Goal: Task Accomplishment & Management: Use online tool/utility

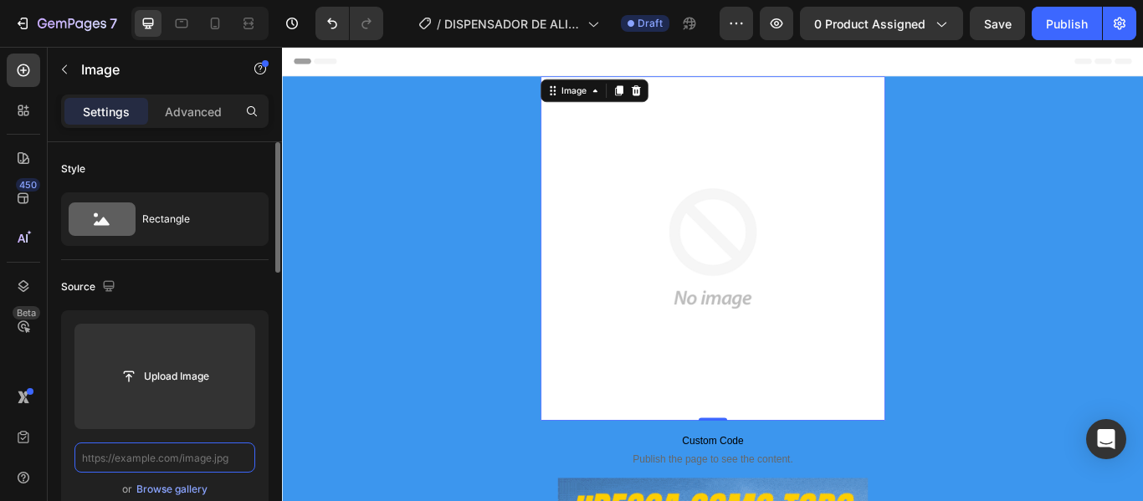
paste input "[URL][DOMAIN_NAME]"
type input "[URL][DOMAIN_NAME]"
paste input "[URL][DOMAIN_NAME]"
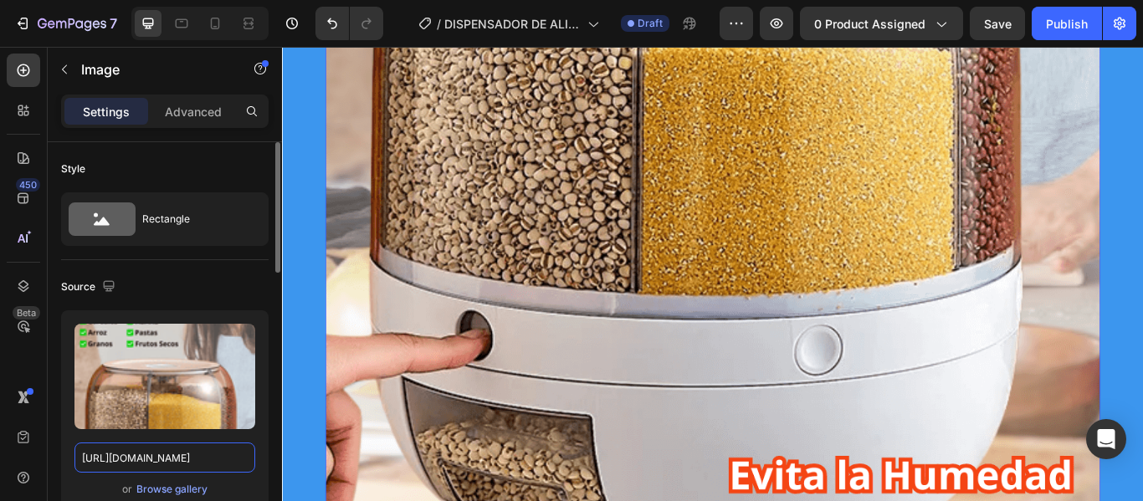
scroll to position [1172, 0]
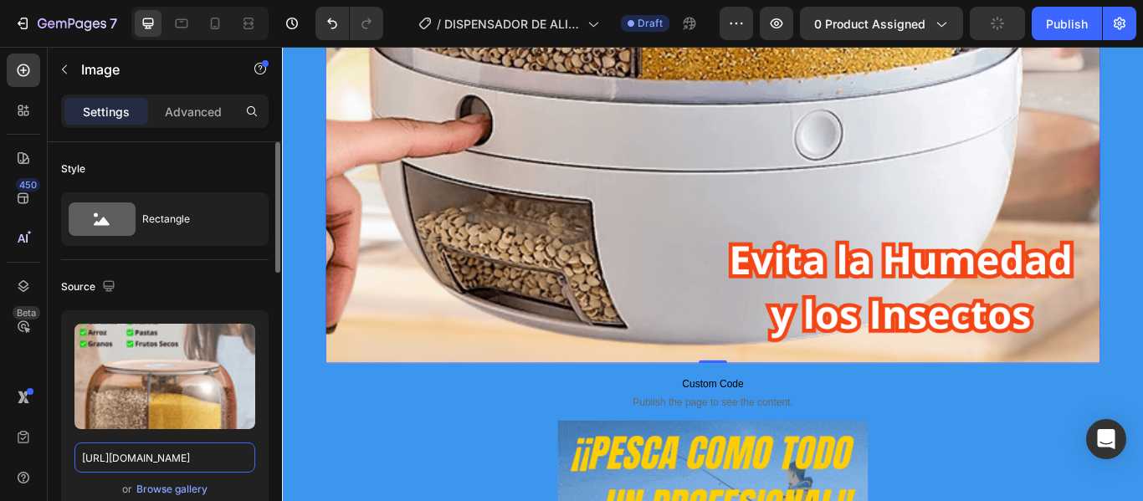
type input "[URL][DOMAIN_NAME]"
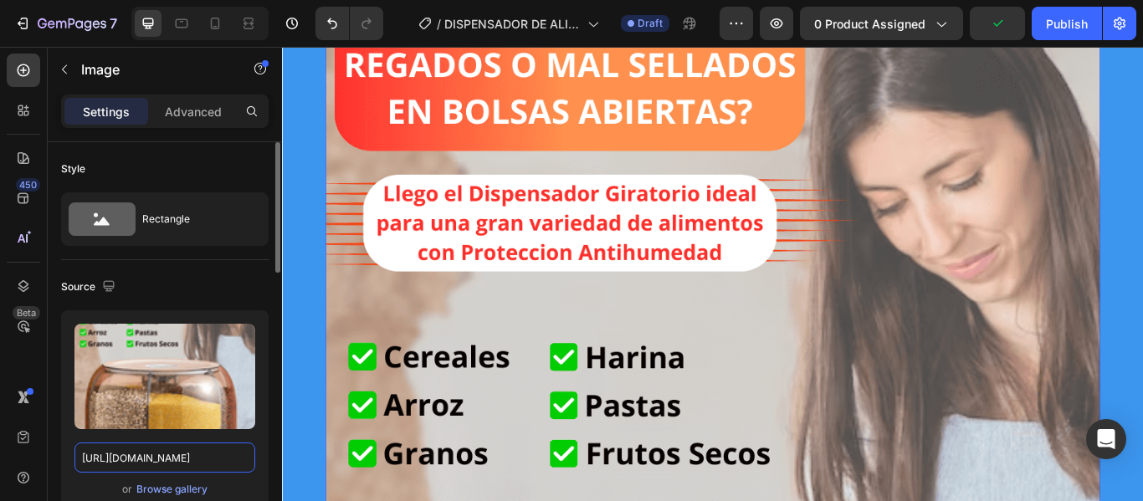
scroll to position [0, 0]
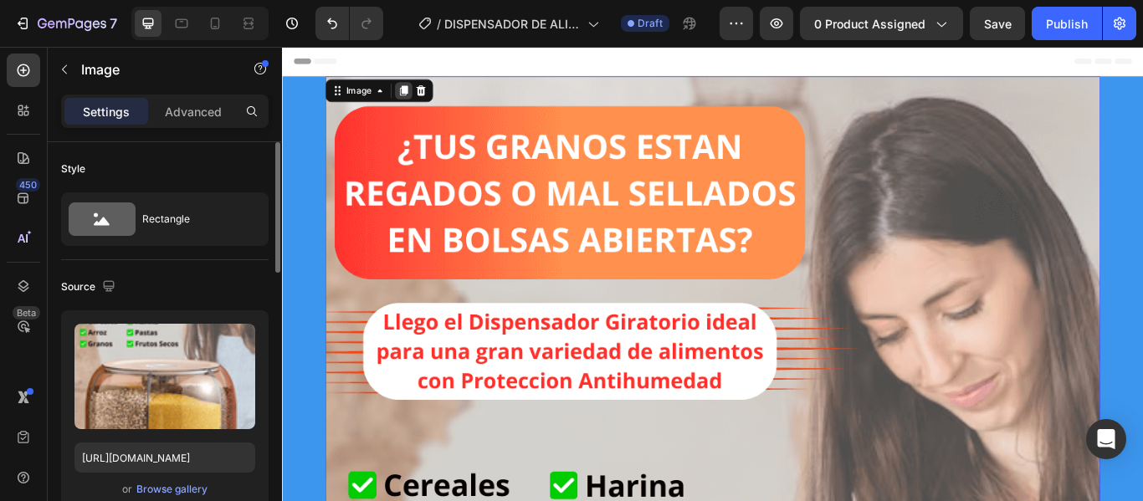
click at [417, 96] on icon at bounding box center [423, 97] width 13 height 13
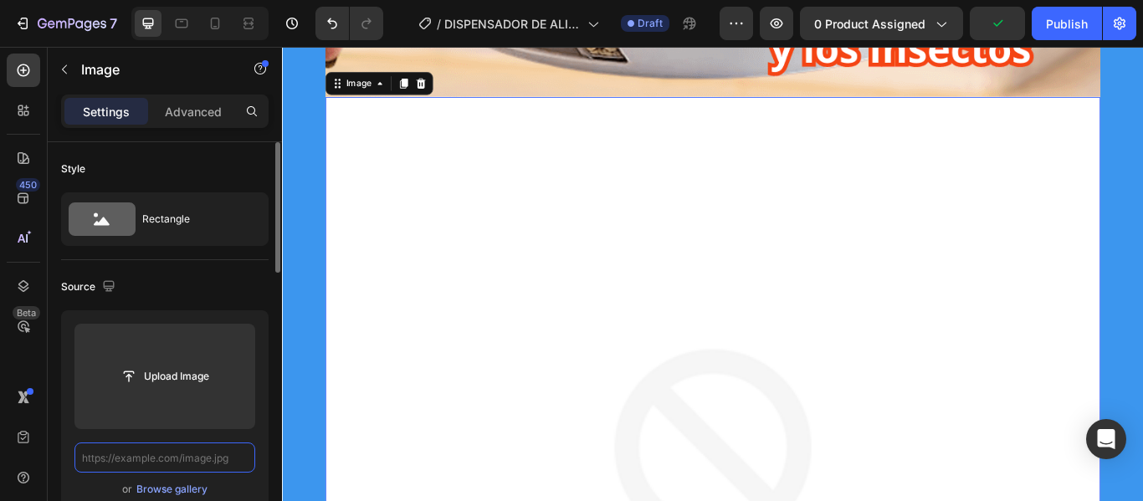
paste input "[URL][DOMAIN_NAME]"
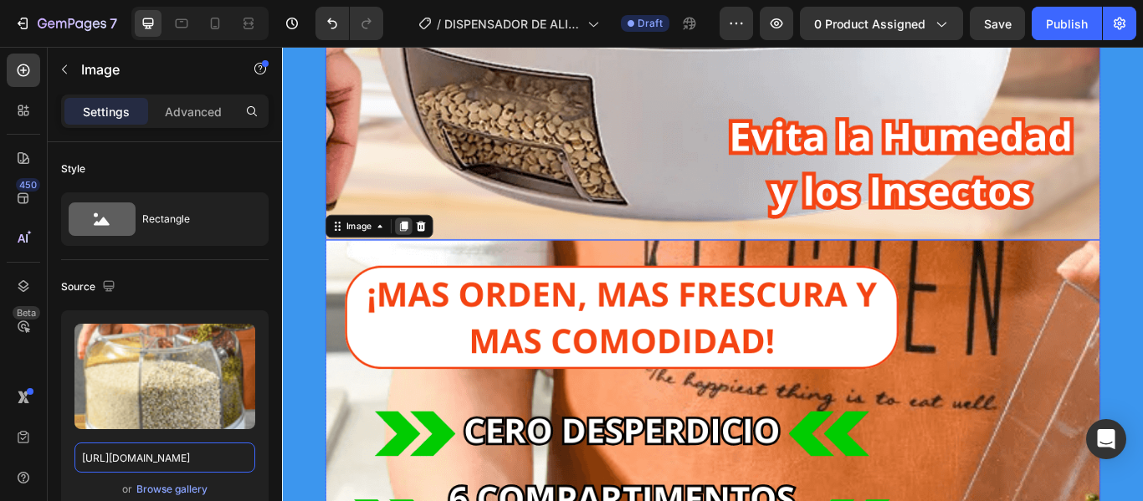
scroll to position [1315, 0]
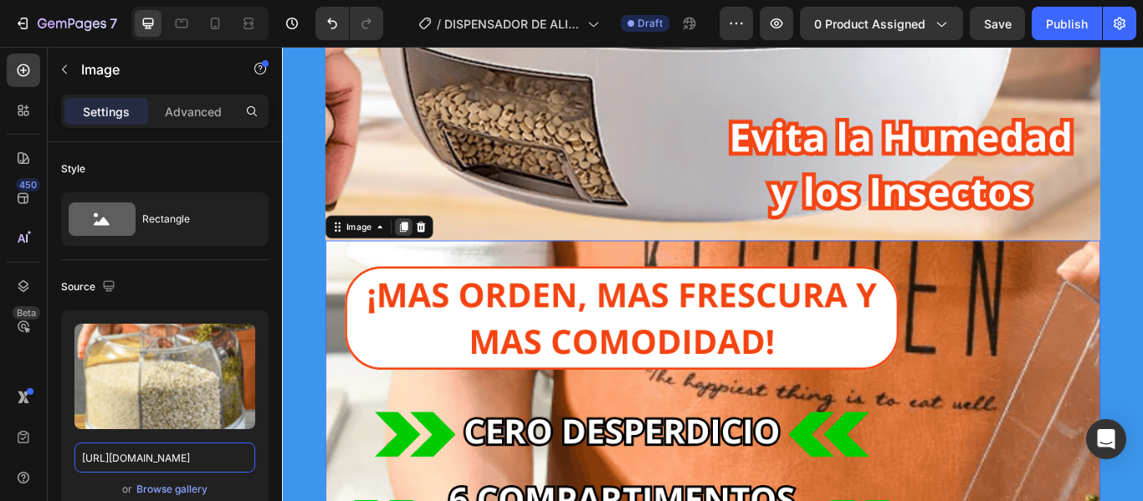
type input "[URL][DOMAIN_NAME]"
click at [419, 254] on icon at bounding box center [423, 257] width 9 height 12
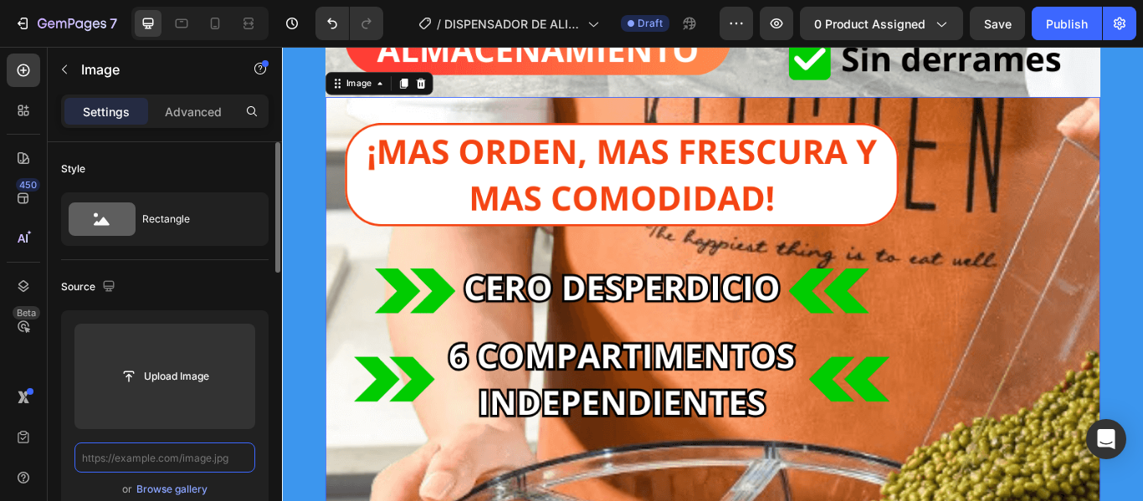
scroll to position [0, 0]
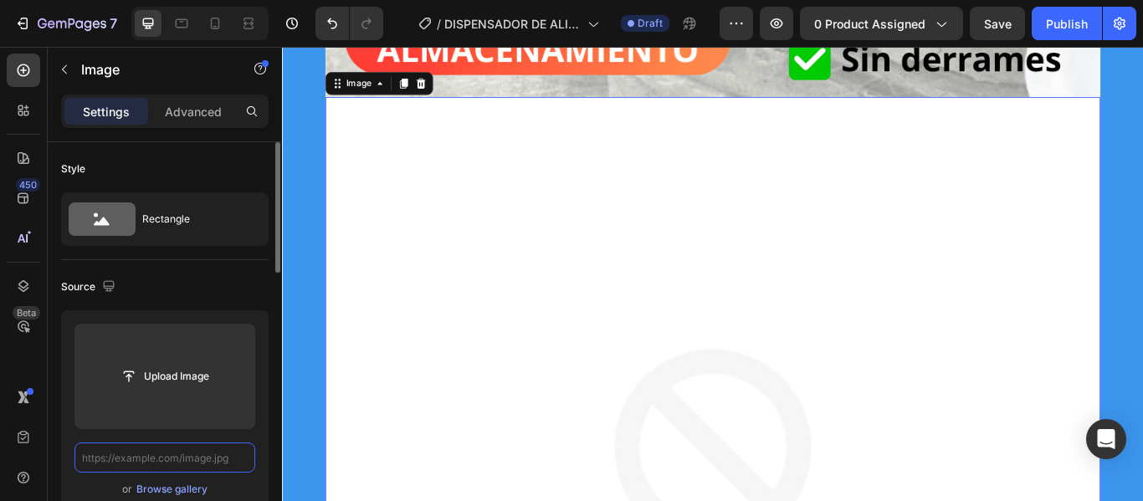
paste input "[URL][DOMAIN_NAME]"
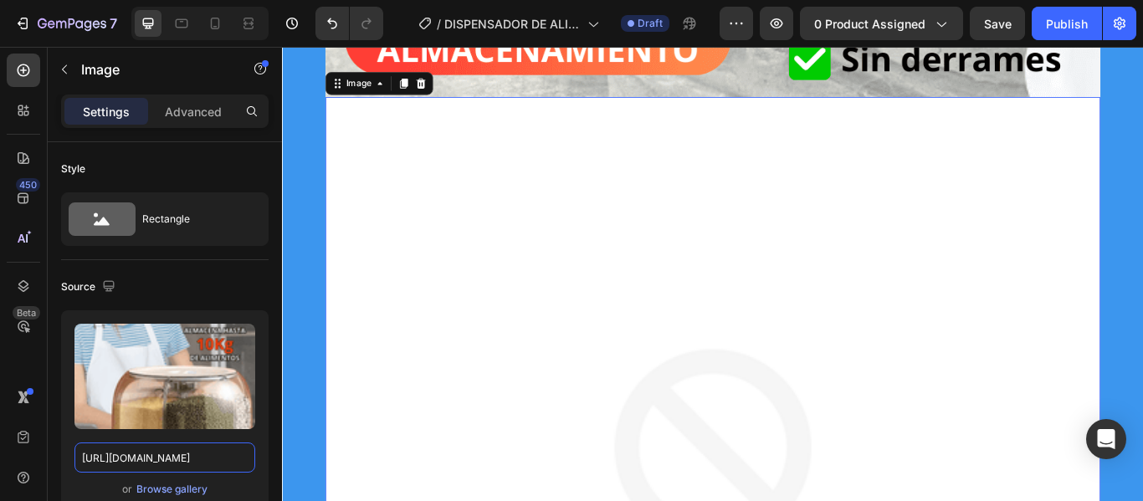
type input "[URL][DOMAIN_NAME]"
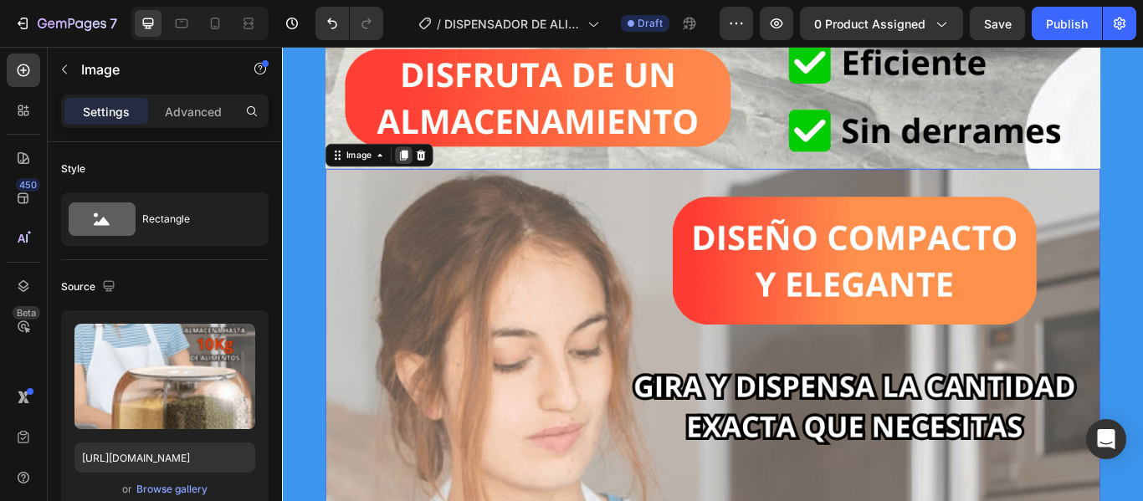
click at [419, 174] on icon at bounding box center [423, 173] width 9 height 12
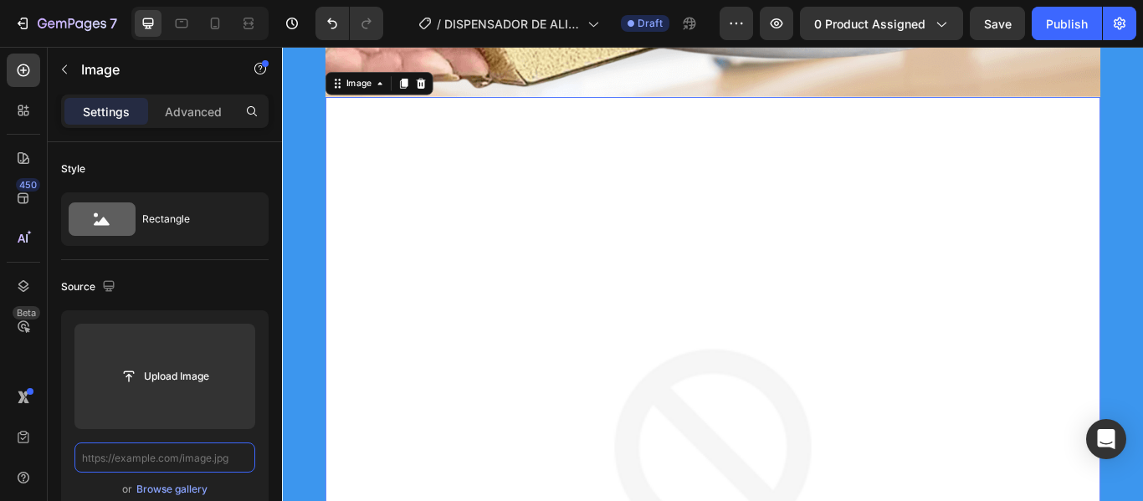
paste input "[URL][DOMAIN_NAME]"
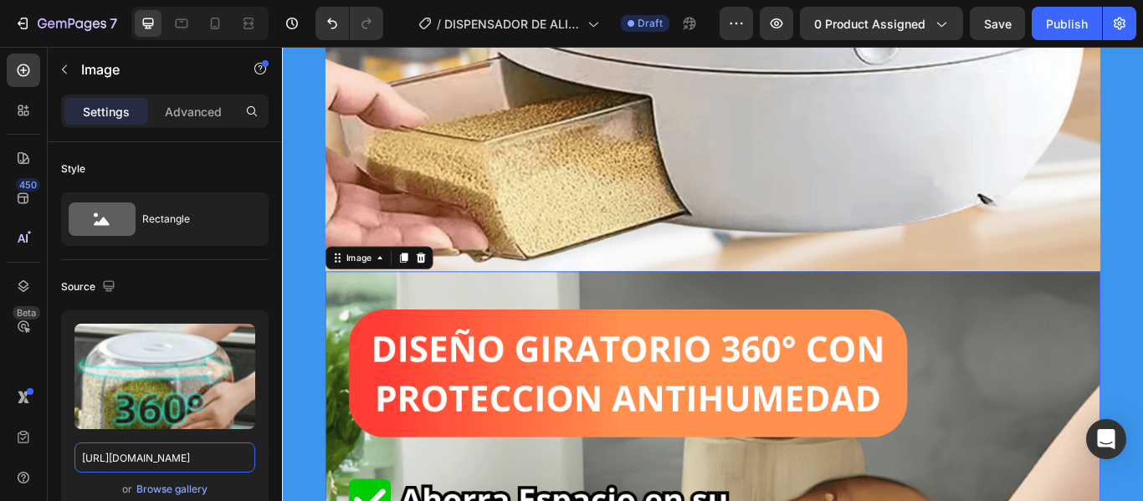
scroll to position [4329, 0]
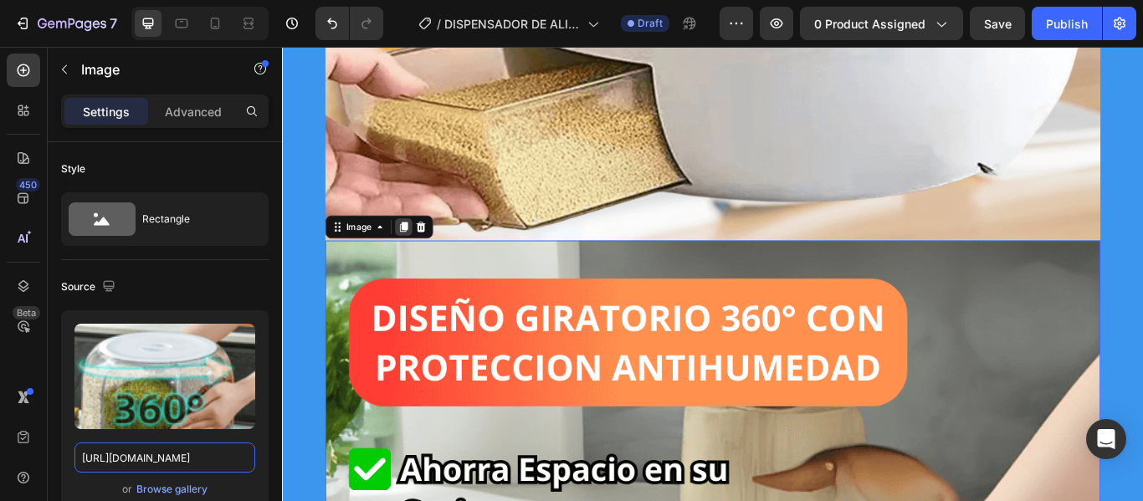
type input "[URL][DOMAIN_NAME]"
click at [417, 257] on icon at bounding box center [423, 256] width 13 height 13
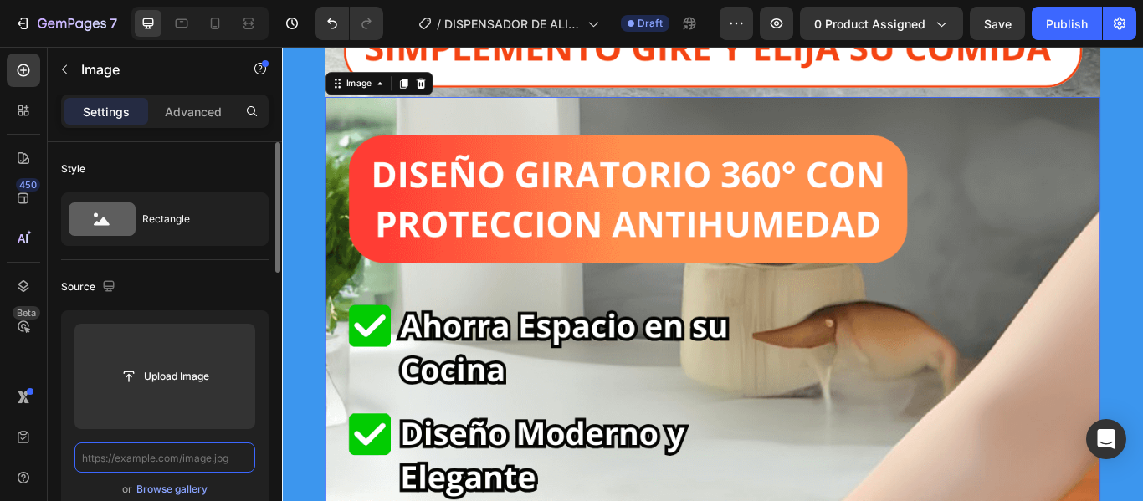
scroll to position [0, 0]
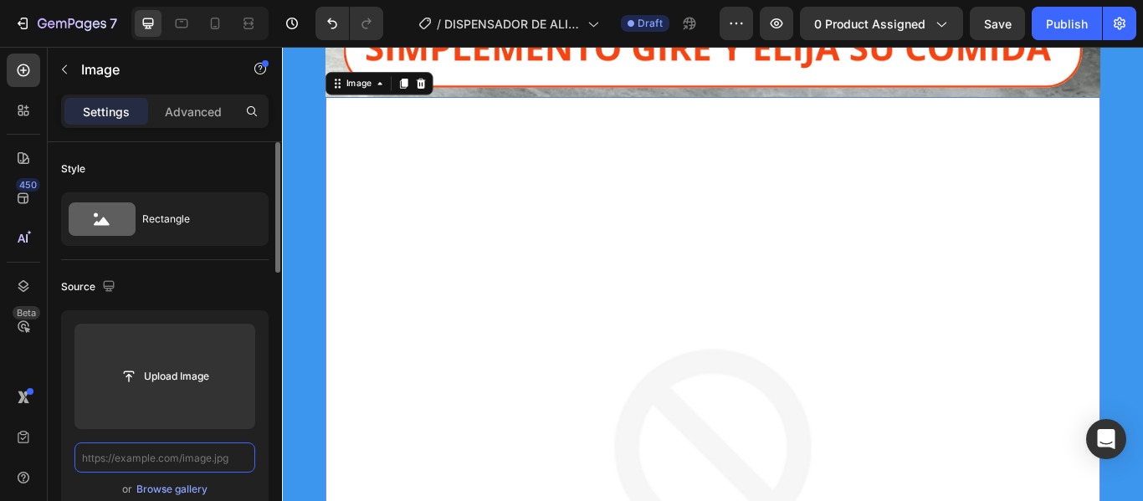
paste input "[URL][DOMAIN_NAME]"
type input "[URL][DOMAIN_NAME]"
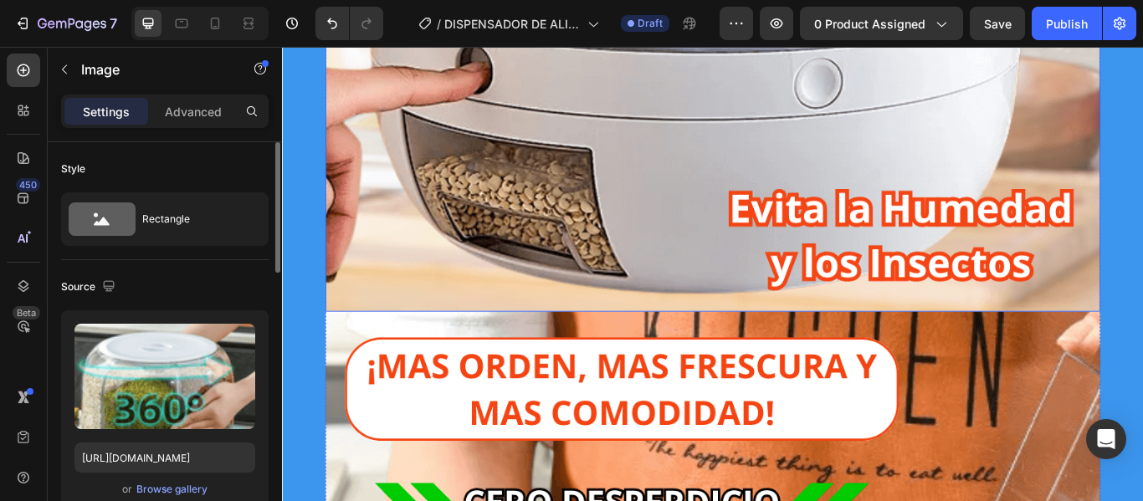
scroll to position [1231, 0]
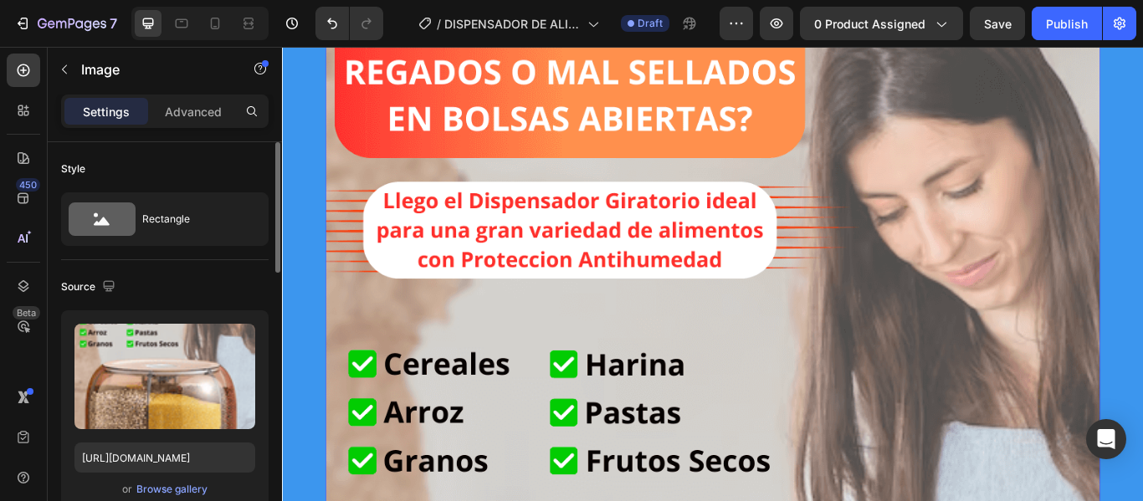
scroll to position [0, 0]
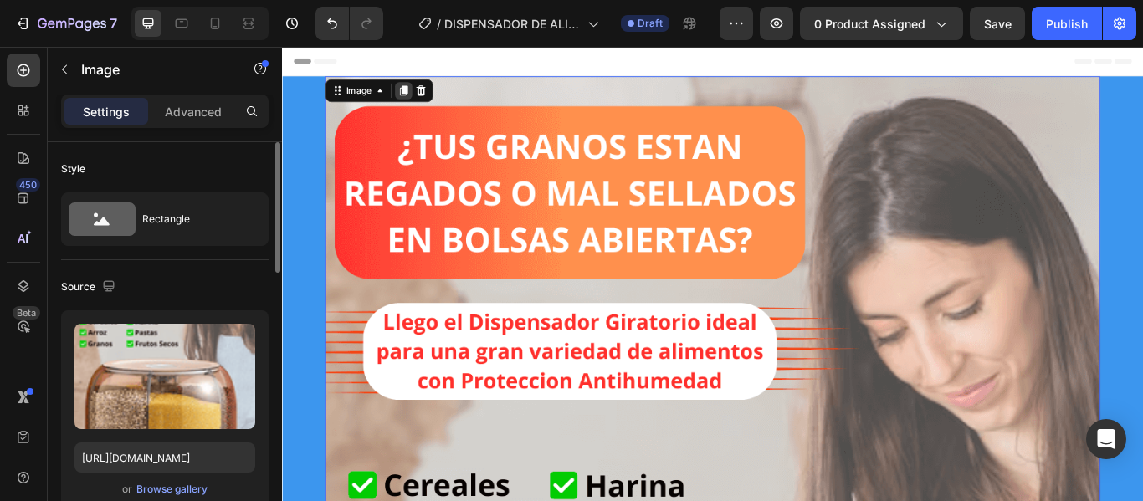
click at [419, 101] on icon at bounding box center [423, 98] width 9 height 12
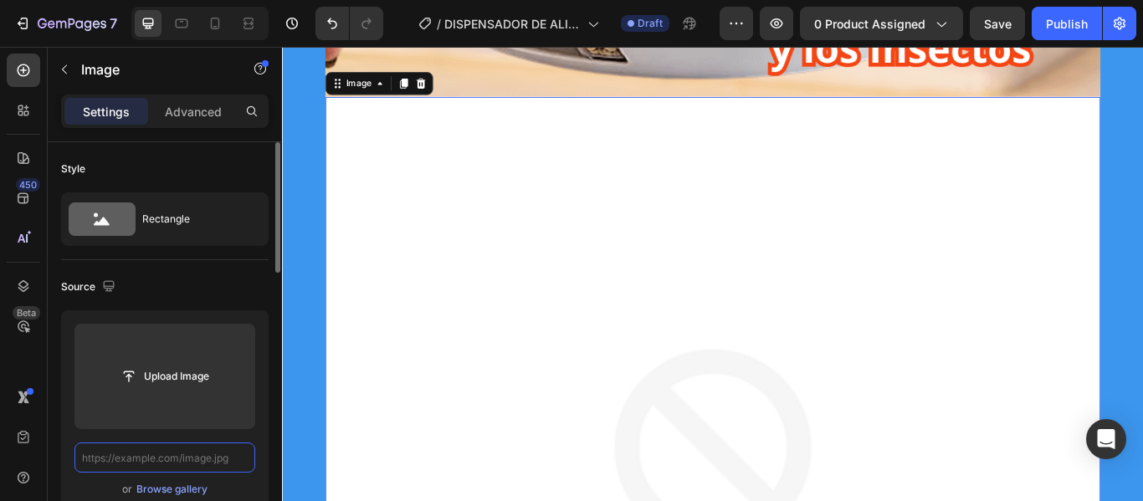
paste input "[URL][DOMAIN_NAME]"
type input "[URL][DOMAIN_NAME]"
paste input "[URL][DOMAIN_NAME]"
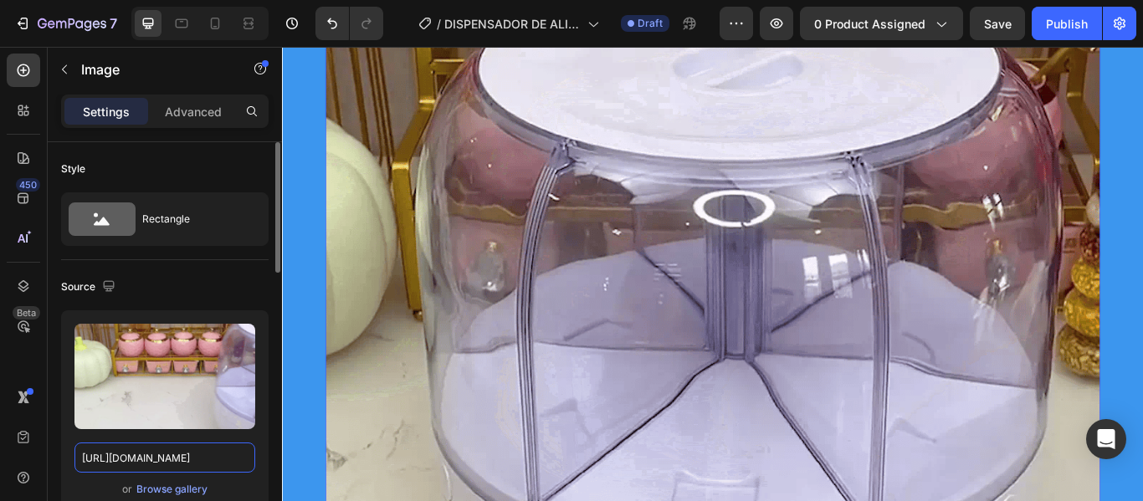
scroll to position [1483, 0]
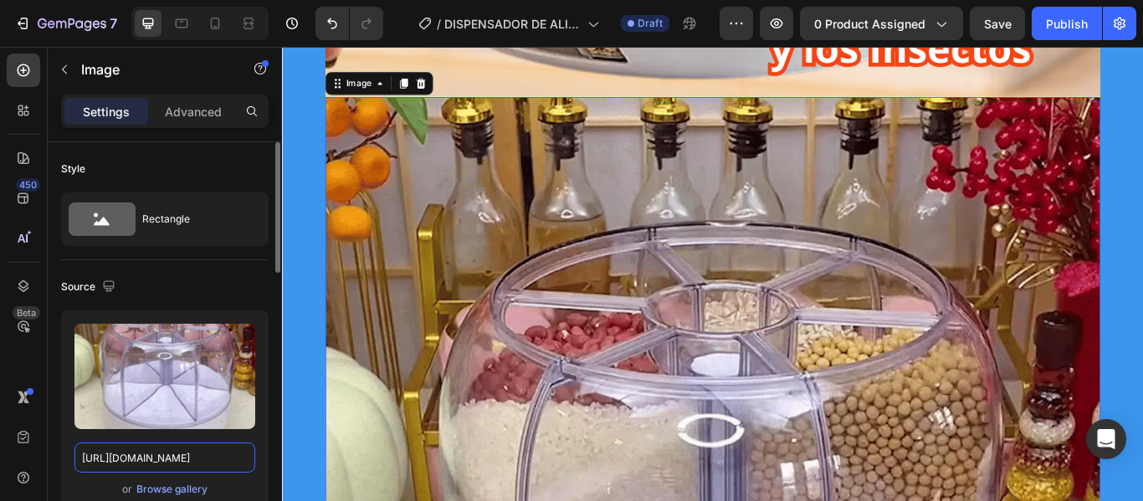
type input "[URL][DOMAIN_NAME]"
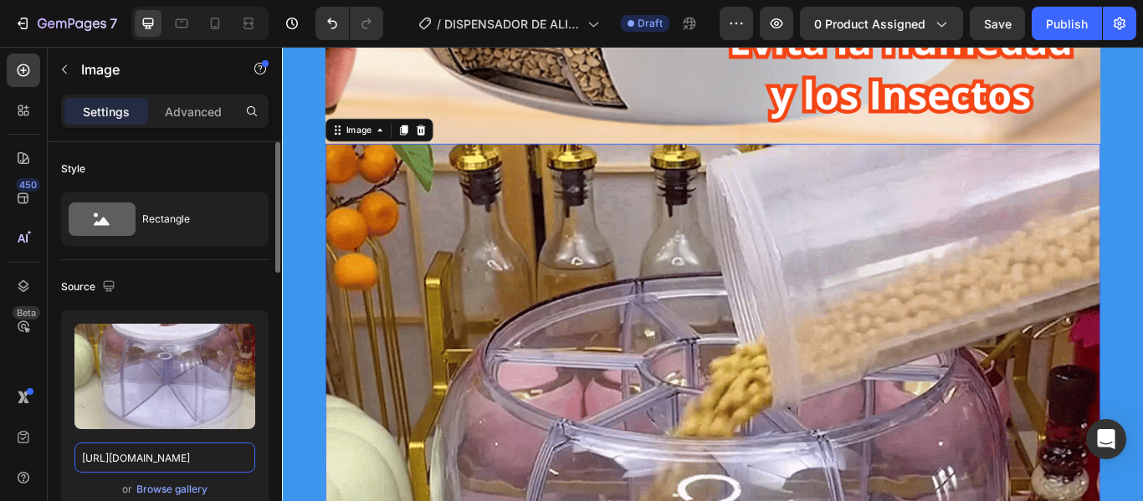
scroll to position [1399, 0]
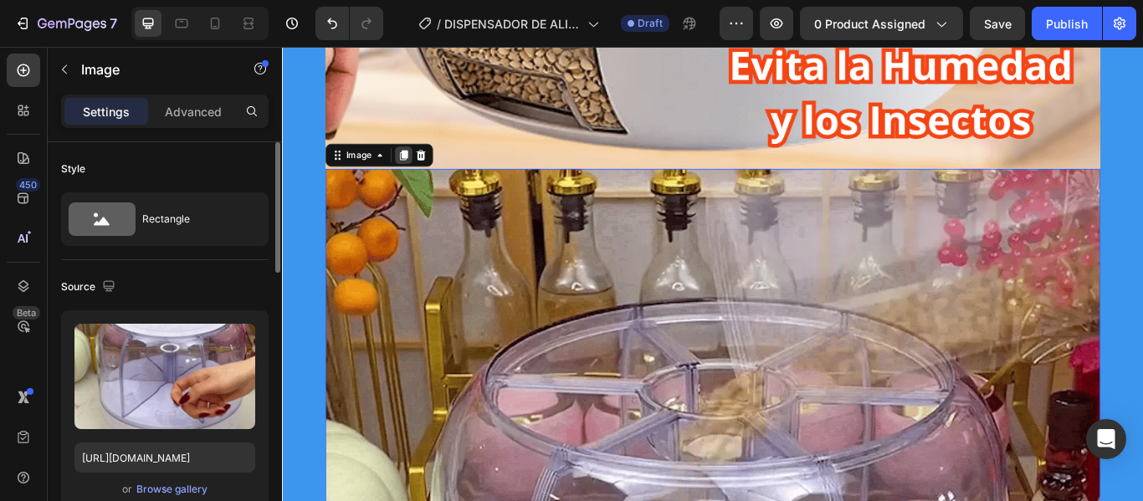
click at [417, 167] on icon at bounding box center [423, 173] width 13 height 13
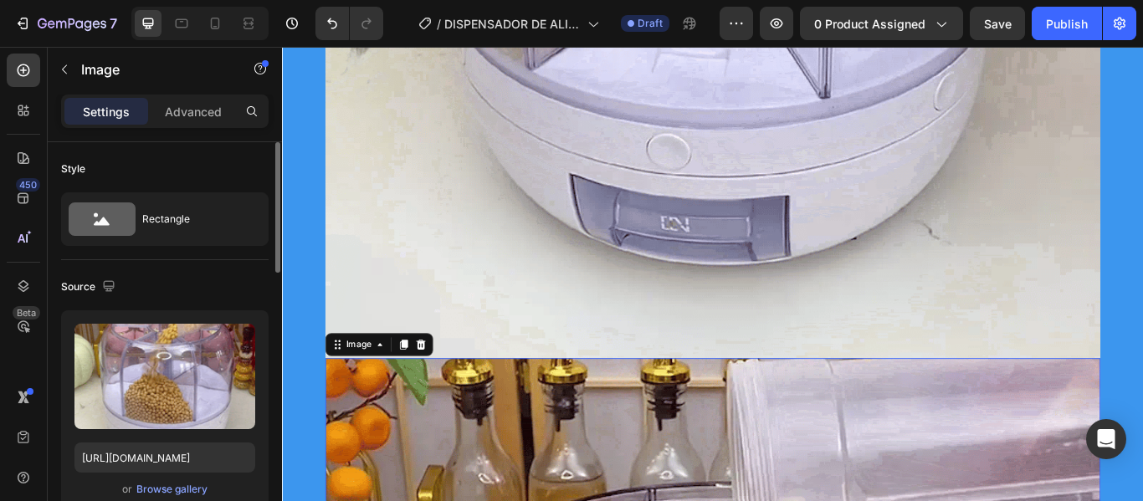
scroll to position [2246, 0]
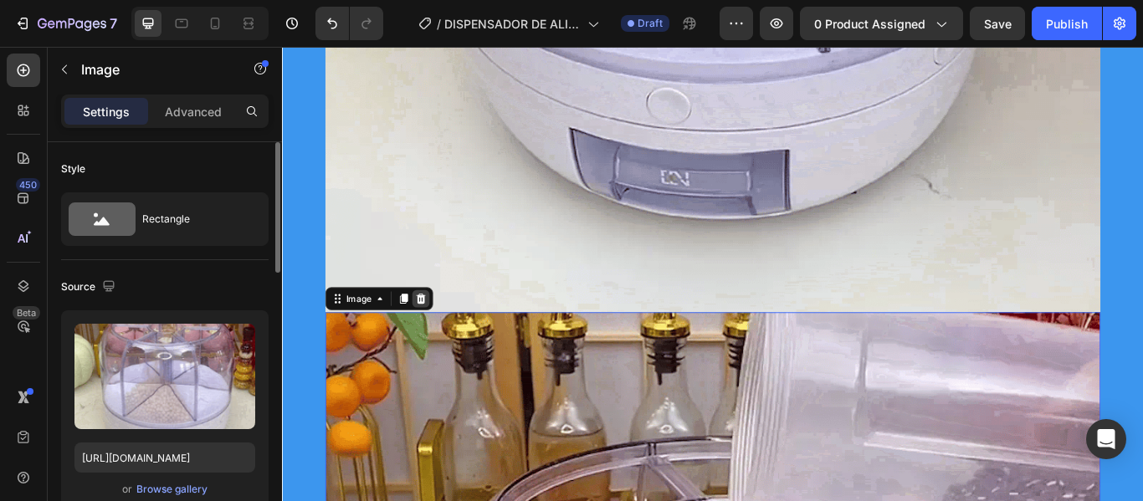
click at [439, 347] on icon at bounding box center [444, 341] width 11 height 12
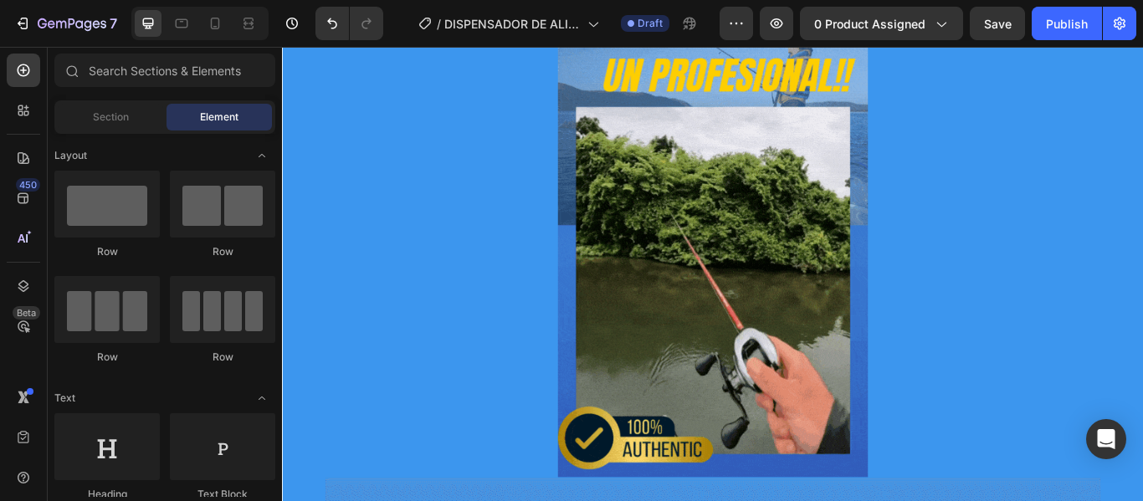
scroll to position [8436, 0]
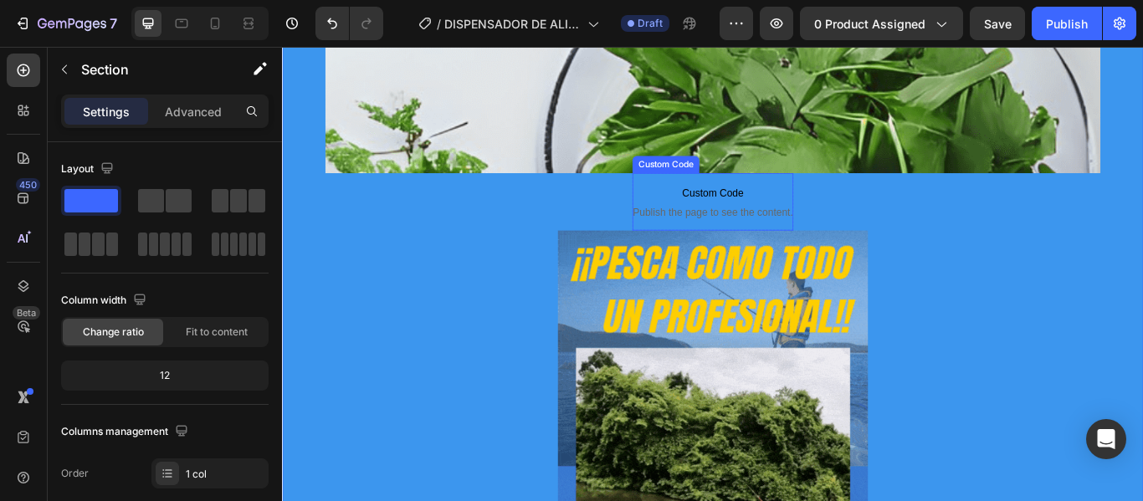
click at [732, 218] on span "Custom Code" at bounding box center [784, 218] width 187 height 20
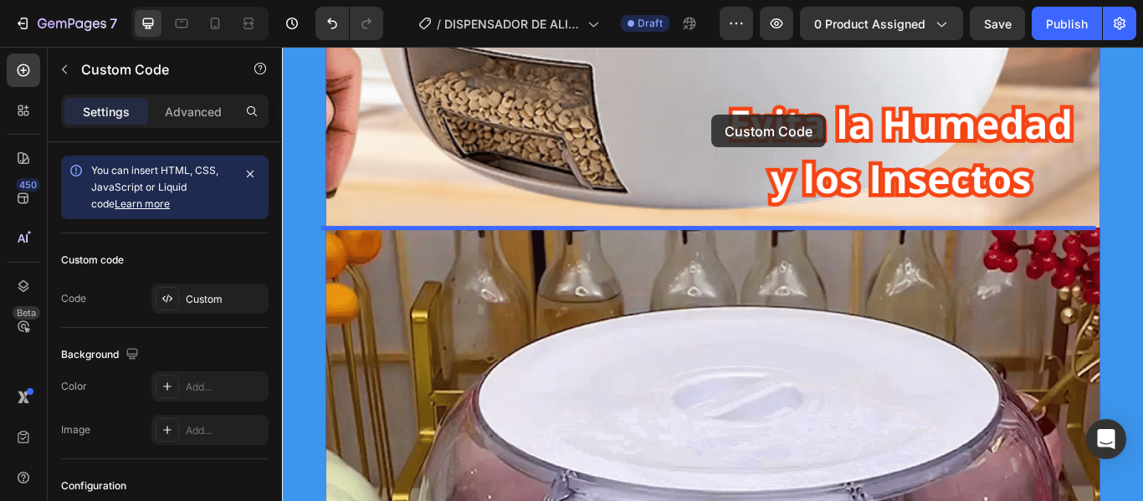
scroll to position [1328, 0]
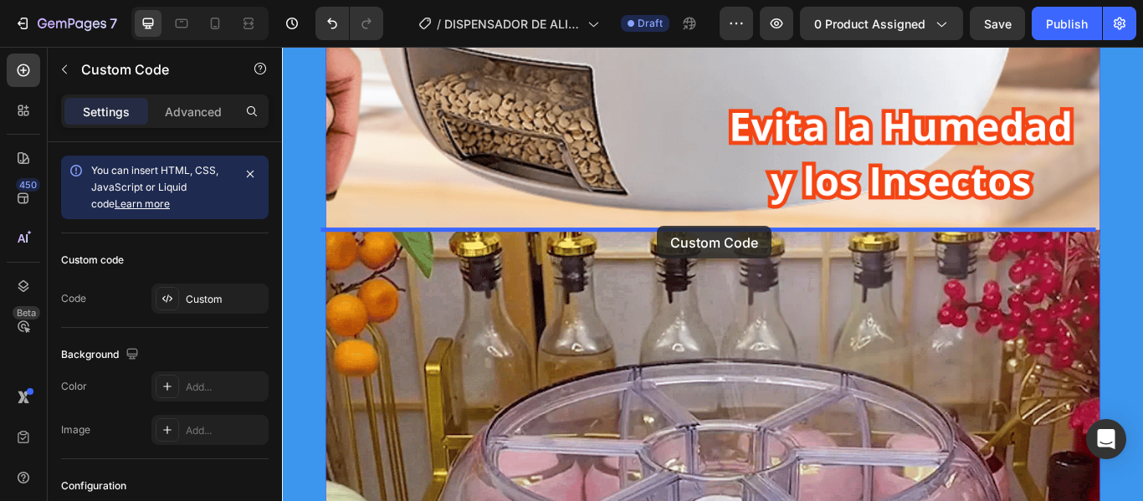
drag, startPoint x: 721, startPoint y: 218, endPoint x: 720, endPoint y: 256, distance: 37.7
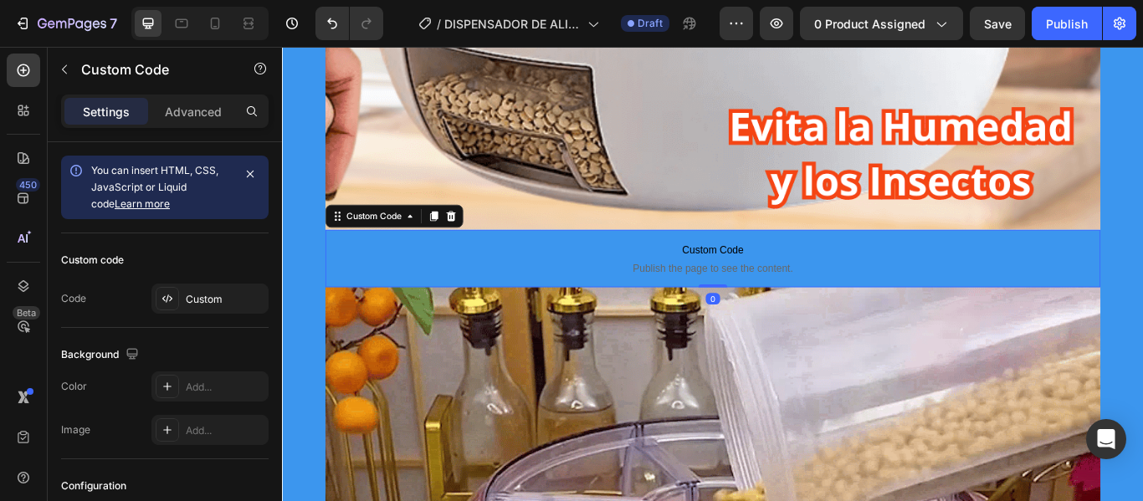
click at [986, 283] on span "Custom Code" at bounding box center [784, 284] width 904 height 20
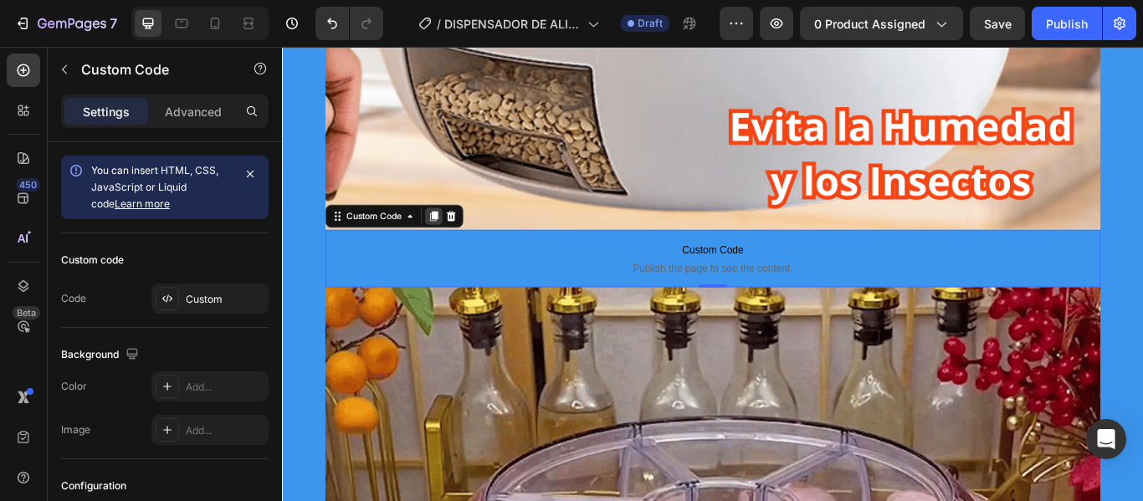
click at [456, 245] on icon at bounding box center [459, 245] width 9 height 12
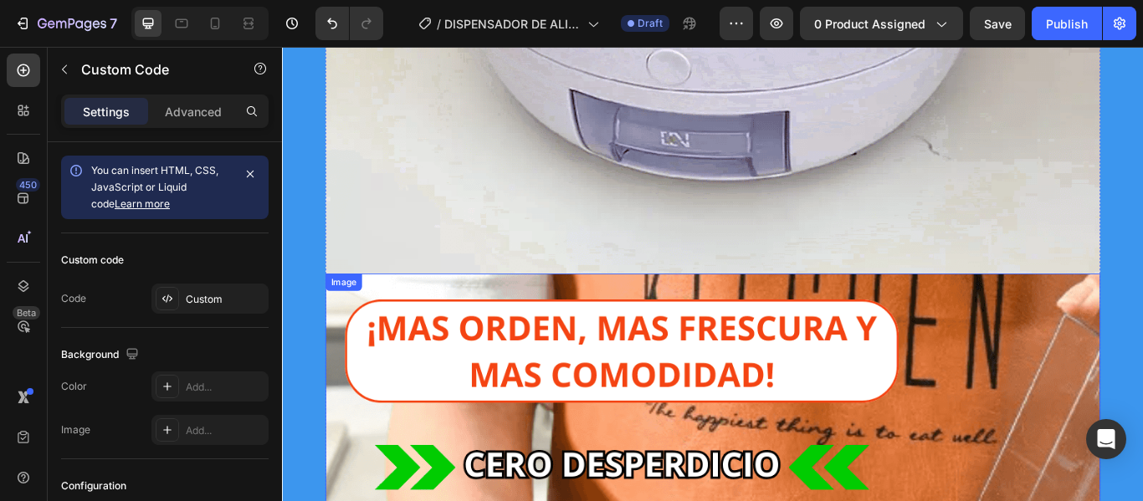
scroll to position [2416, 0]
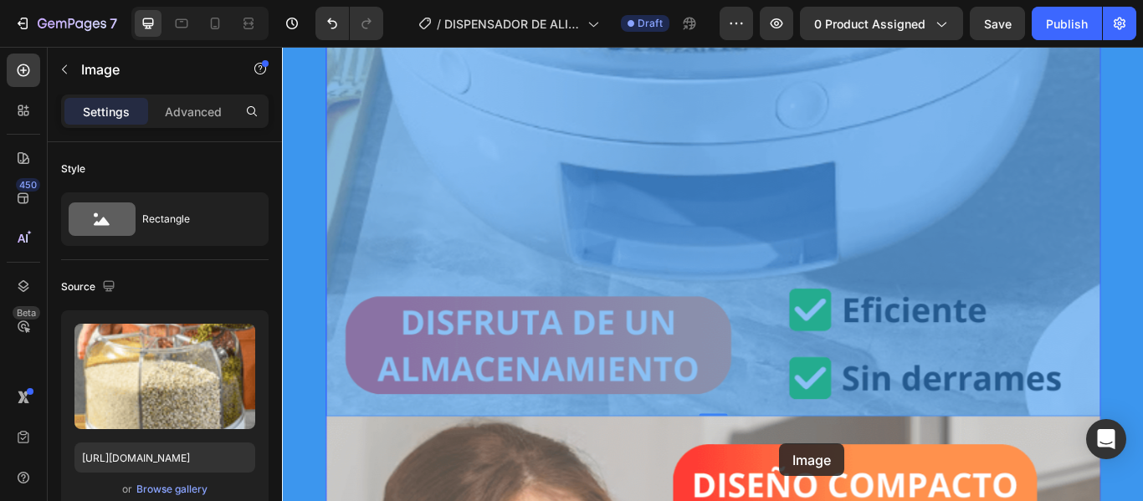
drag, startPoint x: 1077, startPoint y: 404, endPoint x: 967, endPoint y: 383, distance: 112.6
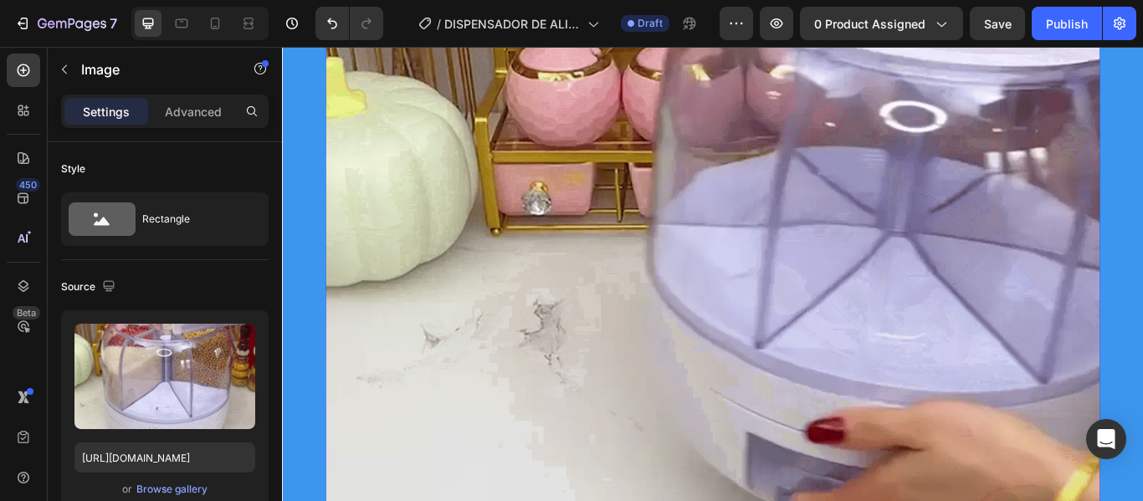
scroll to position [3467, 0]
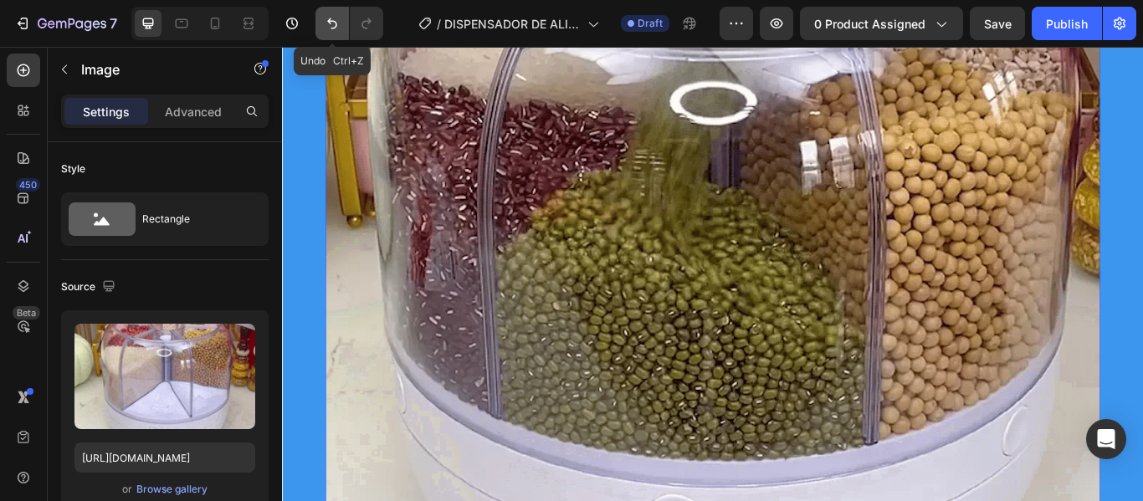
drag, startPoint x: 331, startPoint y: 28, endPoint x: 304, endPoint y: 186, distance: 160.6
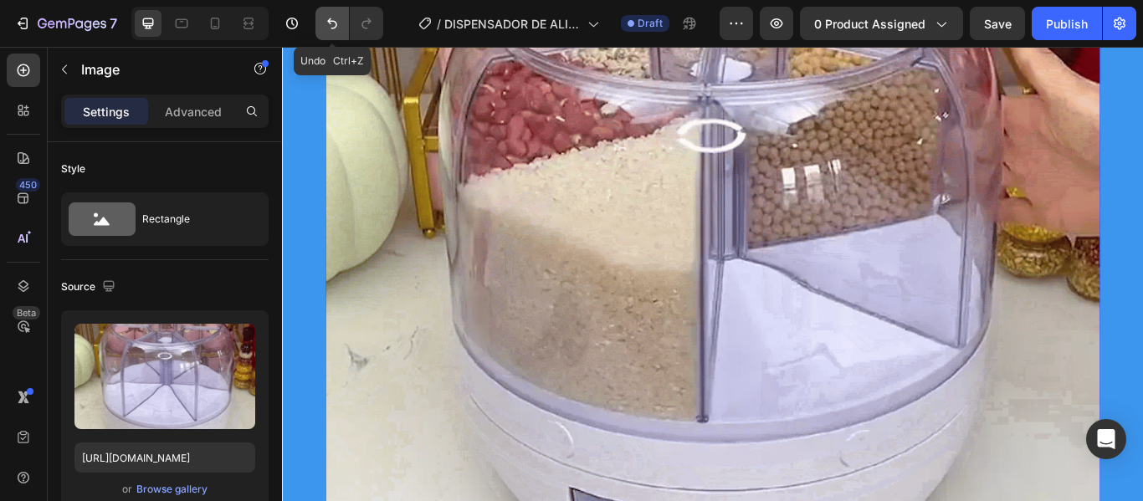
click at [331, 28] on icon "Undo/Redo" at bounding box center [332, 23] width 17 height 17
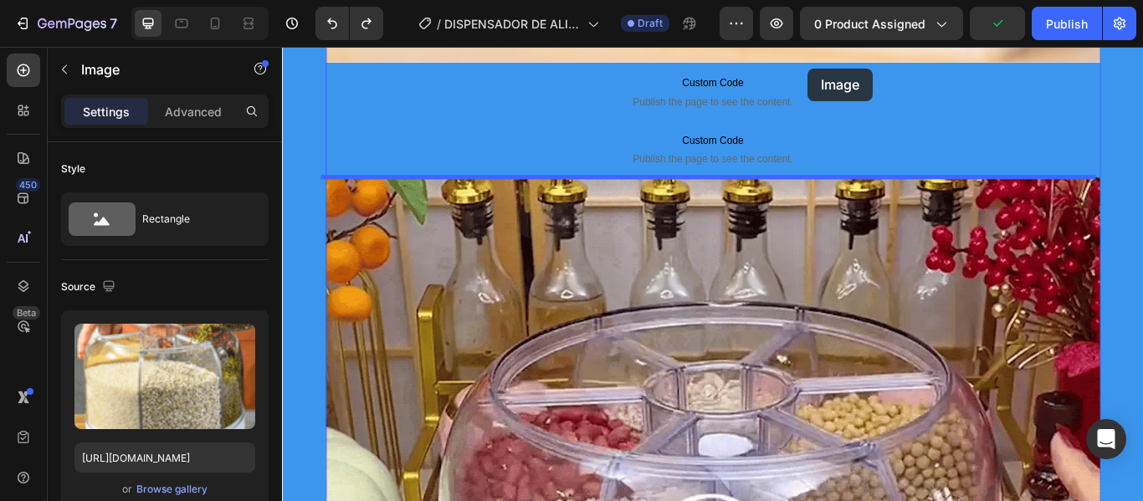
scroll to position [1454, 0]
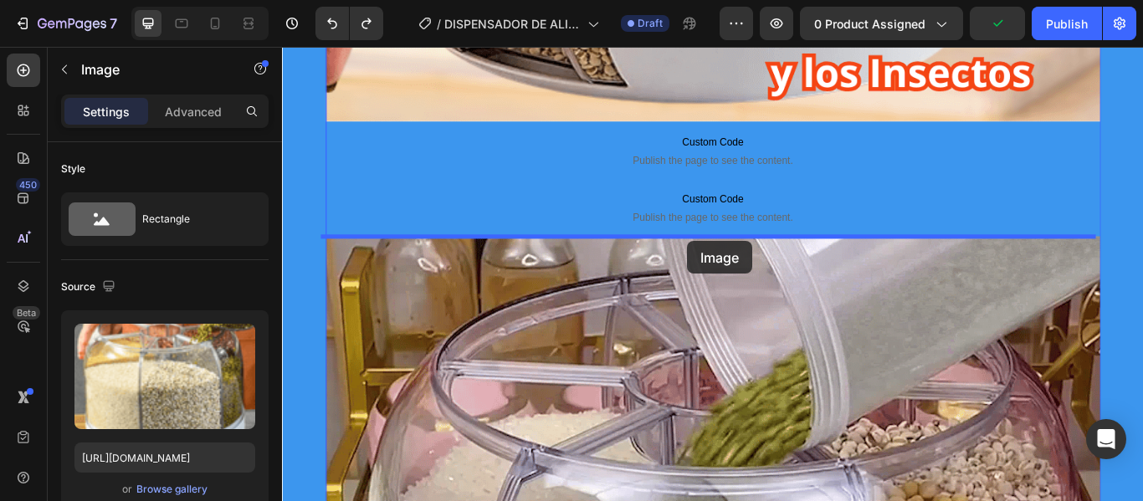
drag, startPoint x: 867, startPoint y: 429, endPoint x: 754, endPoint y: 274, distance: 192.4
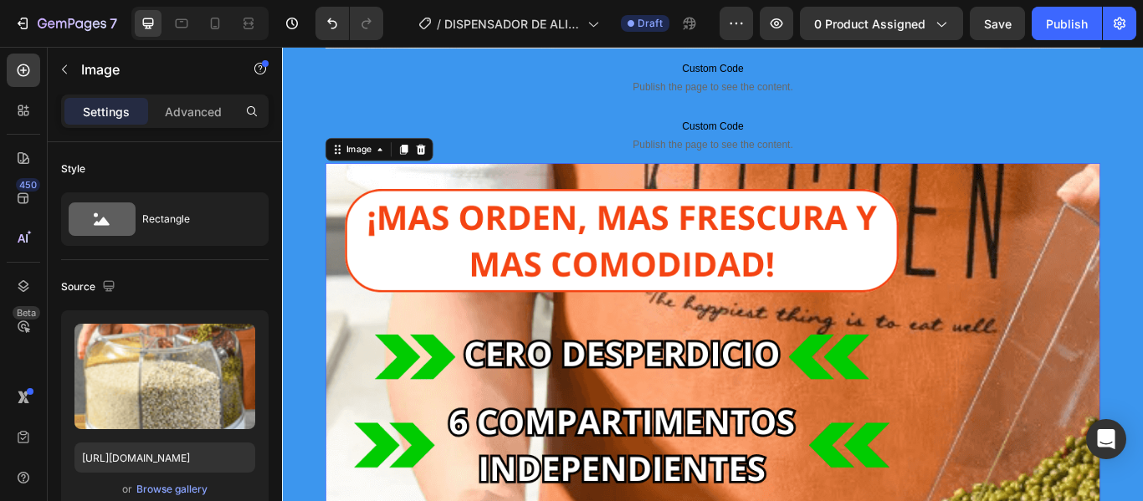
scroll to position [1538, 0]
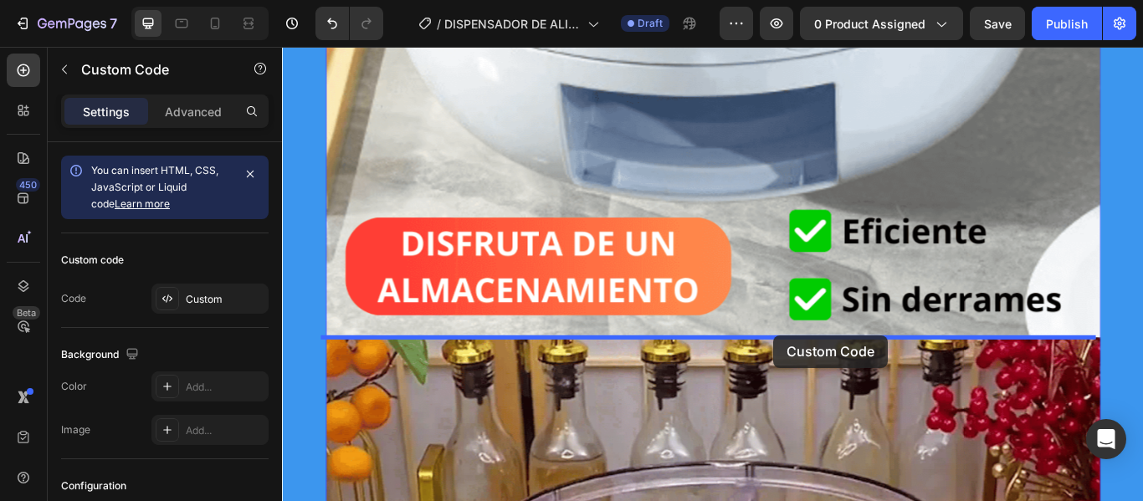
drag, startPoint x: 868, startPoint y: 143, endPoint x: 856, endPoint y: 383, distance: 240.6
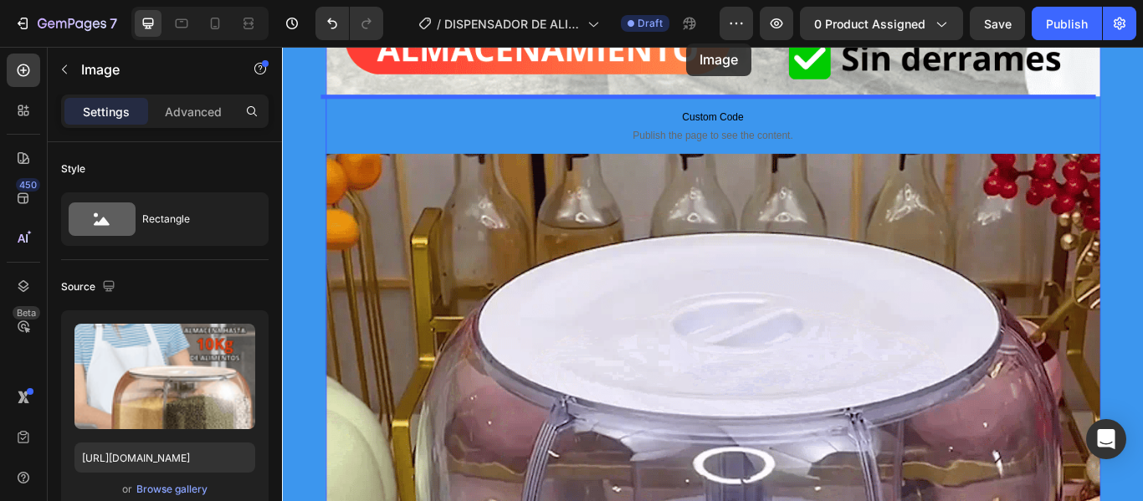
scroll to position [2999, 0]
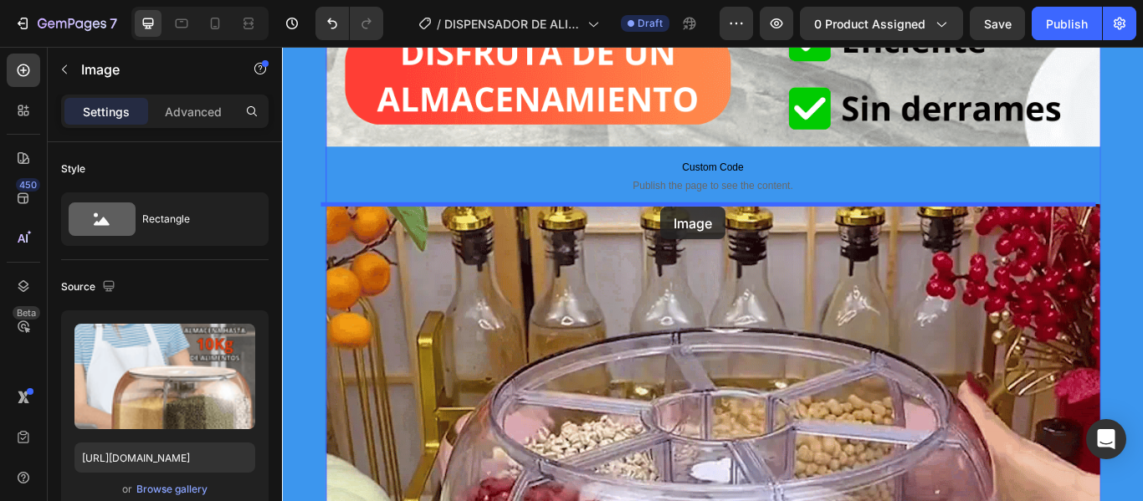
drag, startPoint x: 753, startPoint y: 410, endPoint x: 723, endPoint y: 234, distance: 179.2
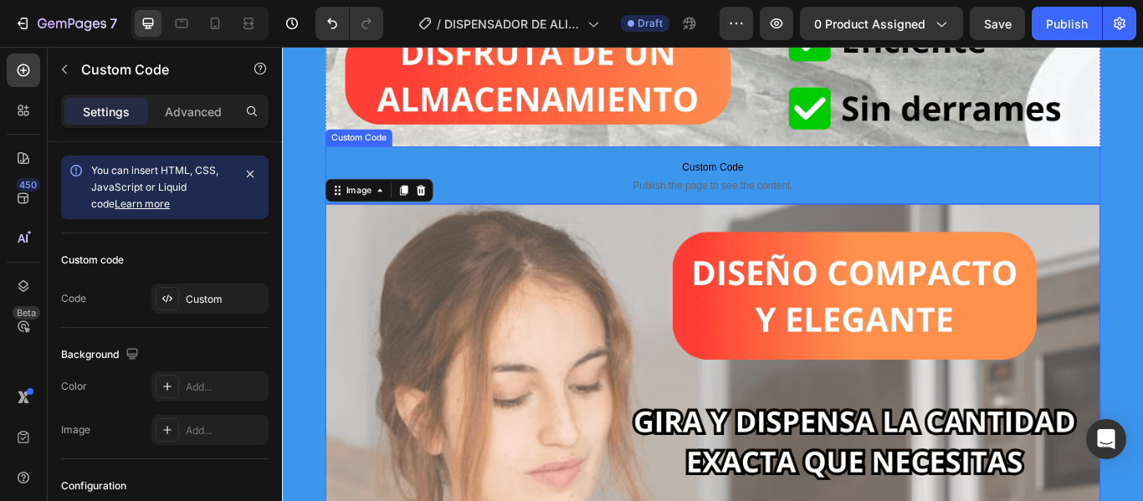
click at [602, 201] on span "Publish the page to see the content." at bounding box center [784, 208] width 904 height 17
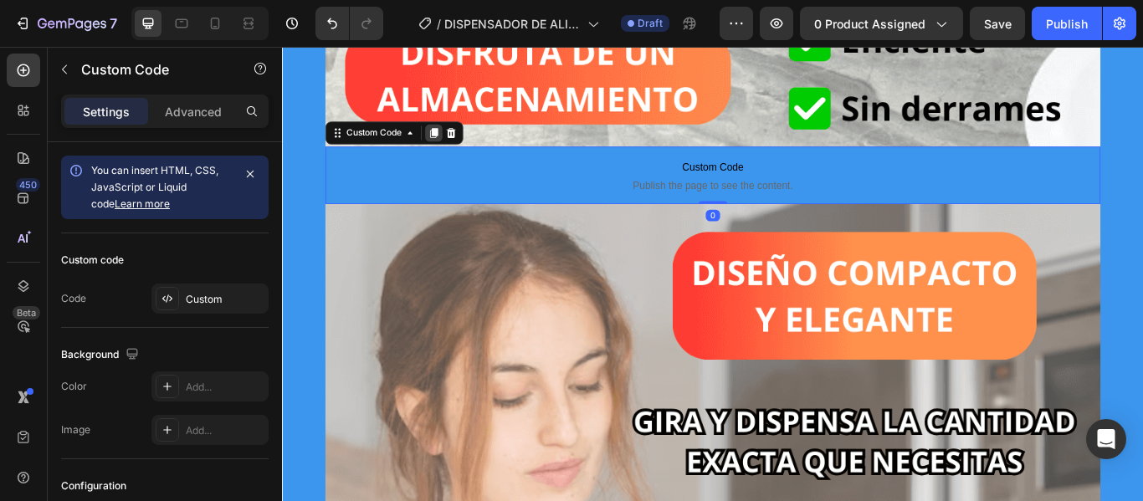
click at [457, 148] on icon at bounding box center [459, 147] width 9 height 12
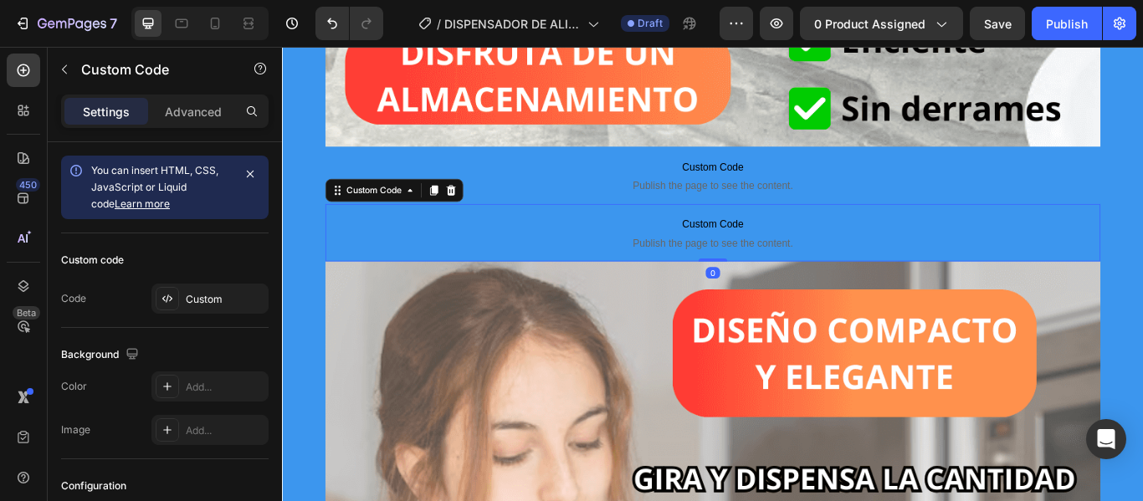
click at [618, 257] on span "Custom Code" at bounding box center [784, 254] width 904 height 20
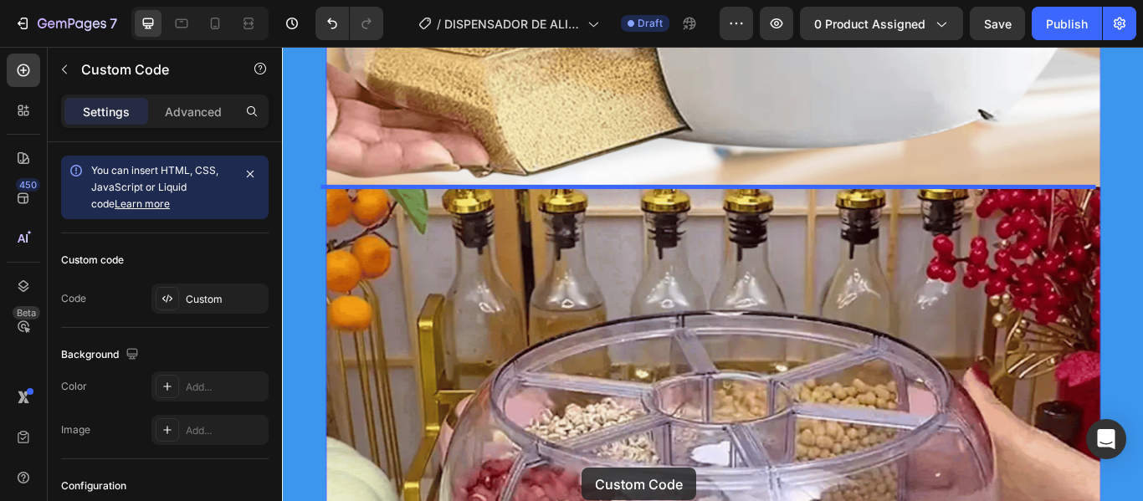
scroll to position [4650, 0]
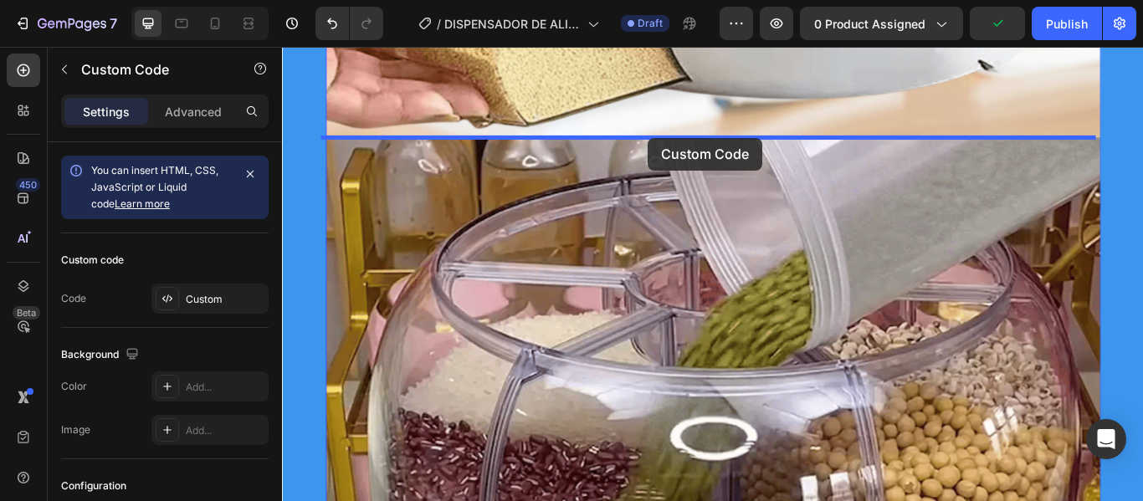
drag, startPoint x: 596, startPoint y: 260, endPoint x: 709, endPoint y: 153, distance: 155.2
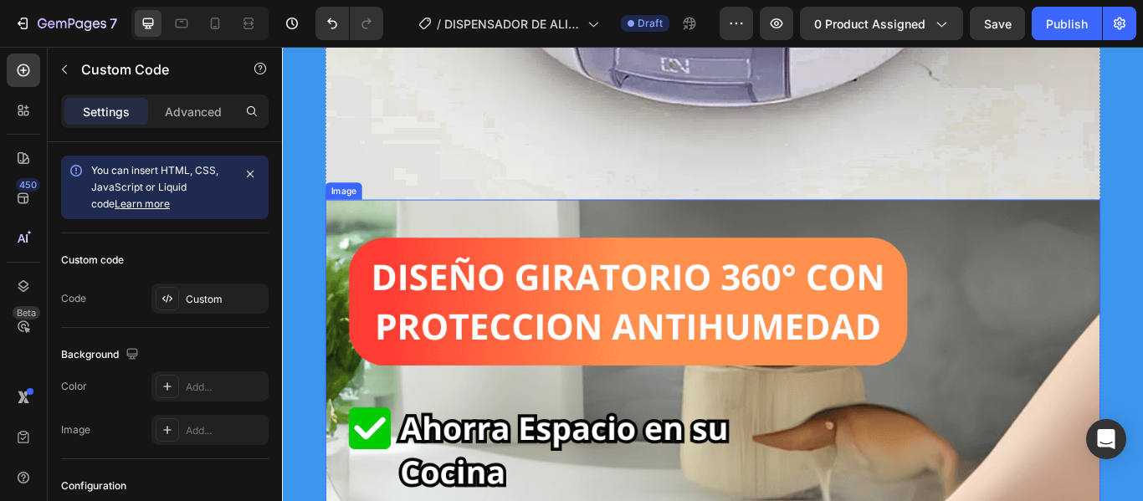
scroll to position [5588, 0]
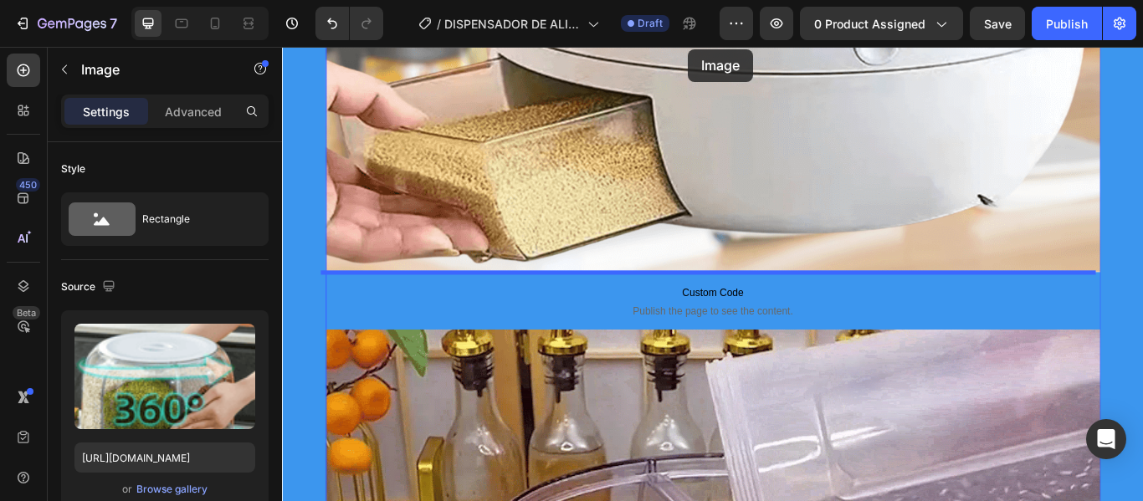
scroll to position [4411, 0]
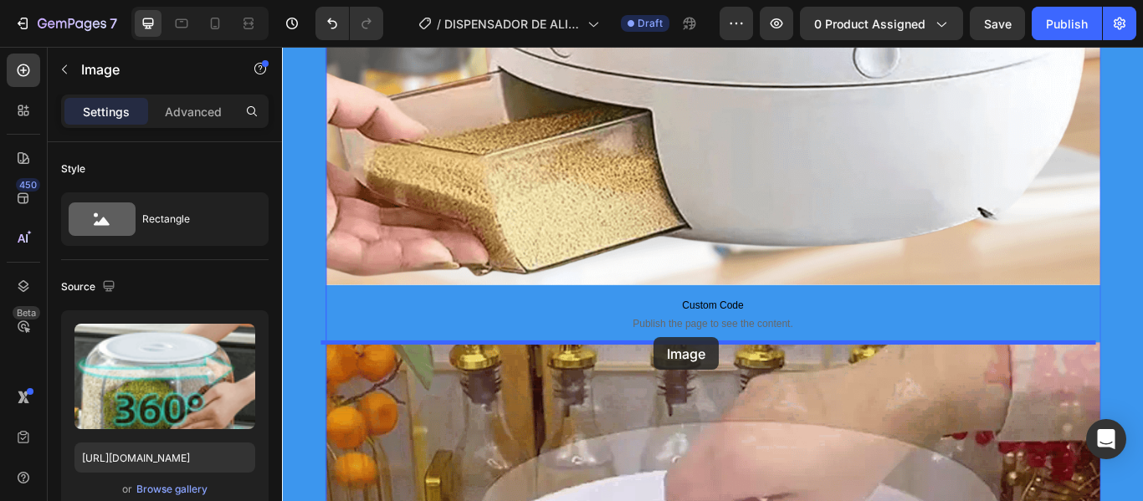
drag, startPoint x: 748, startPoint y: 265, endPoint x: 716, endPoint y: 386, distance: 124.7
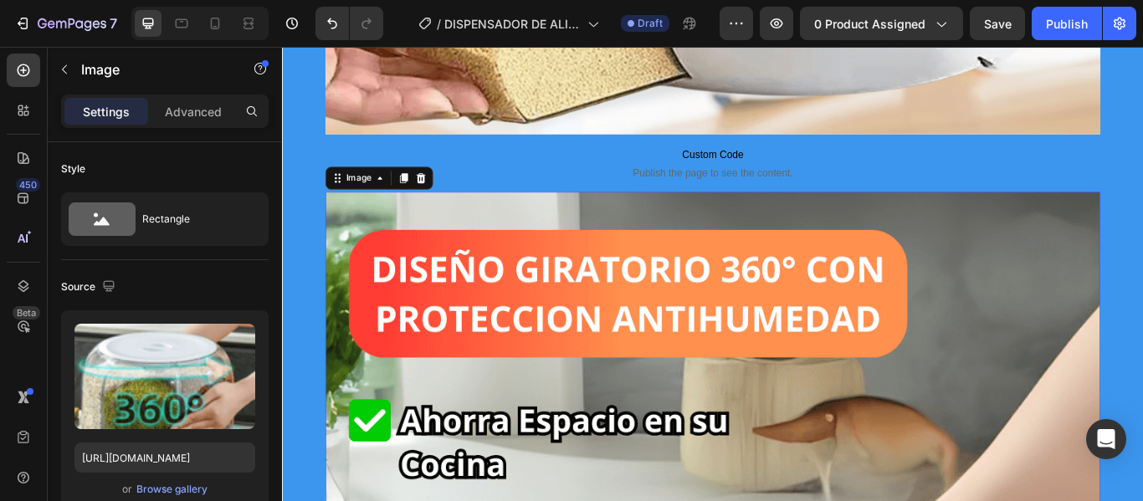
scroll to position [4578, 0]
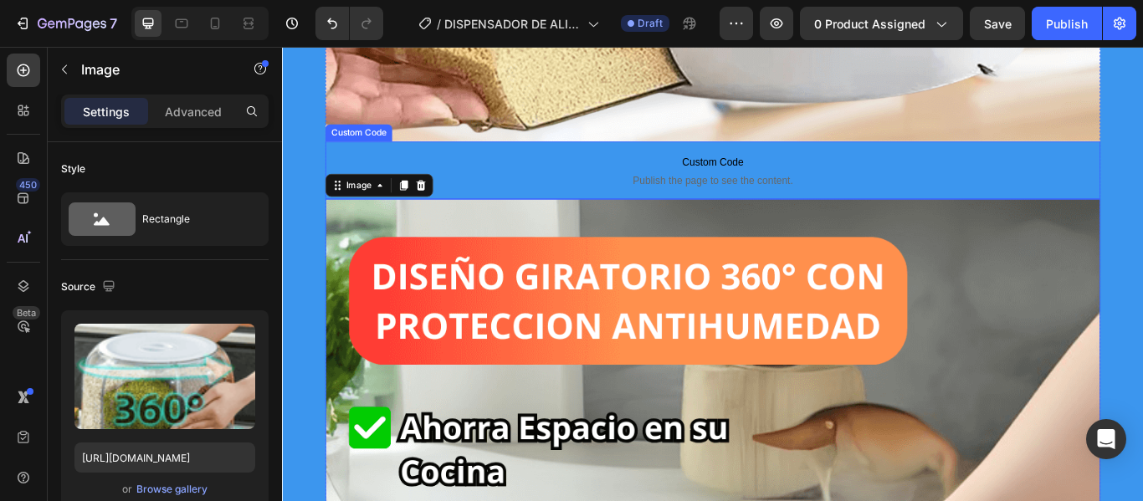
click at [568, 203] on span "Publish the page to see the content." at bounding box center [784, 202] width 904 height 17
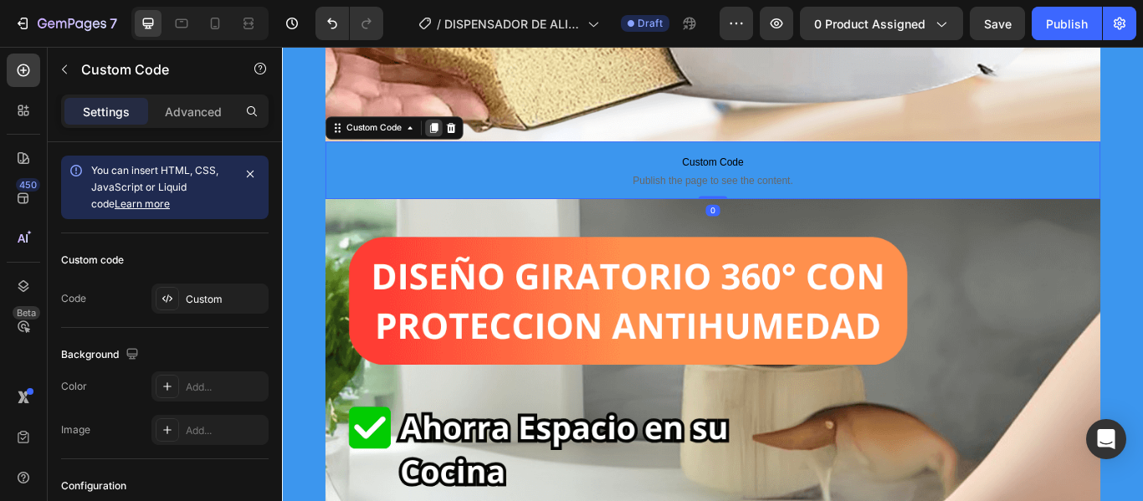
click at [459, 143] on icon at bounding box center [458, 141] width 13 height 13
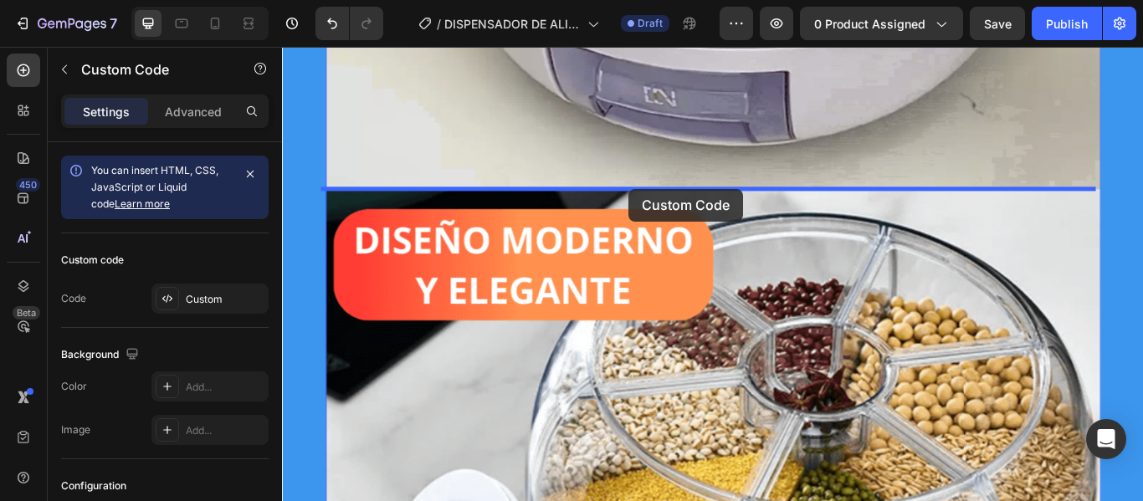
drag, startPoint x: 597, startPoint y: 260, endPoint x: 686, endPoint y: 213, distance: 101.5
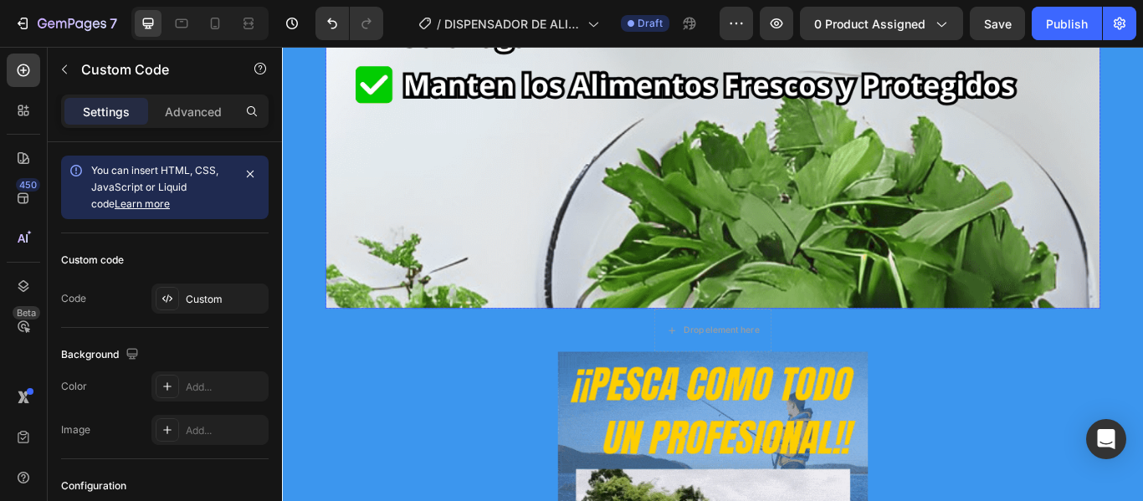
scroll to position [8534, 0]
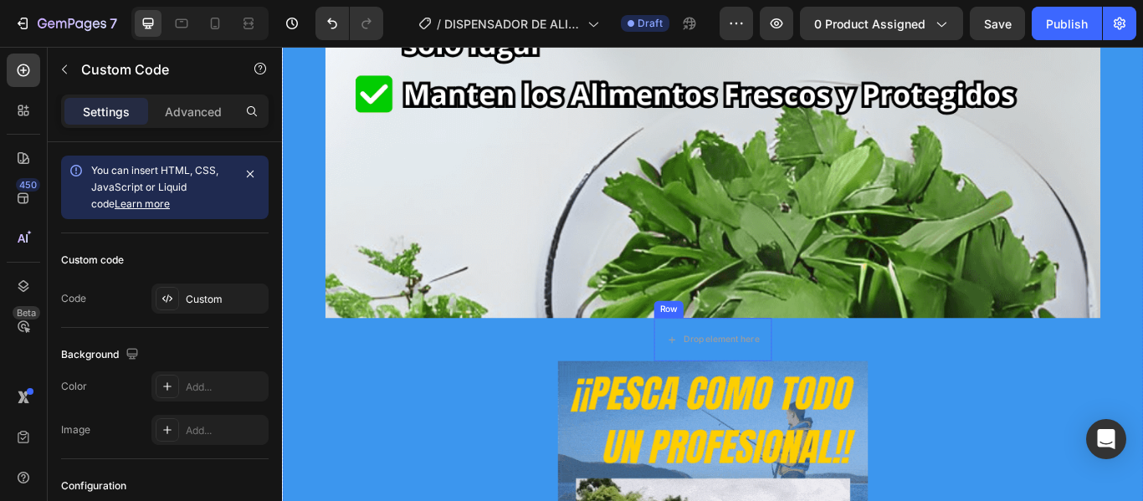
click at [726, 353] on div "Row" at bounding box center [733, 353] width 28 height 15
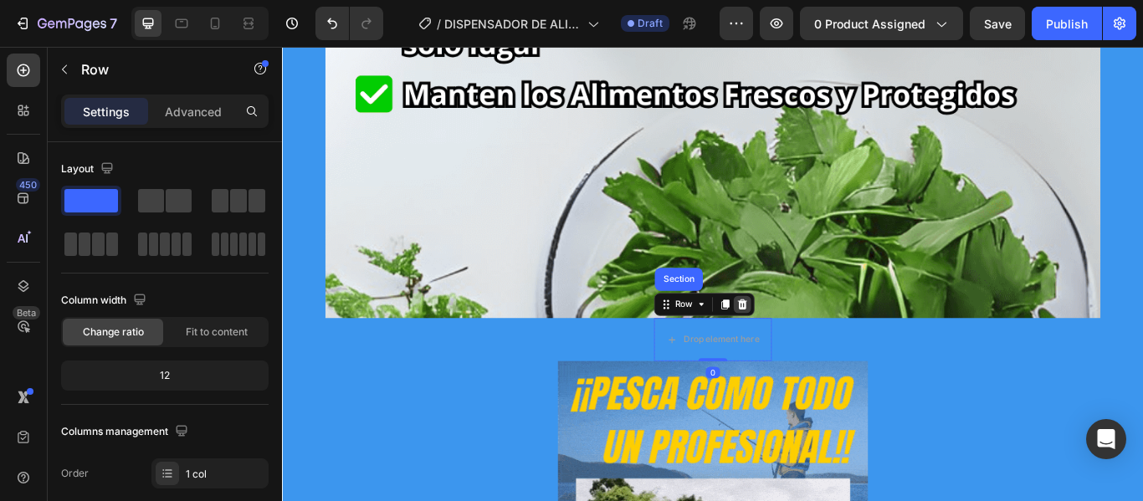
click at [814, 347] on icon at bounding box center [818, 347] width 13 height 13
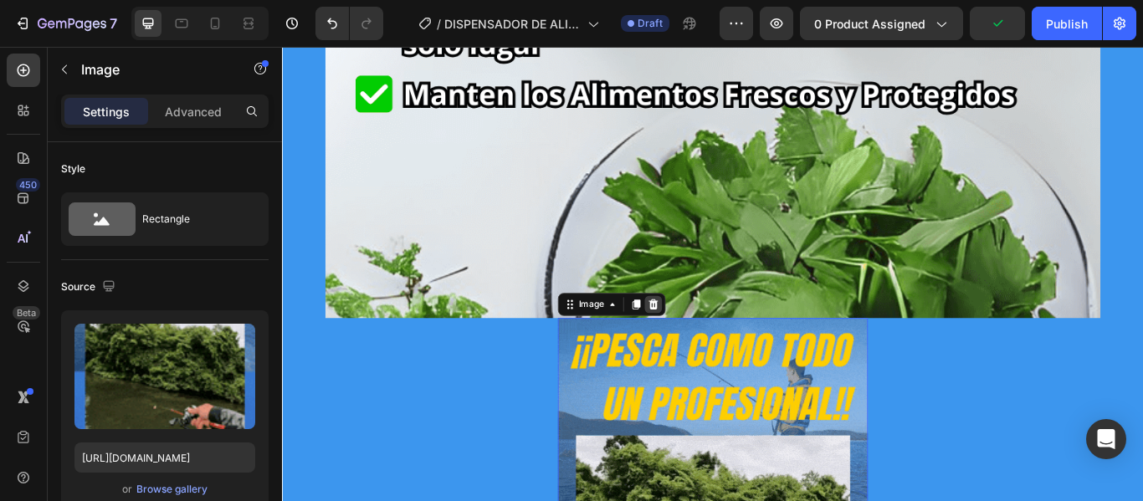
click at [710, 343] on icon at bounding box center [715, 348] width 11 height 12
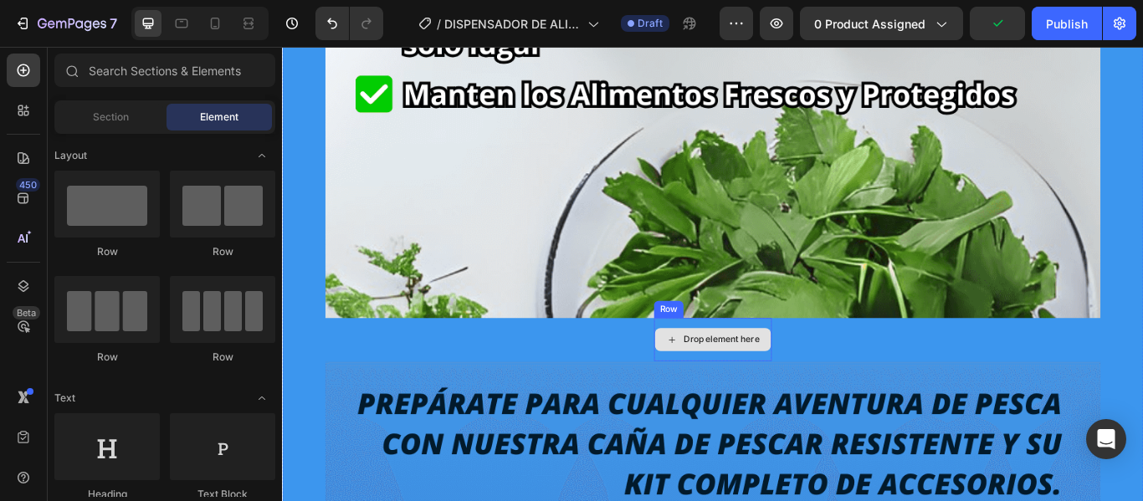
click at [717, 400] on div "Drop element here" at bounding box center [785, 388] width 136 height 27
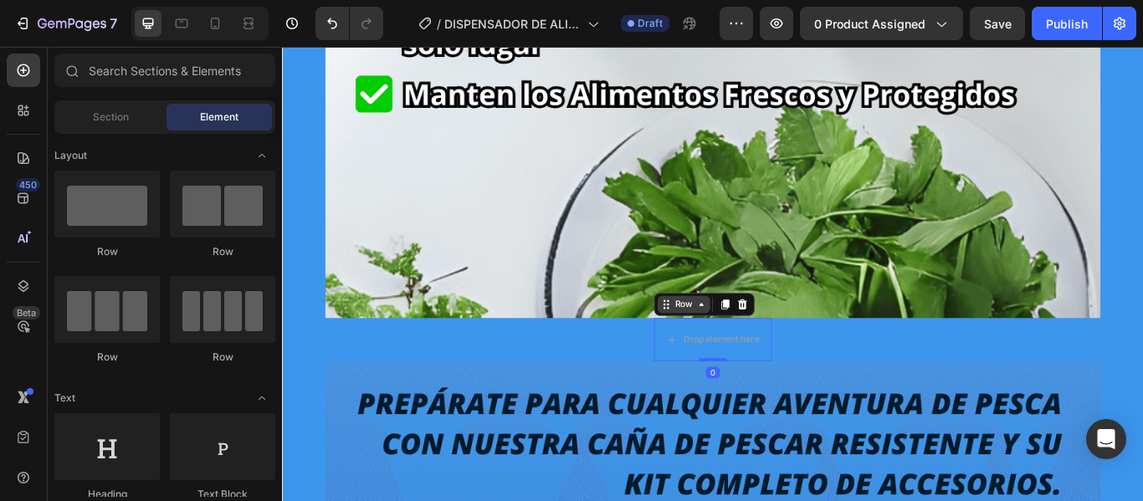
click at [737, 351] on div "Row" at bounding box center [751, 347] width 28 height 15
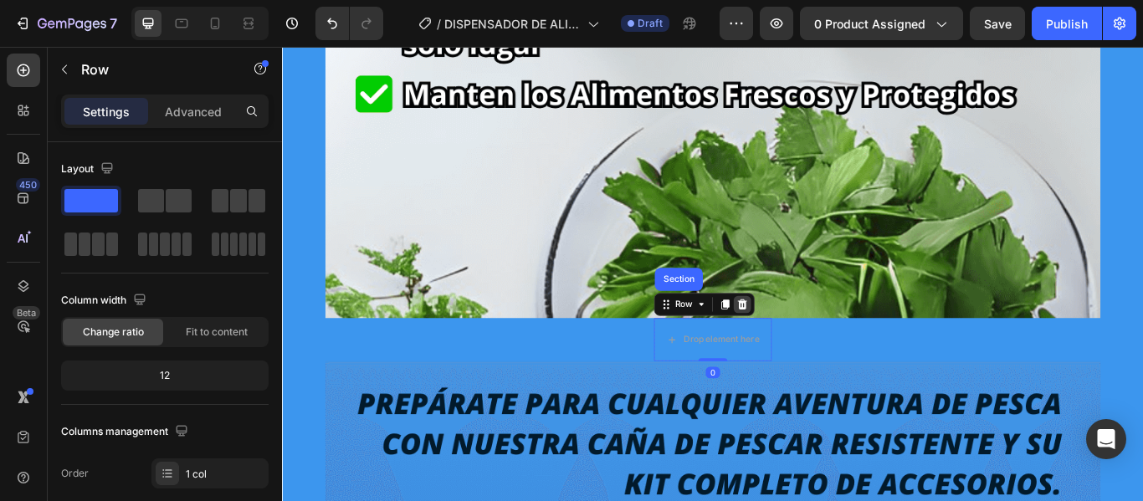
click at [812, 347] on icon at bounding box center [818, 347] width 13 height 13
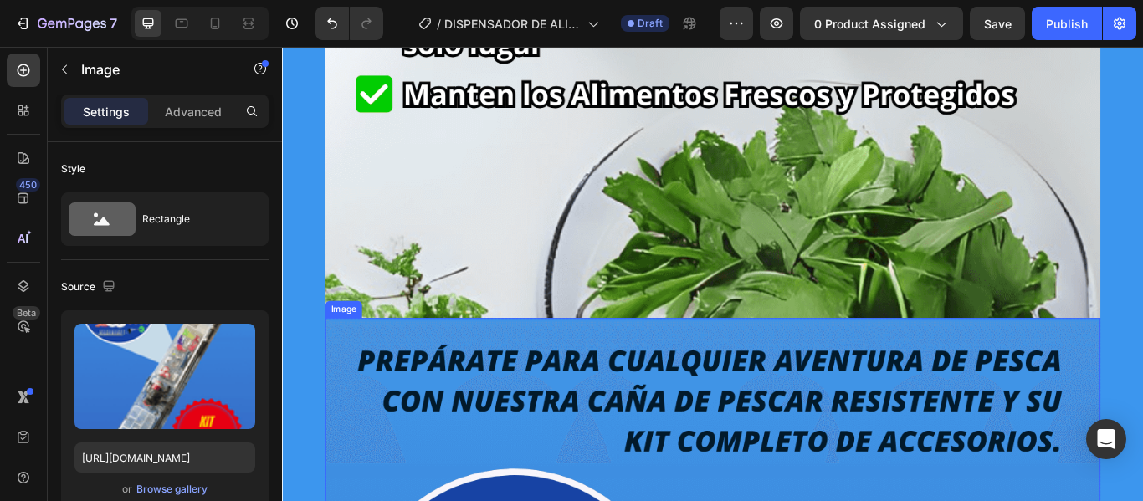
click at [439, 347] on icon at bounding box center [444, 348] width 11 height 12
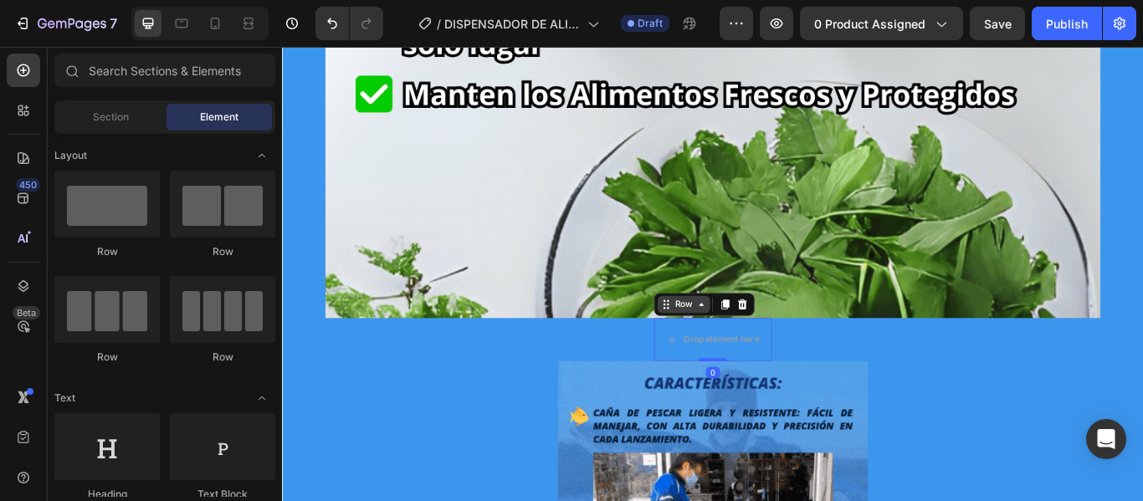
click at [721, 357] on div "Row" at bounding box center [750, 347] width 61 height 20
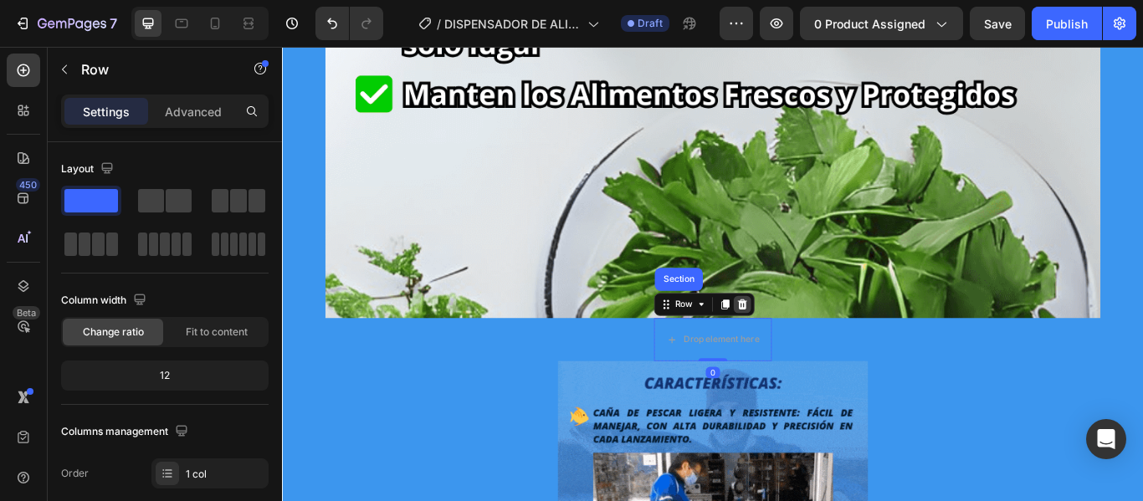
click at [813, 347] on icon at bounding box center [818, 347] width 13 height 13
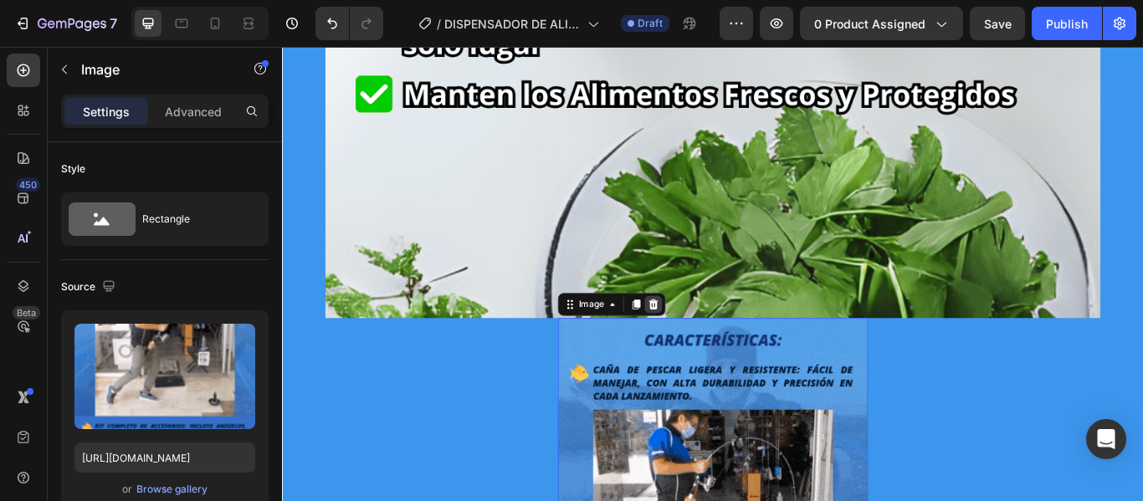
click at [708, 347] on icon at bounding box center [714, 347] width 13 height 13
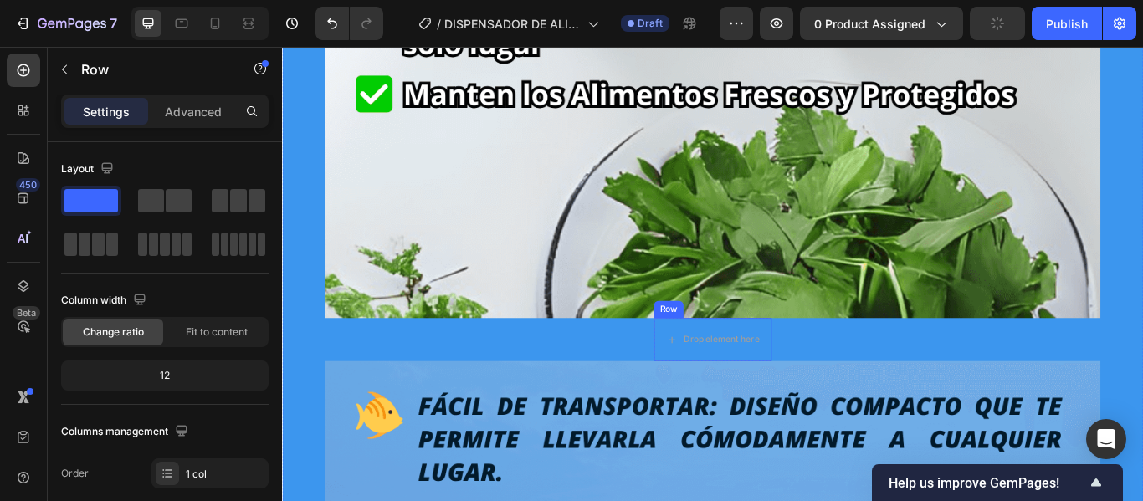
click at [724, 354] on div "Row" at bounding box center [733, 353] width 28 height 15
click at [812, 347] on icon at bounding box center [818, 347] width 13 height 13
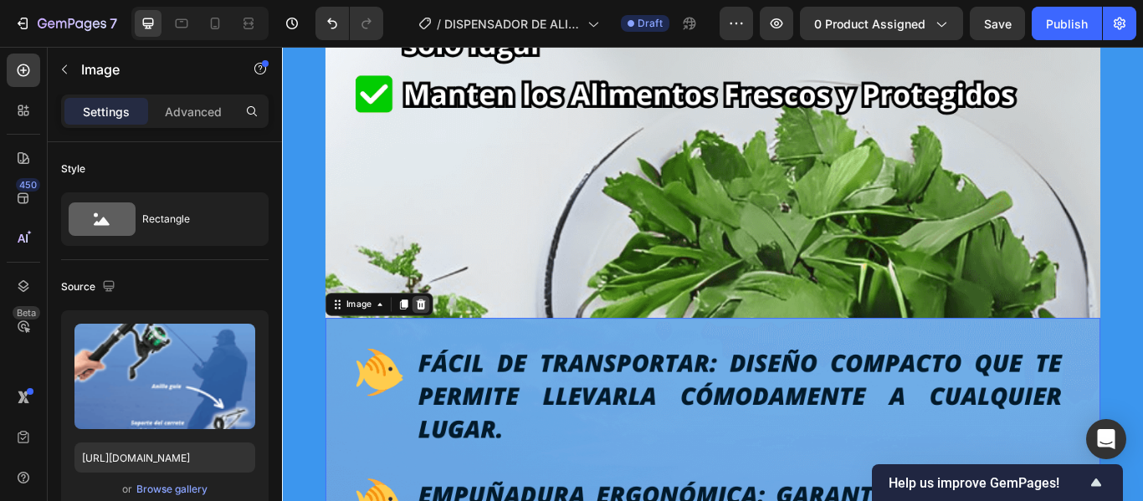
click at [445, 345] on div at bounding box center [444, 347] width 20 height 20
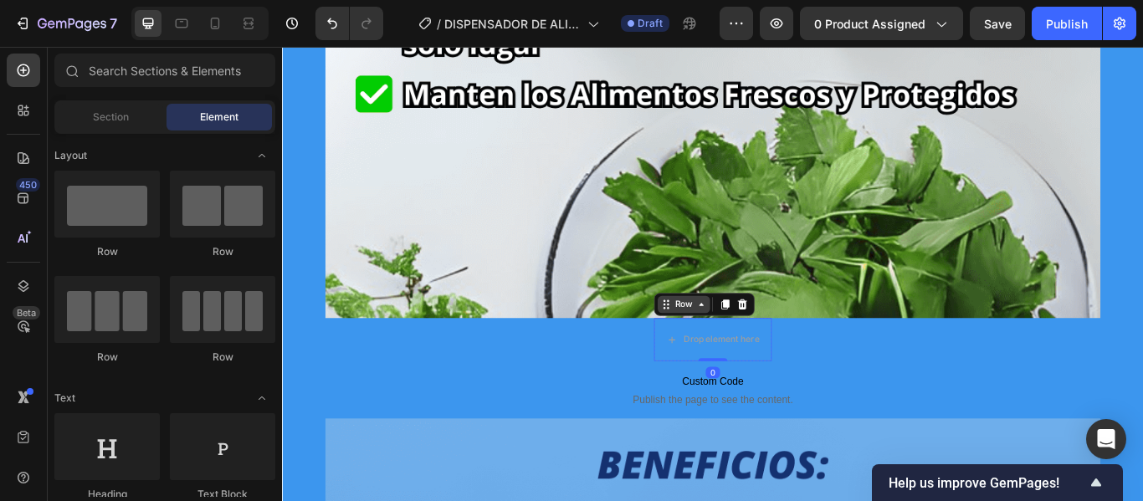
click at [724, 355] on div "Row" at bounding box center [750, 347] width 61 height 20
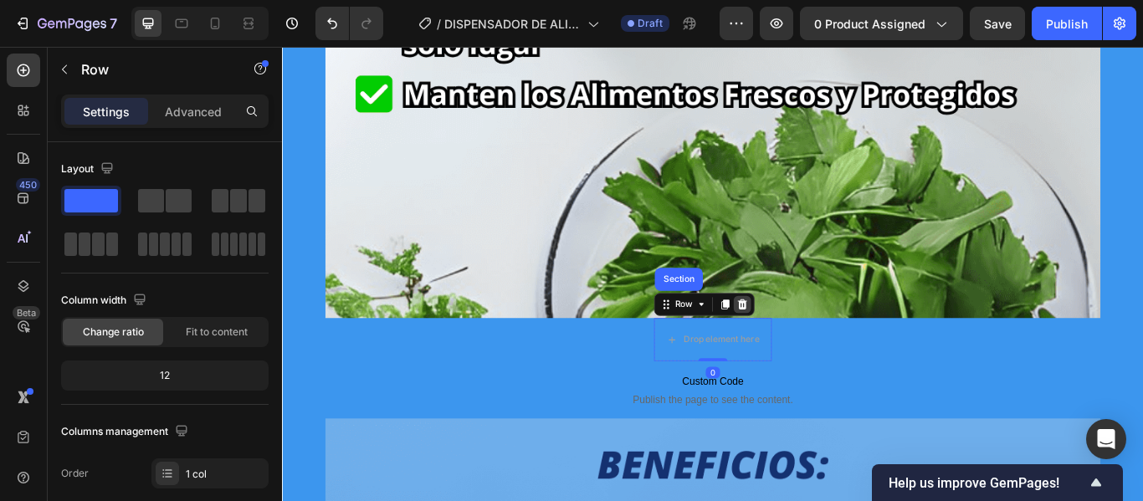
click at [812, 350] on icon at bounding box center [818, 347] width 13 height 13
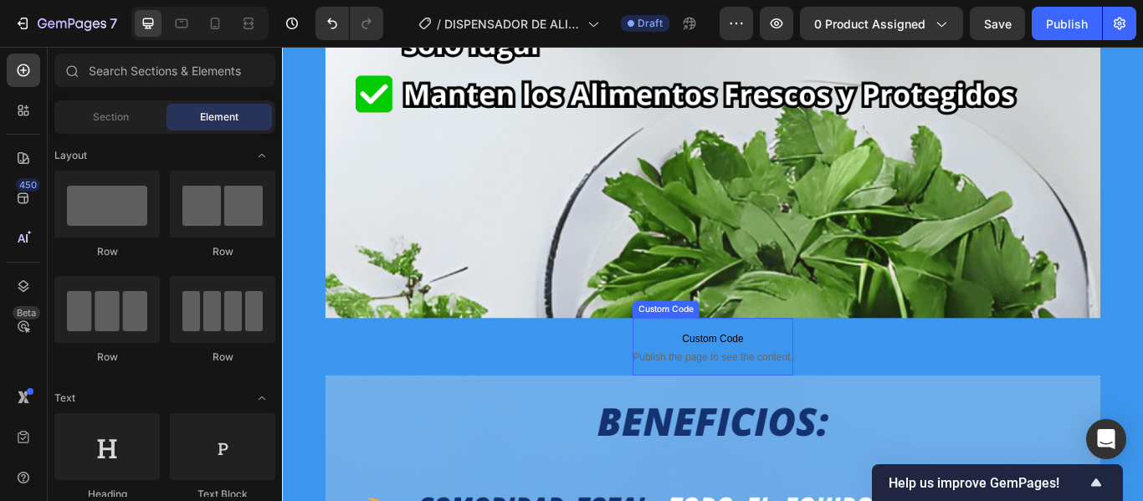
click at [723, 355] on div "Custom Code" at bounding box center [729, 353] width 71 height 15
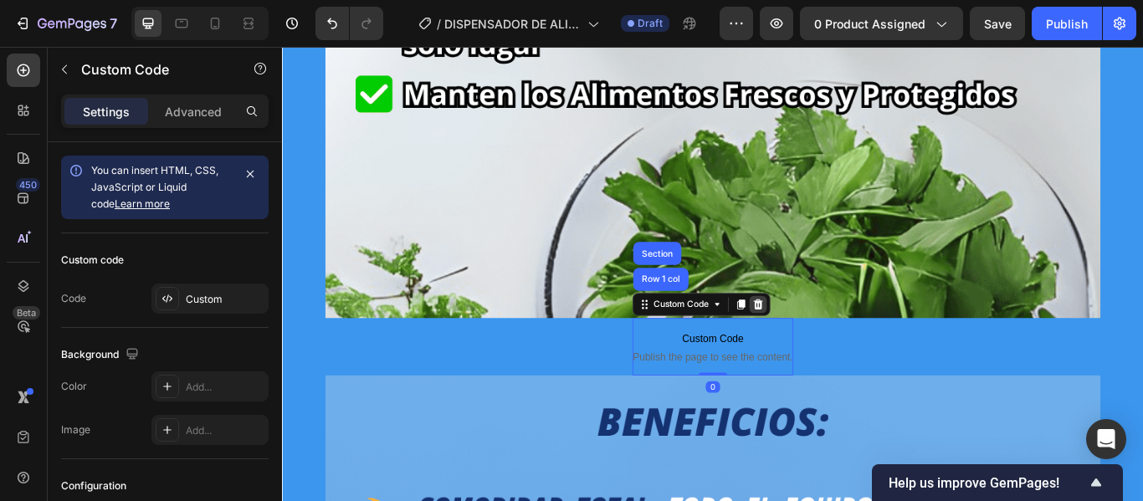
click at [832, 349] on icon at bounding box center [837, 348] width 11 height 12
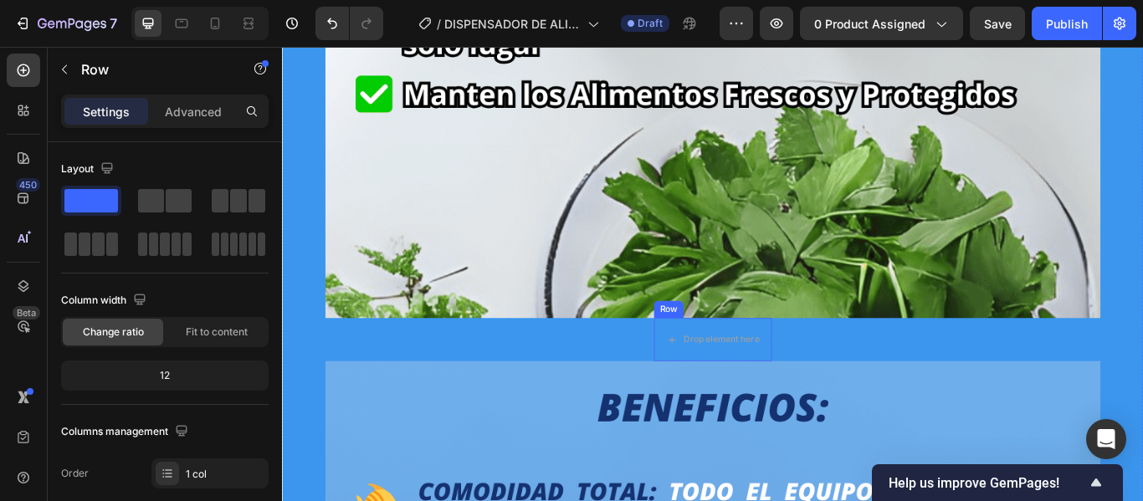
click at [730, 353] on div "Row" at bounding box center [733, 353] width 28 height 15
click at [814, 348] on icon at bounding box center [819, 348] width 11 height 12
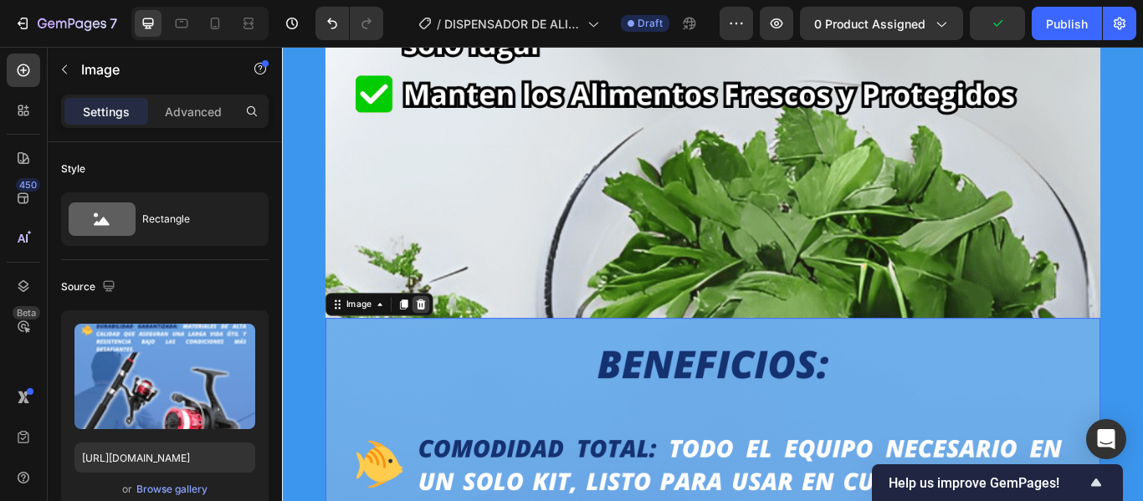
click at [439, 350] on icon at bounding box center [444, 348] width 11 height 12
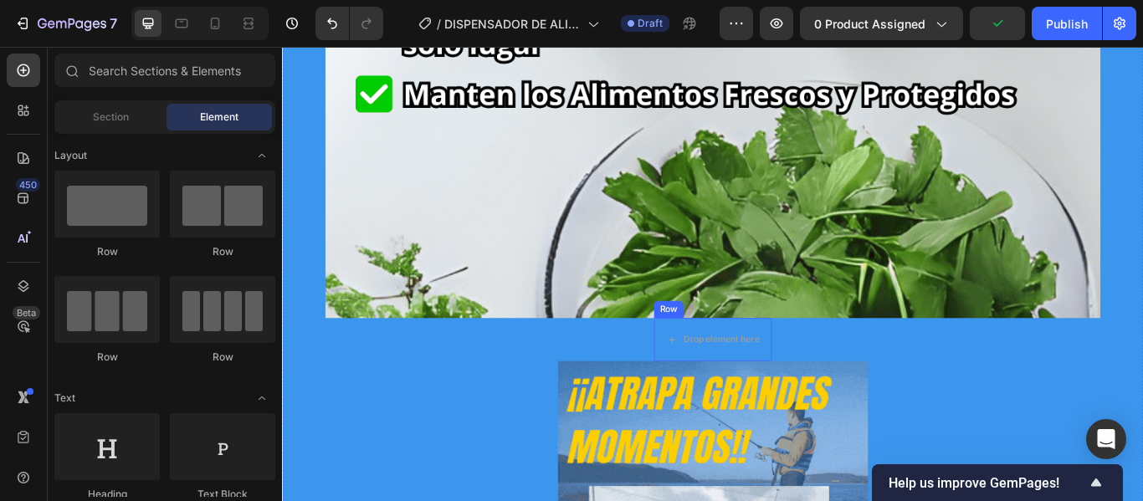
click at [726, 357] on div "Row" at bounding box center [733, 353] width 28 height 15
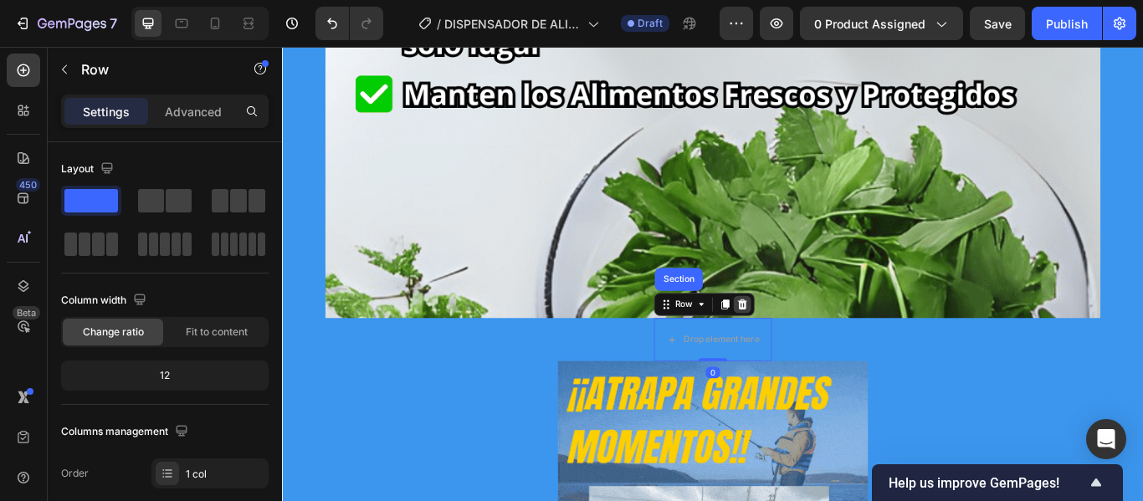
click at [812, 348] on icon at bounding box center [818, 347] width 13 height 13
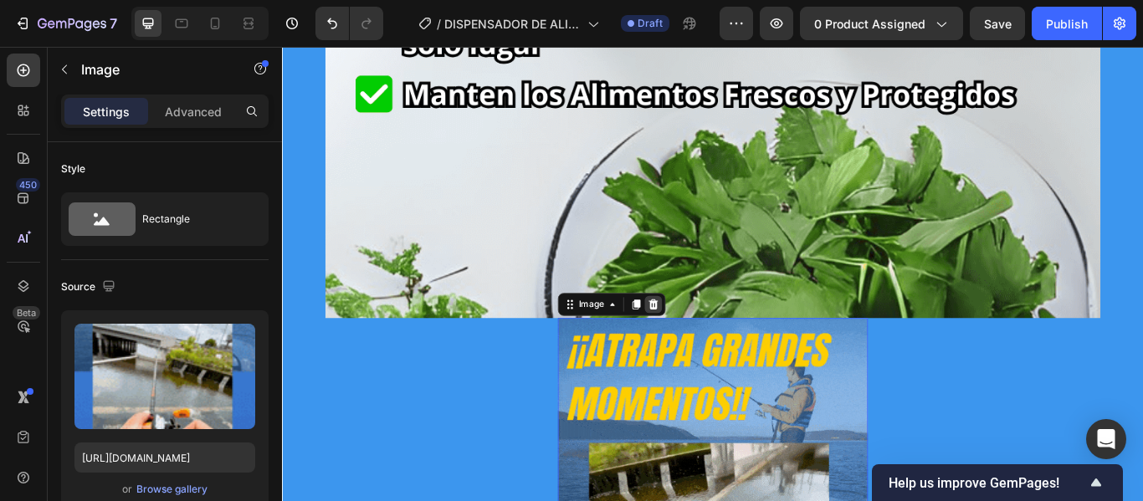
click at [709, 339] on div at bounding box center [715, 347] width 20 height 20
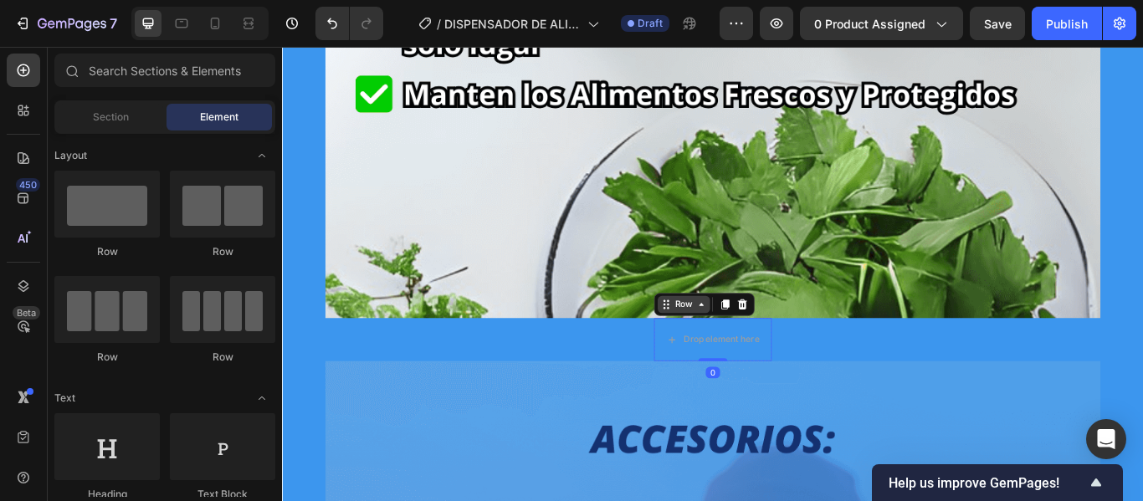
click at [730, 358] on div "Row" at bounding box center [774, 347] width 117 height 27
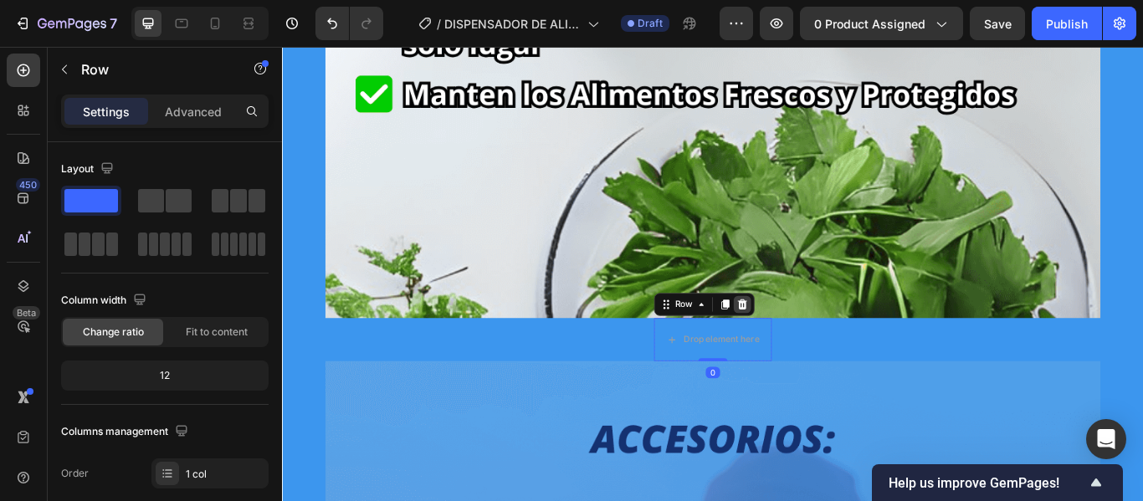
click at [814, 347] on icon at bounding box center [819, 348] width 11 height 12
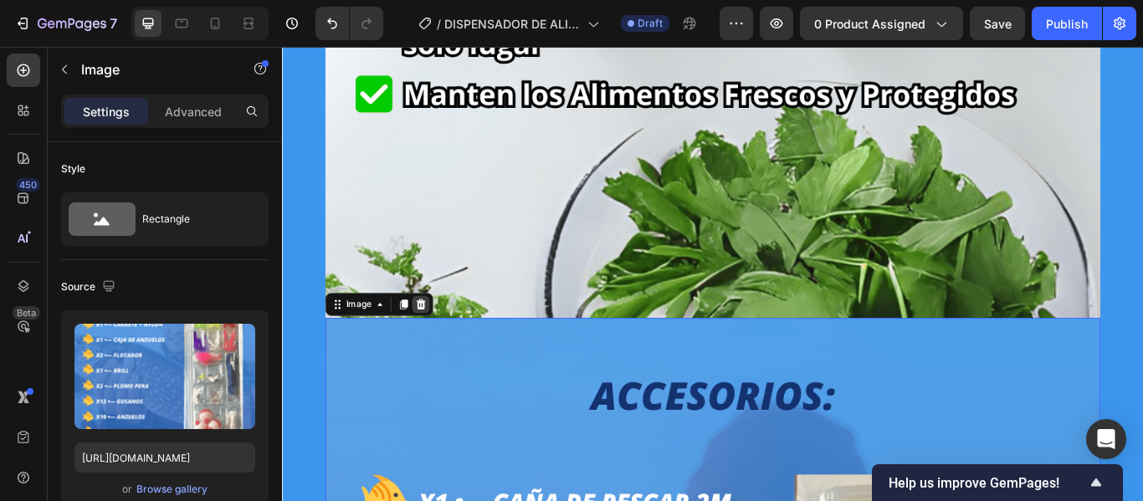
click at [445, 349] on div at bounding box center [444, 347] width 20 height 20
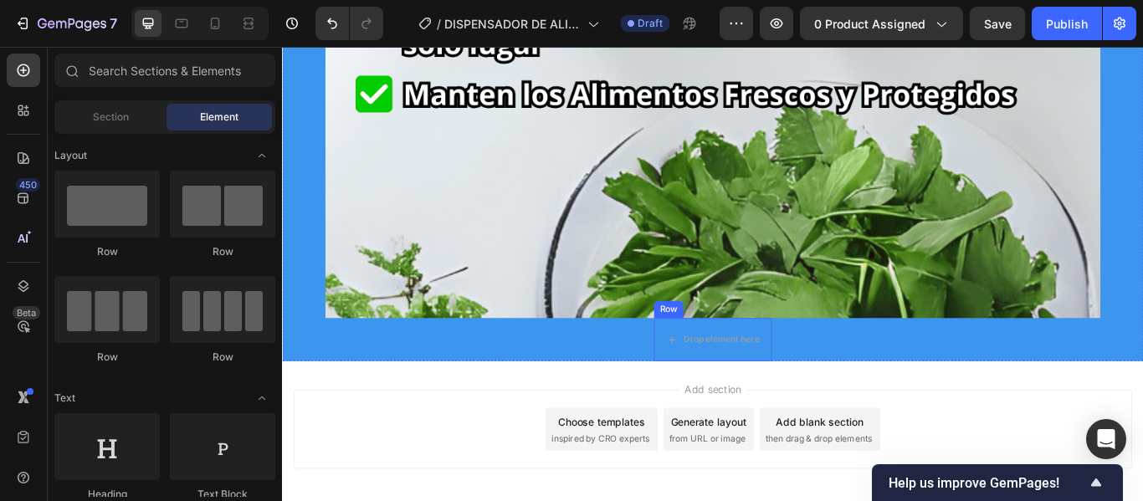
click at [722, 352] on div "Row" at bounding box center [733, 353] width 28 height 15
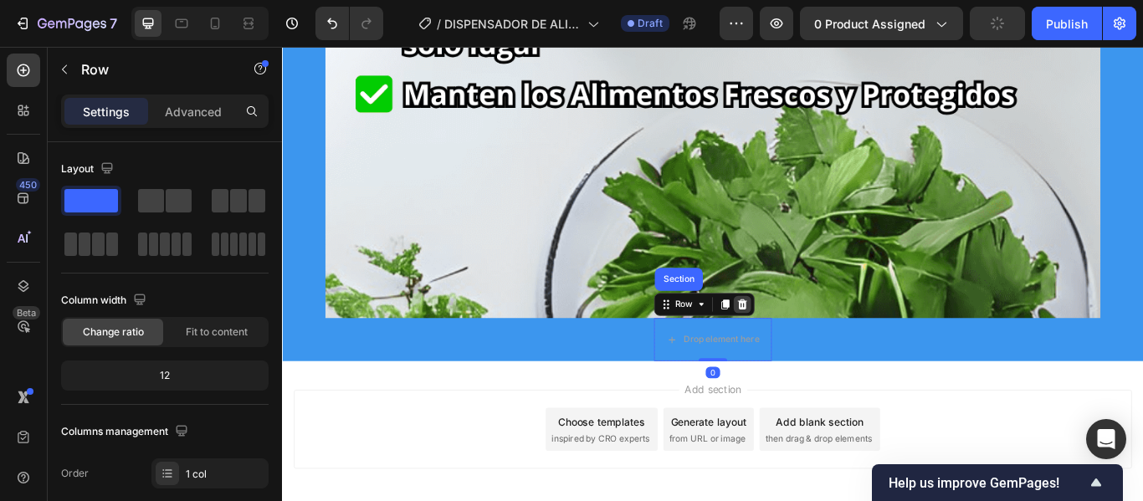
click at [812, 348] on icon at bounding box center [818, 347] width 13 height 13
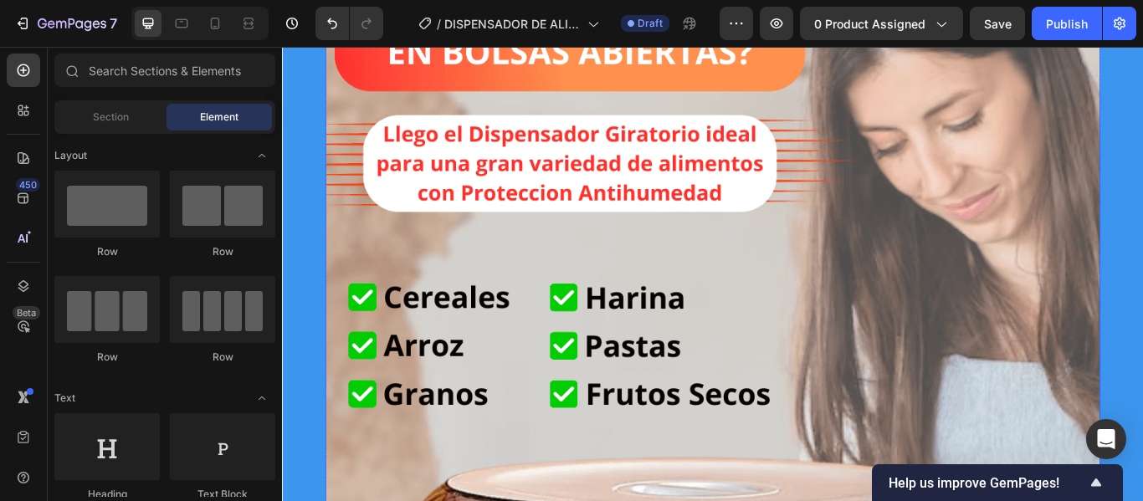
scroll to position [335, 0]
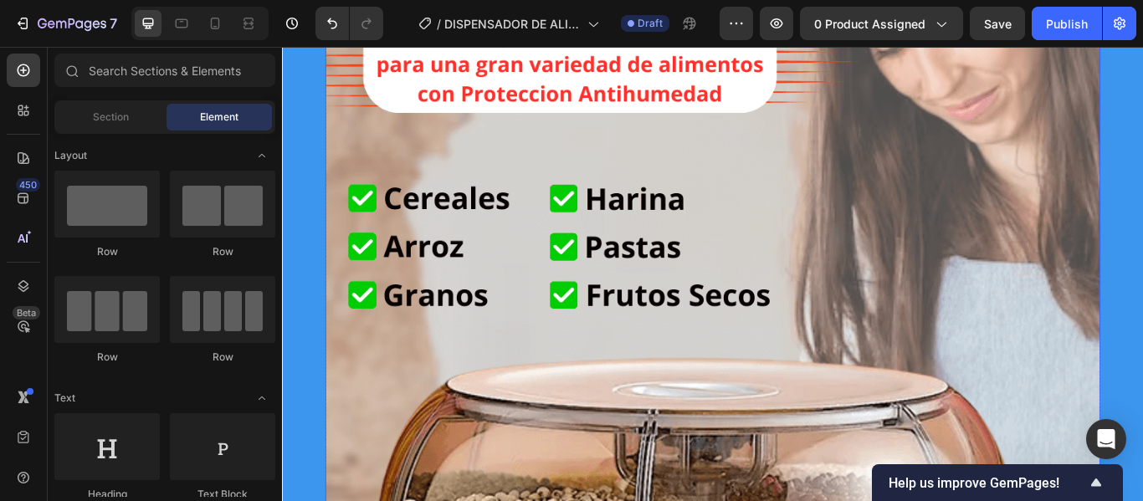
click at [609, 260] on img at bounding box center [784, 499] width 904 height 1507
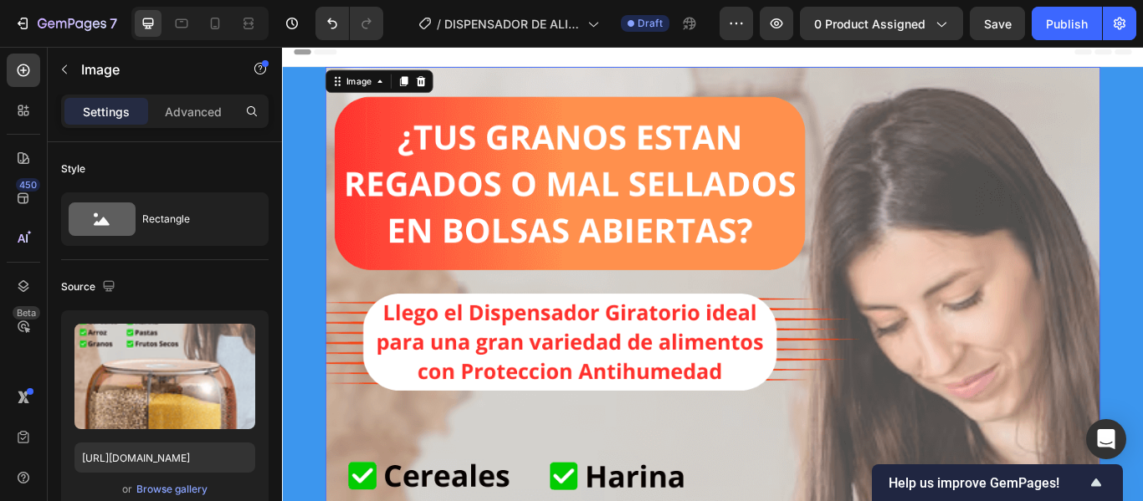
scroll to position [0, 0]
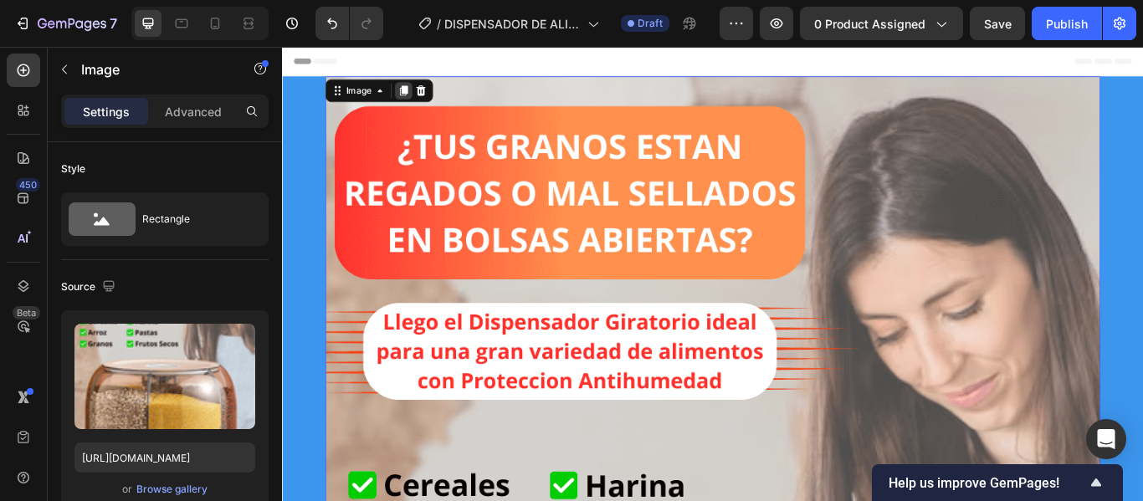
click at [419, 96] on icon at bounding box center [423, 98] width 9 height 12
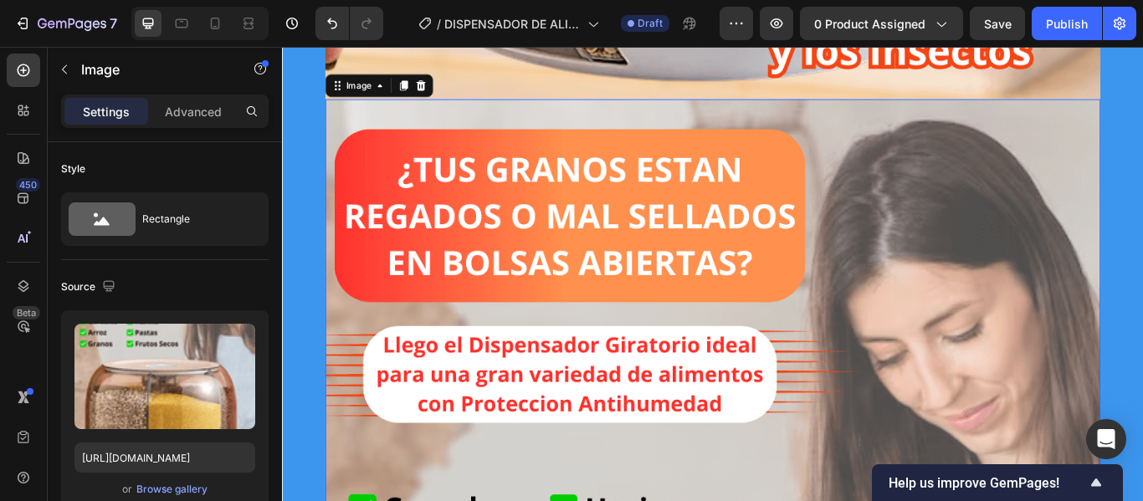
scroll to position [1483, 0]
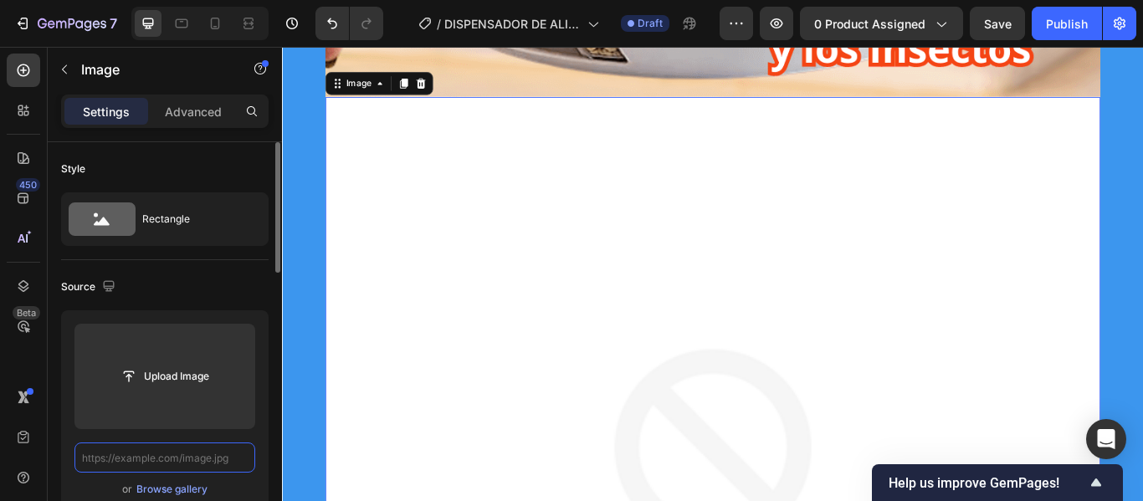
scroll to position [0, 0]
paste input "[URL][DOMAIN_NAME]"
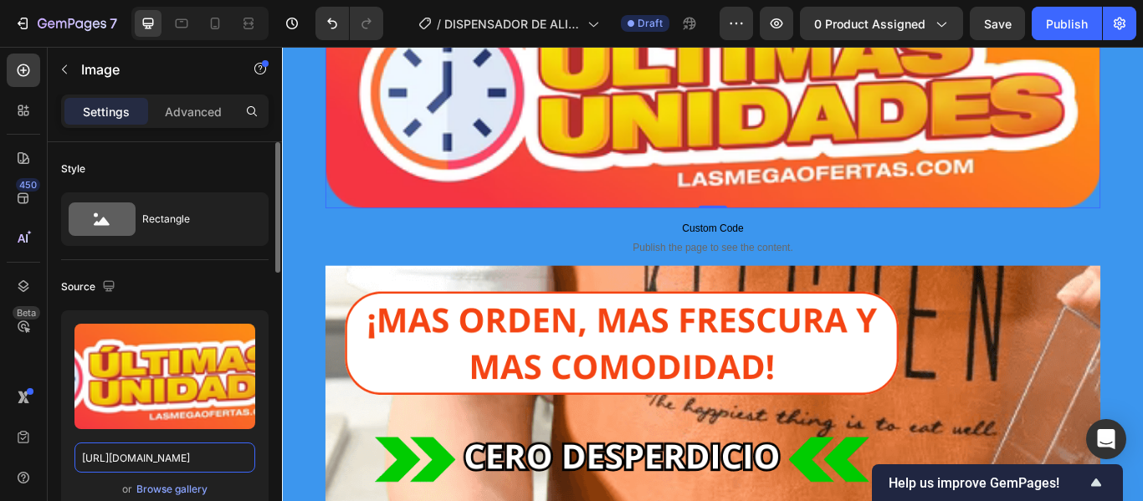
scroll to position [1650, 0]
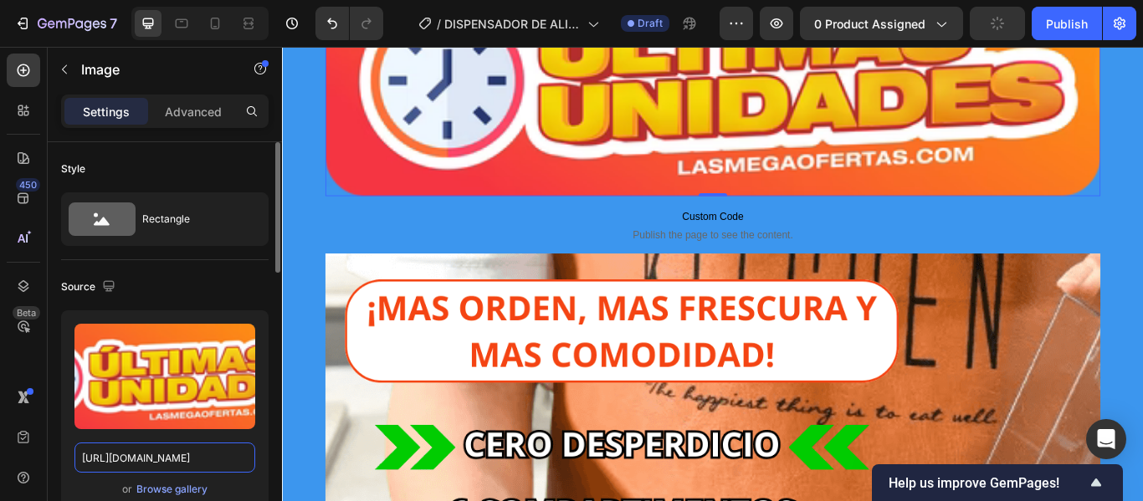
type input "[URL][DOMAIN_NAME]"
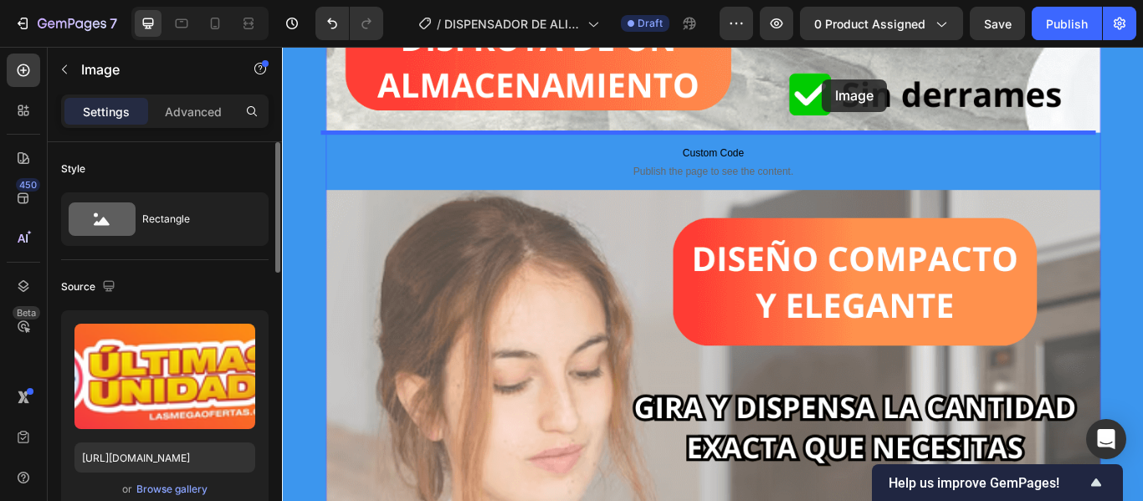
scroll to position [3254, 0]
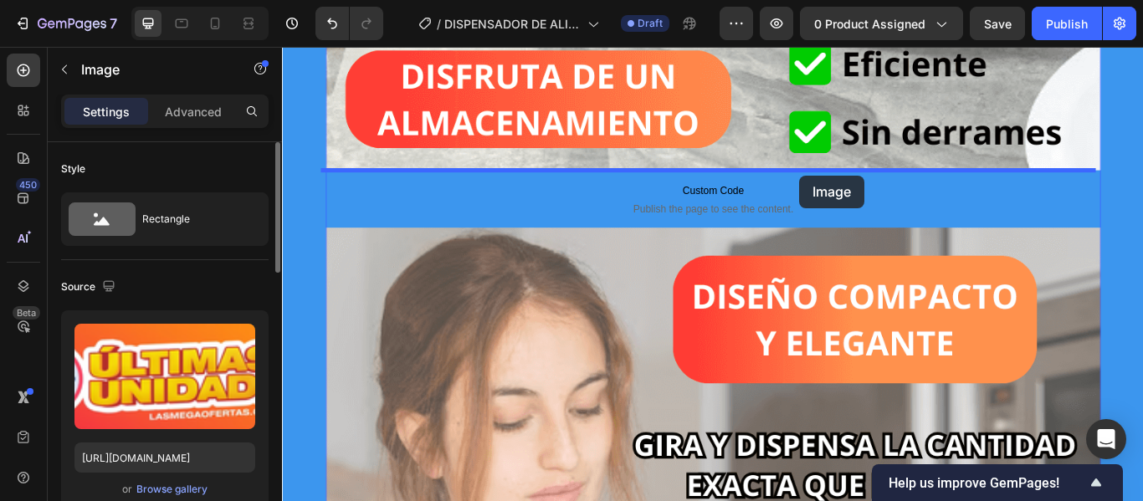
drag, startPoint x: 925, startPoint y: 165, endPoint x: 886, endPoint y: 197, distance: 50.6
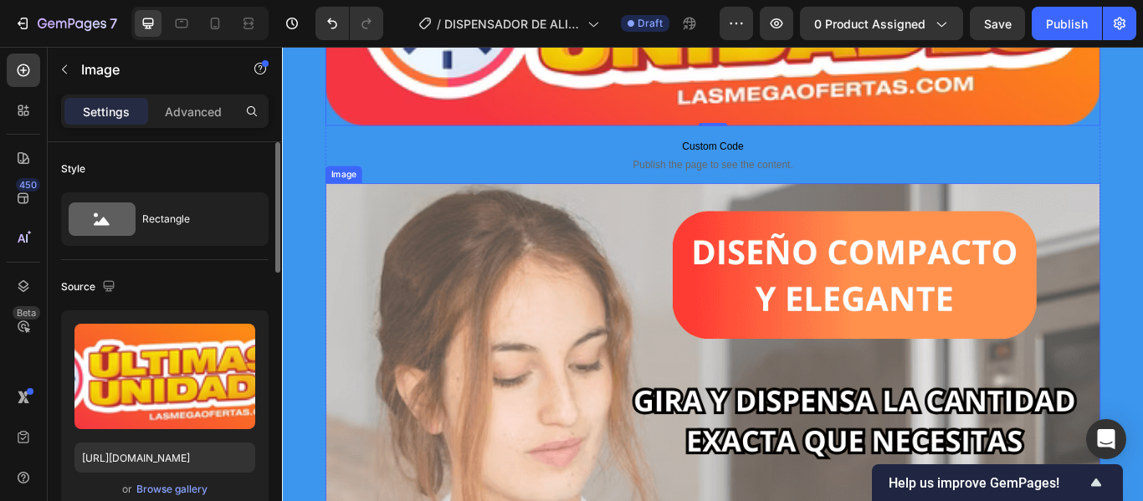
scroll to position [3055, 0]
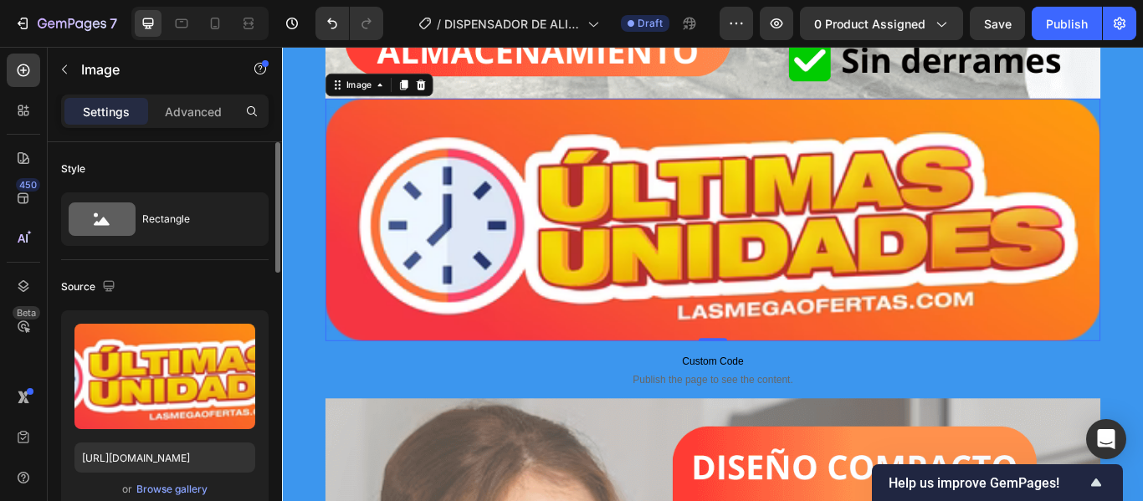
click at [564, 224] on img at bounding box center [784, 248] width 904 height 283
click at [418, 95] on icon at bounding box center [423, 91] width 13 height 13
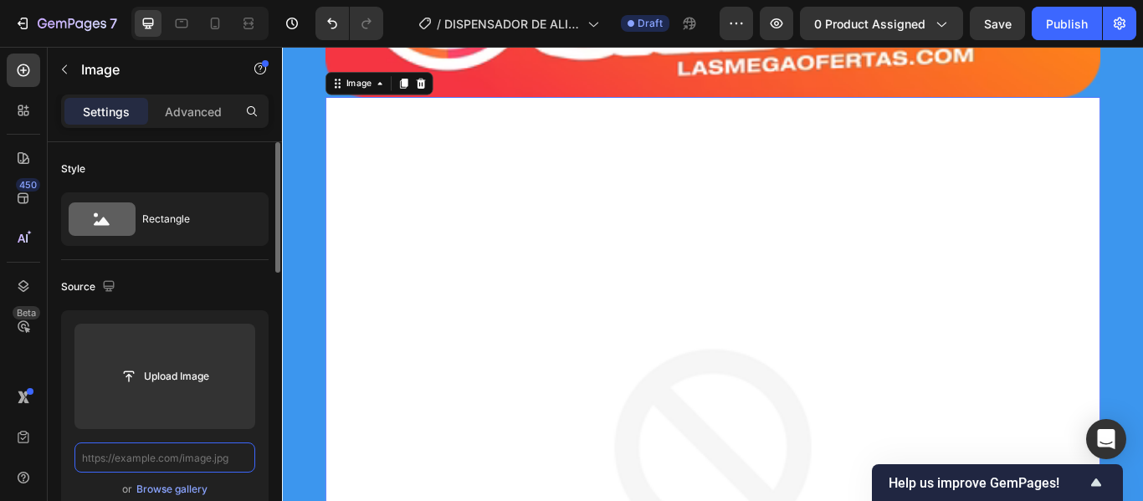
scroll to position [0, 0]
paste input "[URL][DOMAIN_NAME]"
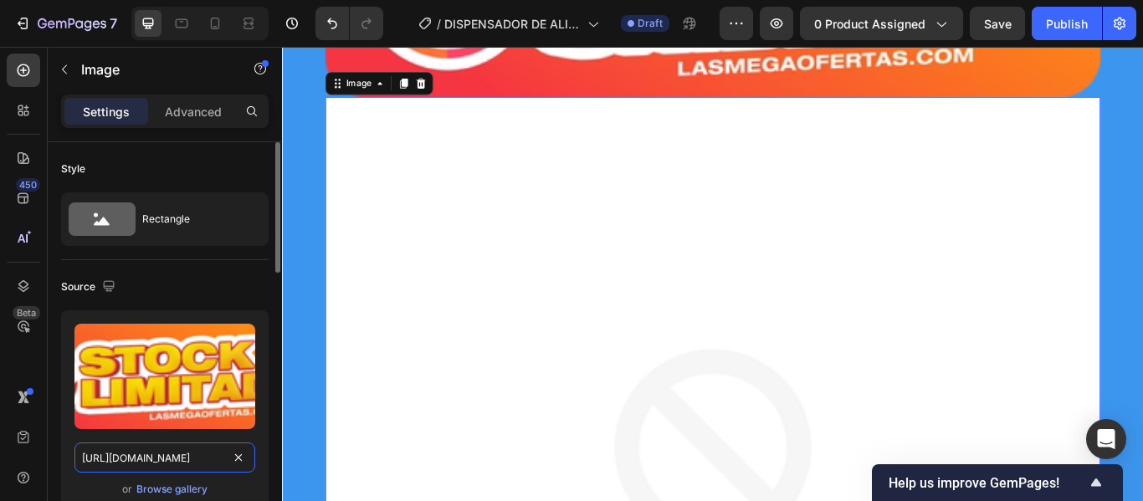
scroll to position [0, 264]
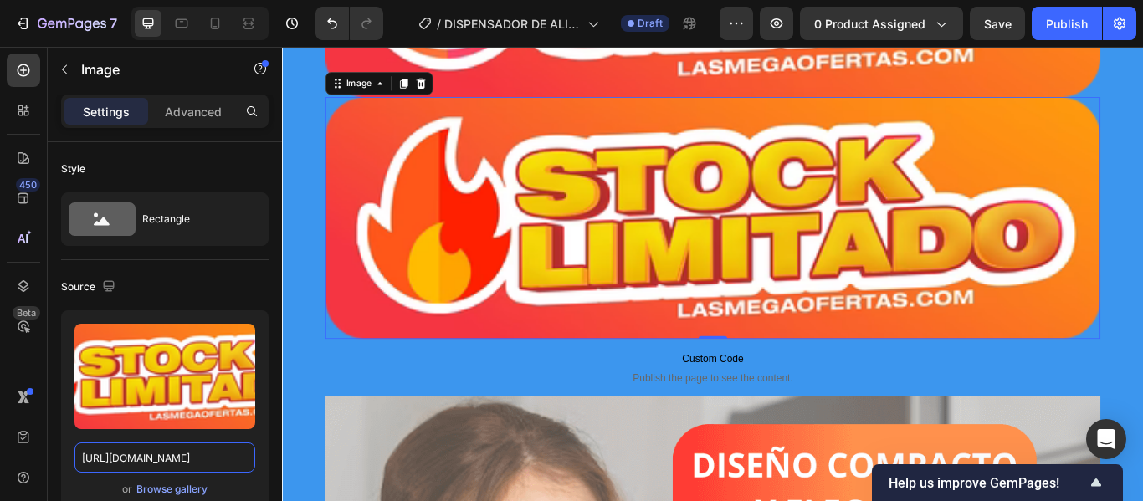
type input "[URL][DOMAIN_NAME]"
click at [688, 296] on img at bounding box center [784, 246] width 904 height 283
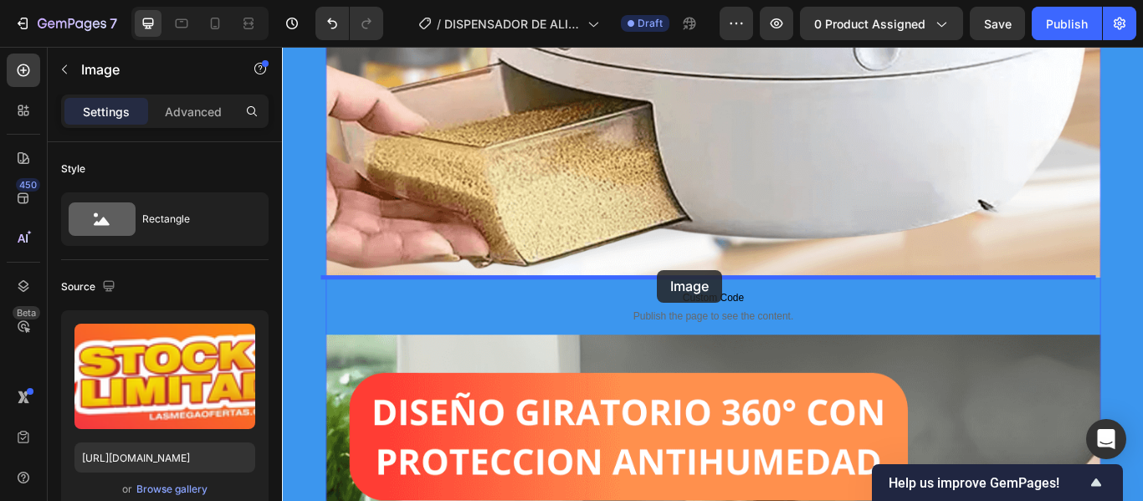
drag, startPoint x: 659, startPoint y: 218, endPoint x: 719, endPoint y: 307, distance: 107.3
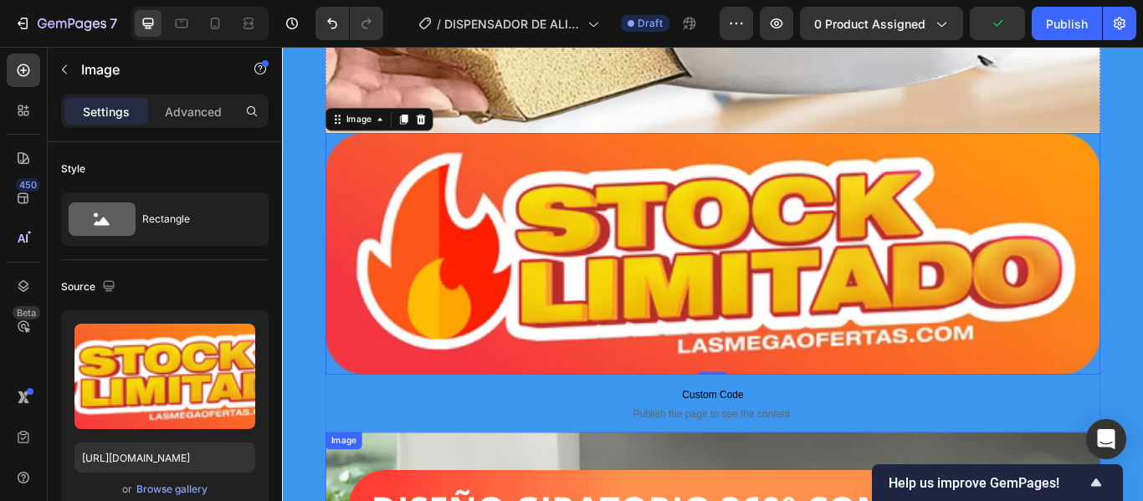
scroll to position [4870, 0]
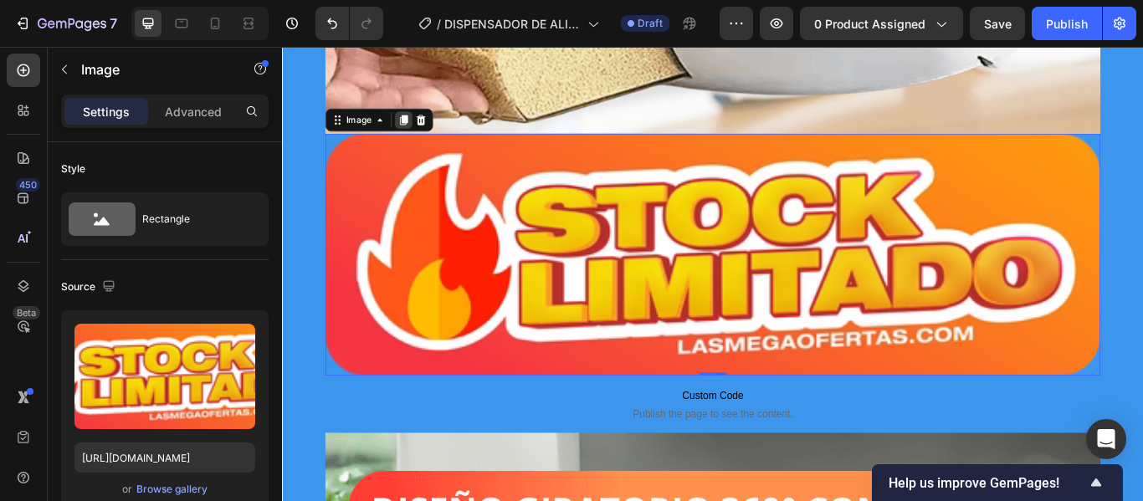
click at [417, 134] on icon at bounding box center [423, 132] width 13 height 13
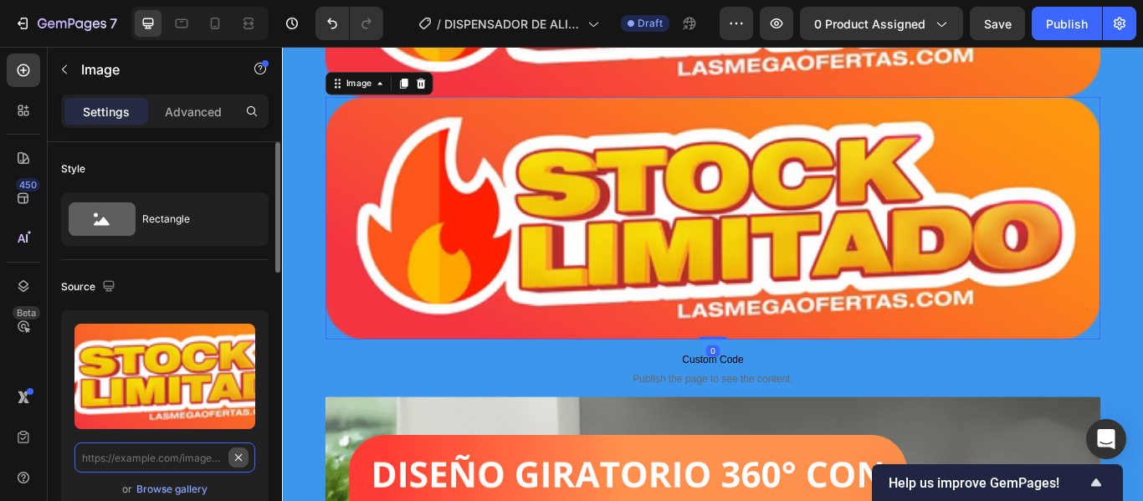
scroll to position [0, 0]
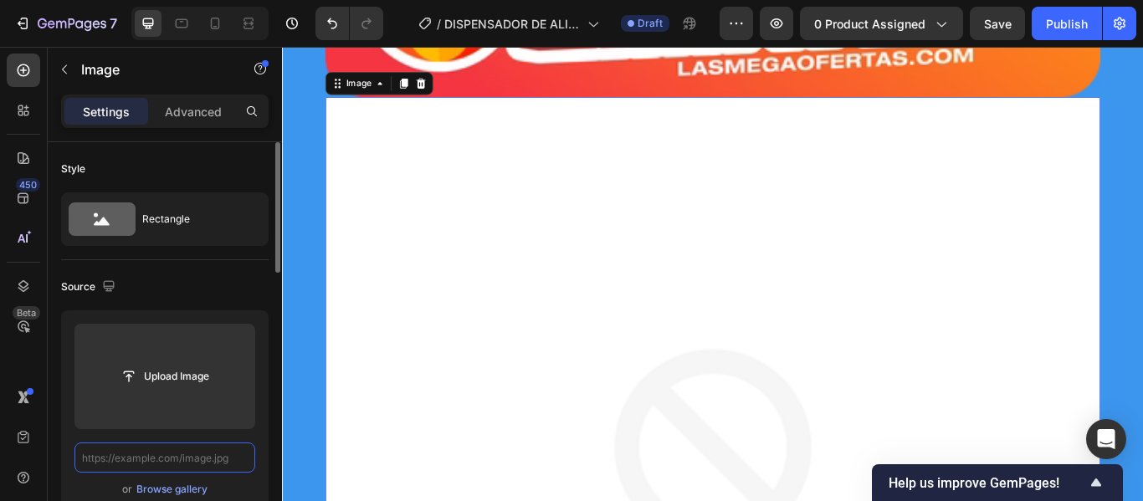
paste input "[URL][DOMAIN_NAME]"
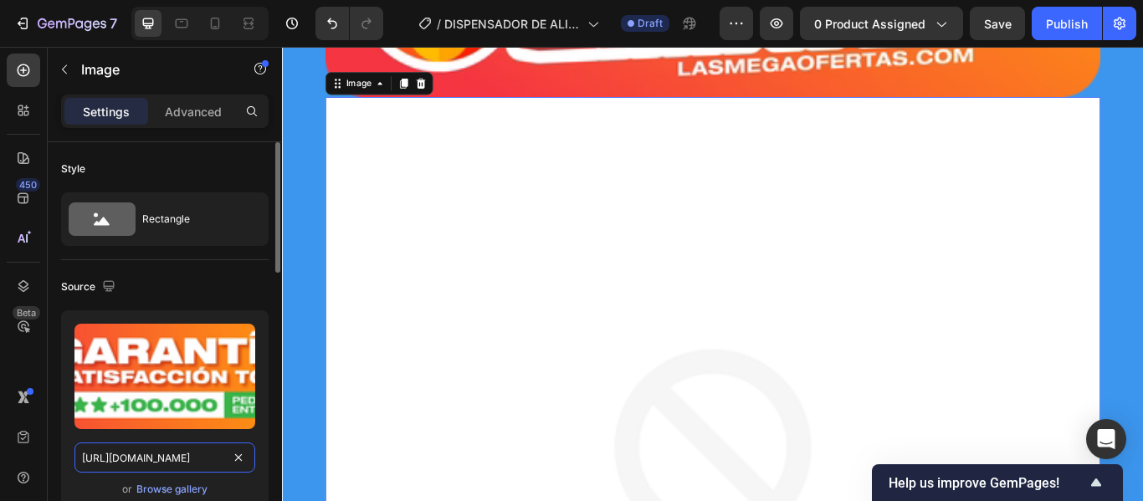
scroll to position [0, 263]
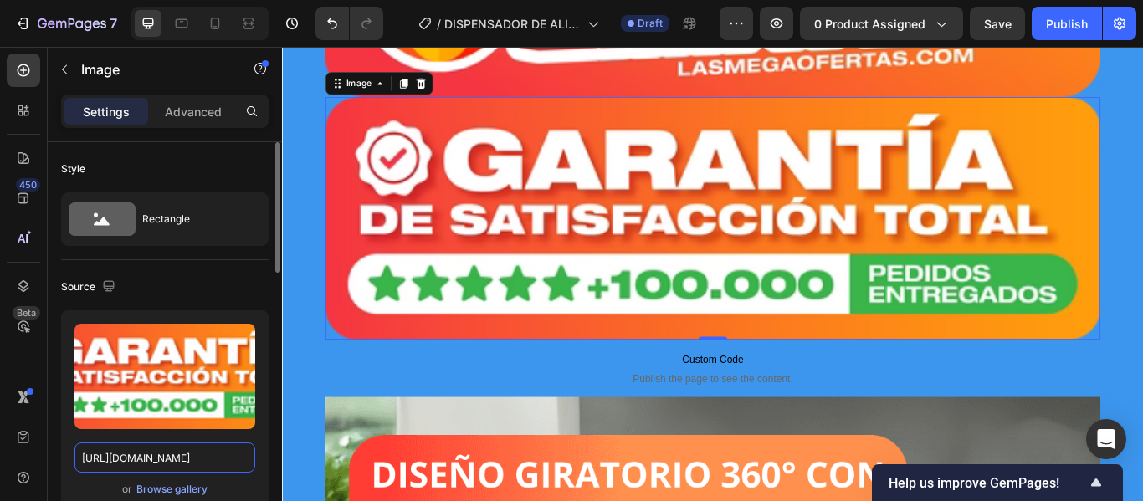
type input "[URL][DOMAIN_NAME]"
click at [674, 213] on img at bounding box center [784, 246] width 904 height 283
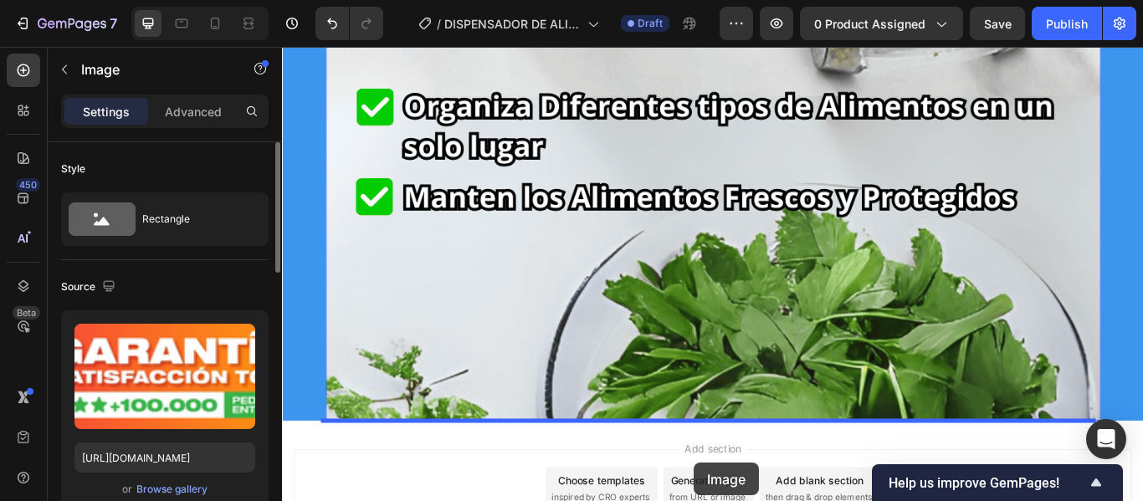
scroll to position [9370, 0]
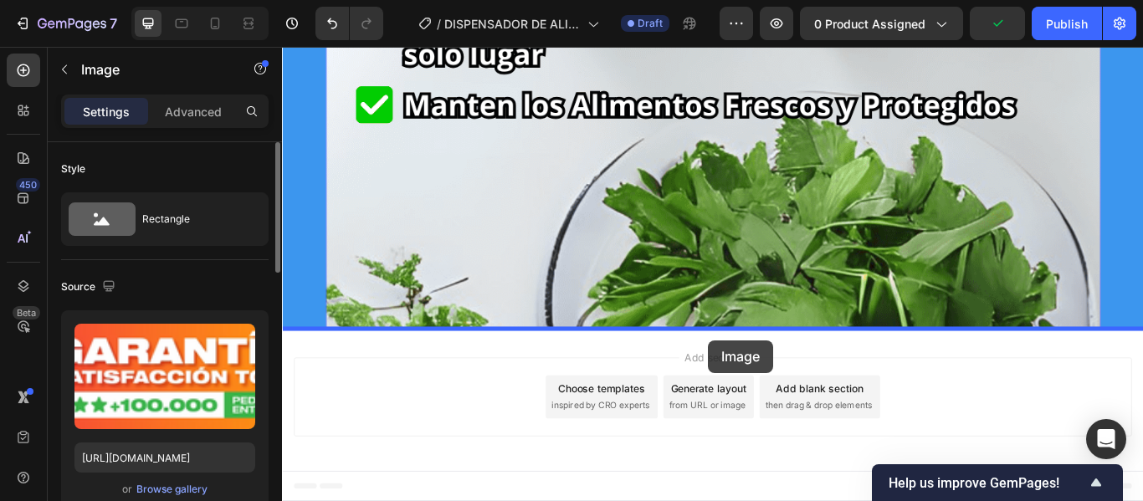
drag, startPoint x: 750, startPoint y: 218, endPoint x: 779, endPoint y: 389, distance: 174.1
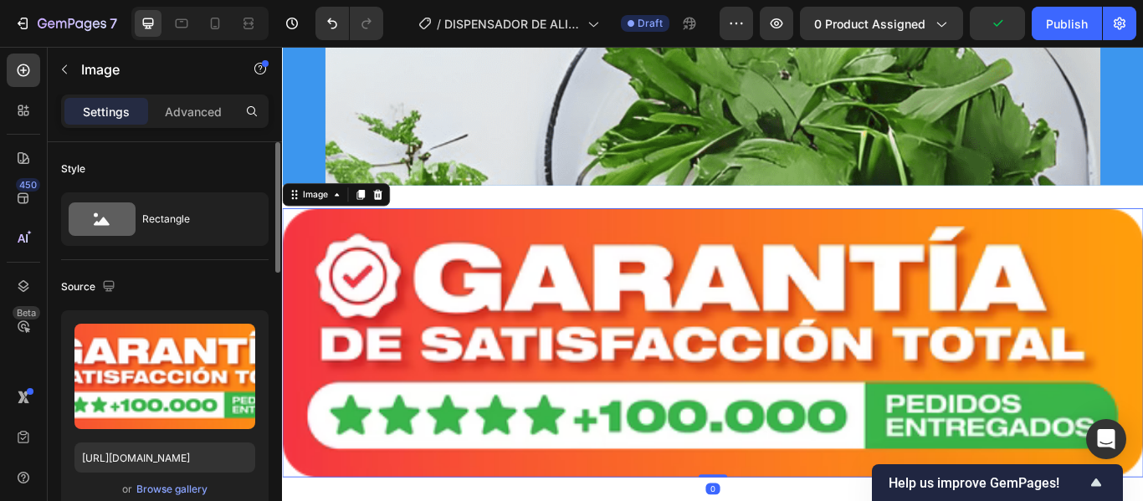
scroll to position [9171, 0]
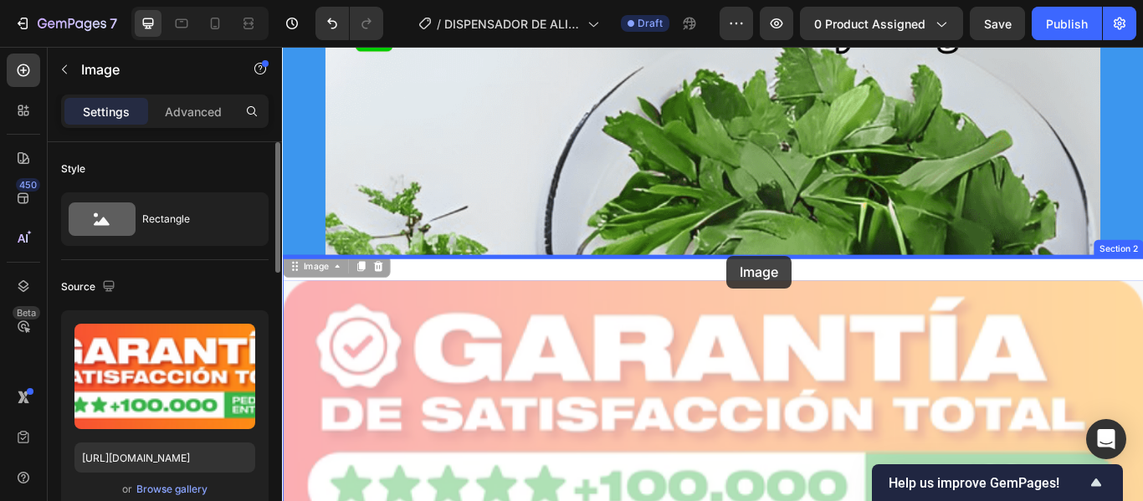
drag, startPoint x: 788, startPoint y: 407, endPoint x: 800, endPoint y: 295, distance: 112.9
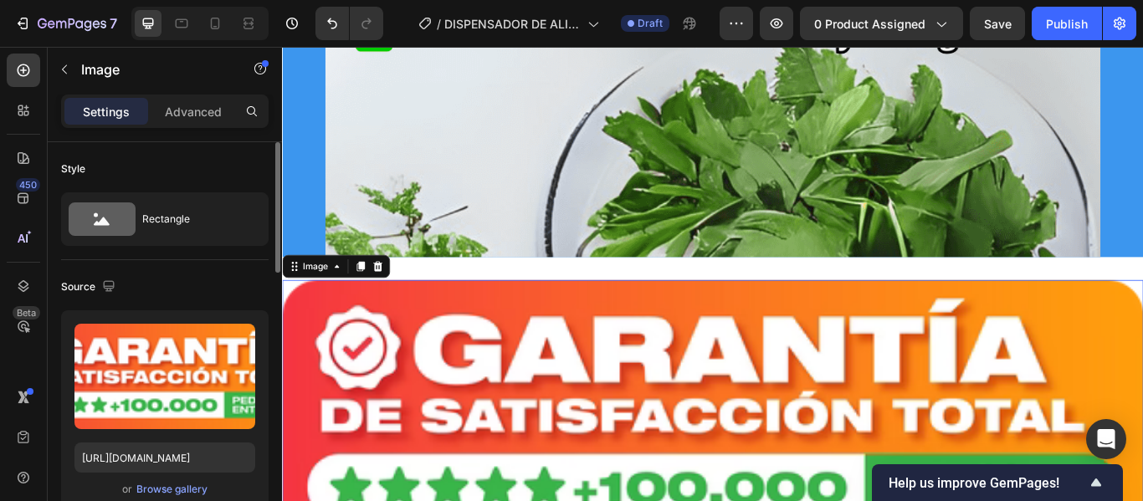
click at [736, 368] on img at bounding box center [784, 476] width 1005 height 314
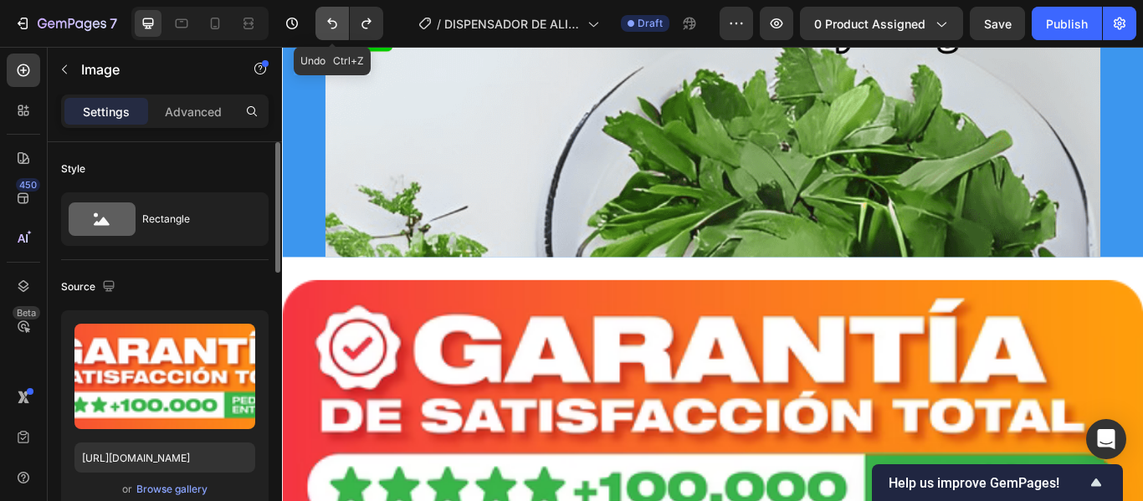
click at [331, 23] on icon "Undo/Redo" at bounding box center [332, 23] width 10 height 11
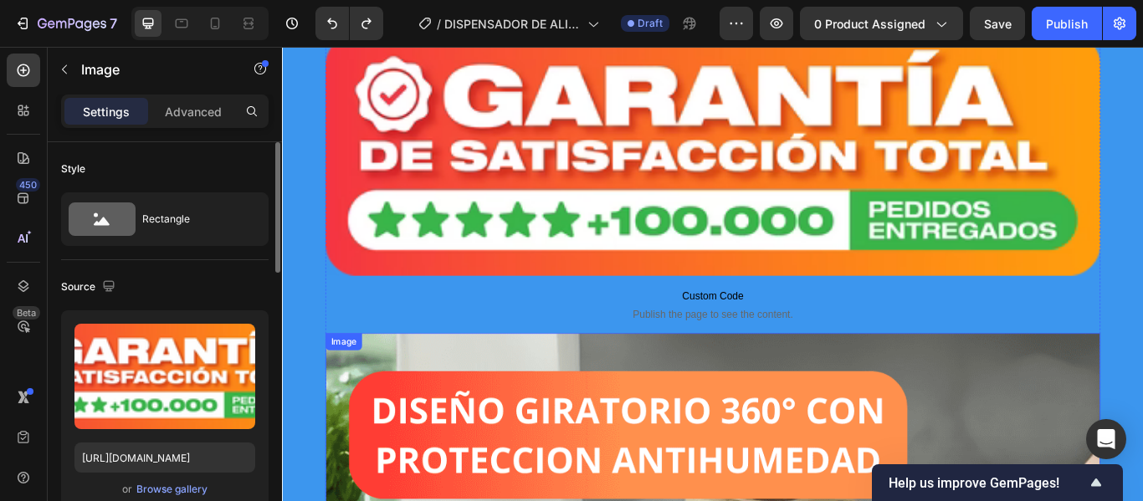
scroll to position [5268, 0]
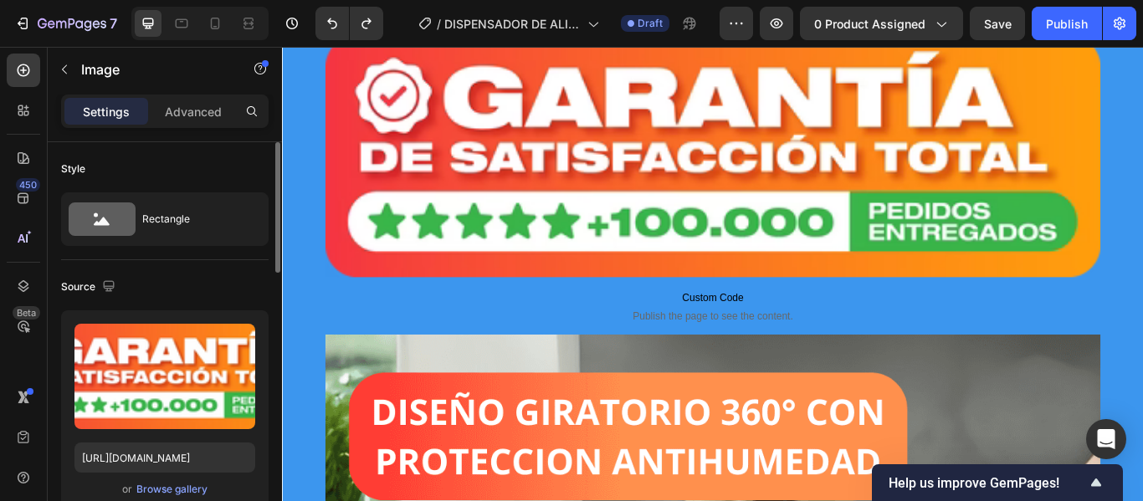
click at [774, 228] on img at bounding box center [784, 174] width 904 height 283
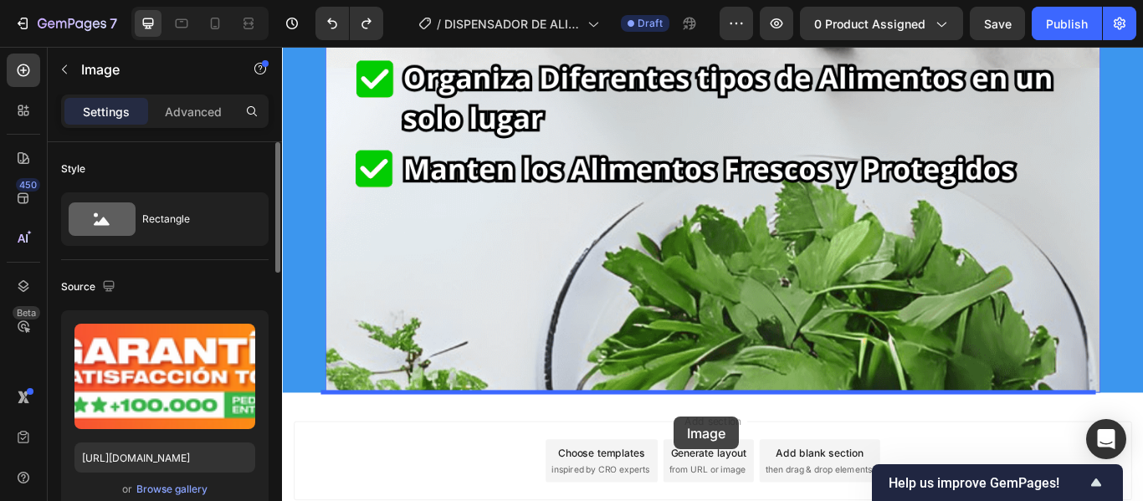
scroll to position [9370, 0]
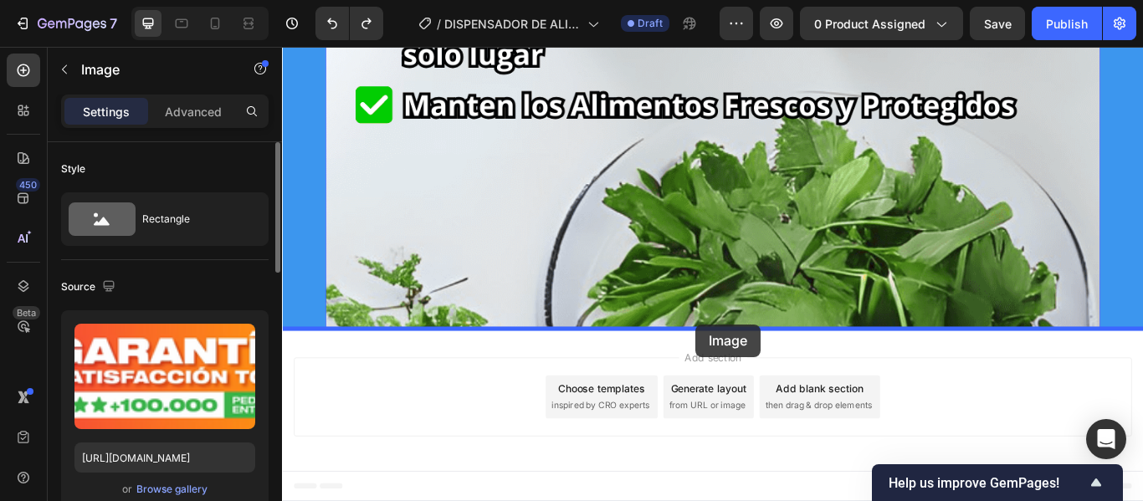
drag, startPoint x: 715, startPoint y: 220, endPoint x: 764, endPoint y: 371, distance: 158.6
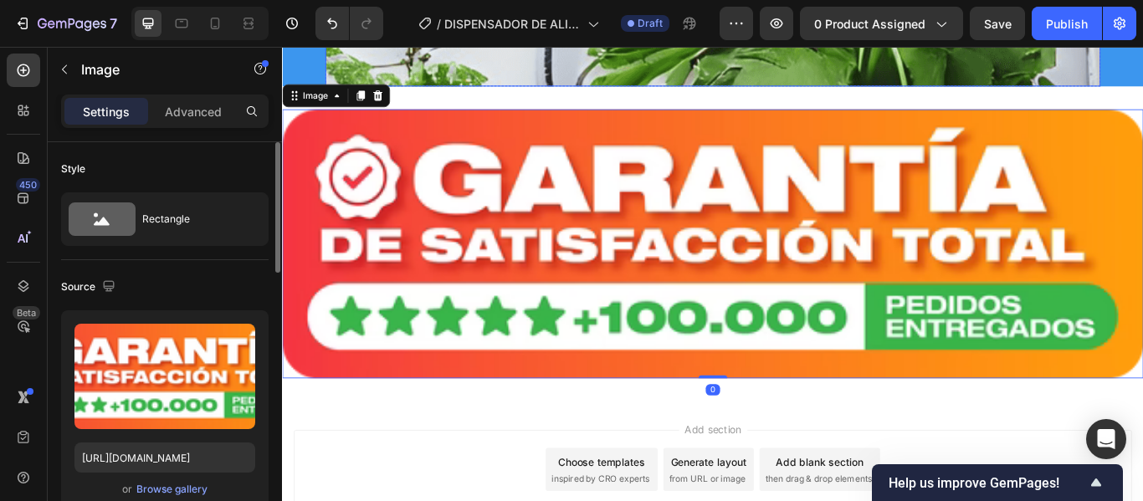
scroll to position [9087, 0]
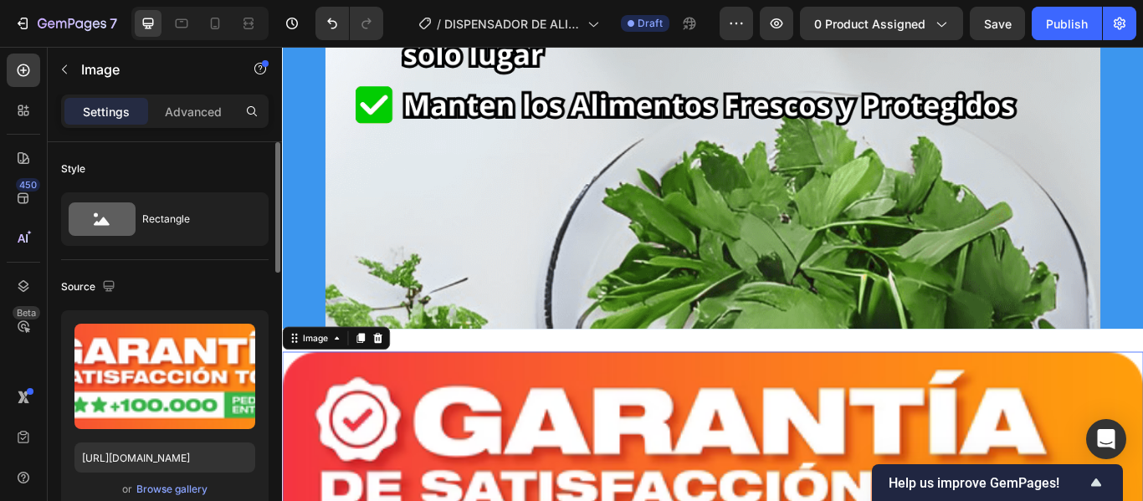
click at [203, 123] on div "Advanced" at bounding box center [194, 111] width 84 height 27
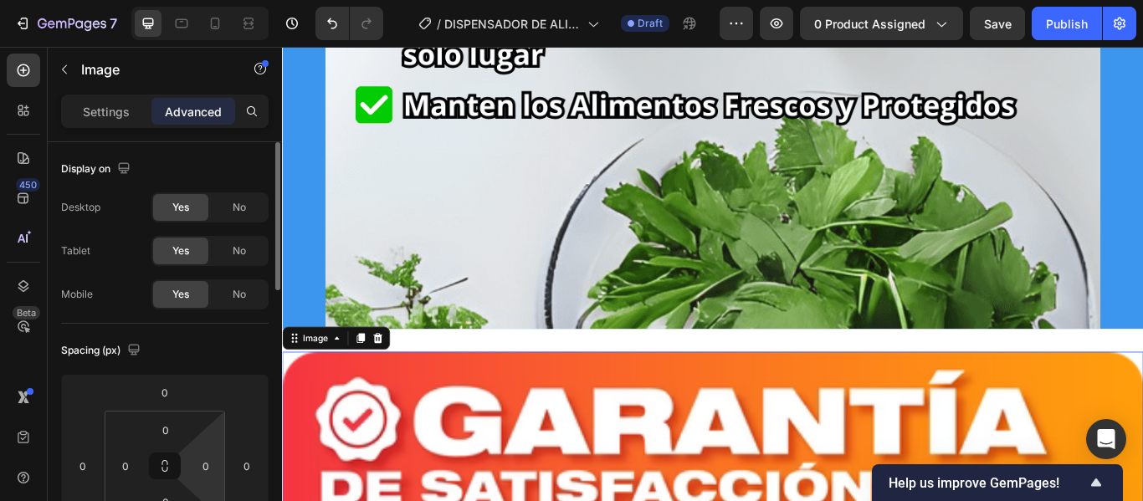
scroll to position [167, 0]
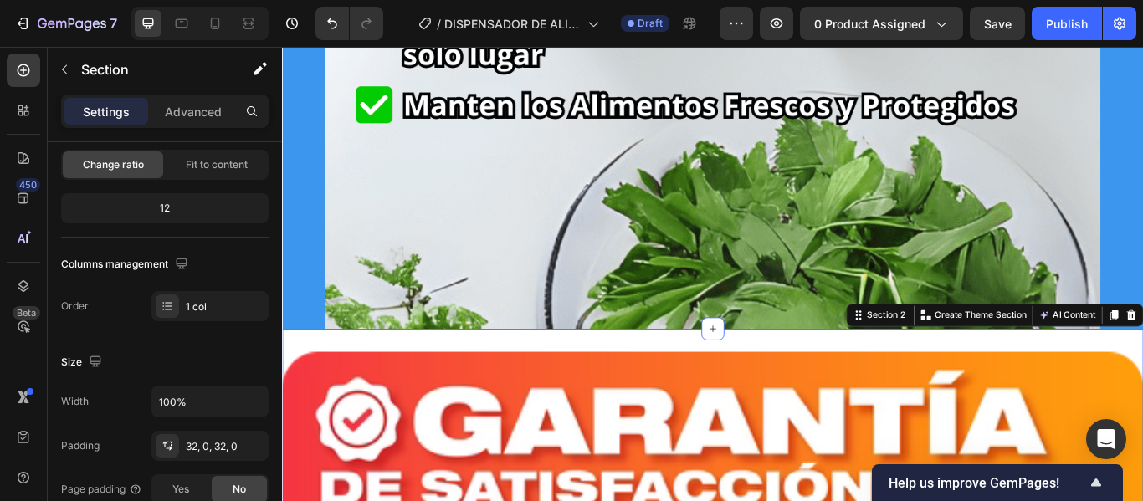
scroll to position [0, 0]
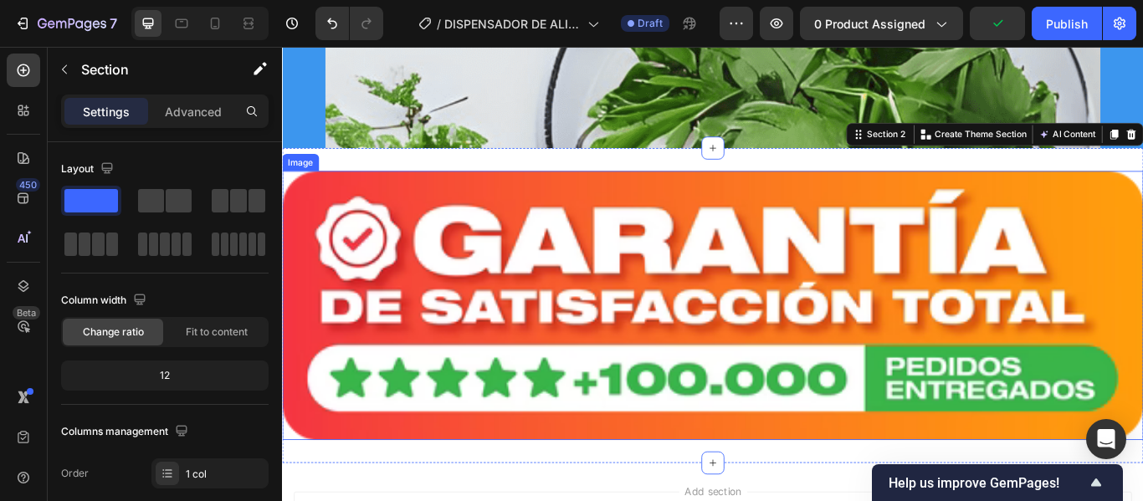
scroll to position [9338, 0]
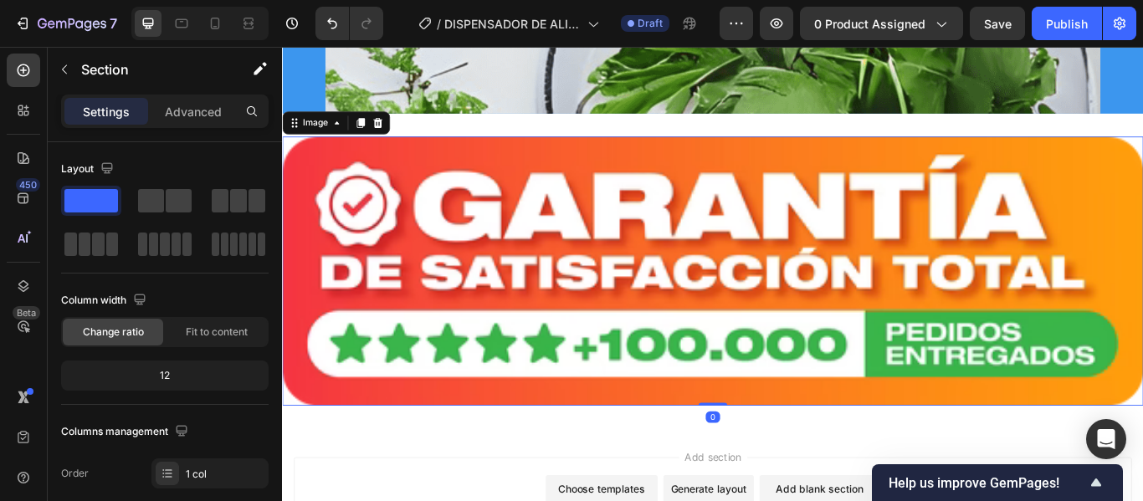
click at [936, 243] on img at bounding box center [784, 309] width 1005 height 314
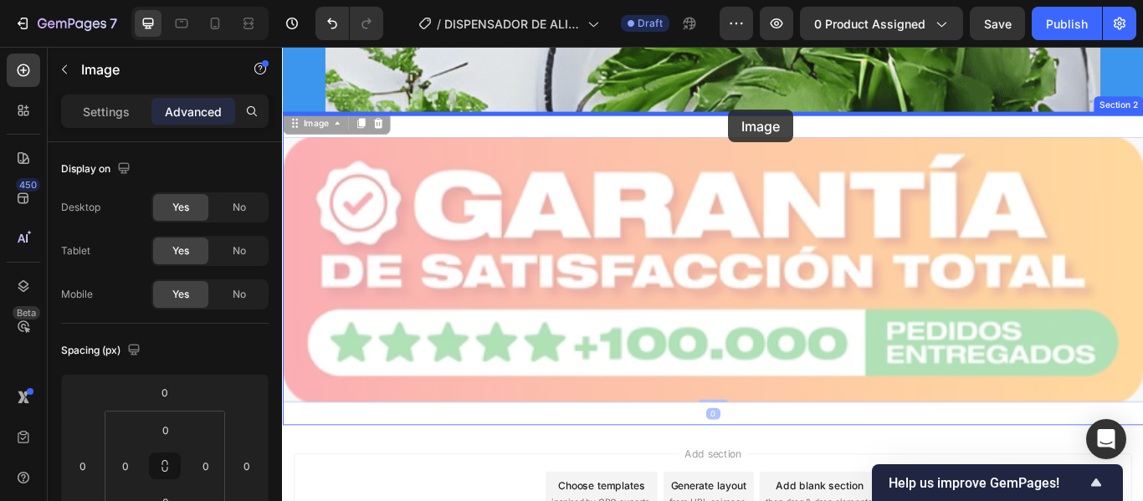
drag, startPoint x: 802, startPoint y: 268, endPoint x: 802, endPoint y: 121, distance: 147.3
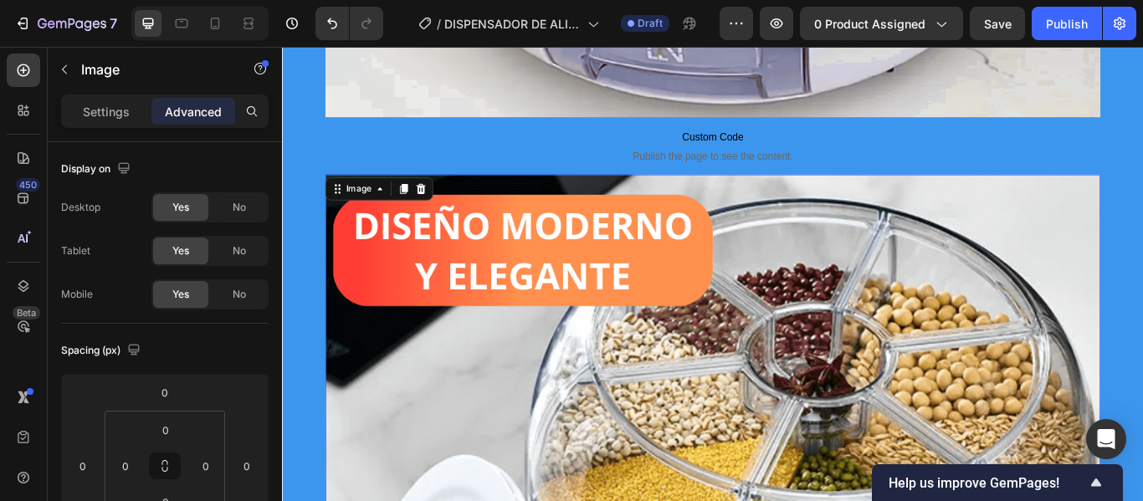
scroll to position [7748, 0]
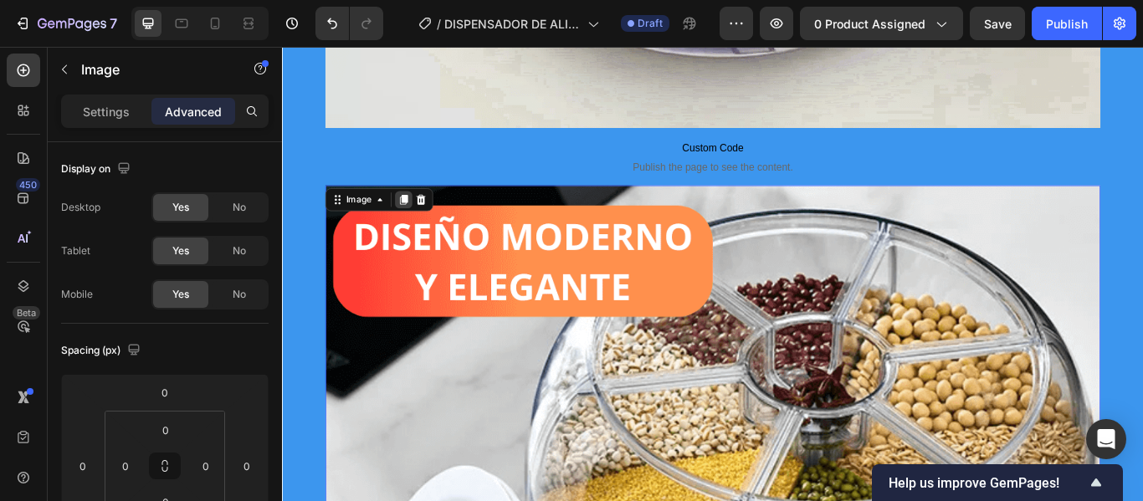
click at [420, 227] on icon at bounding box center [423, 225] width 9 height 12
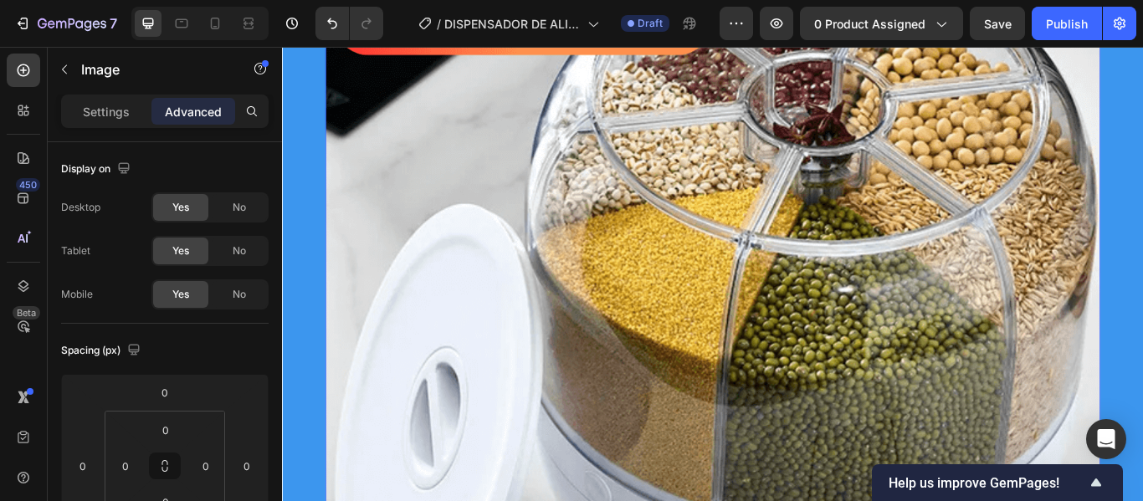
scroll to position [9727, 0]
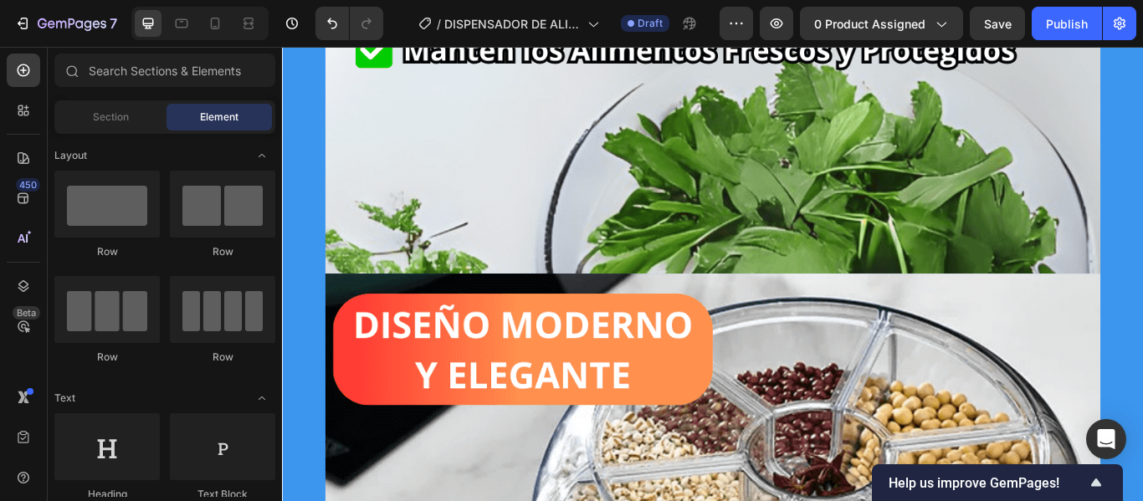
scroll to position [9242, 0]
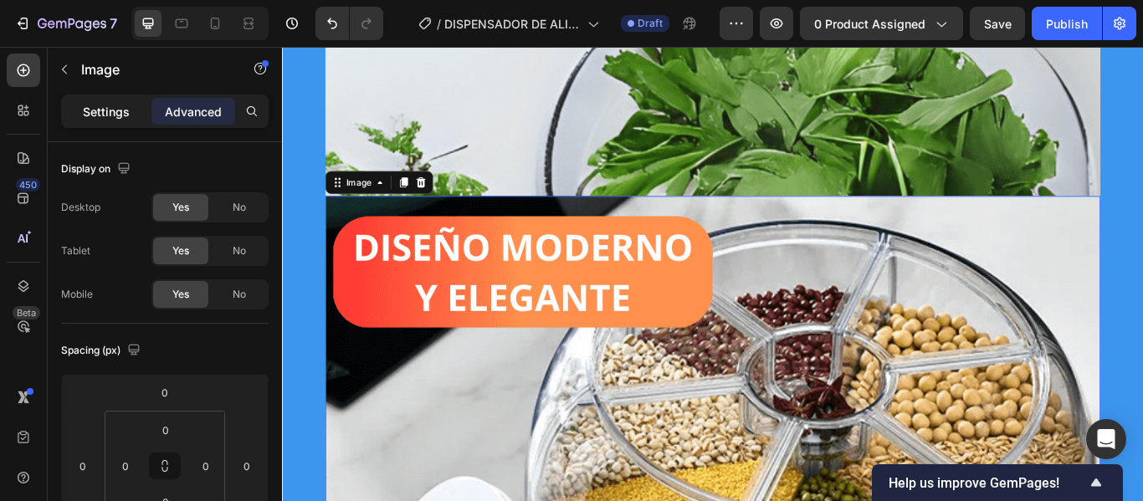
click at [115, 118] on p "Settings" at bounding box center [106, 112] width 47 height 18
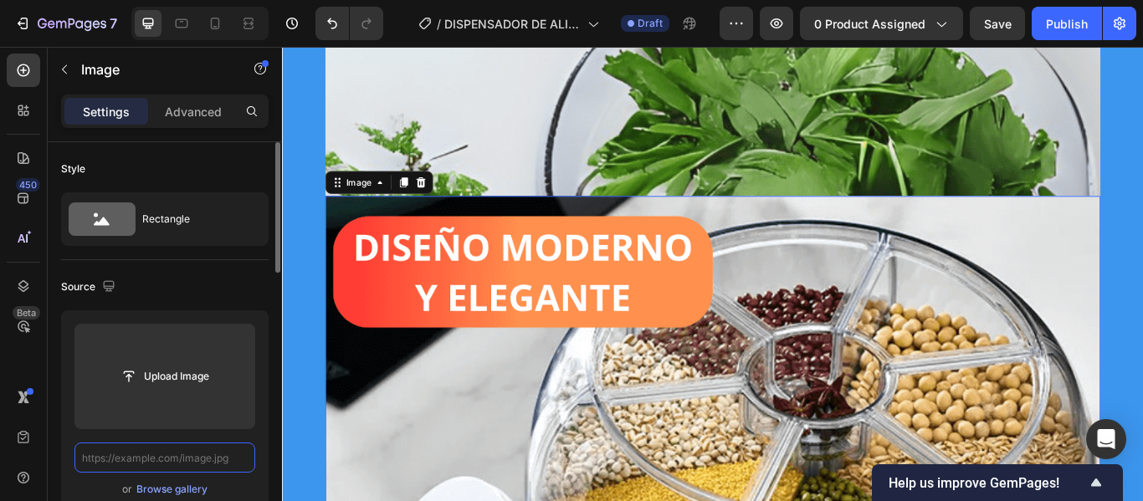
scroll to position [0, 0]
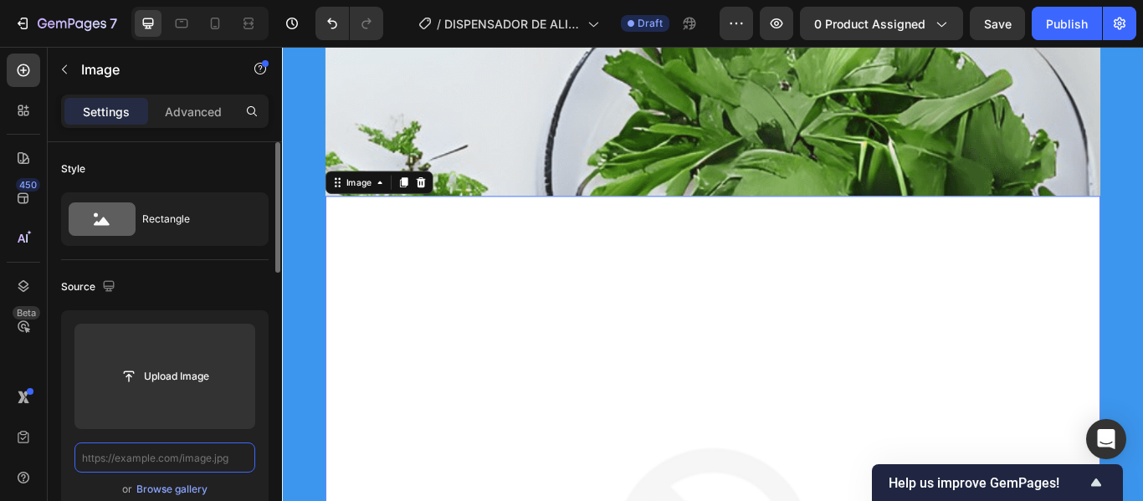
paste input "[URL][DOMAIN_NAME]"
type input "[URL][DOMAIN_NAME]"
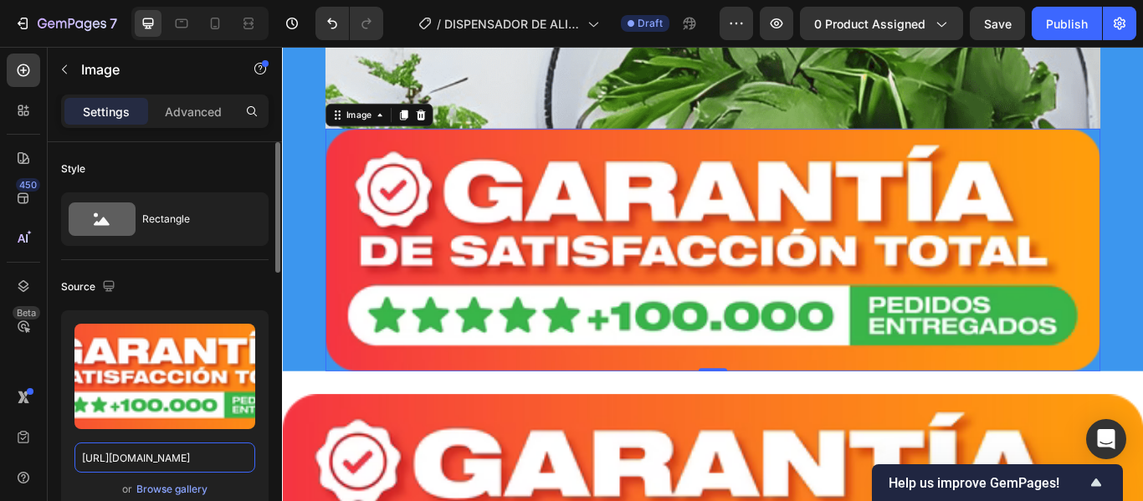
scroll to position [9493, 0]
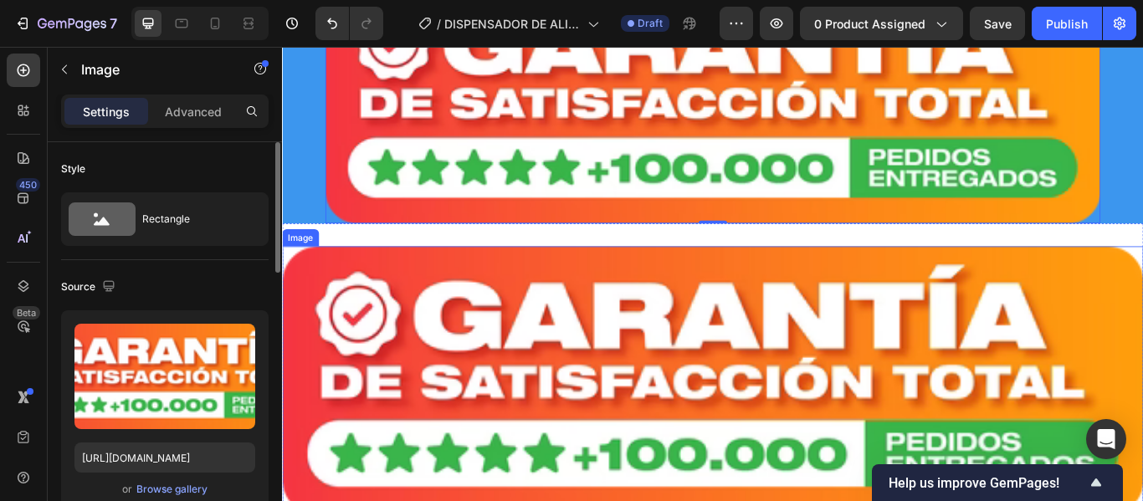
click at [837, 336] on img at bounding box center [784, 437] width 1005 height 314
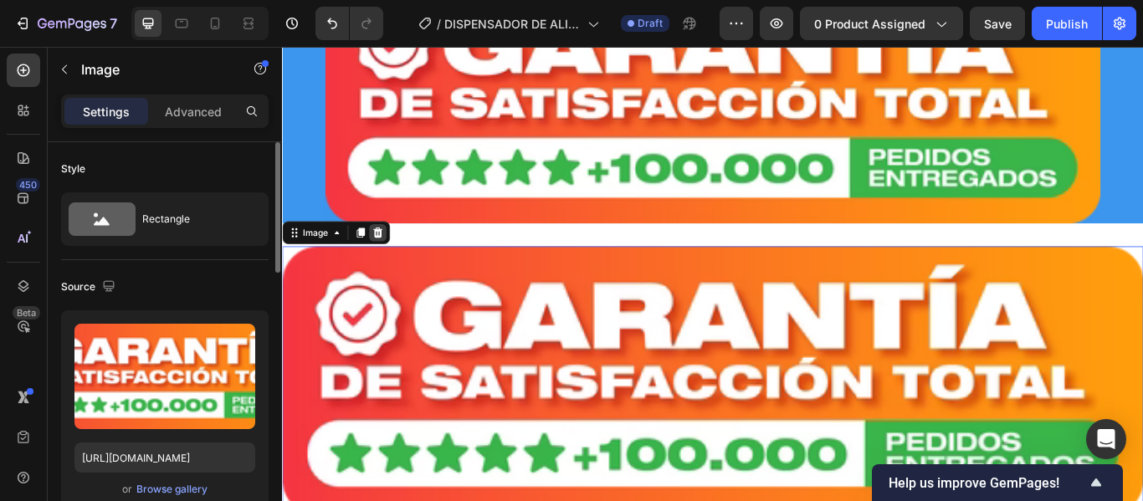
click at [387, 265] on icon at bounding box center [393, 263] width 13 height 13
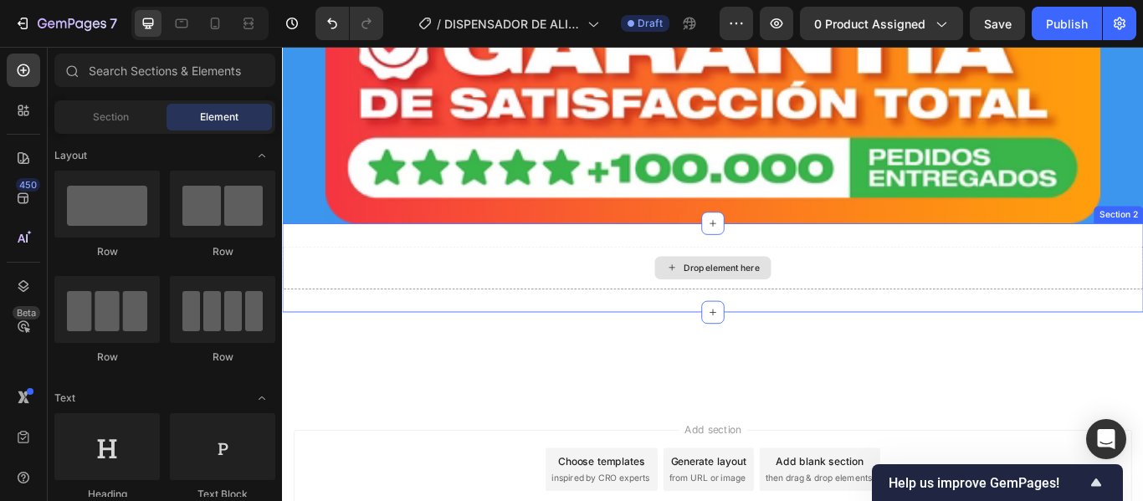
click at [591, 297] on div "Drop element here" at bounding box center [784, 305] width 1005 height 50
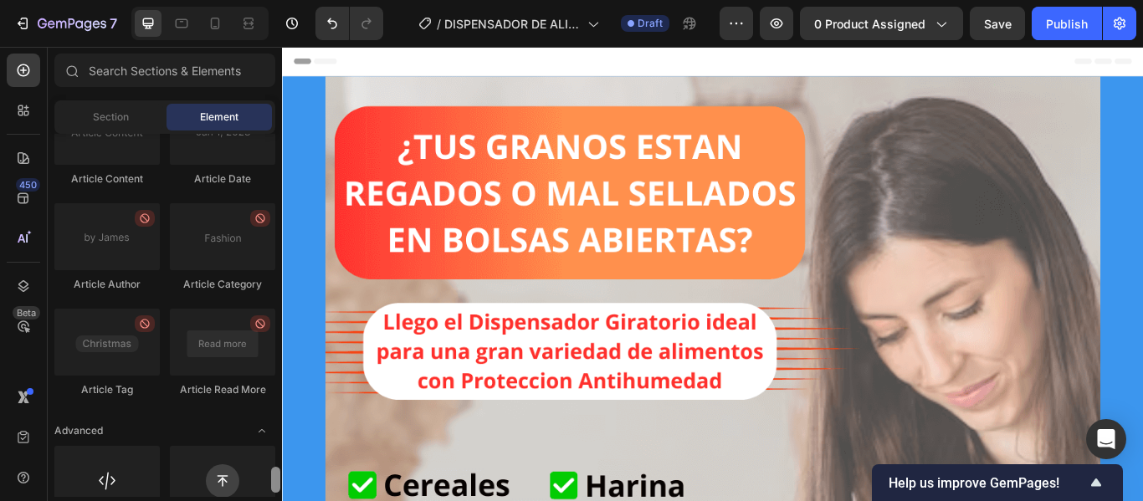
scroll to position [4708, 0]
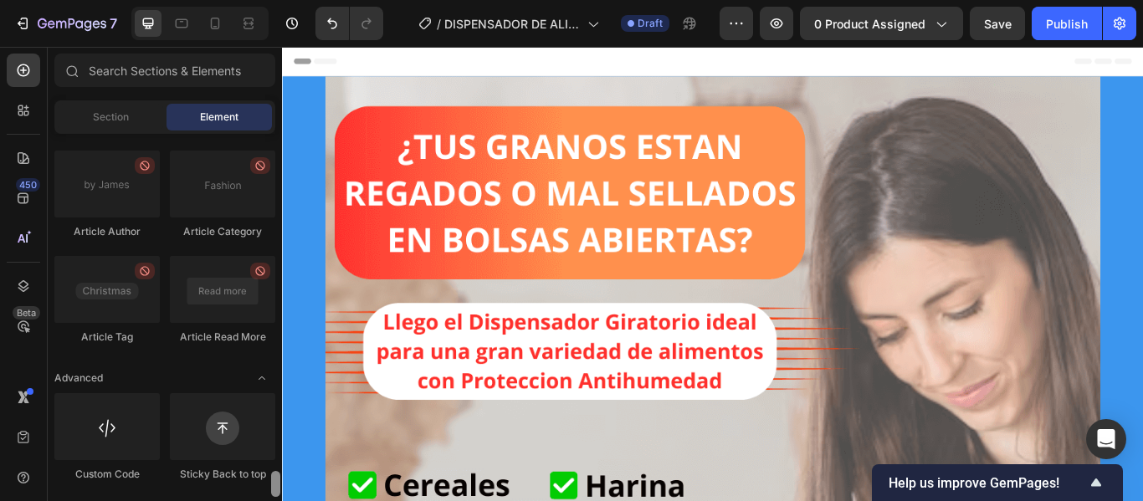
drag, startPoint x: 277, startPoint y: 205, endPoint x: 246, endPoint y: 482, distance: 278.8
click at [260, 500] on div "Sections(18) Elements(84) Section Element Hero Section Product Detail Brands Tr…" at bounding box center [165, 274] width 234 height 455
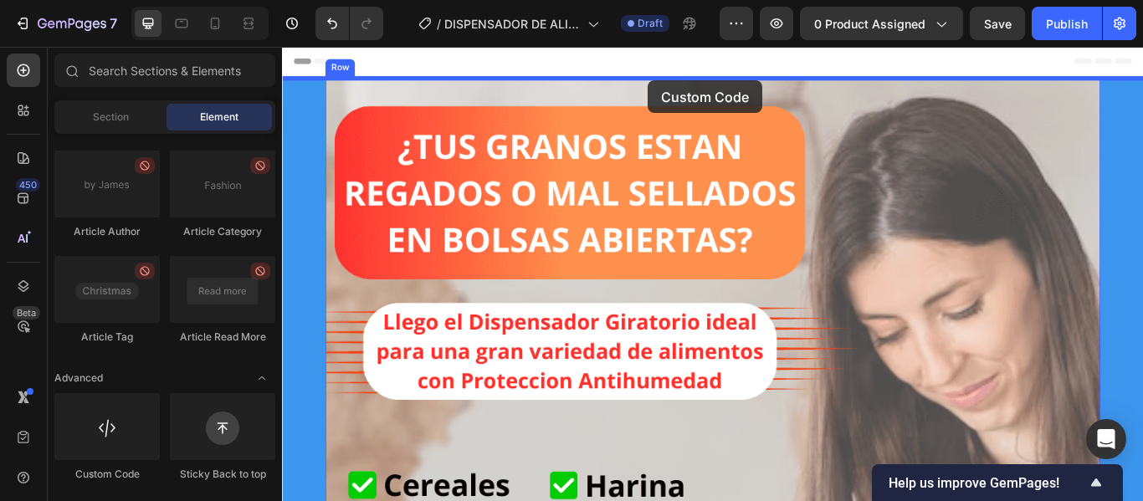
drag, startPoint x: 450, startPoint y: 468, endPoint x: 709, endPoint y: 86, distance: 461.1
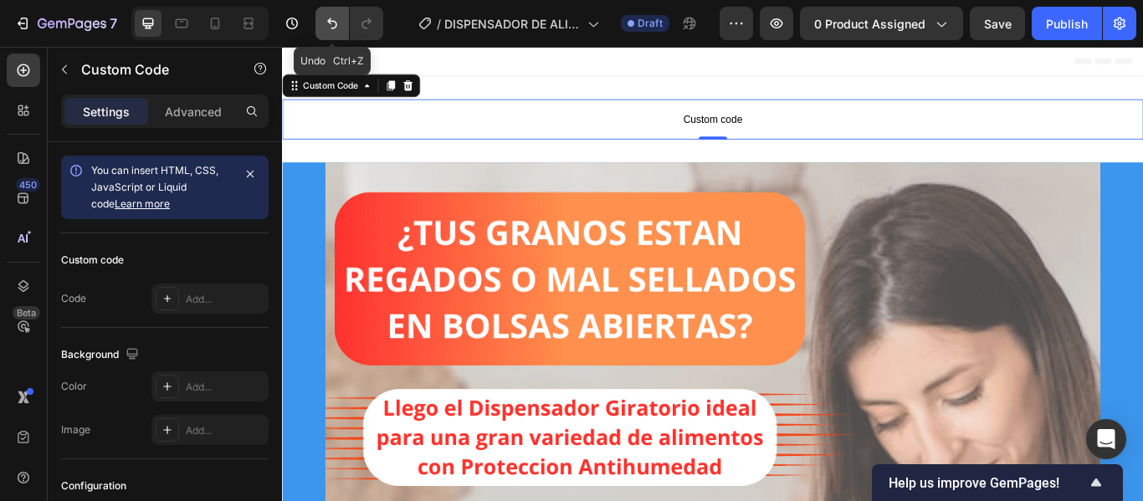
click at [331, 27] on icon "Undo/Redo" at bounding box center [332, 23] width 17 height 17
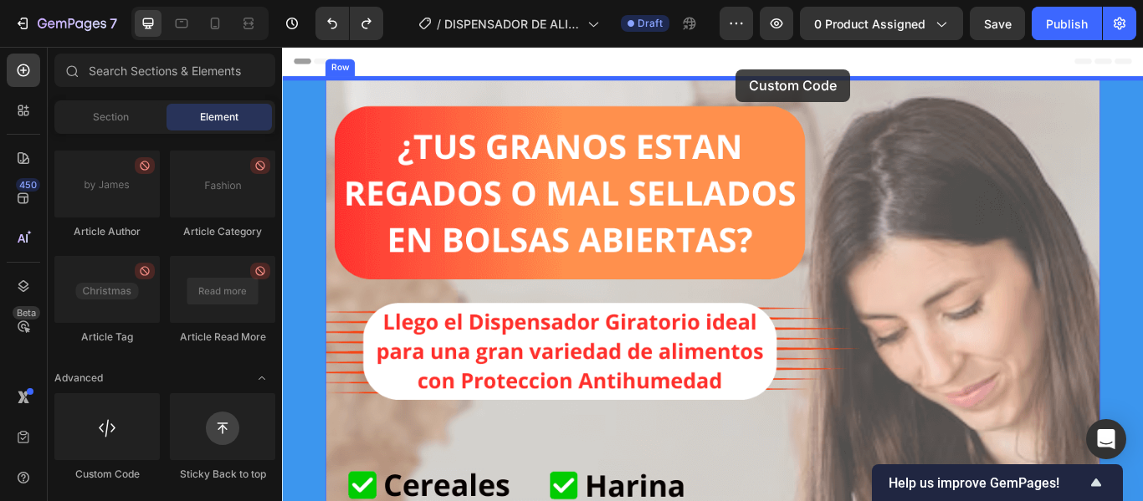
drag, startPoint x: 418, startPoint y: 483, endPoint x: 811, endPoint y: 73, distance: 568.4
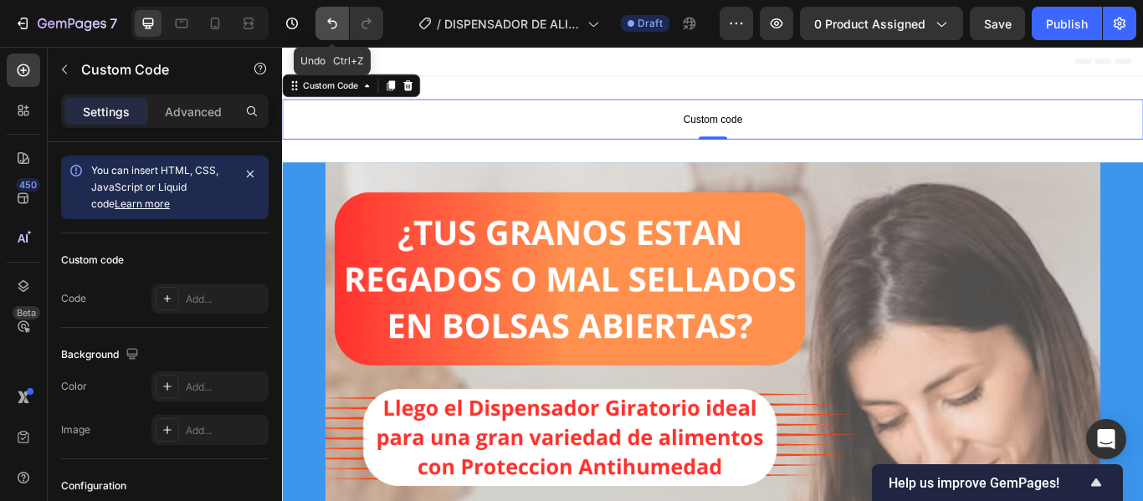
click at [330, 17] on icon "Undo/Redo" at bounding box center [332, 23] width 17 height 17
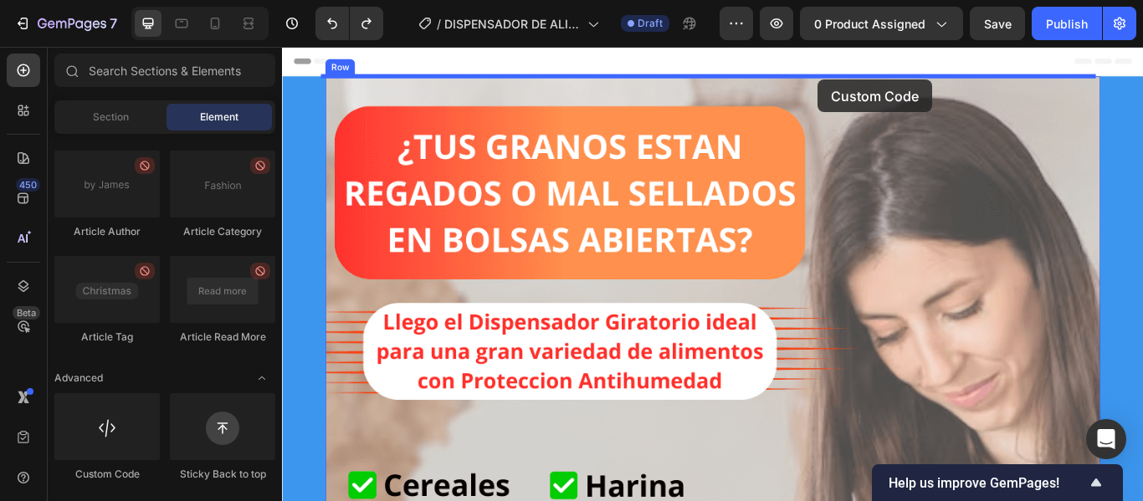
drag, startPoint x: 445, startPoint y: 460, endPoint x: 907, endPoint y: 85, distance: 595.1
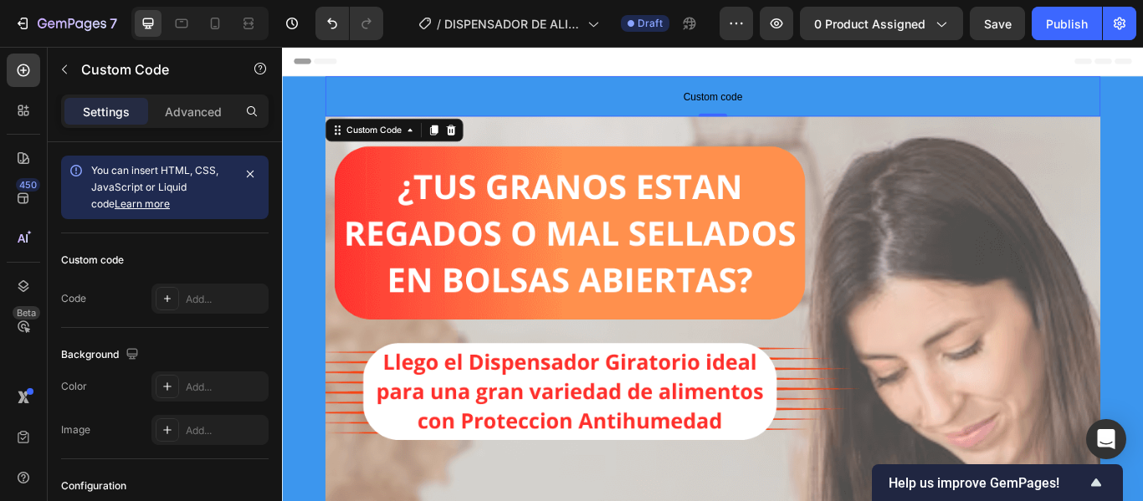
click at [657, 98] on span "Custom code" at bounding box center [784, 105] width 904 height 20
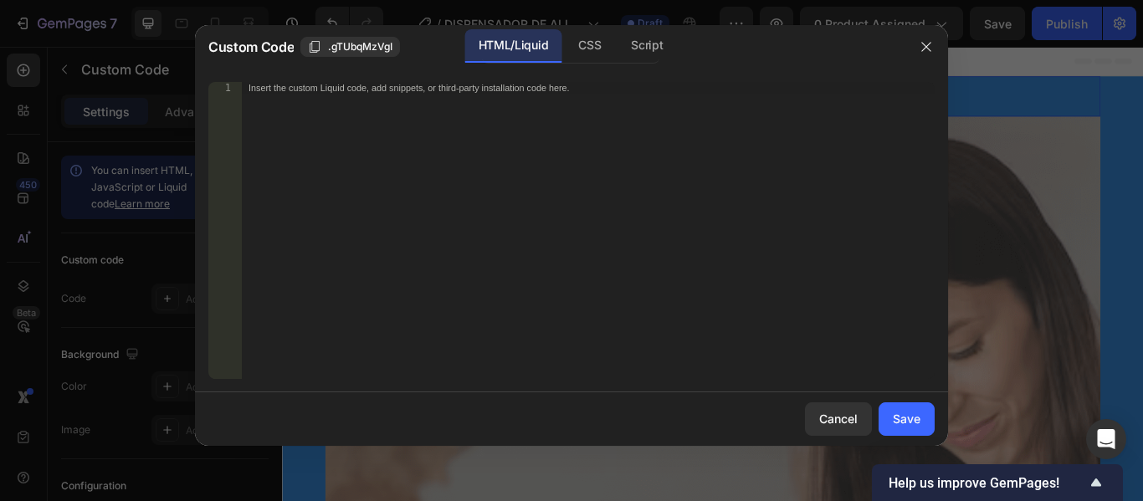
click at [528, 86] on div "Insert the custom Liquid code, add snippets, or third-party installation code h…" at bounding box center [554, 88] width 610 height 11
paste textarea
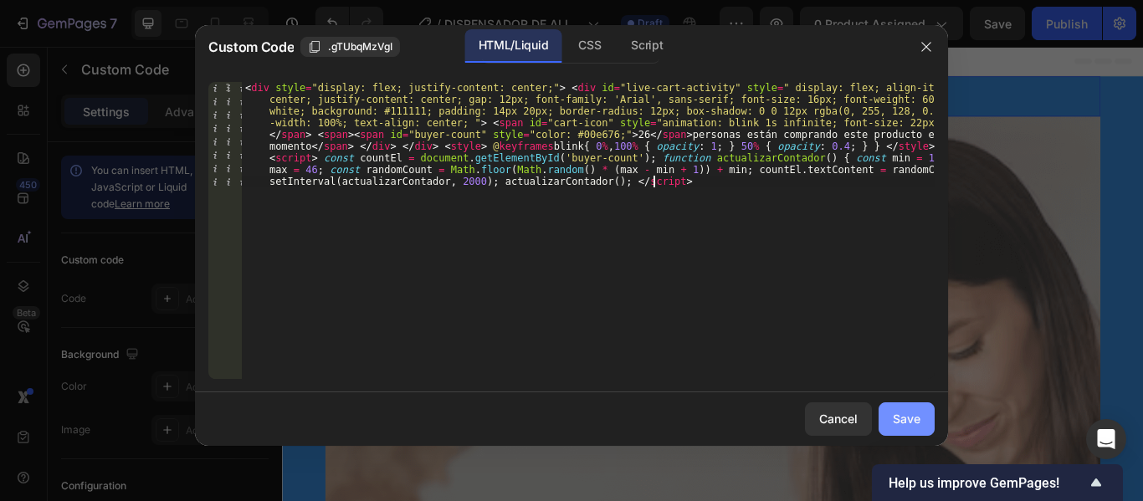
click at [900, 414] on div "Save" at bounding box center [907, 419] width 28 height 18
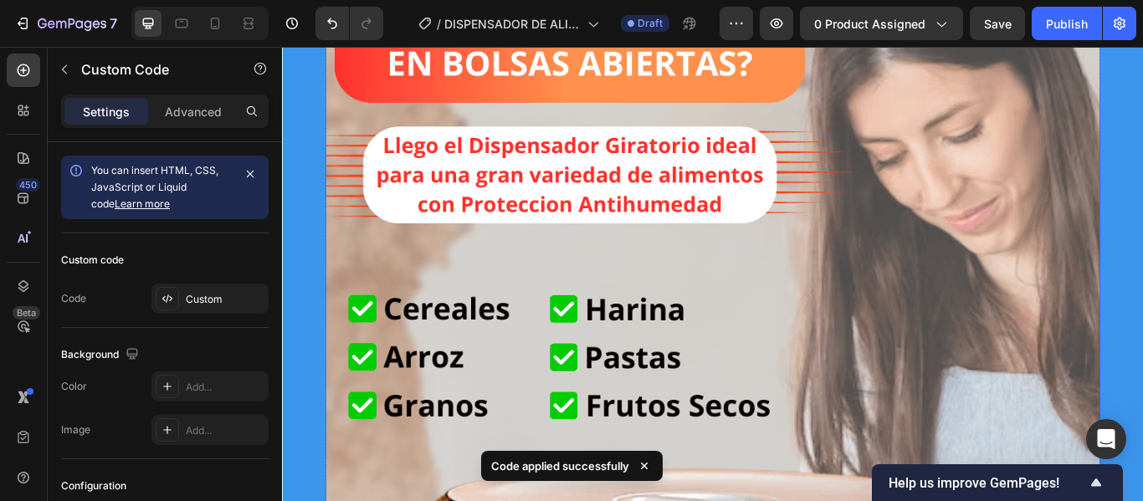
scroll to position [251, 0]
click at [900, 30] on span "0 product assigned" at bounding box center [870, 24] width 111 height 18
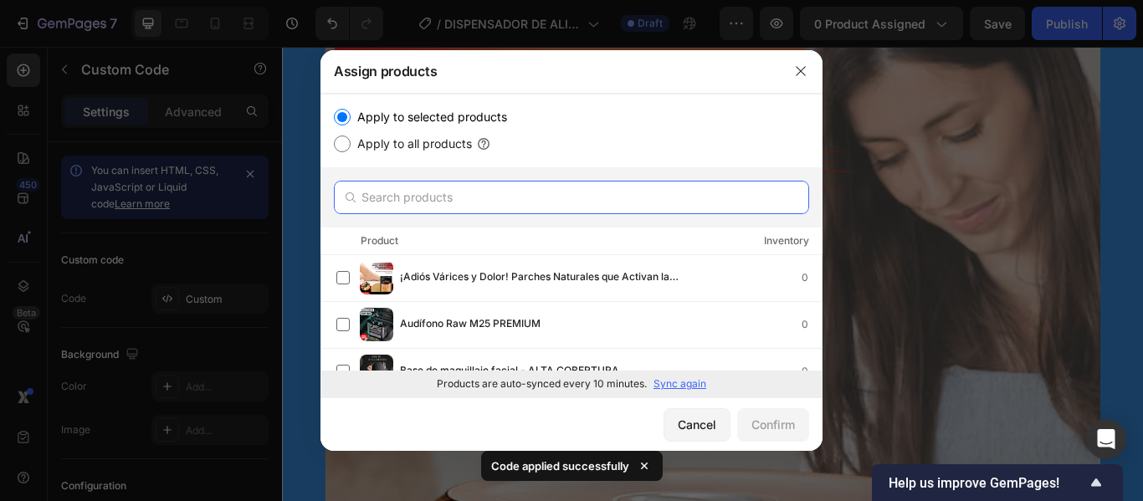
click at [504, 189] on input "text" at bounding box center [571, 197] width 475 height 33
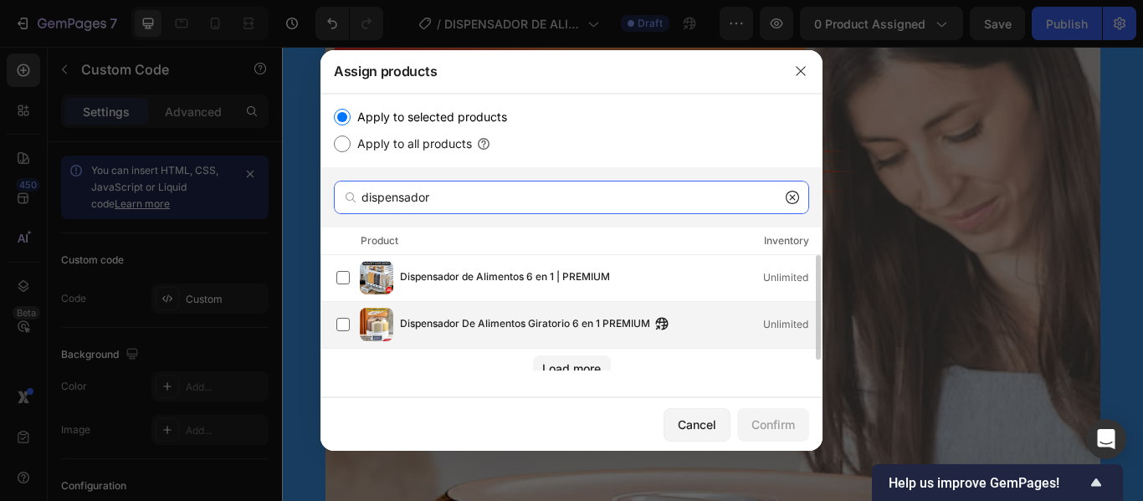
type input "dispensador"
click at [447, 329] on span "Dispensador De Alimentos Giratorio 6 en 1 PREMIUM" at bounding box center [525, 325] width 250 height 18
click at [784, 424] on div "Confirm" at bounding box center [774, 425] width 44 height 18
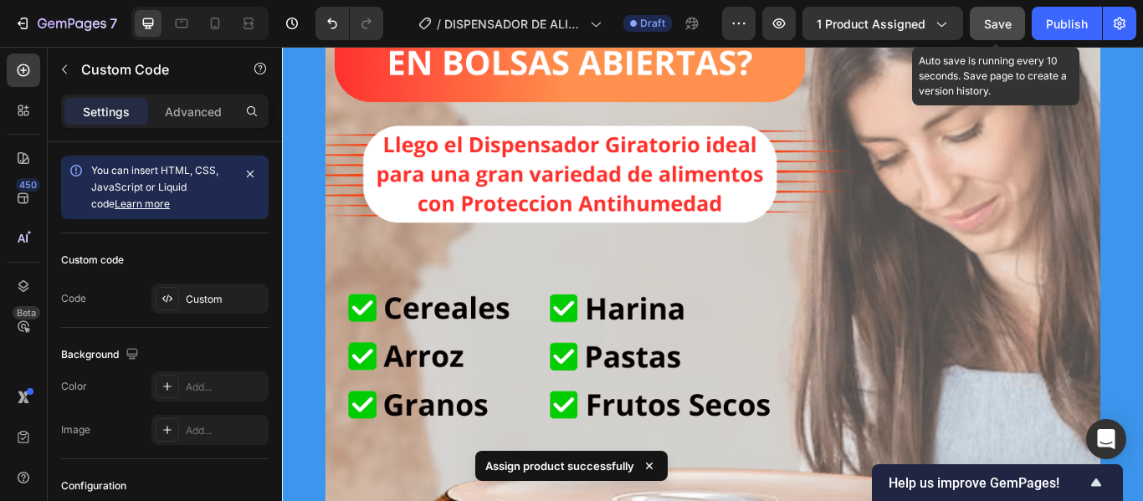
click at [999, 20] on span "Save" at bounding box center [998, 24] width 28 height 14
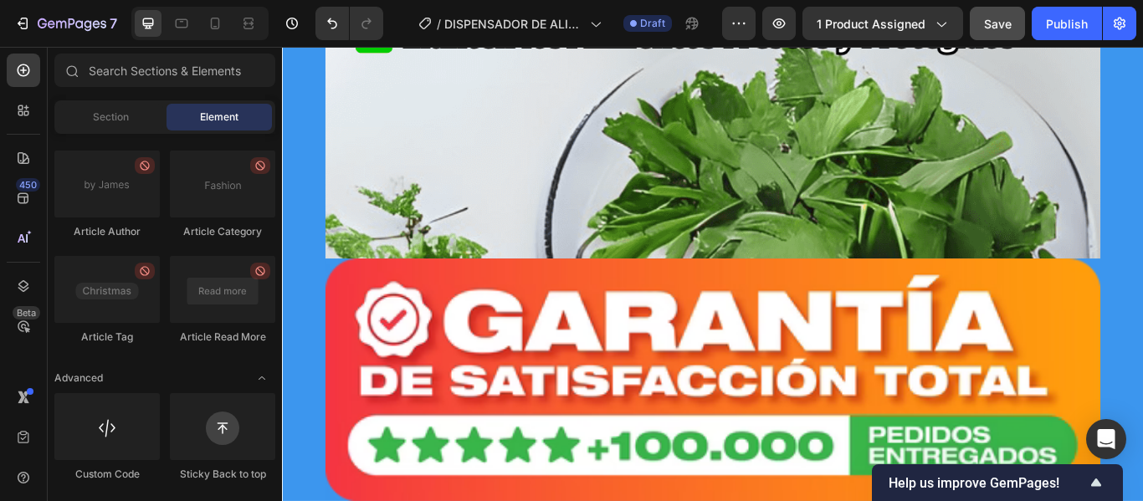
scroll to position [9518, 0]
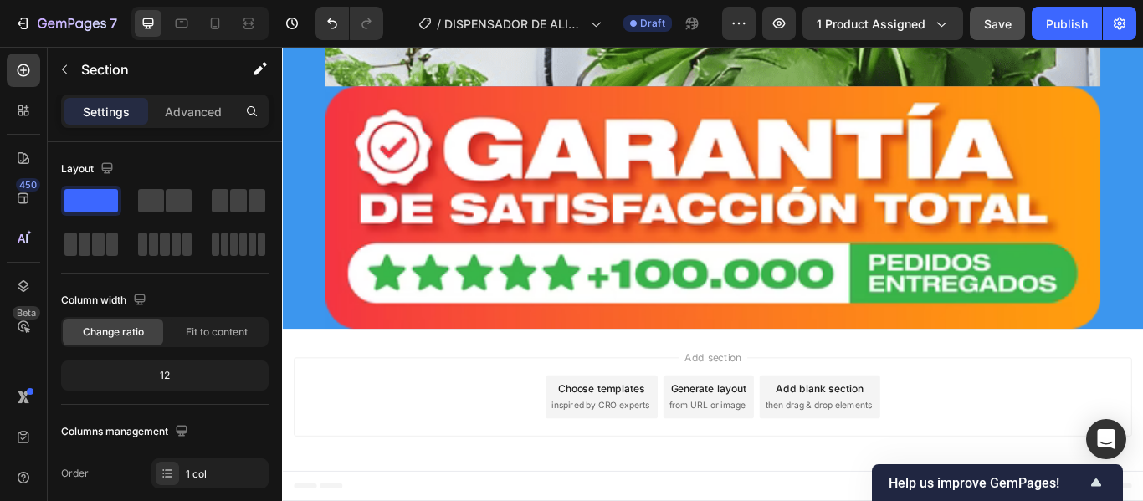
scroll to position [9414, 0]
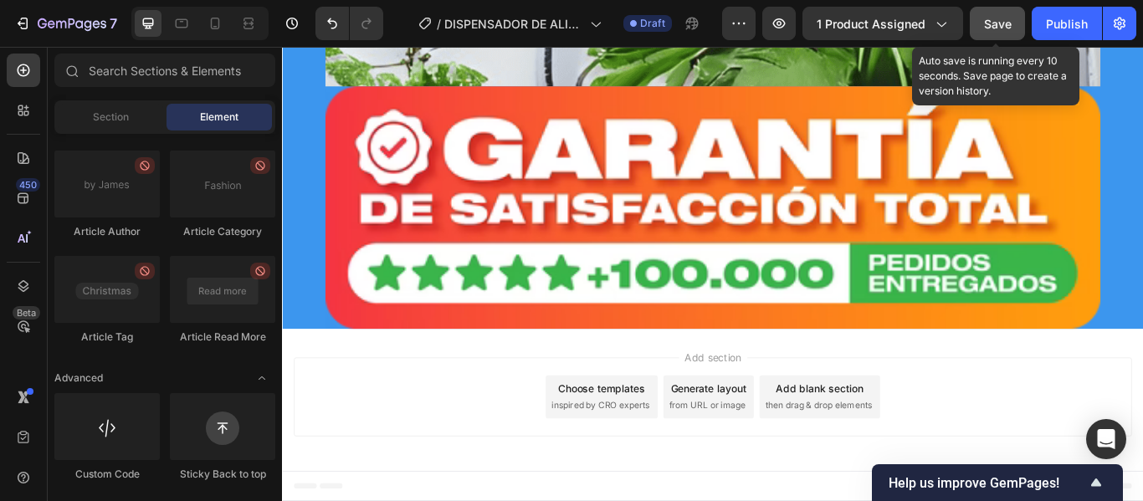
click at [1001, 27] on span "Save" at bounding box center [998, 24] width 28 height 14
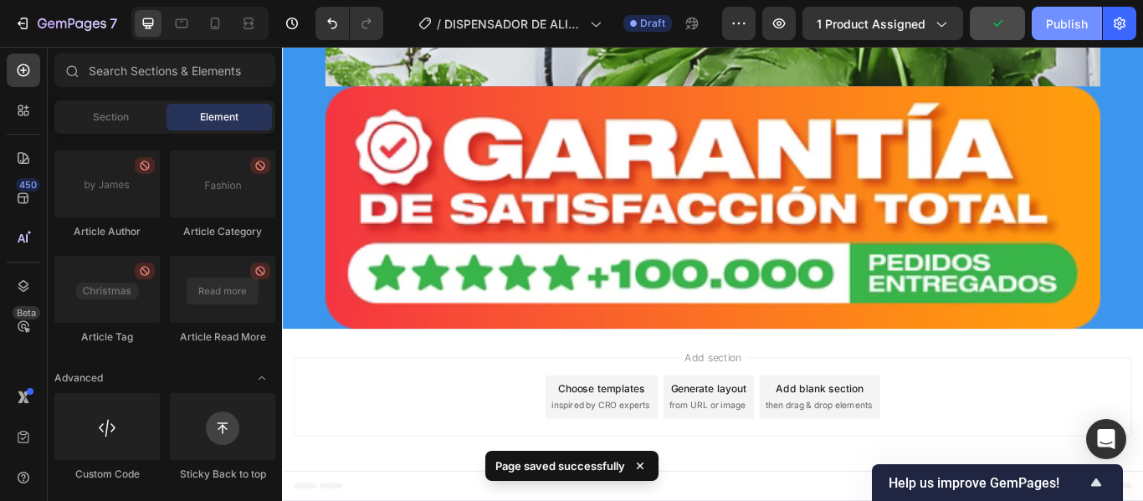
click at [1063, 24] on div "Publish" at bounding box center [1067, 24] width 42 height 18
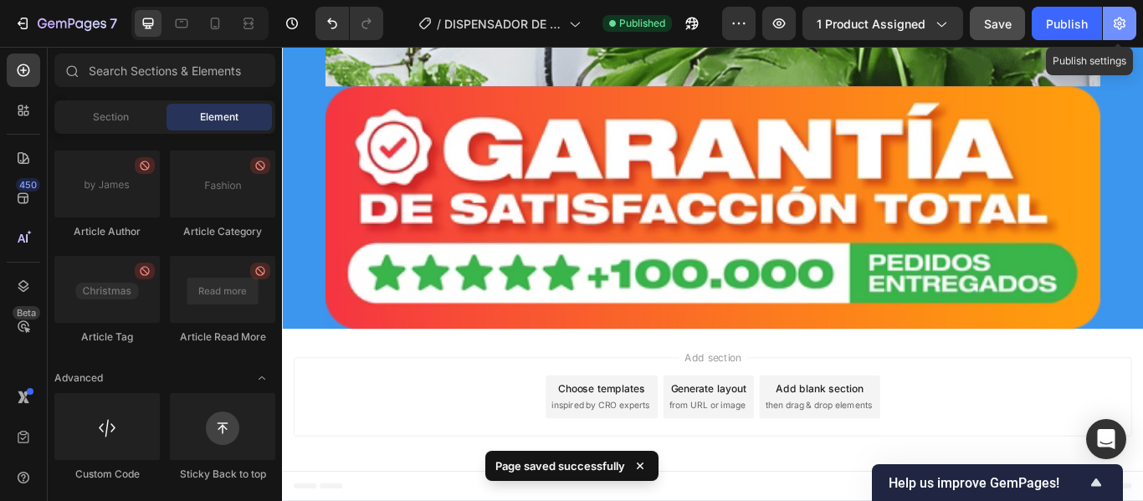
click at [1116, 27] on icon "button" at bounding box center [1120, 24] width 12 height 13
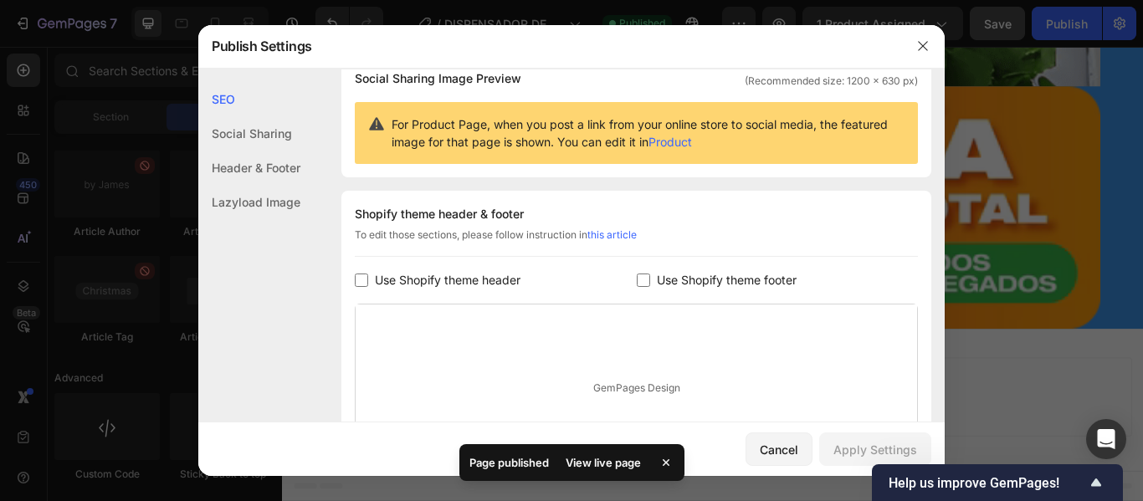
scroll to position [326, 0]
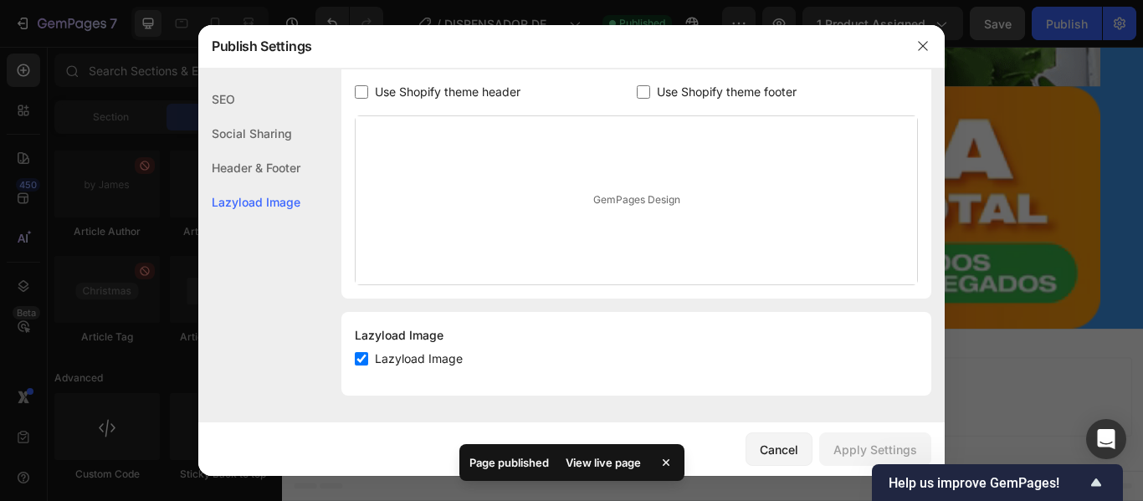
click at [486, 89] on span "Use Shopify theme header" at bounding box center [448, 92] width 146 height 20
checkbox input "true"
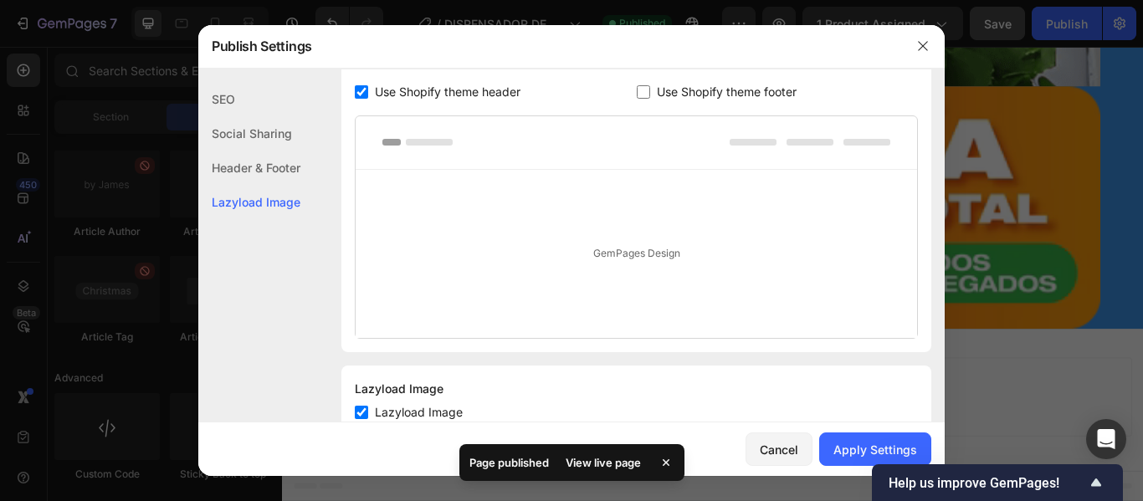
click at [709, 97] on span "Use Shopify theme footer" at bounding box center [727, 92] width 140 height 20
checkbox input "true"
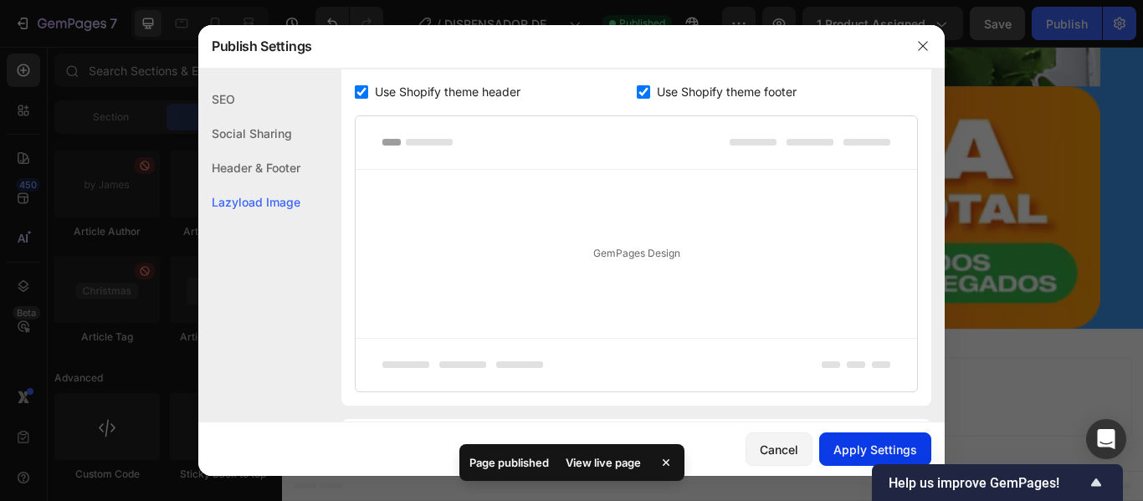
click at [849, 445] on div "Apply Settings" at bounding box center [876, 450] width 84 height 18
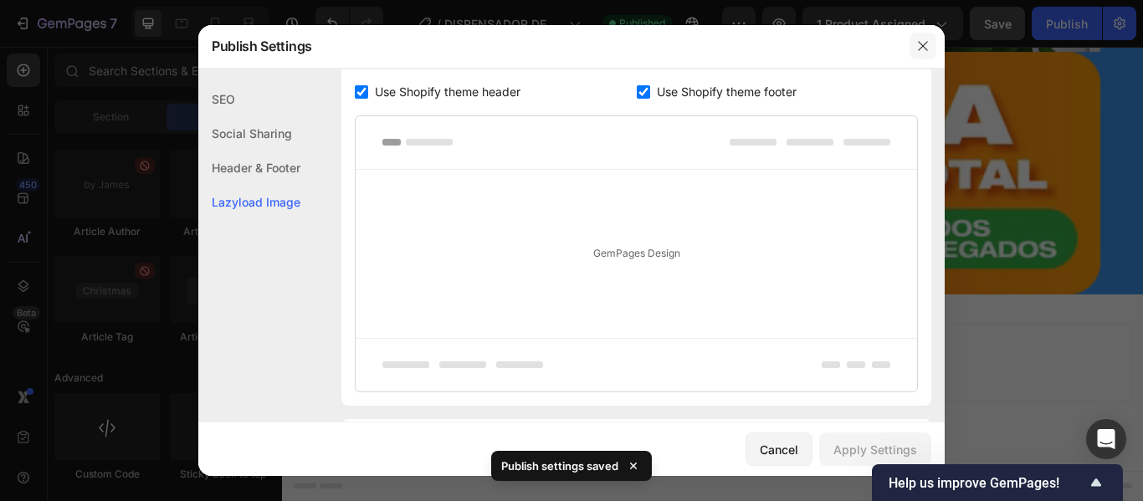
drag, startPoint x: 925, startPoint y: 49, endPoint x: 827, endPoint y: 2, distance: 108.6
click at [925, 49] on icon "button" at bounding box center [922, 46] width 9 height 9
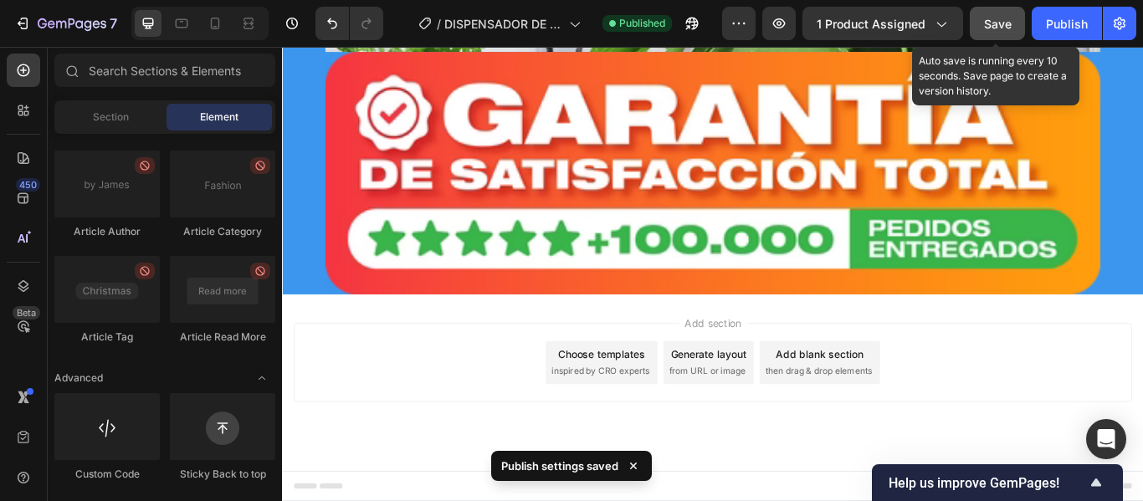
click at [998, 38] on button "Save" at bounding box center [997, 23] width 55 height 33
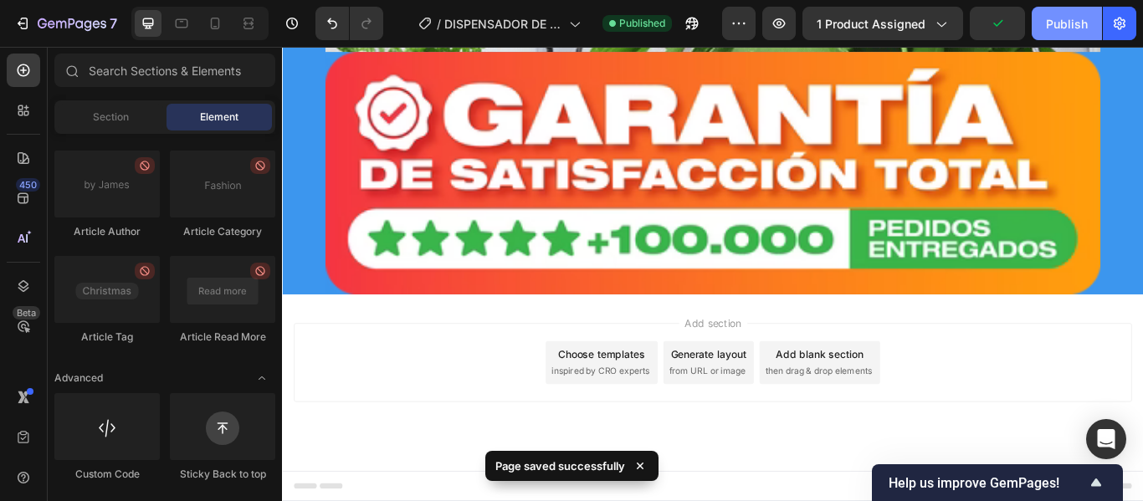
click at [1069, 23] on div "Publish" at bounding box center [1067, 24] width 42 height 18
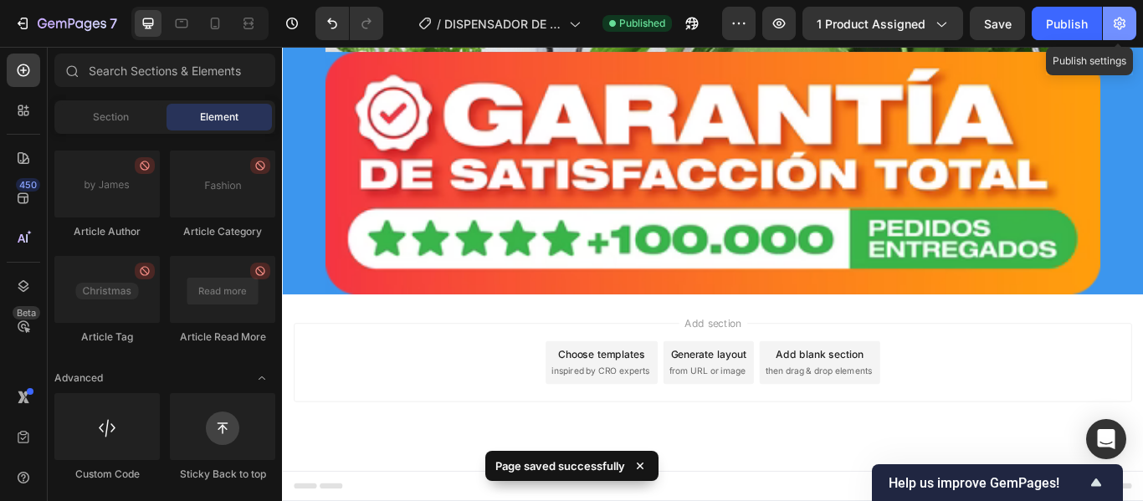
click at [1118, 21] on icon "button" at bounding box center [1120, 23] width 17 height 17
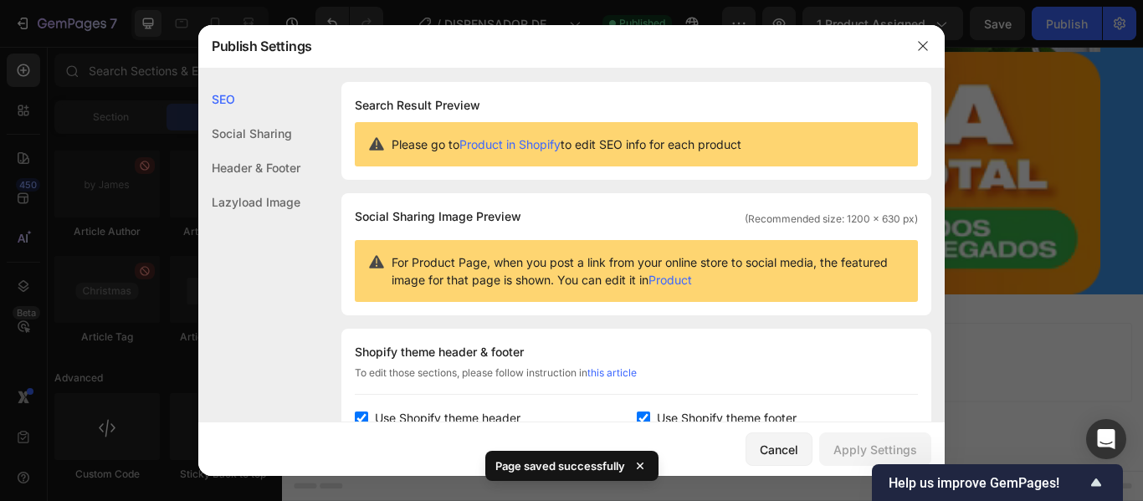
scroll to position [251, 0]
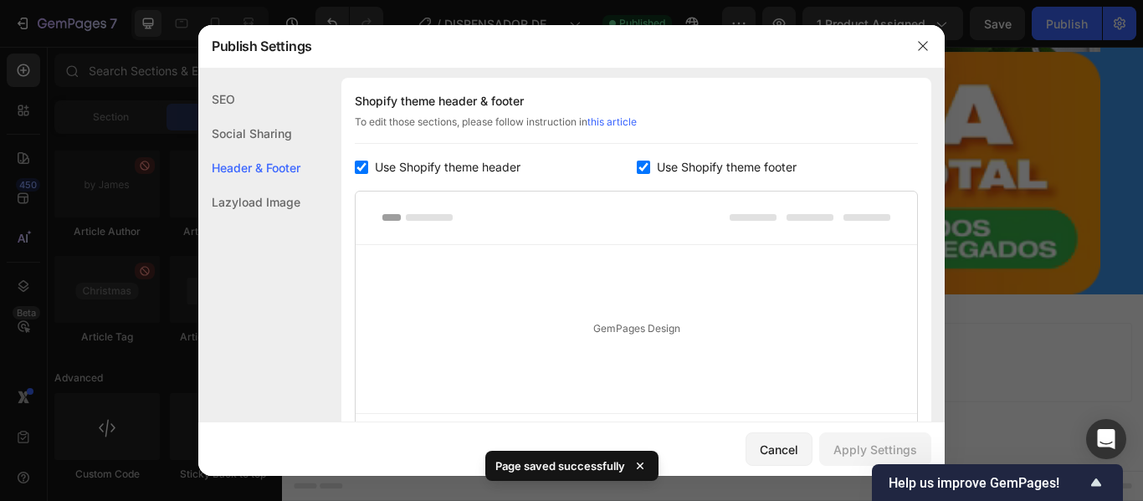
click at [689, 179] on div "Shopify theme header & footer To edit those sections, please follow instruction…" at bounding box center [637, 279] width 590 height 403
drag, startPoint x: 680, startPoint y: 162, endPoint x: 613, endPoint y: 166, distance: 67.1
click at [681, 162] on span "Use Shopify theme footer" at bounding box center [727, 167] width 140 height 20
checkbox input "false"
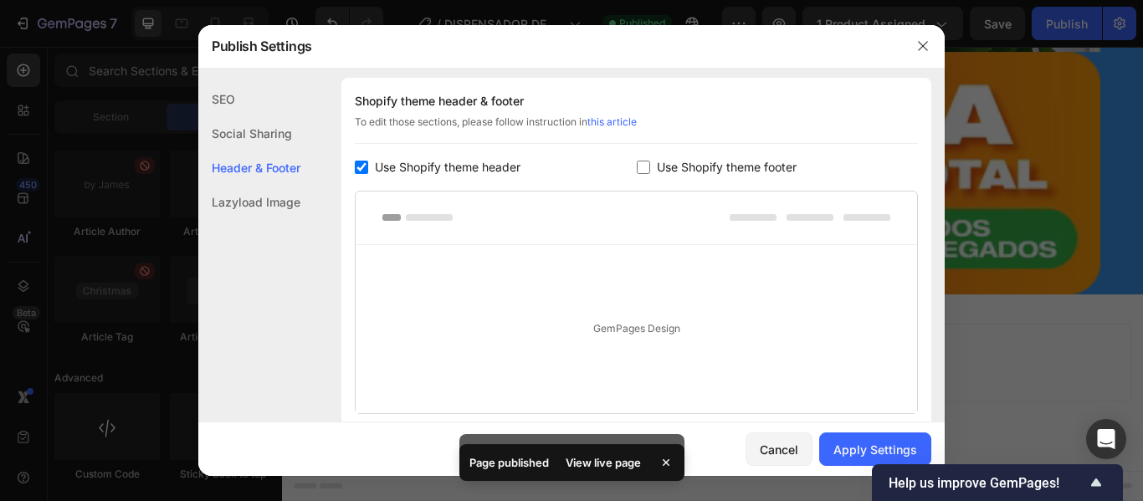
click at [410, 170] on span "Use Shopify theme header" at bounding box center [448, 167] width 146 height 20
checkbox input "false"
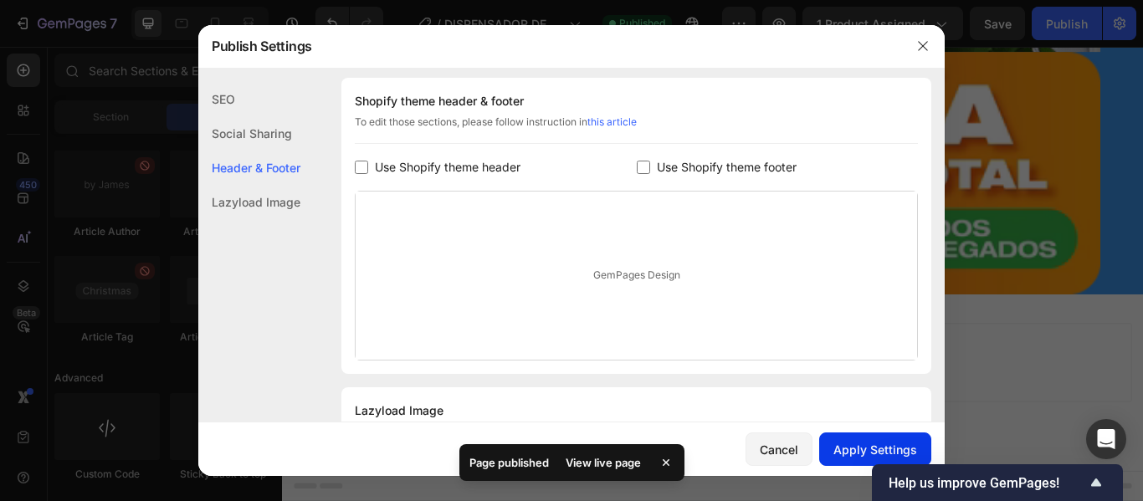
click at [861, 446] on div "Apply Settings" at bounding box center [876, 450] width 84 height 18
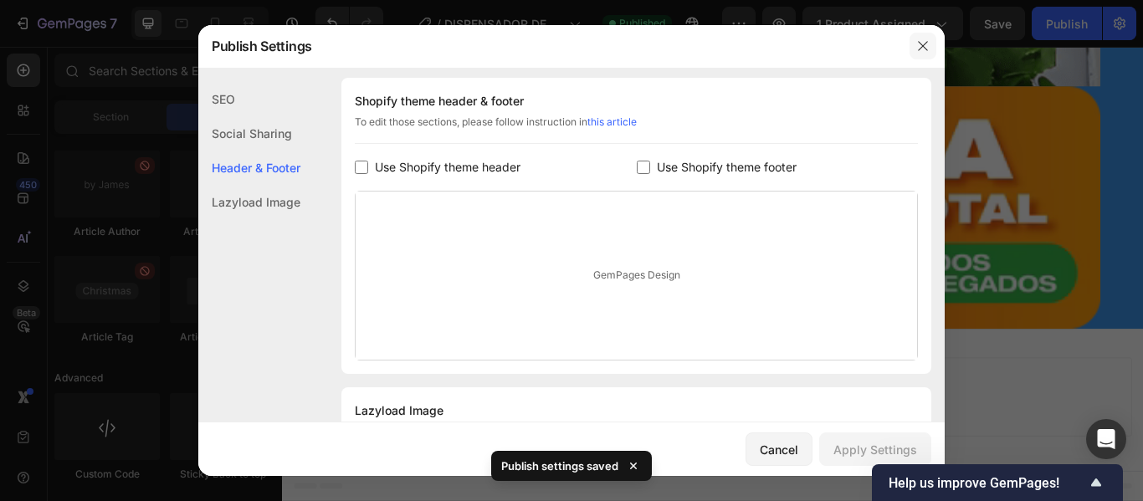
click at [918, 44] on icon "button" at bounding box center [923, 45] width 13 height 13
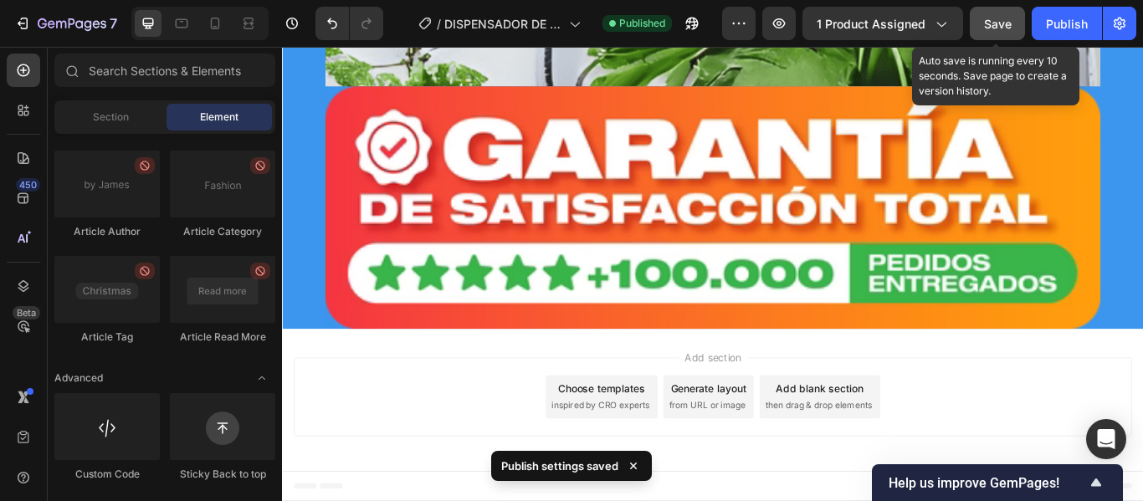
click at [1000, 10] on button "Save" at bounding box center [997, 23] width 55 height 33
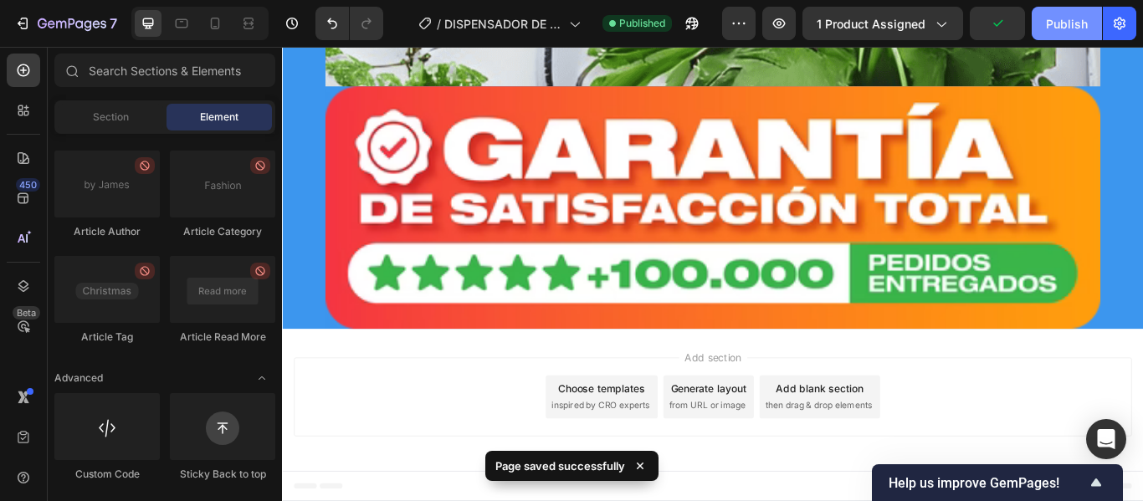
click at [1041, 20] on button "Publish" at bounding box center [1067, 23] width 70 height 33
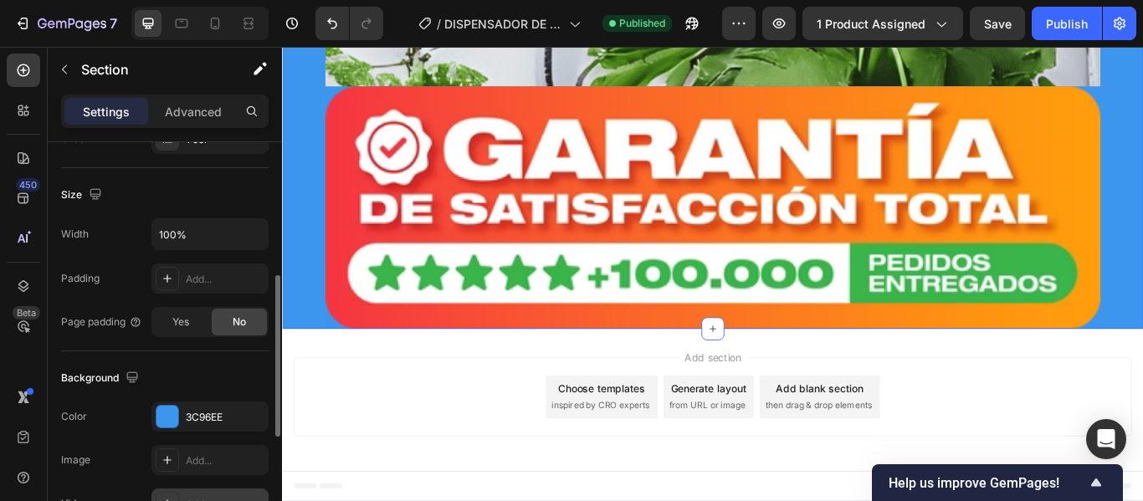
scroll to position [419, 0]
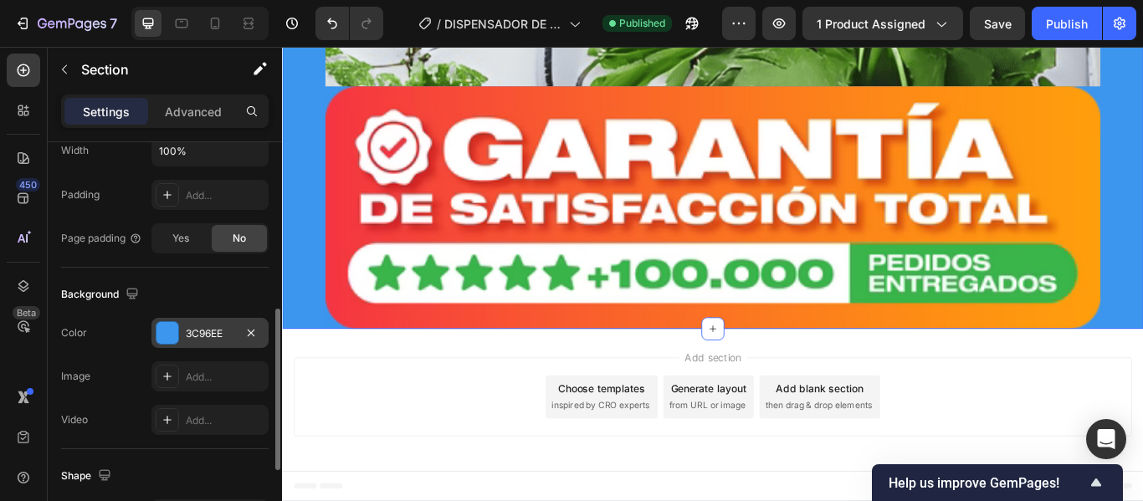
click at [166, 332] on div at bounding box center [168, 333] width 22 height 22
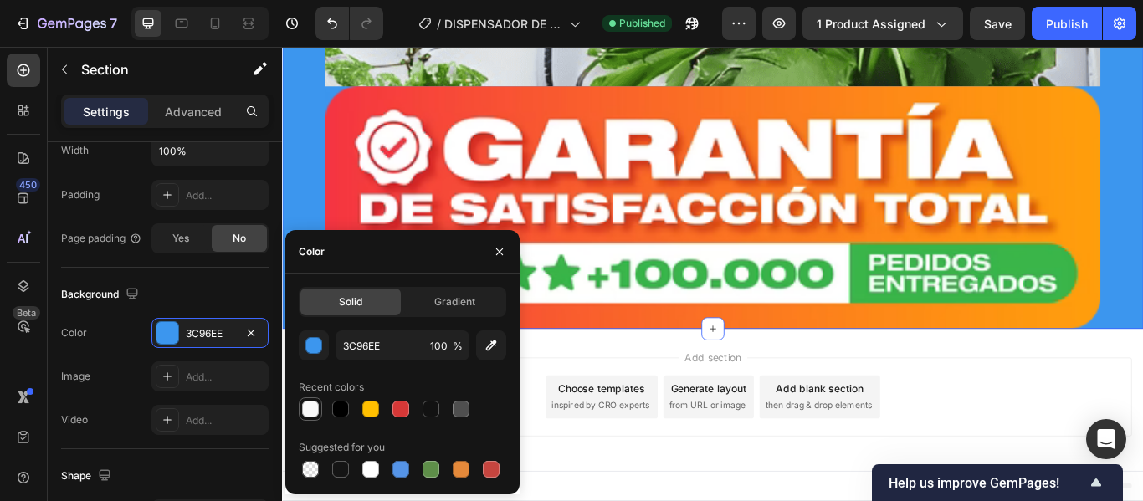
click at [308, 411] on div at bounding box center [310, 409] width 17 height 17
type input "F9F9F9"
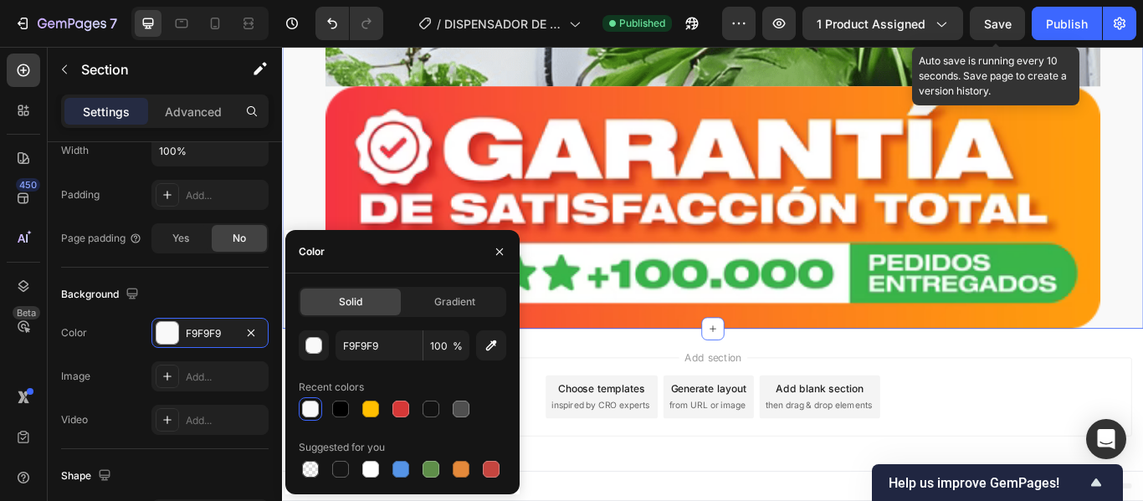
click at [997, 22] on span "Save" at bounding box center [998, 24] width 28 height 14
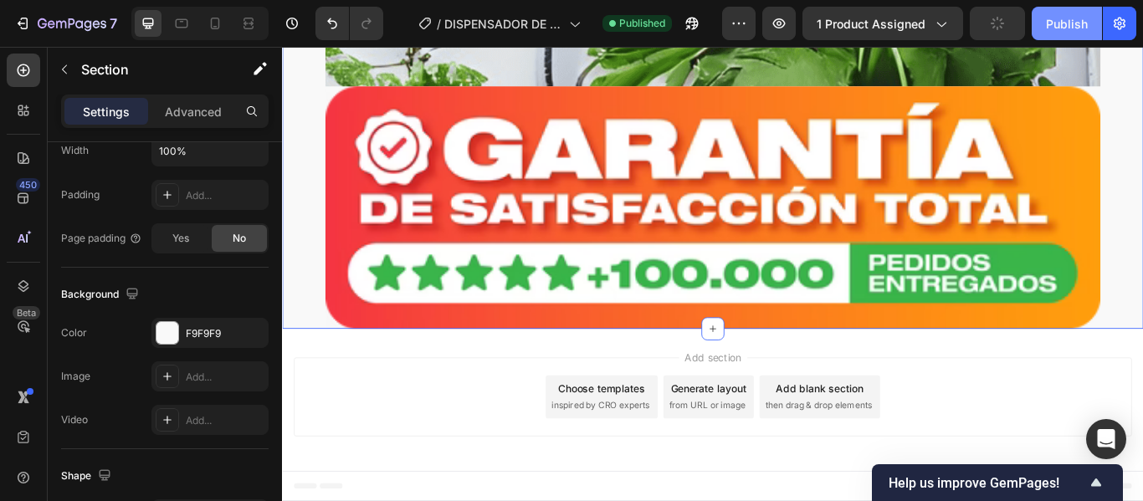
click at [1062, 18] on div "Publish" at bounding box center [1067, 24] width 42 height 18
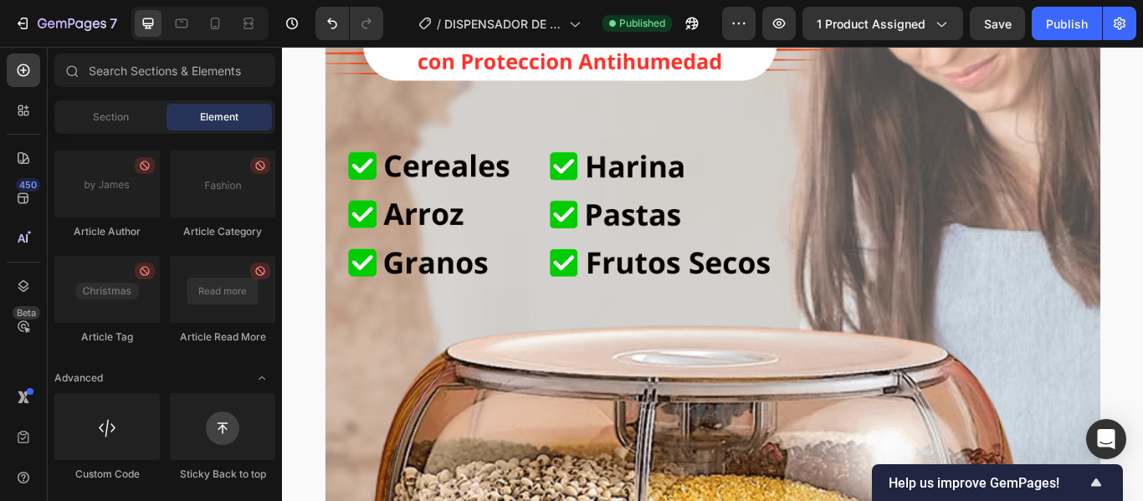
scroll to position [0, 0]
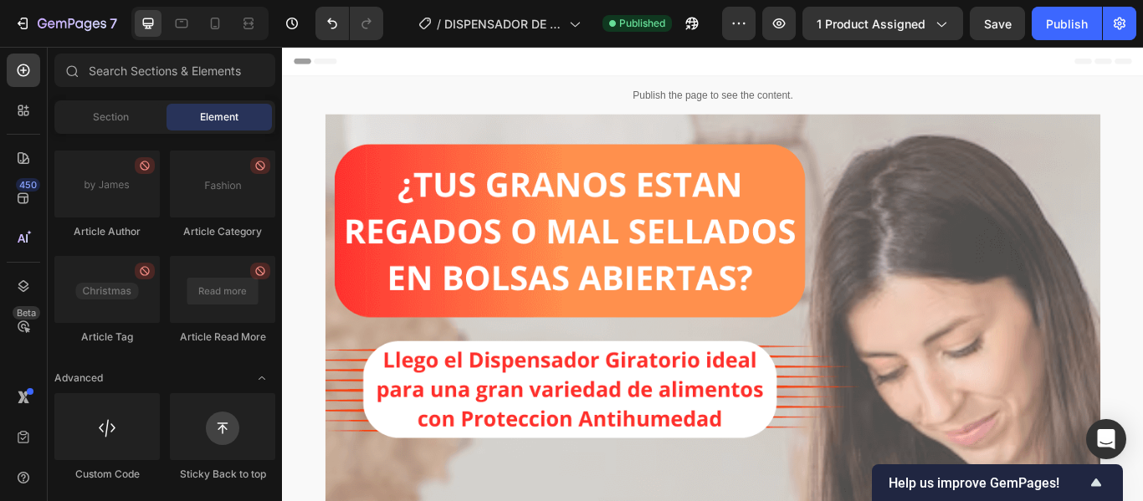
drag, startPoint x: 1282, startPoint y: 552, endPoint x: 1416, endPoint y: 89, distance: 482.7
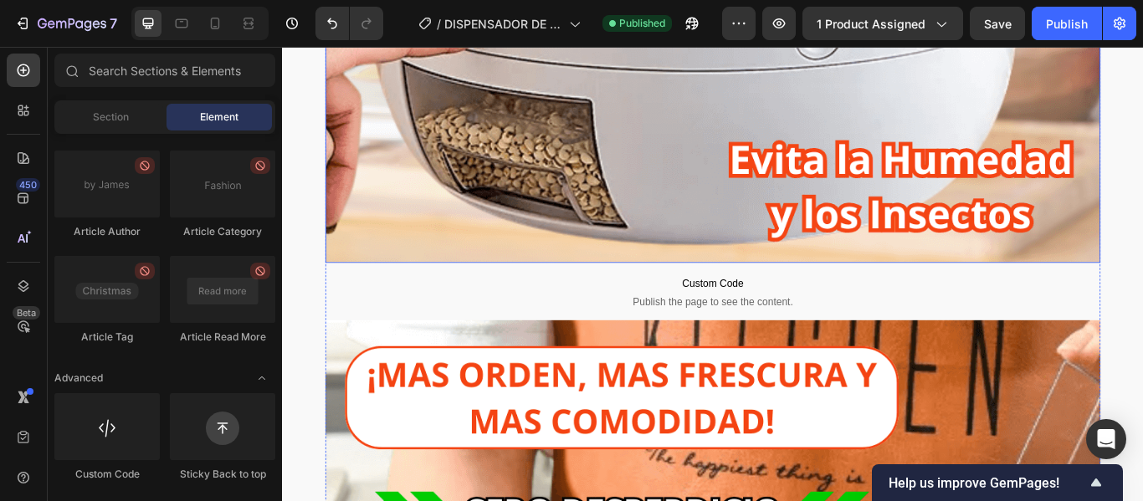
scroll to position [1339, 0]
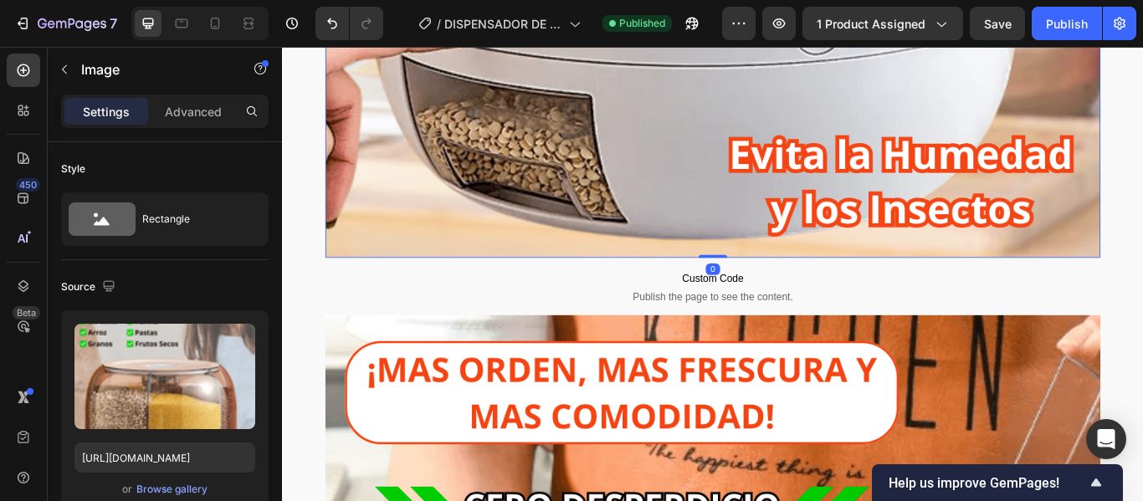
click at [202, 110] on p "Advanced" at bounding box center [193, 112] width 57 height 18
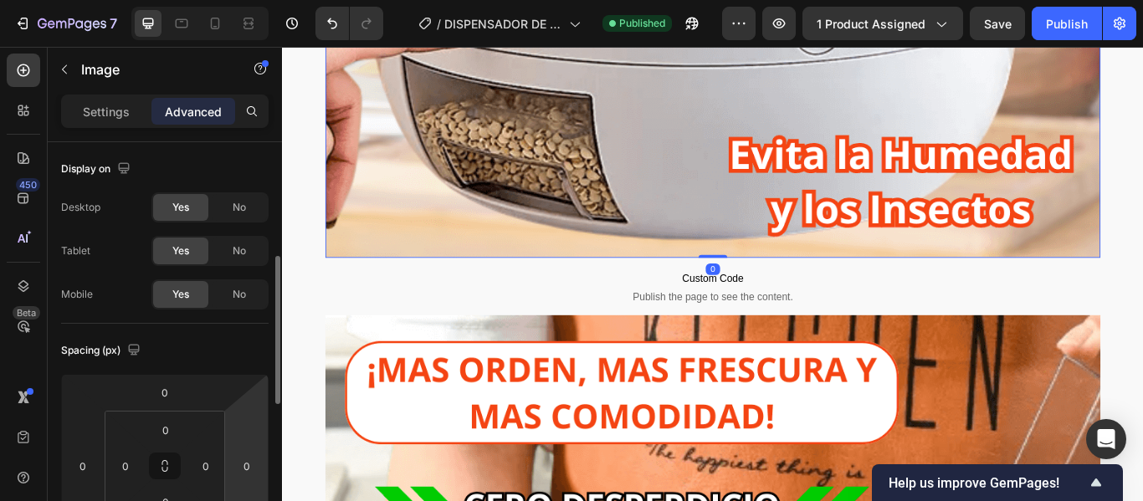
scroll to position [84, 0]
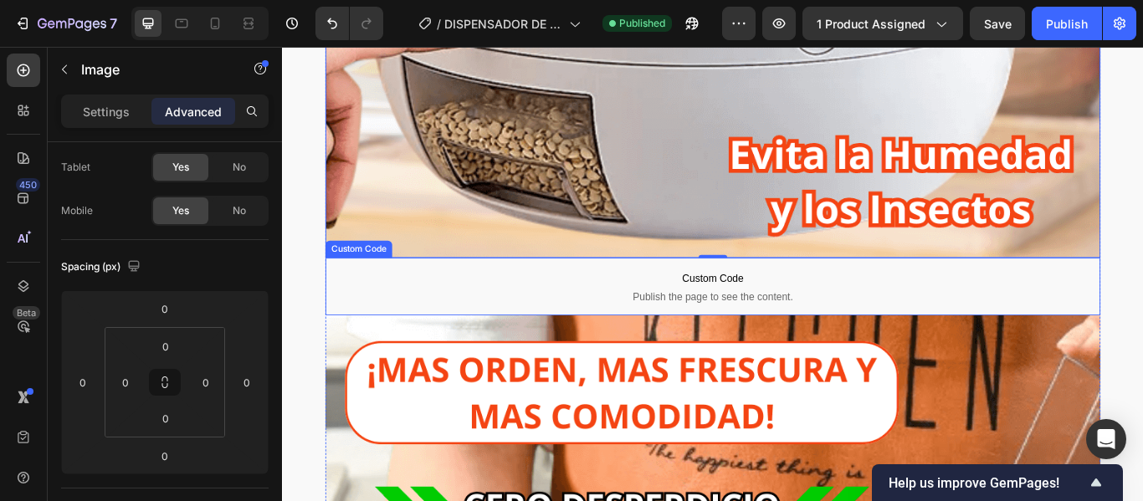
click at [598, 330] on span "Publish the page to see the content." at bounding box center [784, 338] width 904 height 17
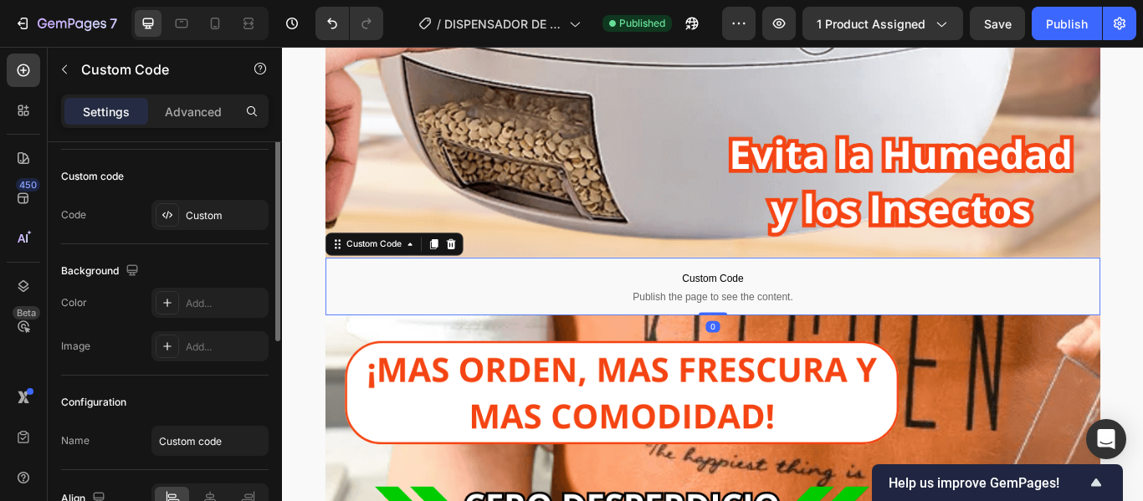
scroll to position [0, 0]
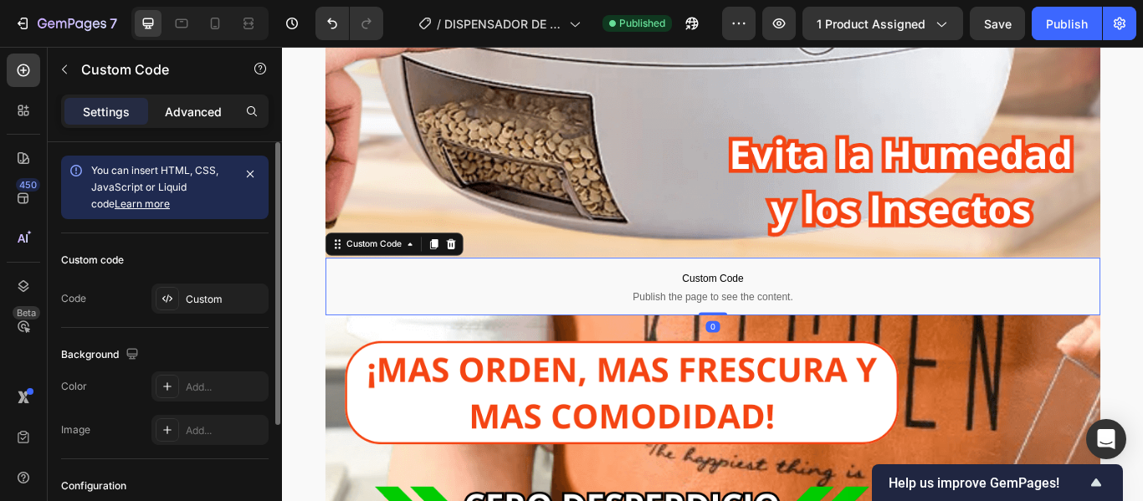
click at [184, 106] on p "Advanced" at bounding box center [193, 112] width 57 height 18
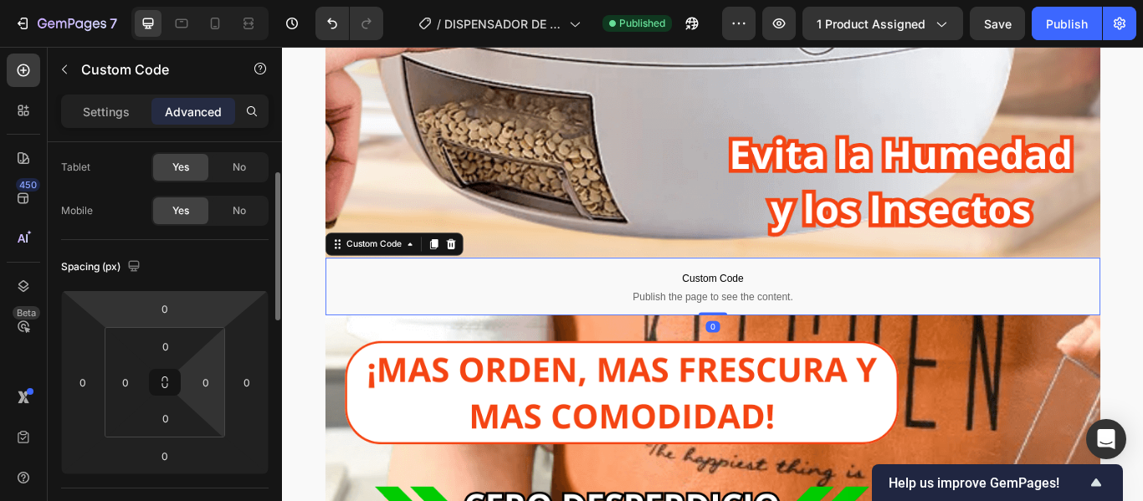
scroll to position [167, 0]
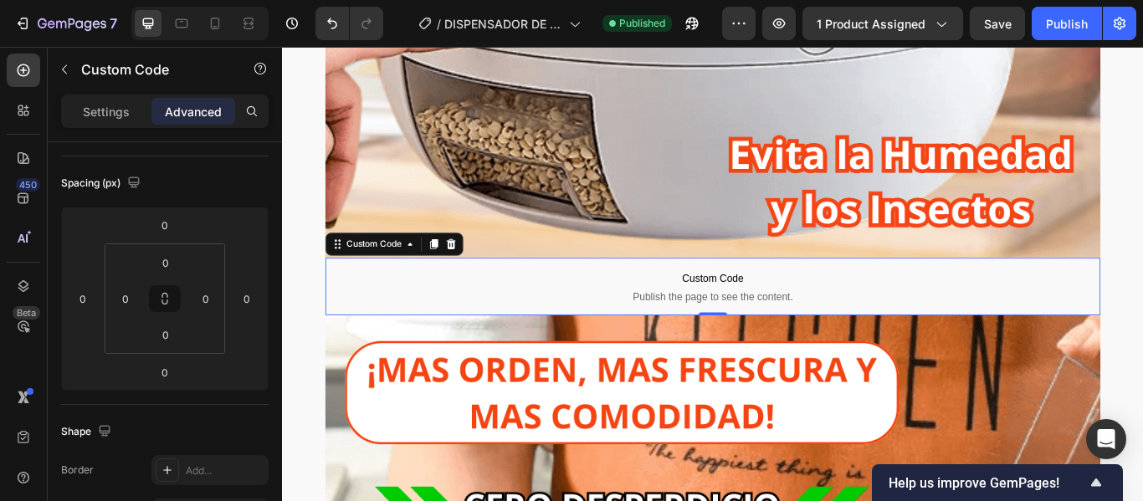
click at [619, 331] on span "Publish the page to see the content." at bounding box center [784, 338] width 904 height 17
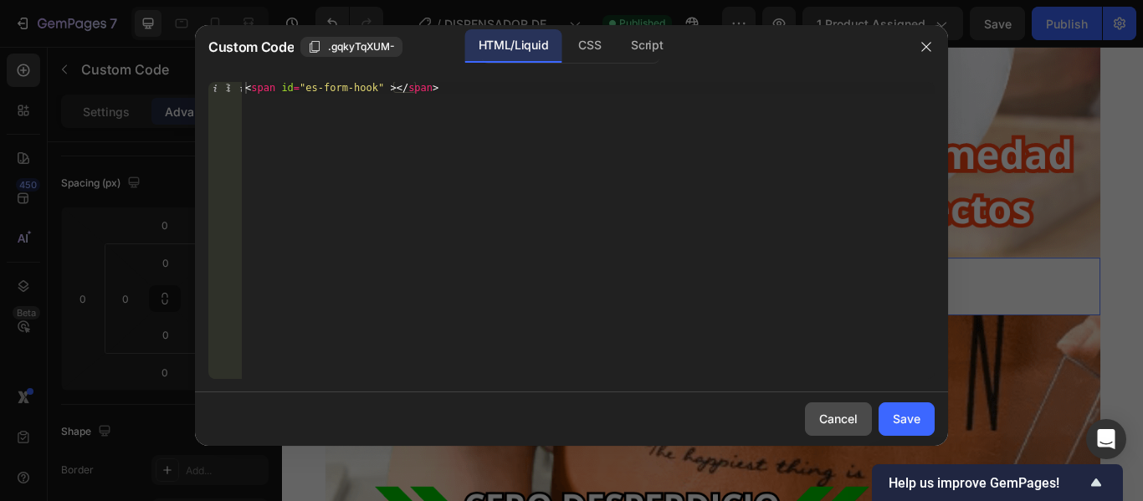
drag, startPoint x: 851, startPoint y: 422, endPoint x: 655, endPoint y: 430, distance: 196.9
click at [851, 422] on div "Cancel" at bounding box center [839, 419] width 39 height 18
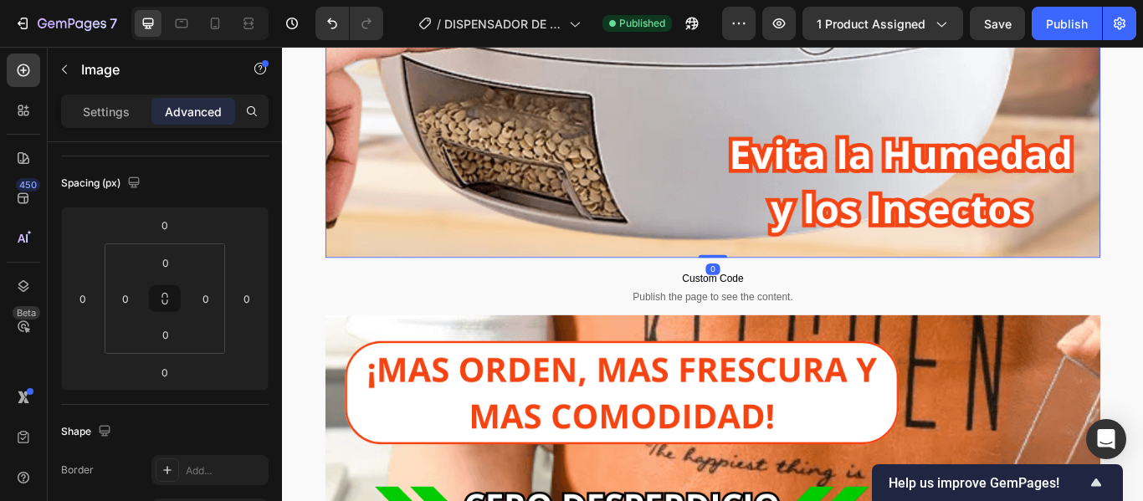
scroll to position [0, 0]
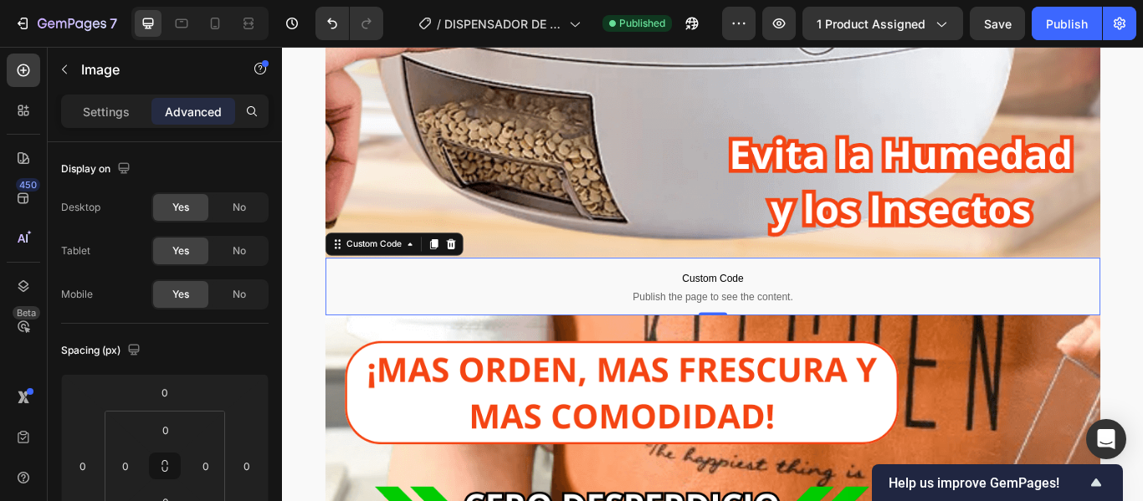
click at [580, 321] on span "Custom Code" at bounding box center [784, 316] width 904 height 20
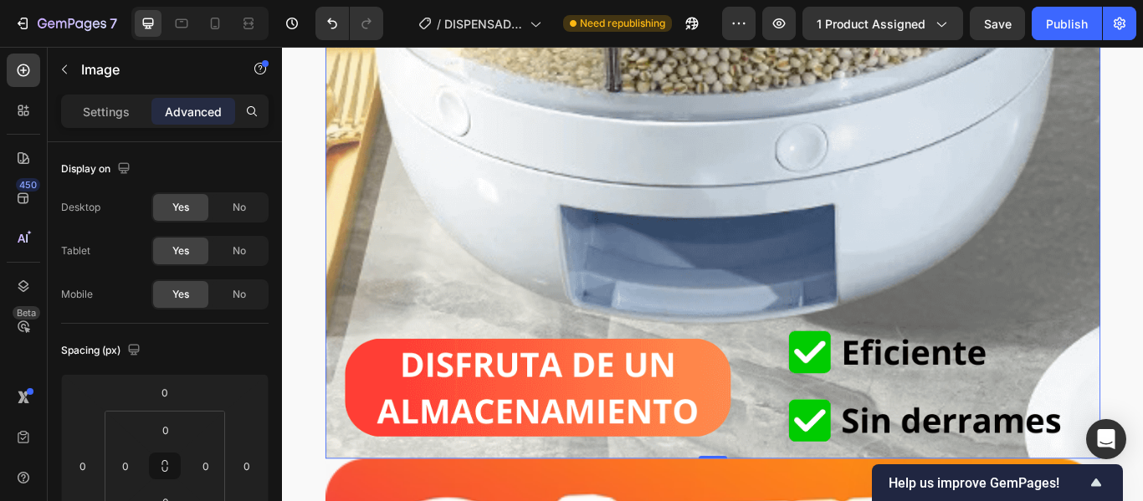
scroll to position [2930, 0]
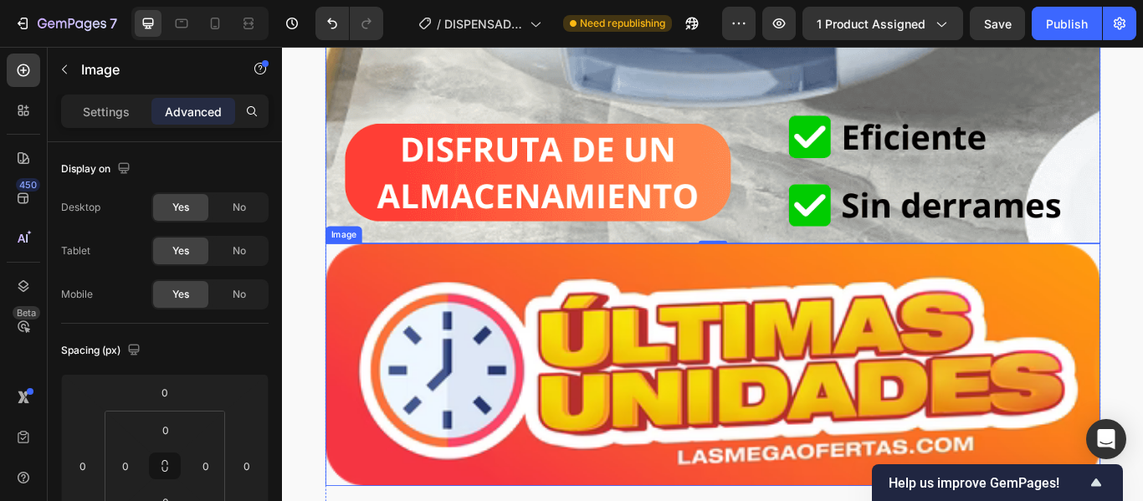
click at [675, 371] on img at bounding box center [784, 417] width 904 height 283
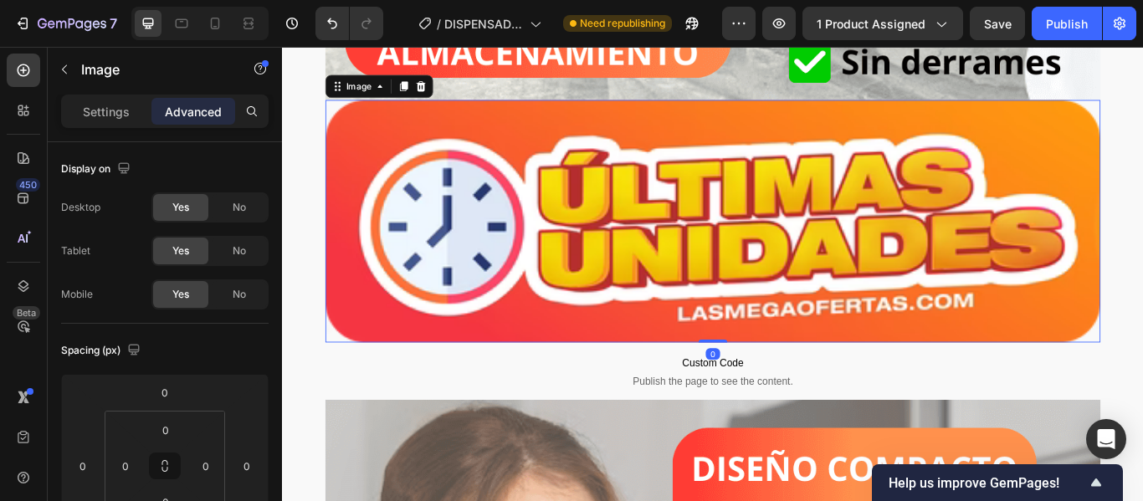
scroll to position [3181, 0]
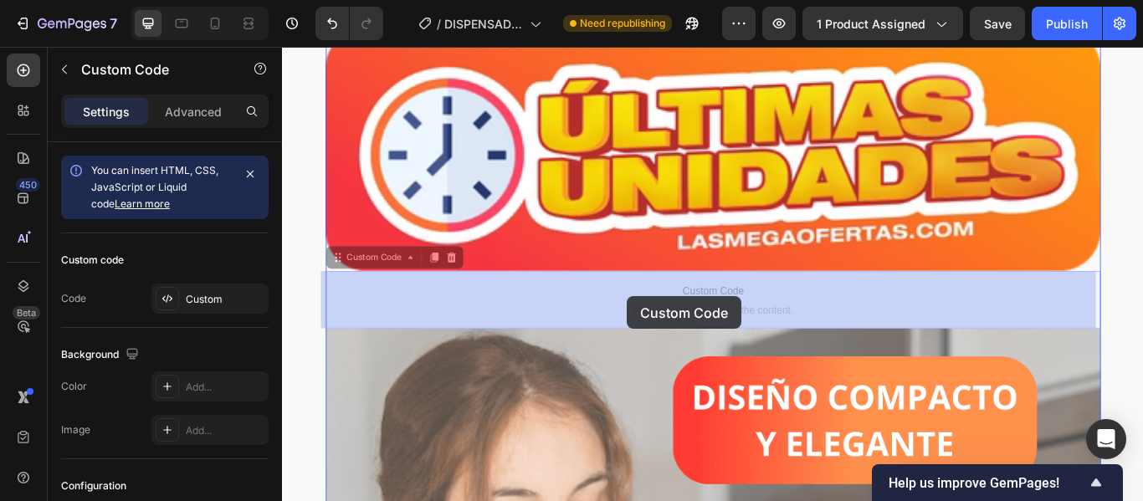
drag, startPoint x: 665, startPoint y: 338, endPoint x: 684, endPoint y: 338, distance: 19.3
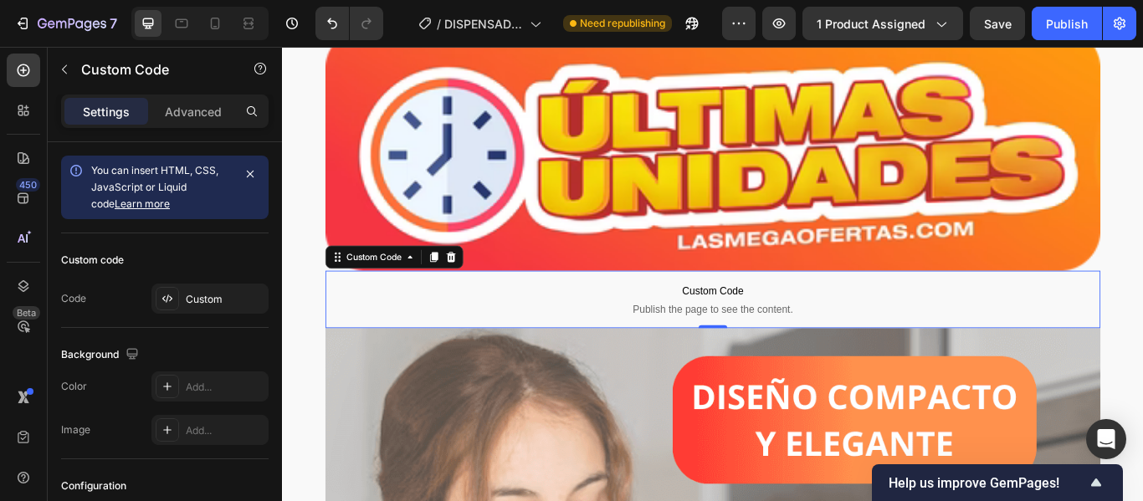
click at [675, 338] on span "Custom Code" at bounding box center [784, 331] width 904 height 20
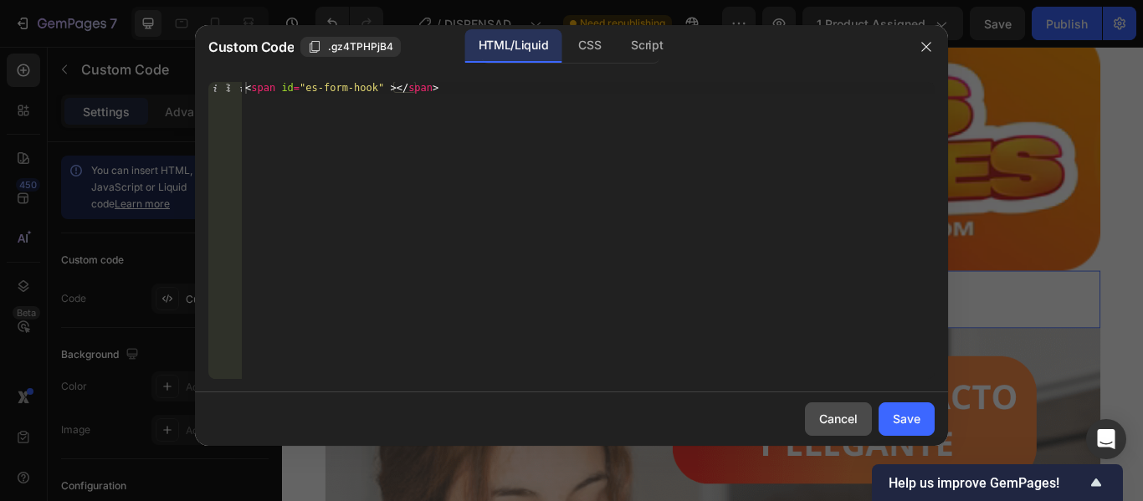
click at [838, 411] on div "Cancel" at bounding box center [839, 419] width 39 height 18
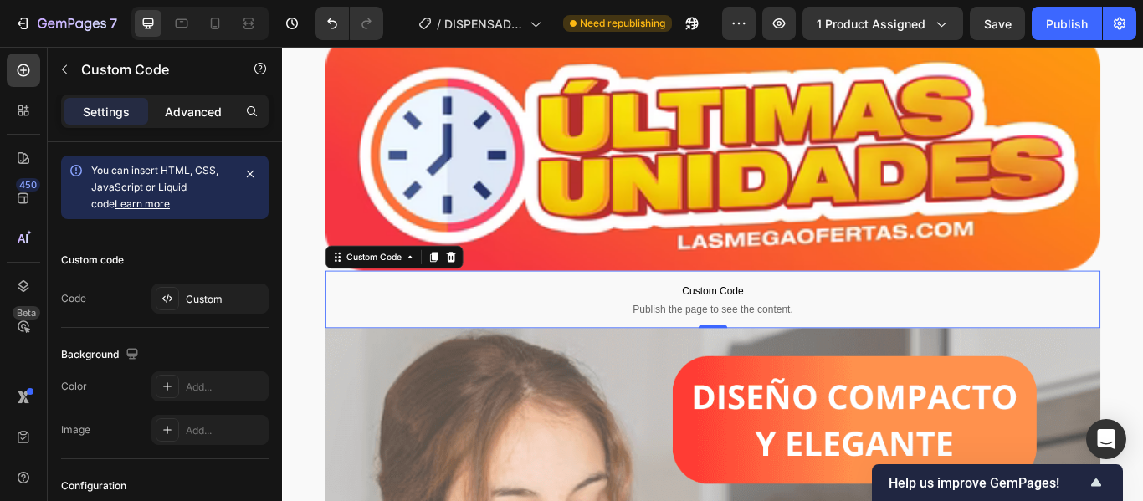
click at [208, 116] on p "Advanced" at bounding box center [193, 112] width 57 height 18
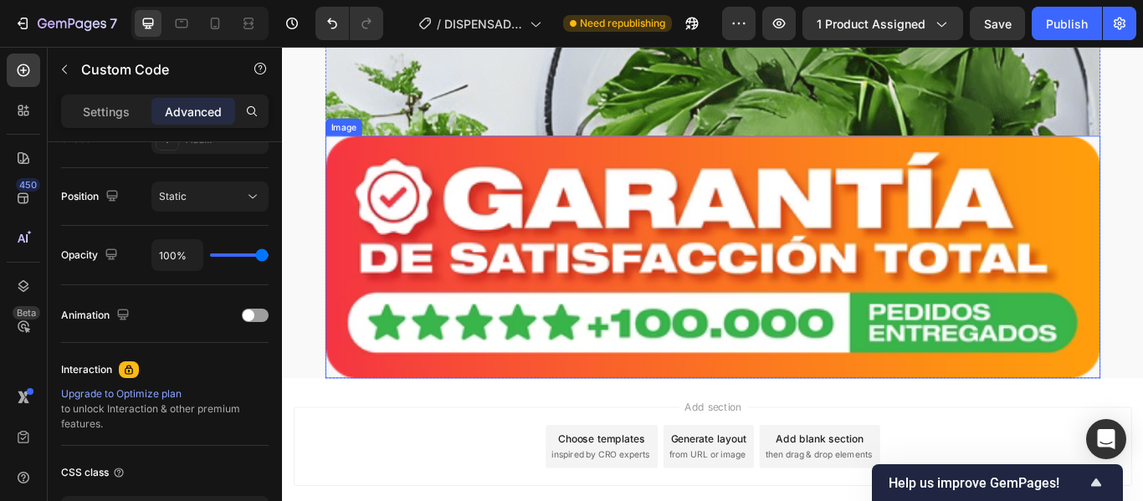
scroll to position [9376, 0]
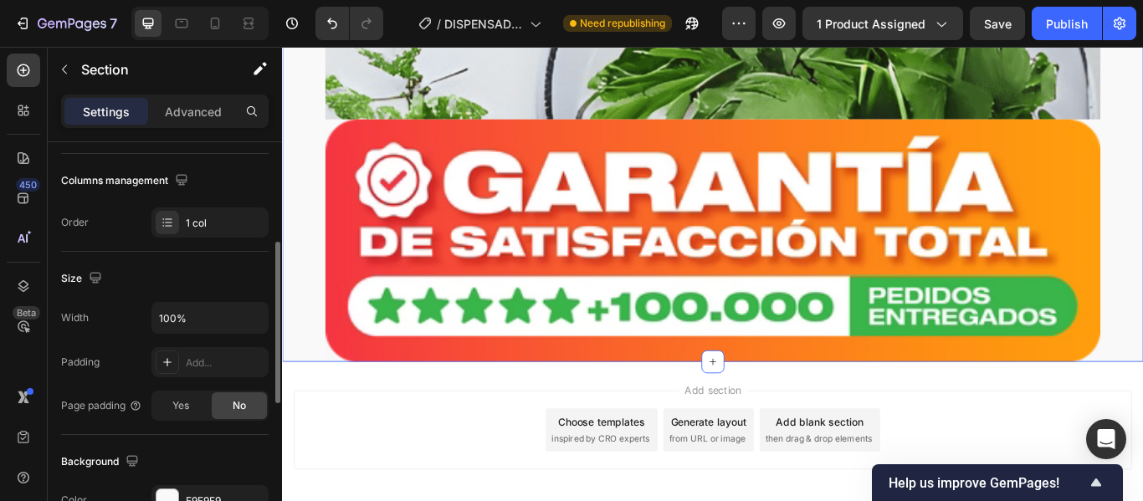
scroll to position [419, 0]
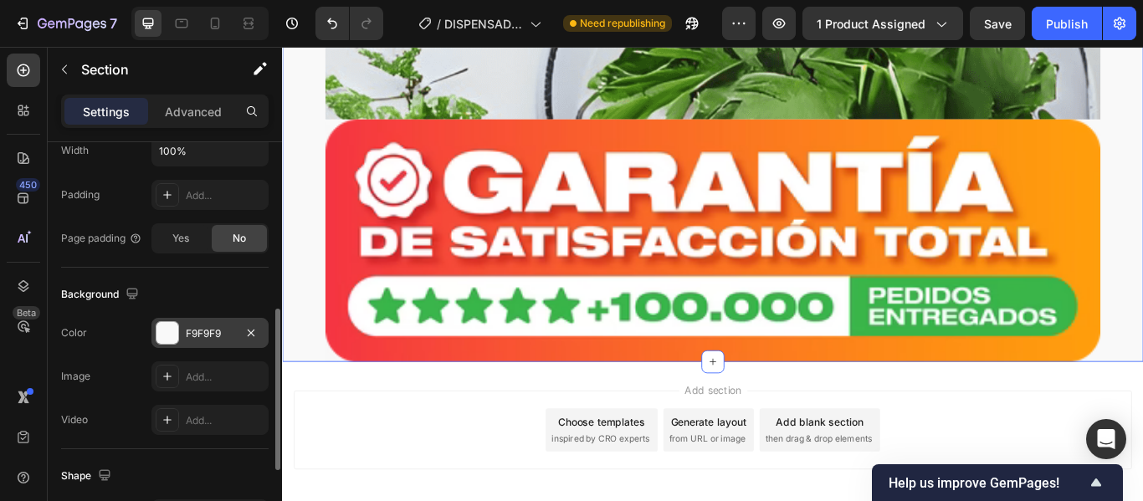
click at [170, 330] on div at bounding box center [168, 333] width 22 height 22
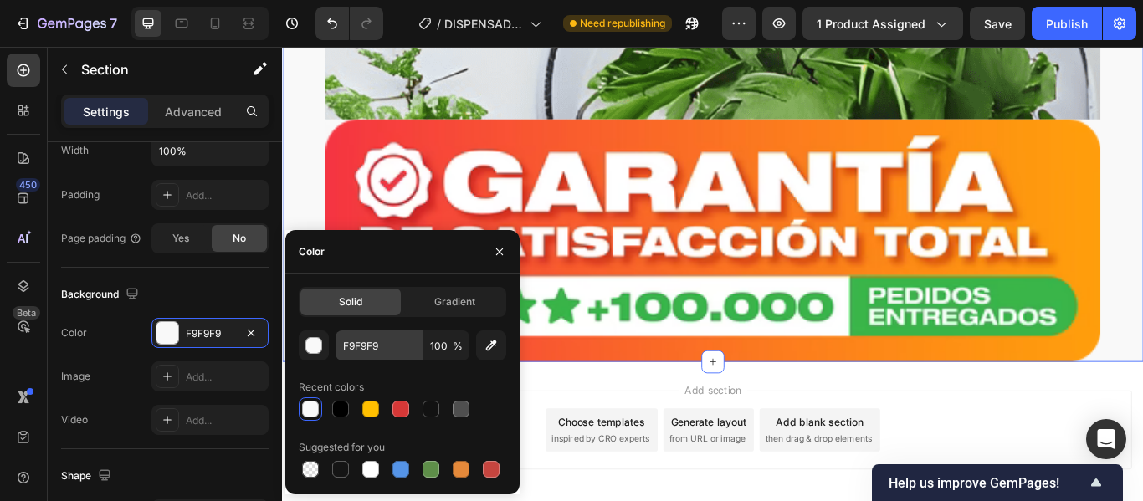
scroll to position [9414, 0]
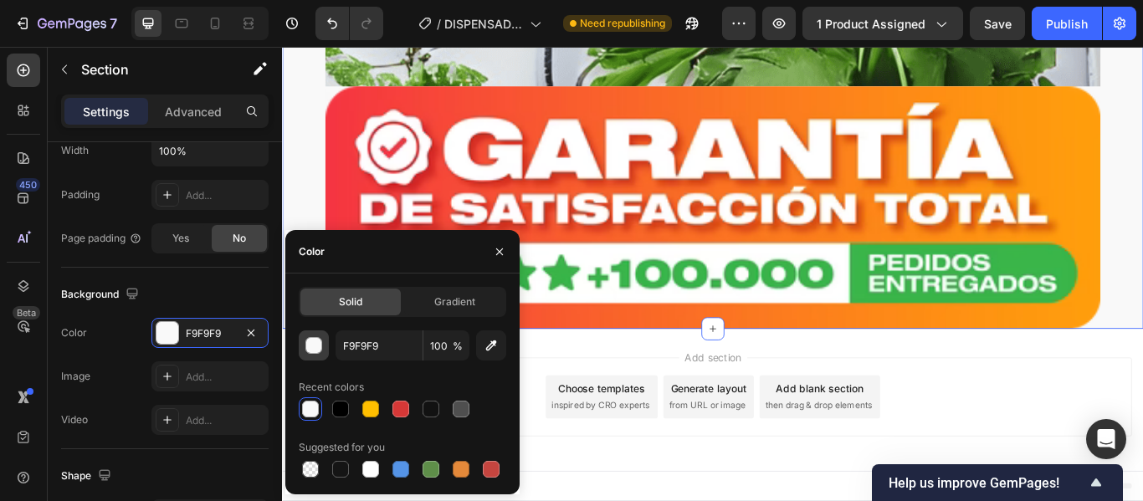
click at [314, 347] on div "button" at bounding box center [314, 346] width 17 height 17
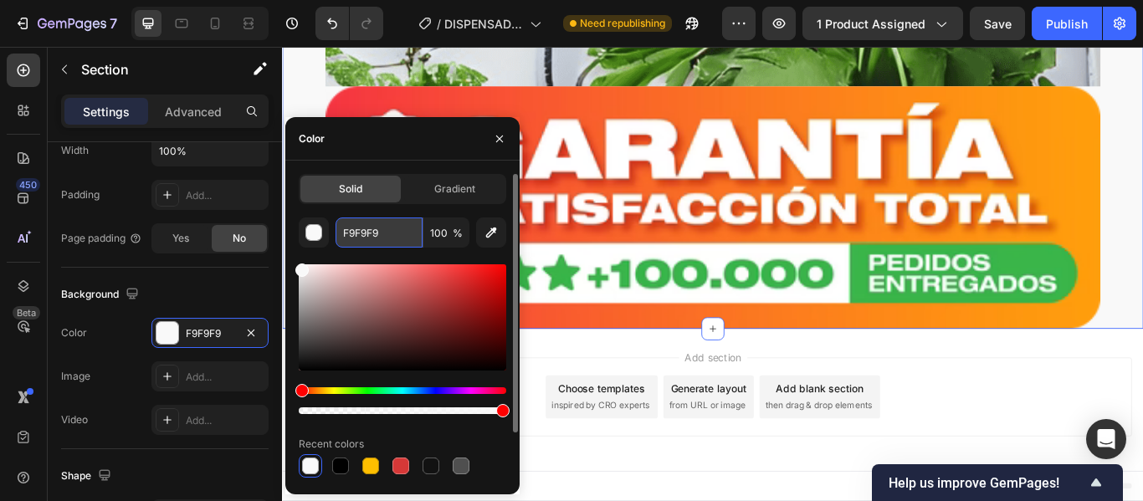
click at [384, 234] on input "F9F9F9" at bounding box center [379, 233] width 87 height 30
paste input "#ff914d"
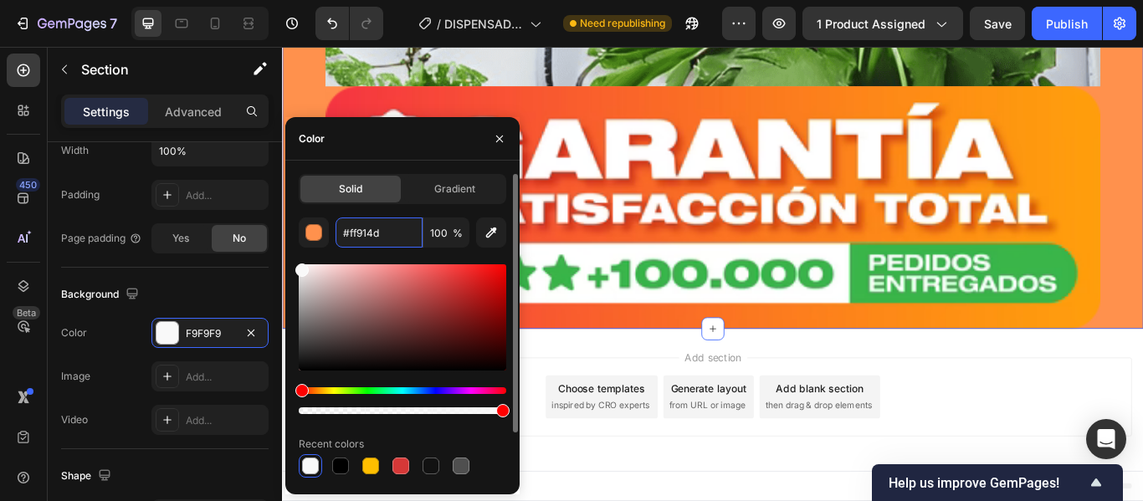
type input "FF914D"
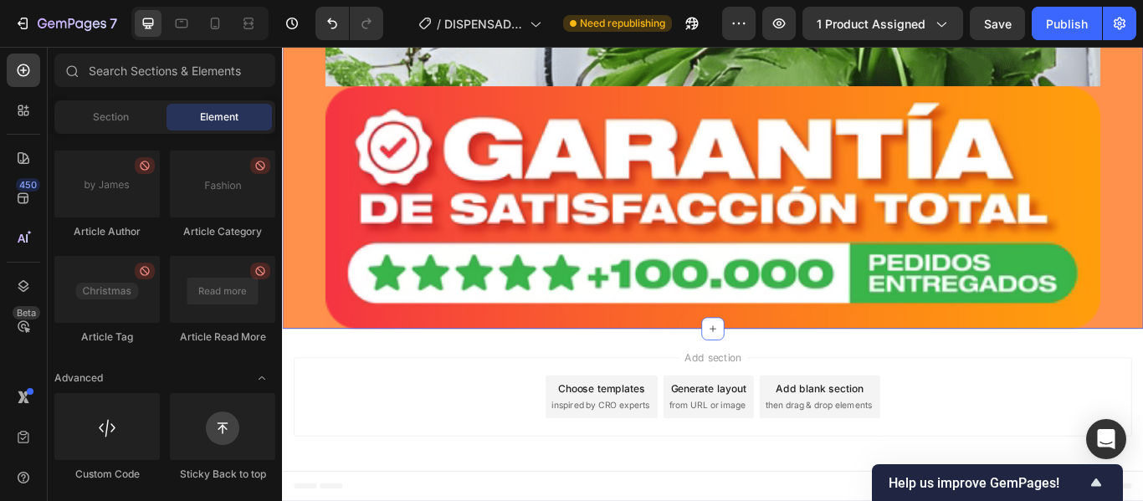
click at [617, 404] on div "Add section Choose templates inspired by CRO experts Generate layout from URL o…" at bounding box center [784, 459] width 1005 height 166
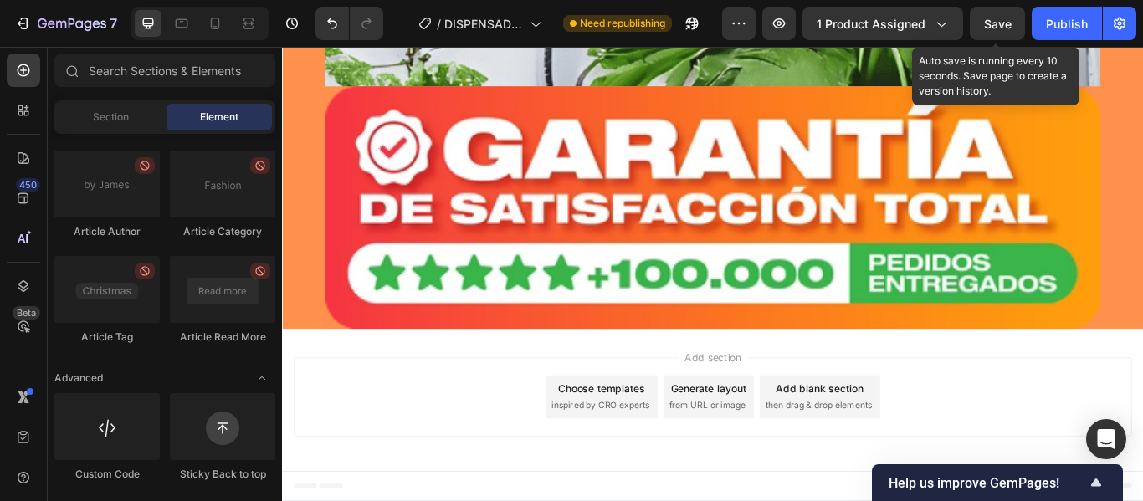
click at [994, 26] on span "Save" at bounding box center [998, 24] width 28 height 14
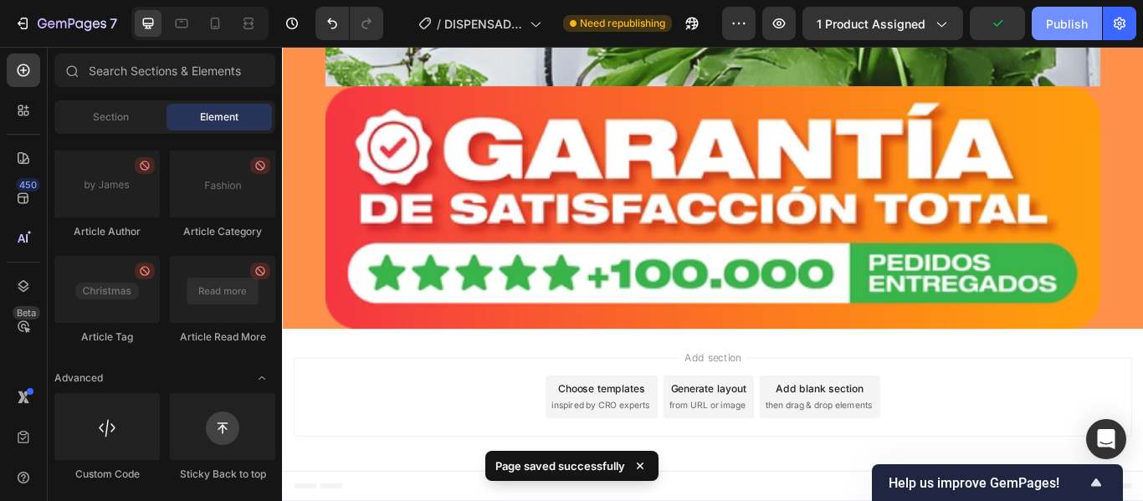
click at [1056, 25] on div "Publish" at bounding box center [1067, 24] width 42 height 18
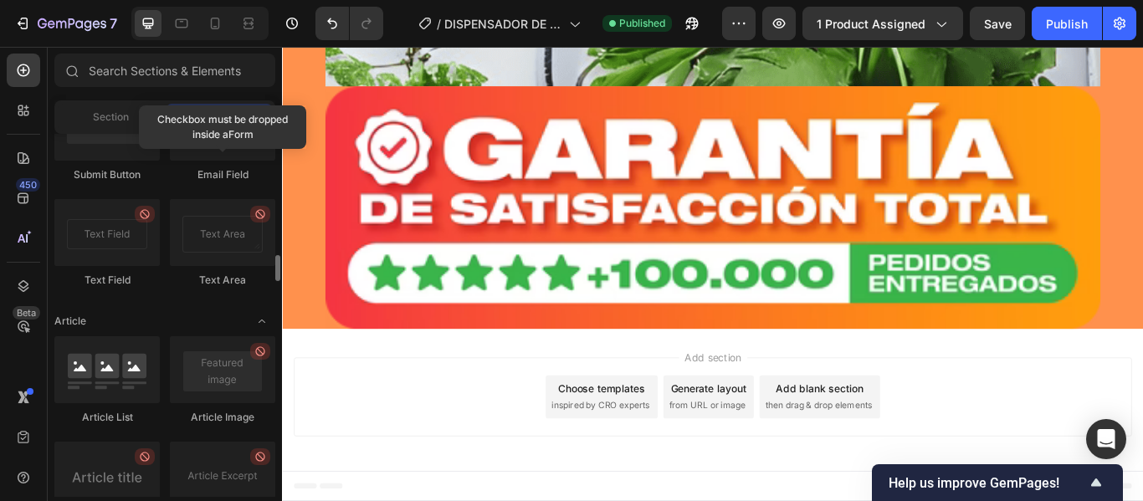
scroll to position [3871, 0]
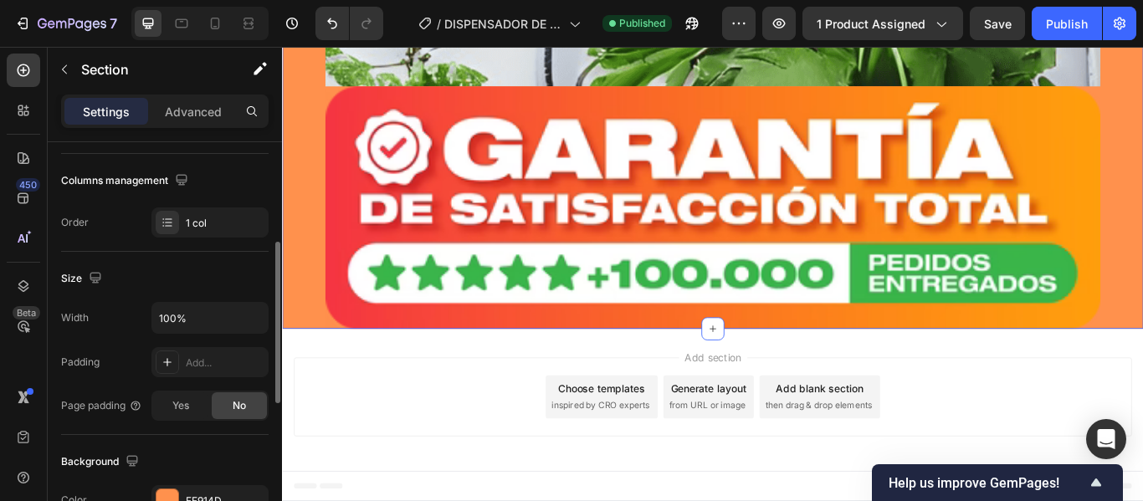
scroll to position [502, 0]
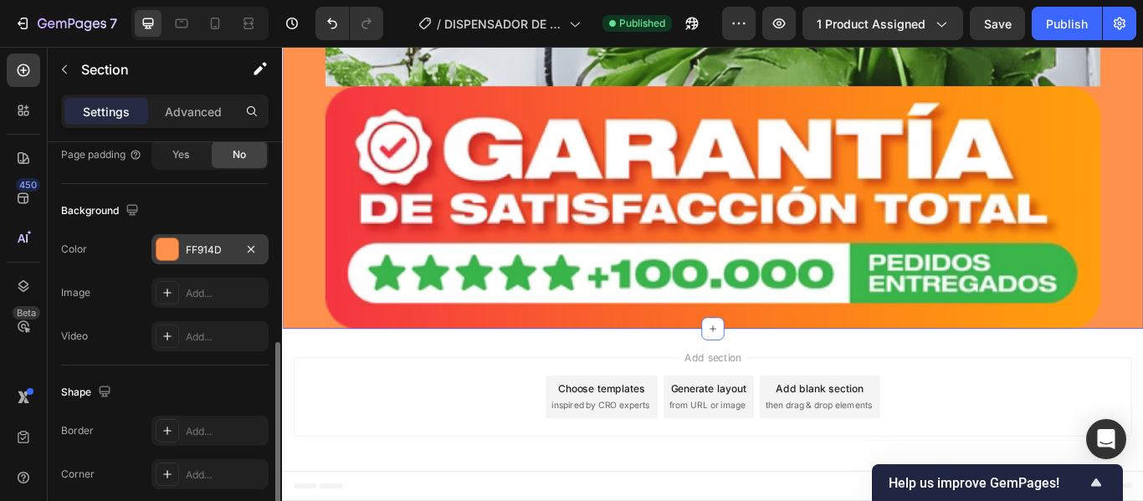
click at [167, 248] on div at bounding box center [168, 250] width 22 height 22
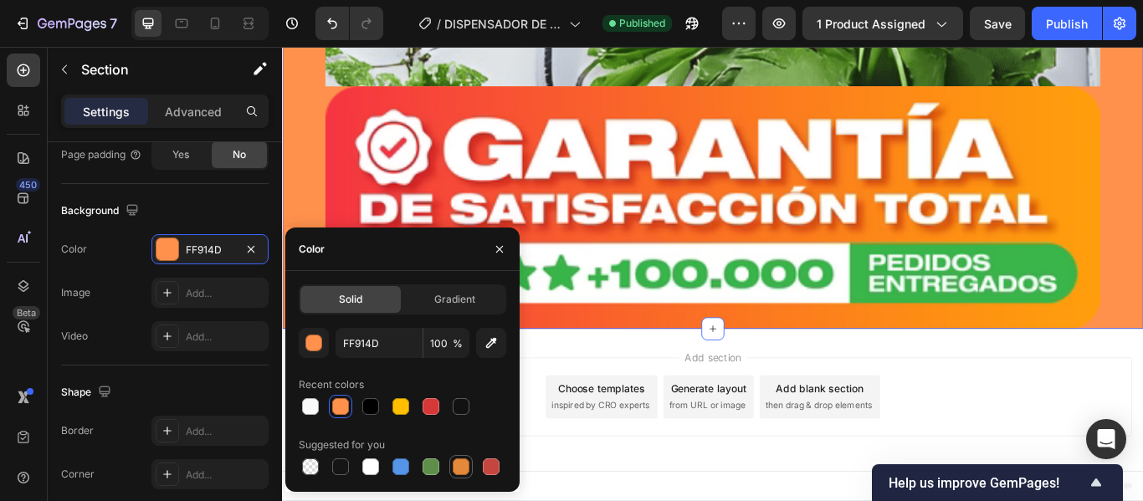
click at [462, 464] on div at bounding box center [461, 467] width 17 height 17
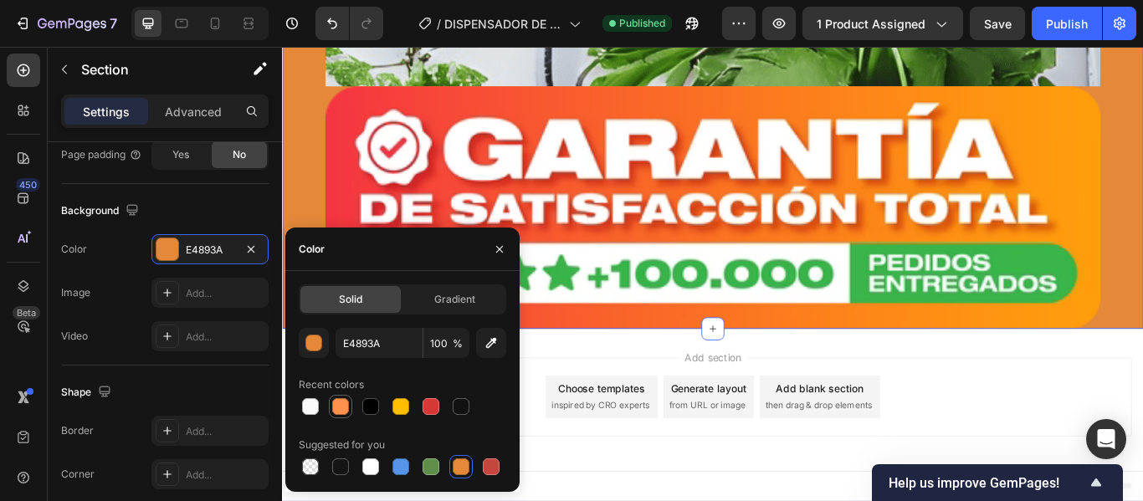
click at [341, 408] on div at bounding box center [340, 406] width 17 height 17
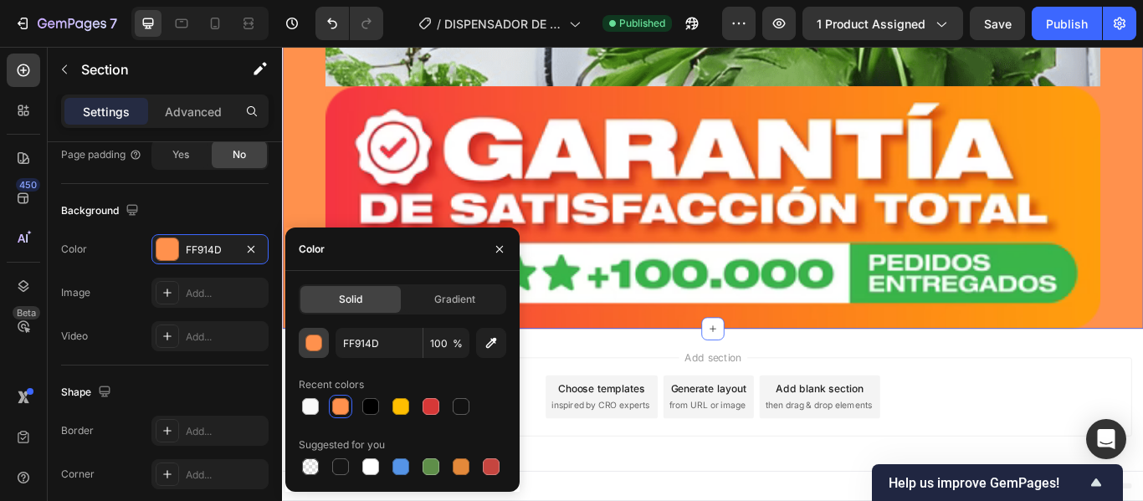
click at [313, 351] on div "button" at bounding box center [314, 344] width 17 height 17
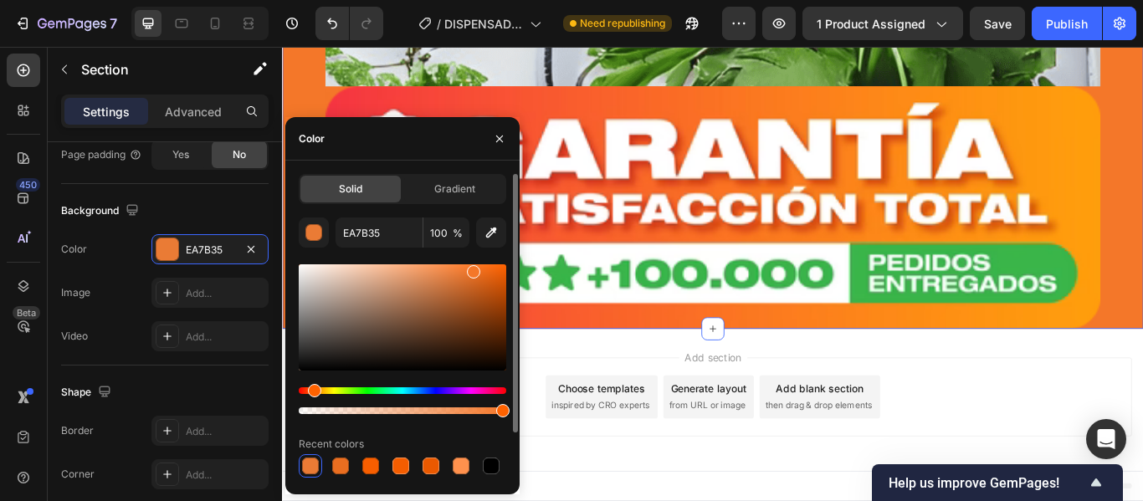
type input "F47729"
drag, startPoint x: 449, startPoint y: 271, endPoint x: 471, endPoint y: 268, distance: 22.8
click at [471, 268] on div at bounding box center [473, 271] width 13 height 13
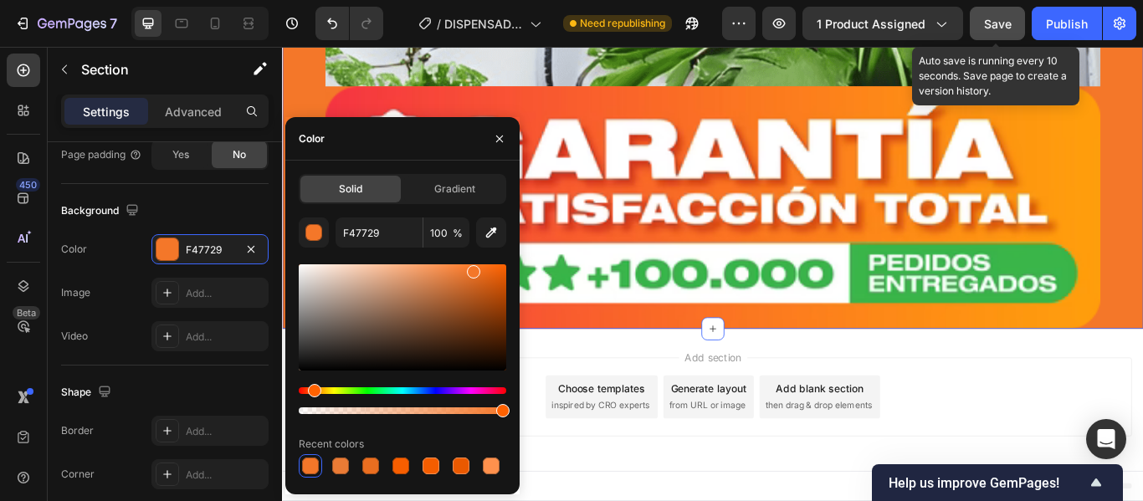
click at [978, 15] on button "Save" at bounding box center [997, 23] width 55 height 33
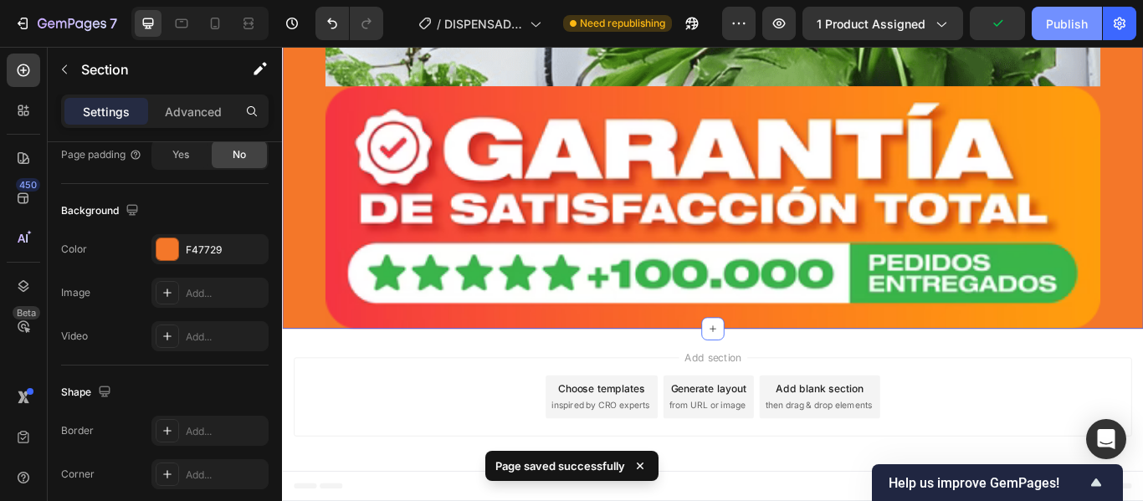
click at [1049, 28] on div "Publish" at bounding box center [1067, 24] width 42 height 18
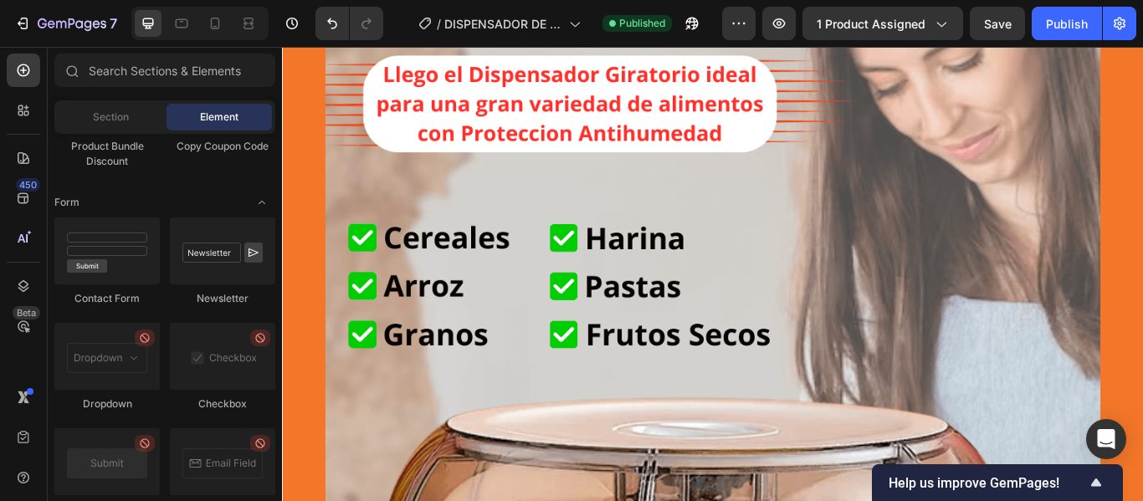
scroll to position [0, 0]
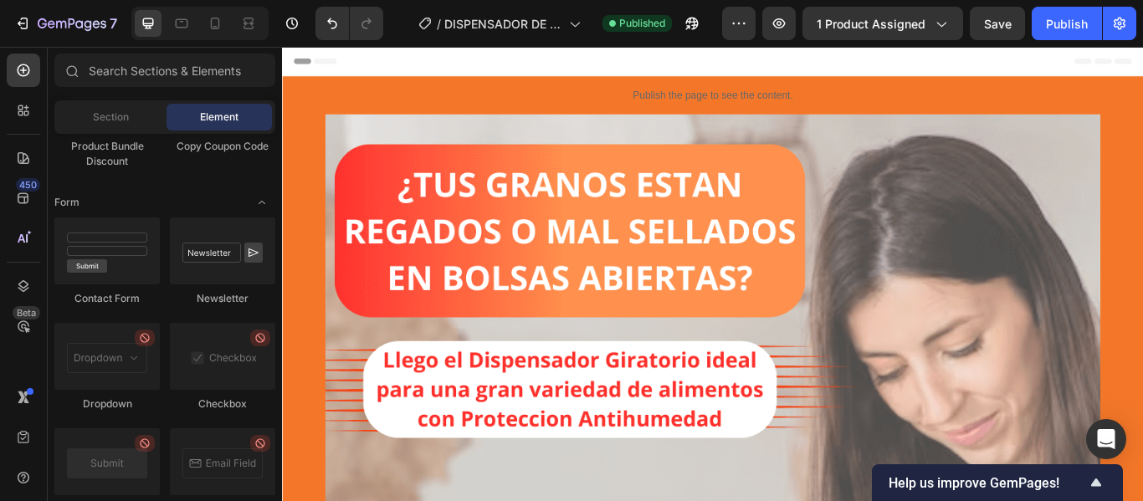
drag, startPoint x: 1285, startPoint y: 545, endPoint x: 1408, endPoint y: 92, distance: 469.3
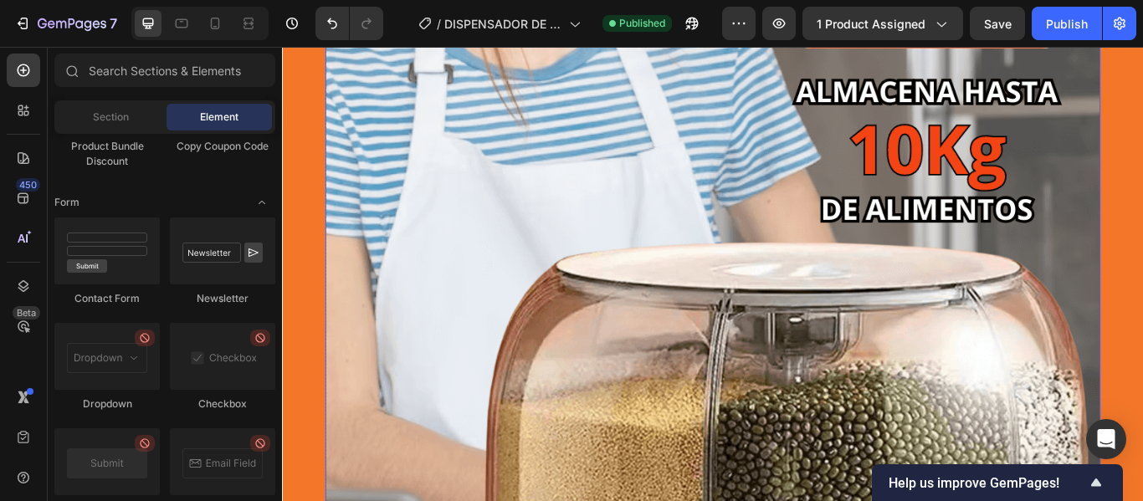
scroll to position [3767, 0]
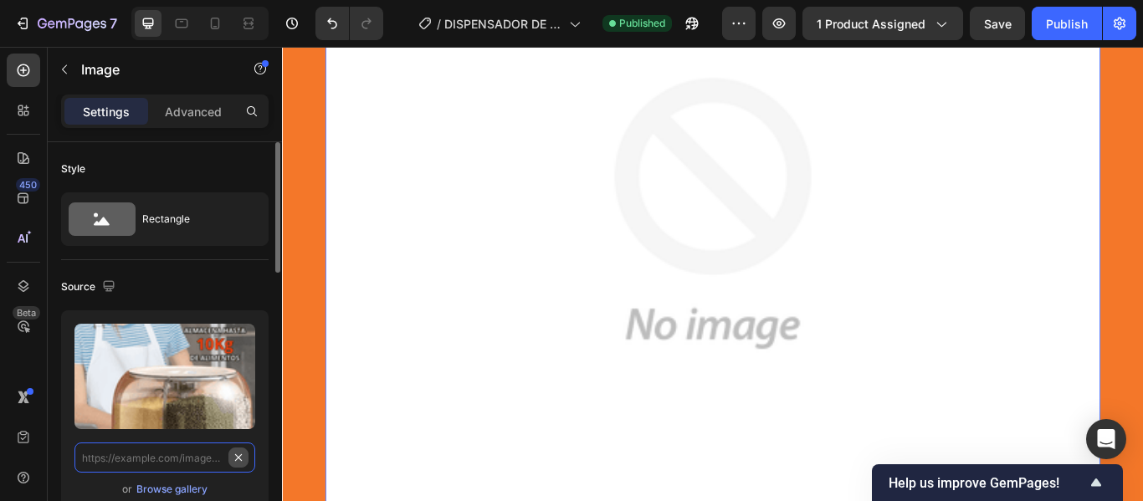
scroll to position [0, 0]
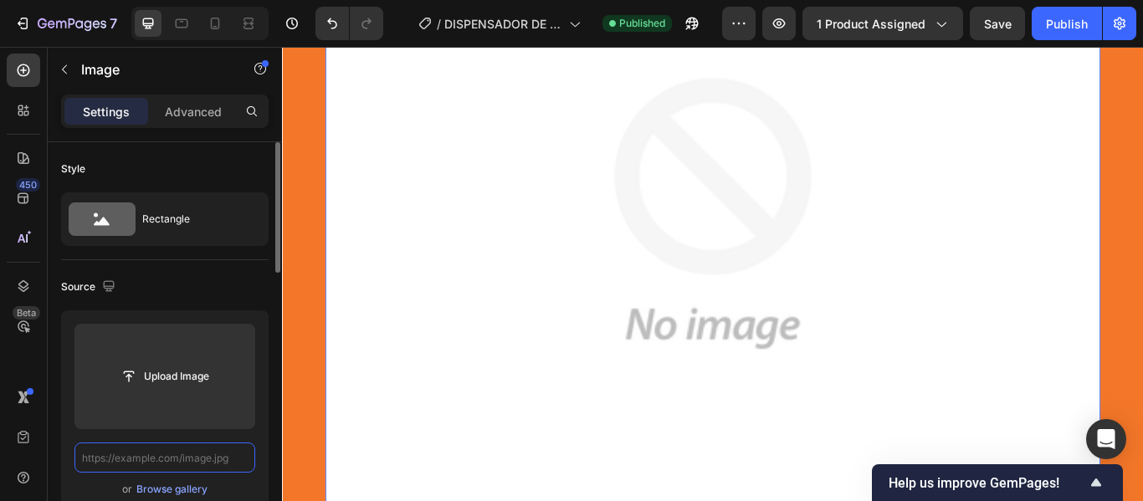
paste input "[URL][DOMAIN_NAME]"
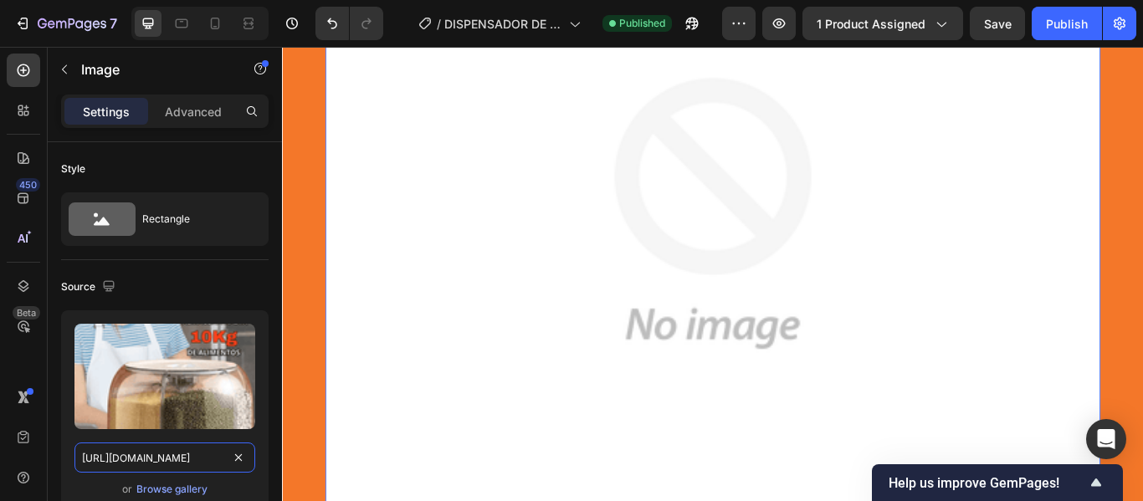
scroll to position [0, 310]
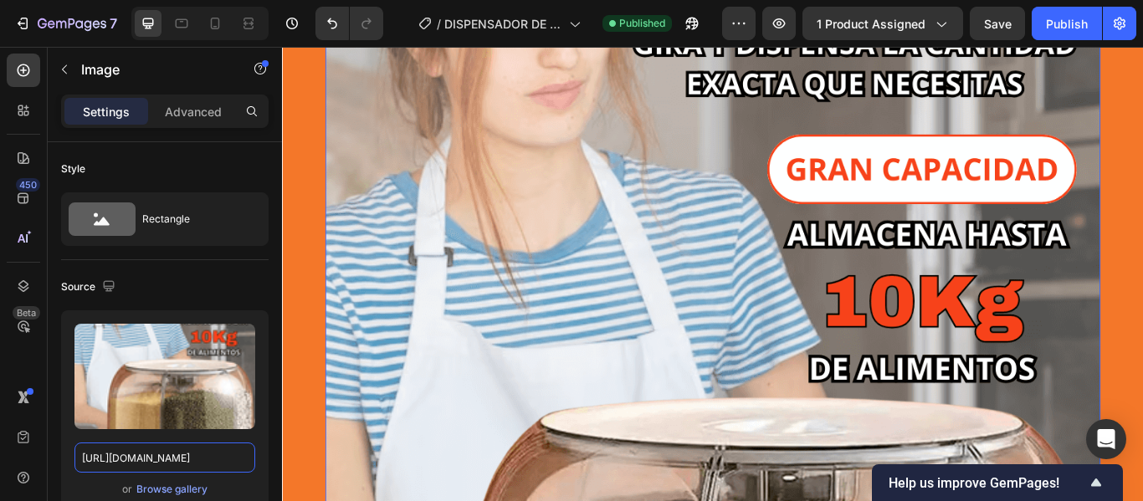
type input "[URL][DOMAIN_NAME]"
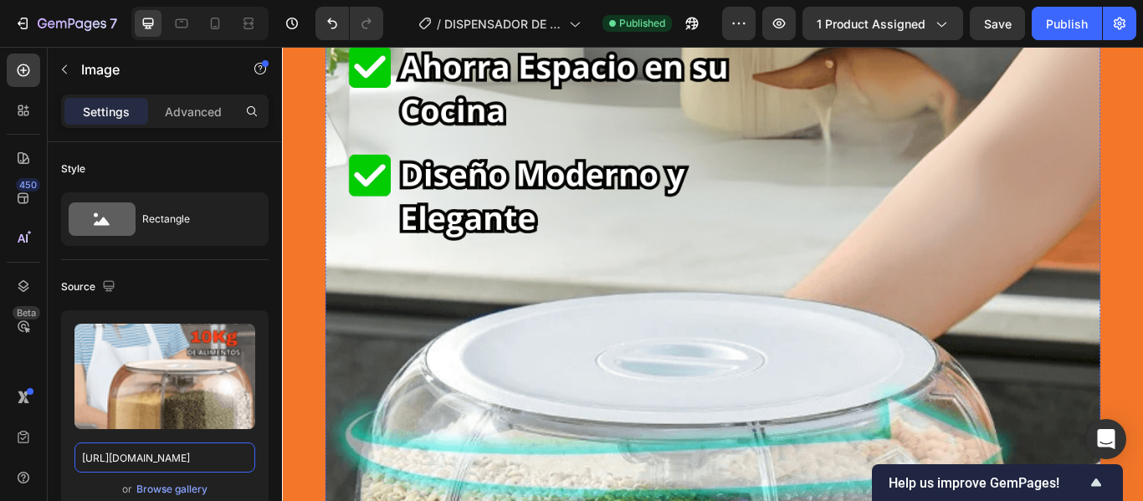
scroll to position [5944, 0]
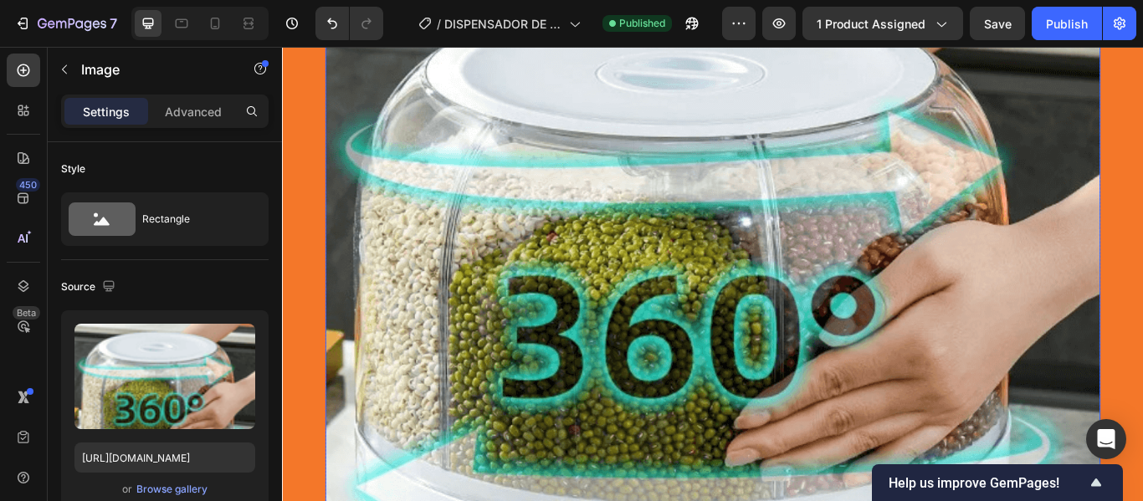
click at [650, 238] on img at bounding box center [784, 221] width 904 height 1507
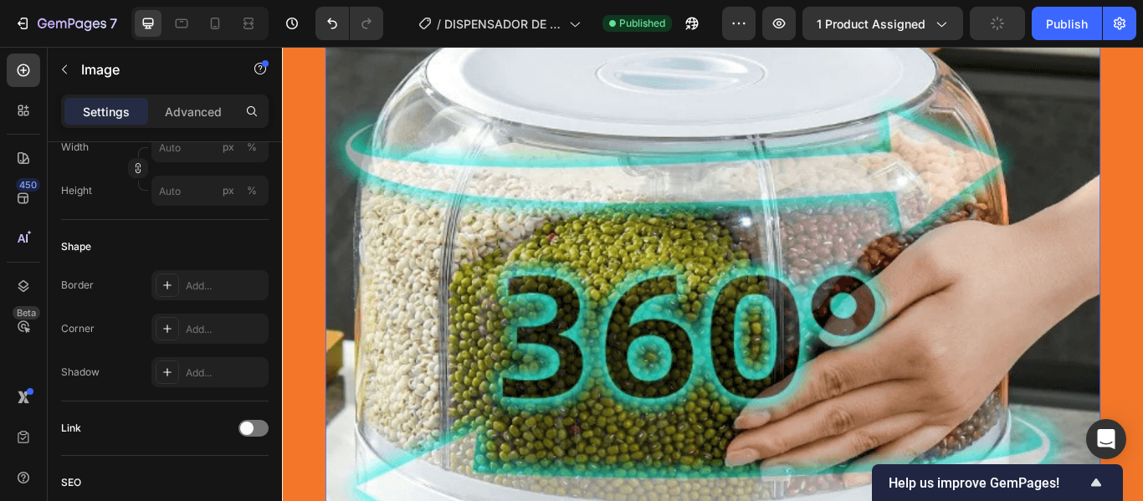
click at [387, 390] on img at bounding box center [784, 221] width 904 height 1507
click at [573, 381] on img at bounding box center [784, 221] width 904 height 1507
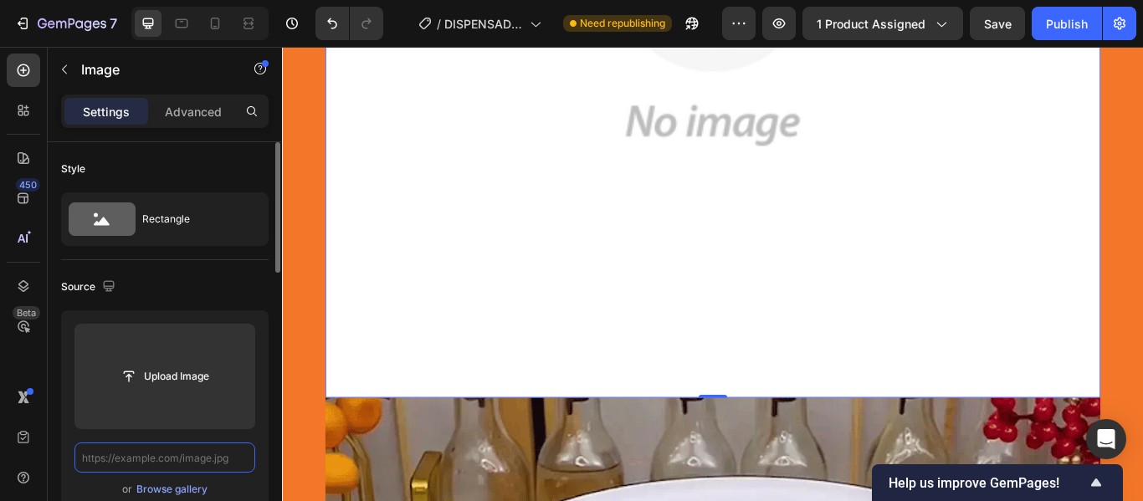
scroll to position [0, 0]
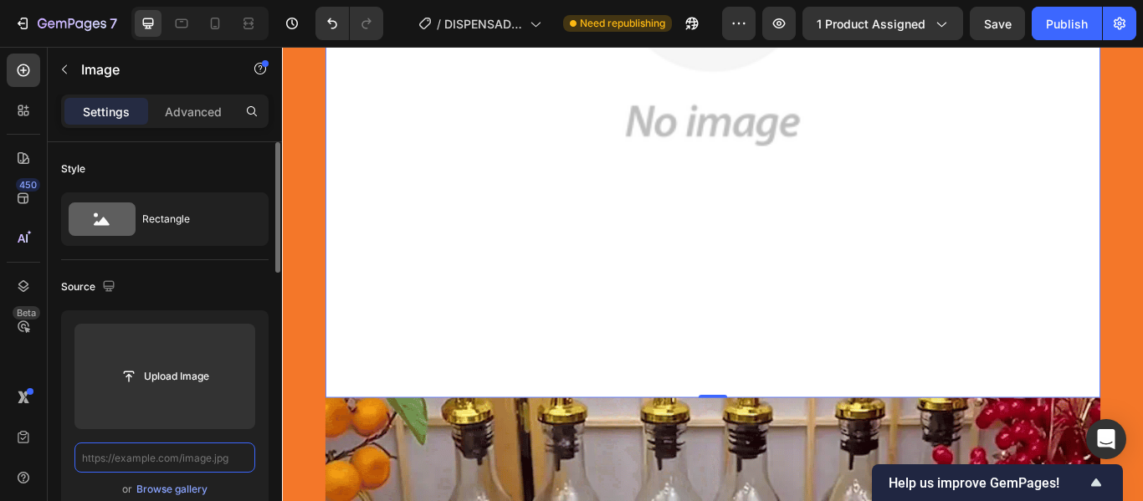
paste input "[URL][DOMAIN_NAME]"
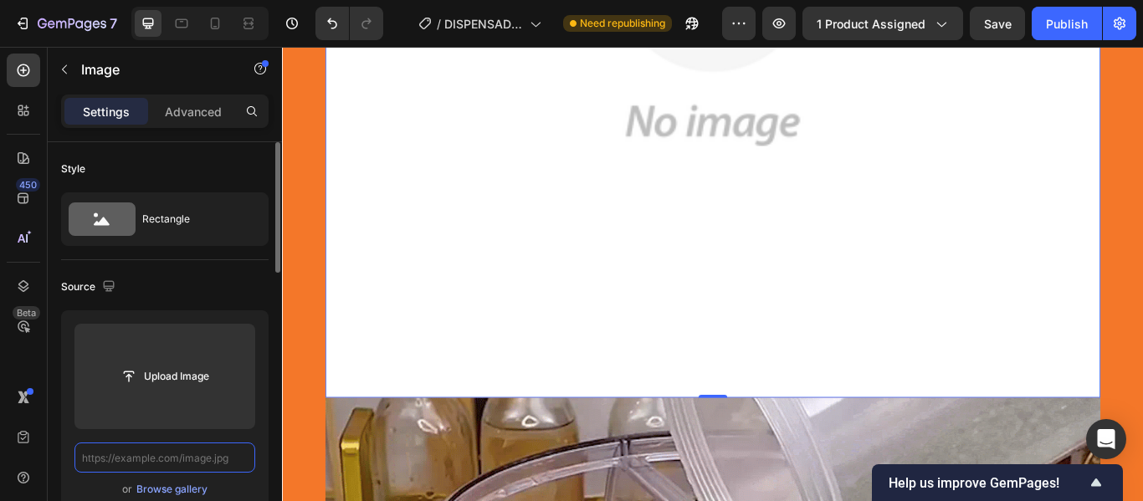
type input "[URL][DOMAIN_NAME]"
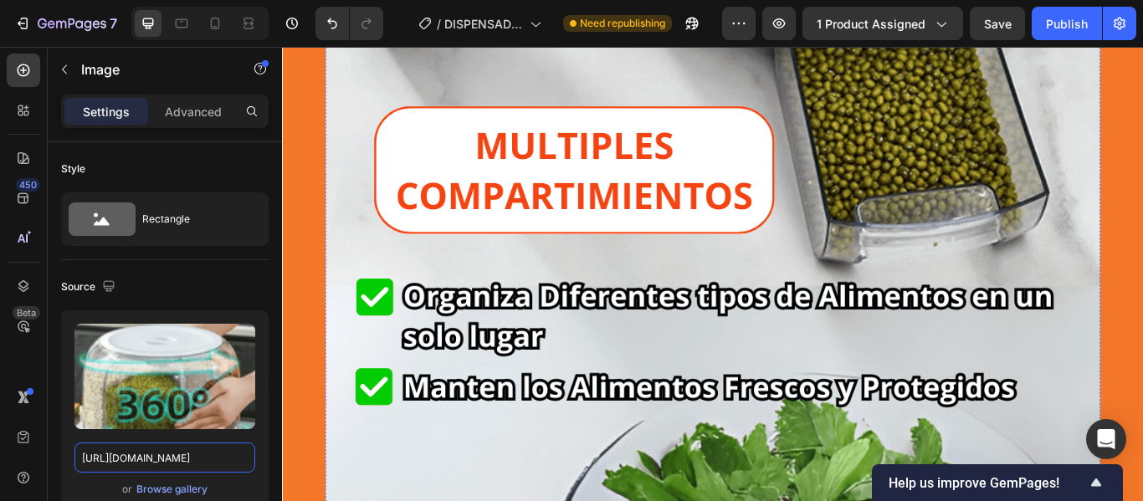
scroll to position [8873, 0]
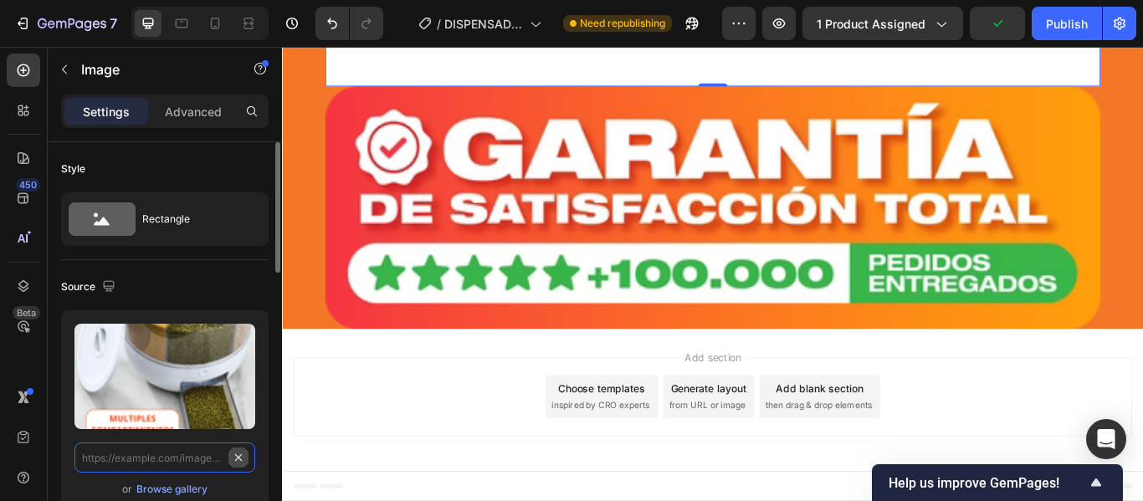
scroll to position [8811, 0]
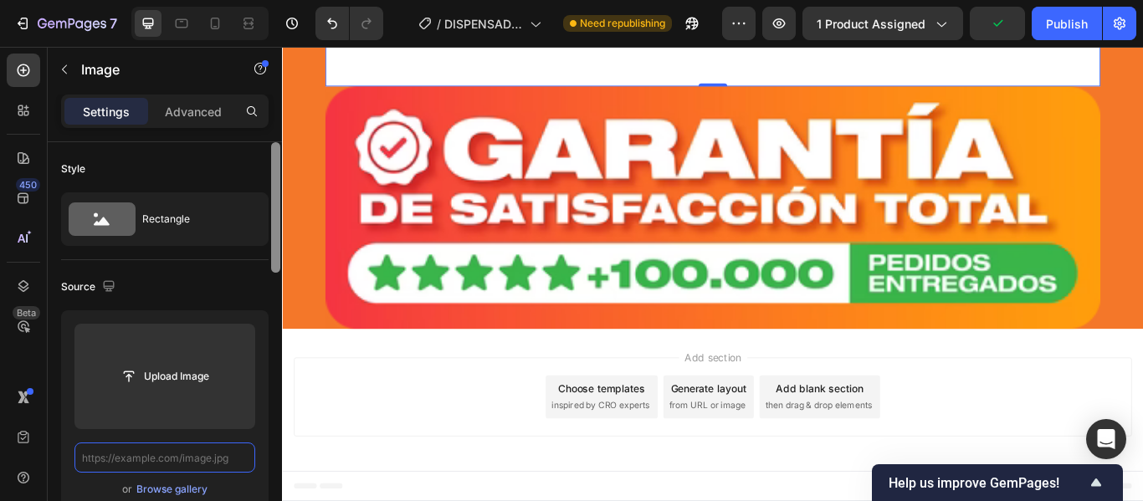
paste input "[URL][DOMAIN_NAME]"
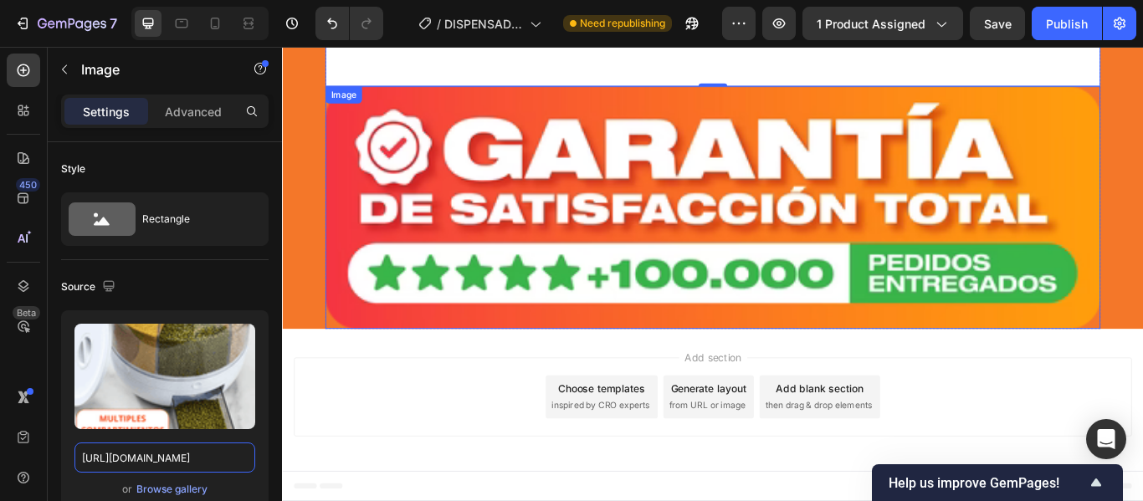
scroll to position [8873, 0]
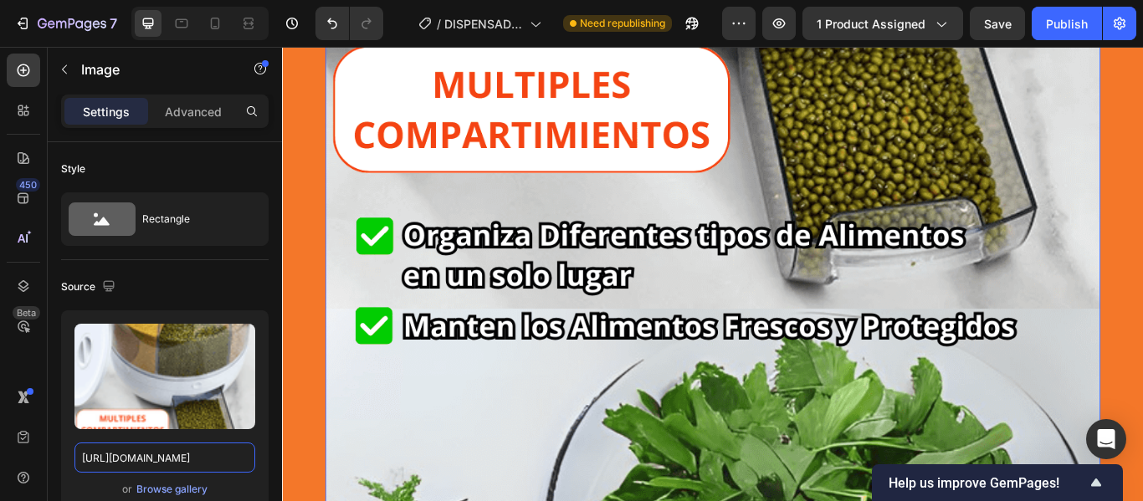
type input "[URL][DOMAIN_NAME]"
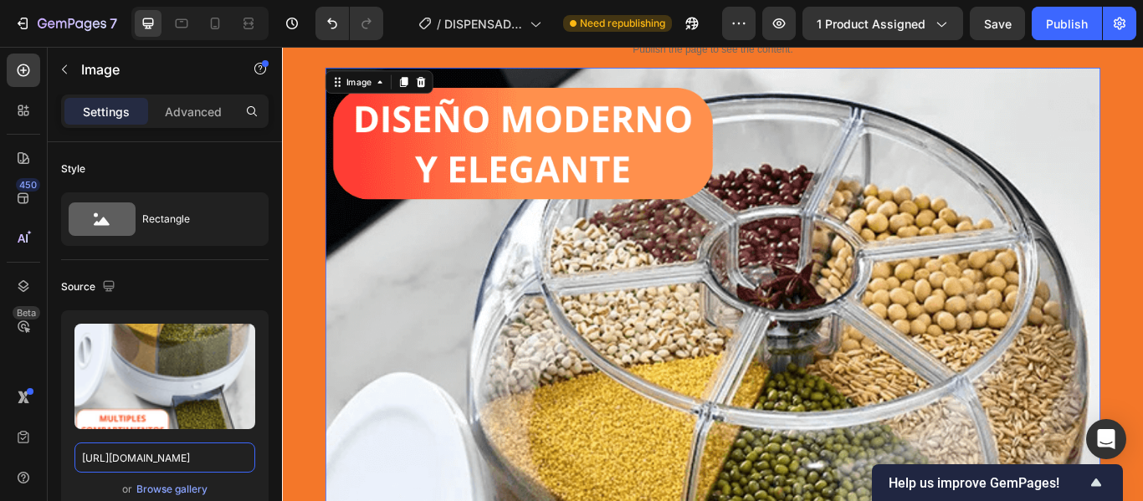
scroll to position [7701, 0]
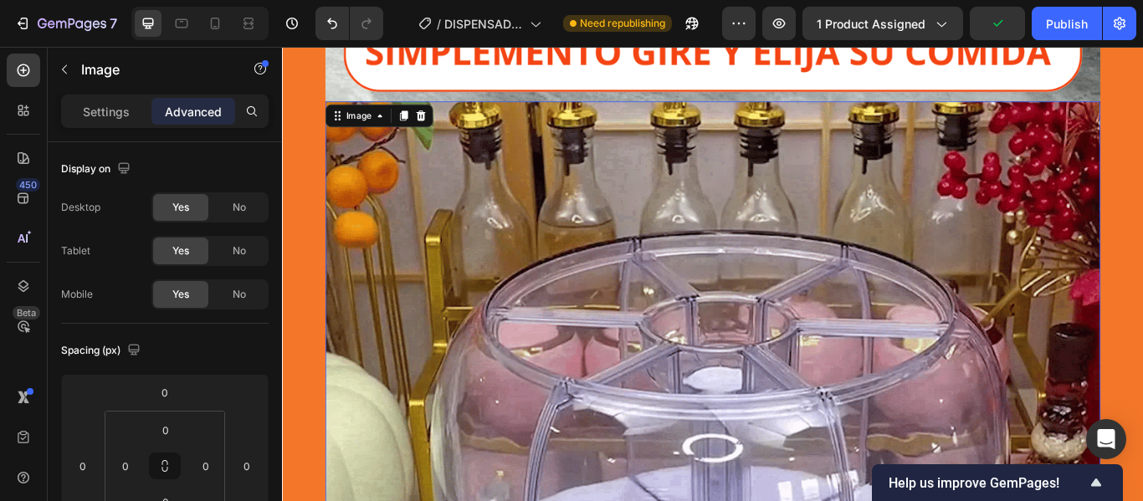
scroll to position [6714, 0]
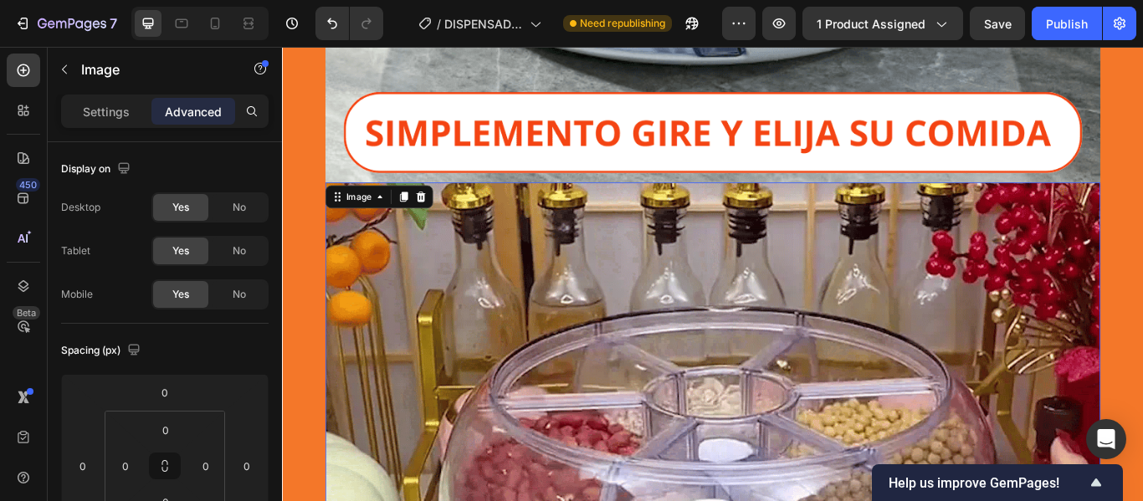
click at [420, 225] on icon at bounding box center [423, 222] width 9 height 12
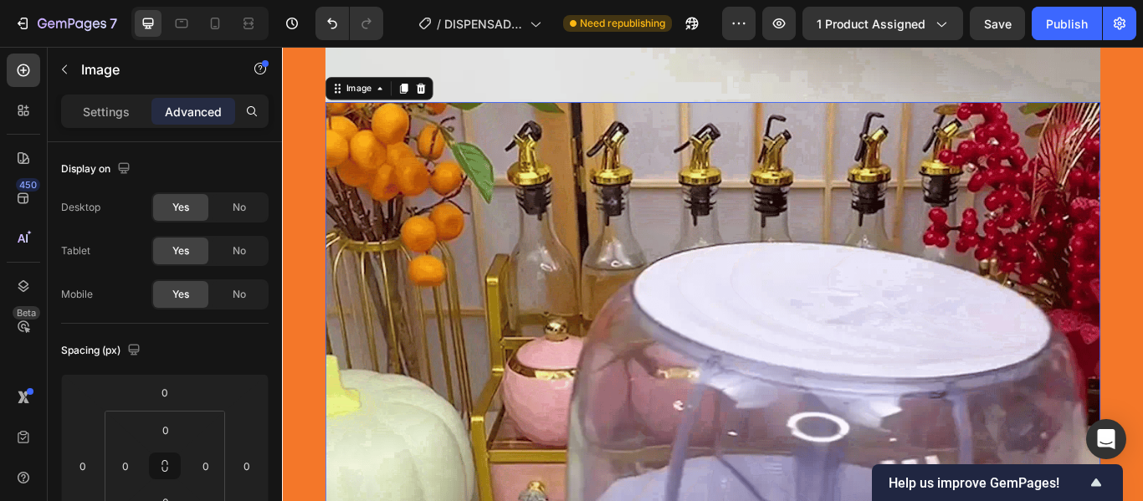
scroll to position [7828, 0]
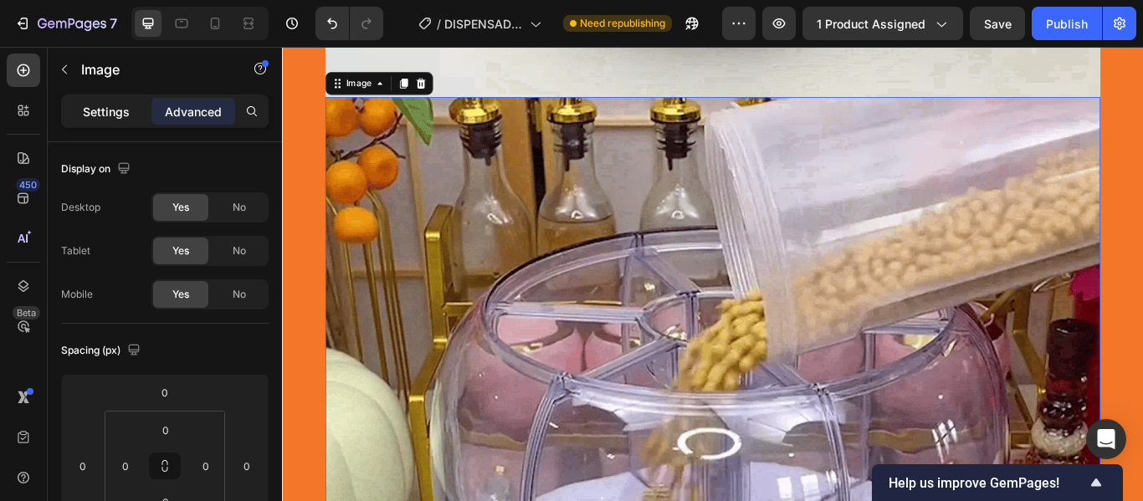
click at [108, 107] on p "Settings" at bounding box center [106, 112] width 47 height 18
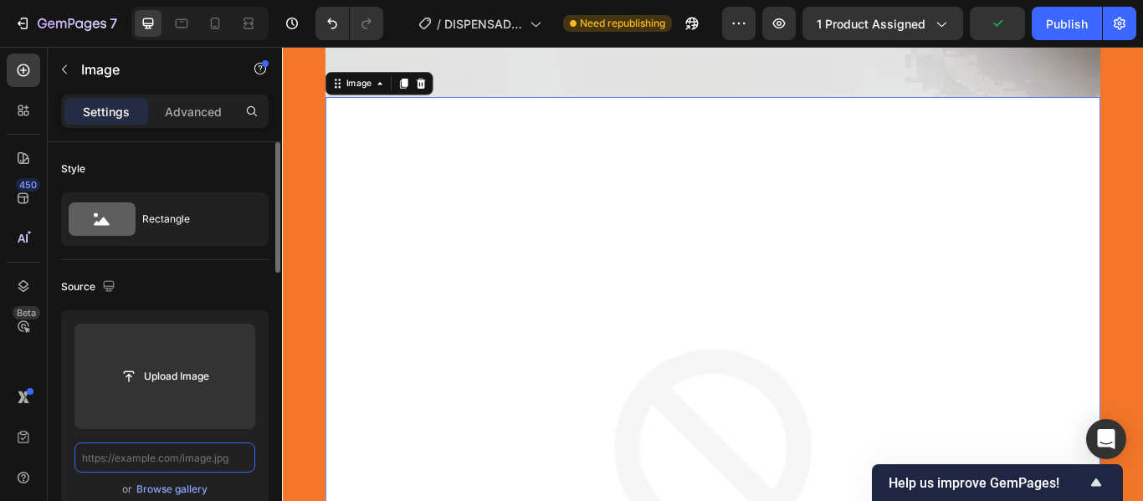
scroll to position [0, 0]
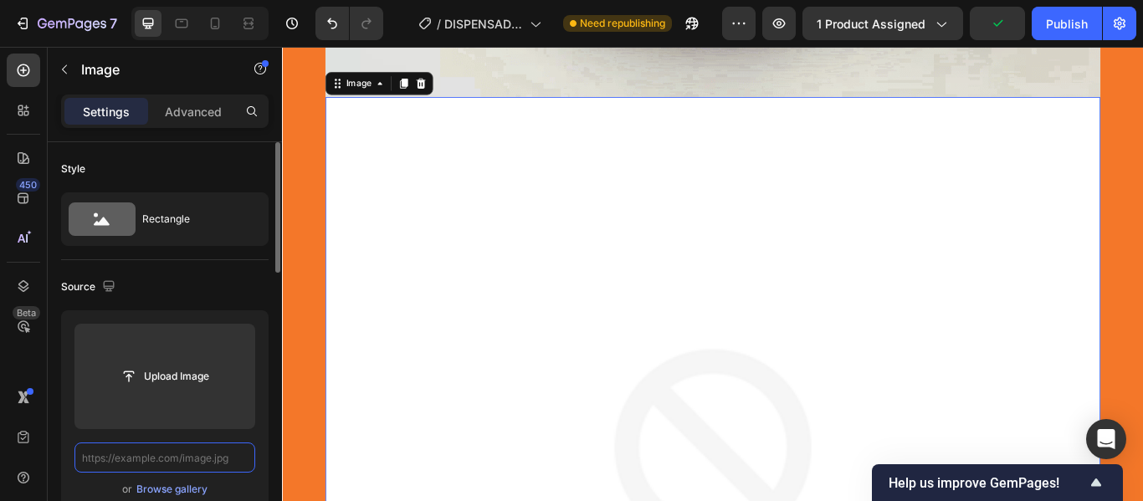
paste input "[URL][DOMAIN_NAME]"
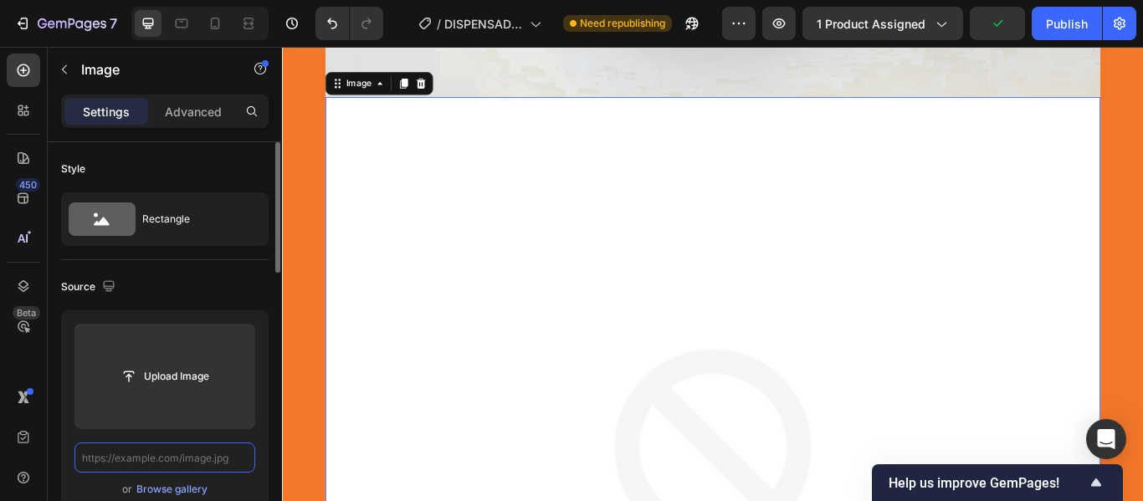
type input "[URL][DOMAIN_NAME]"
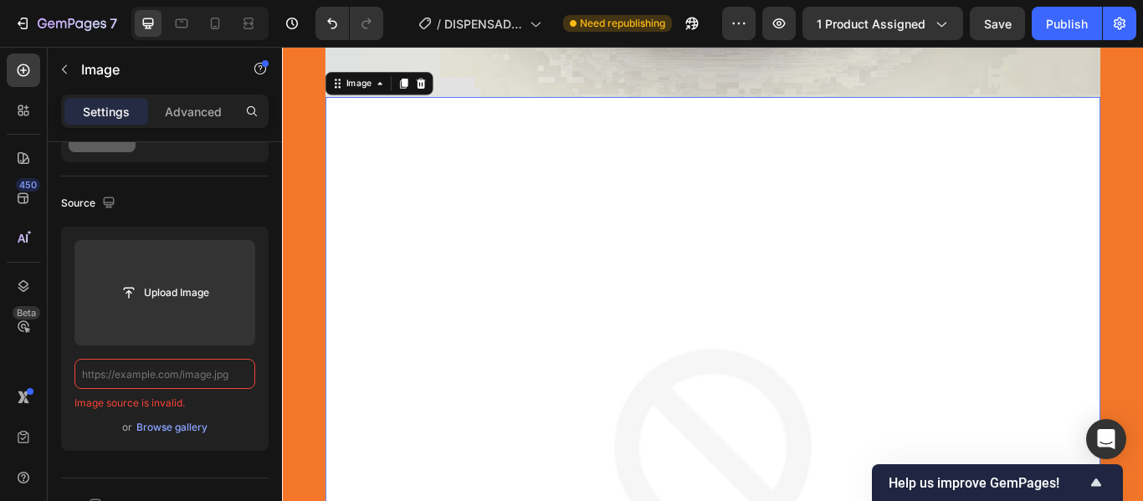
paste input "[URL][DOMAIN_NAME]"
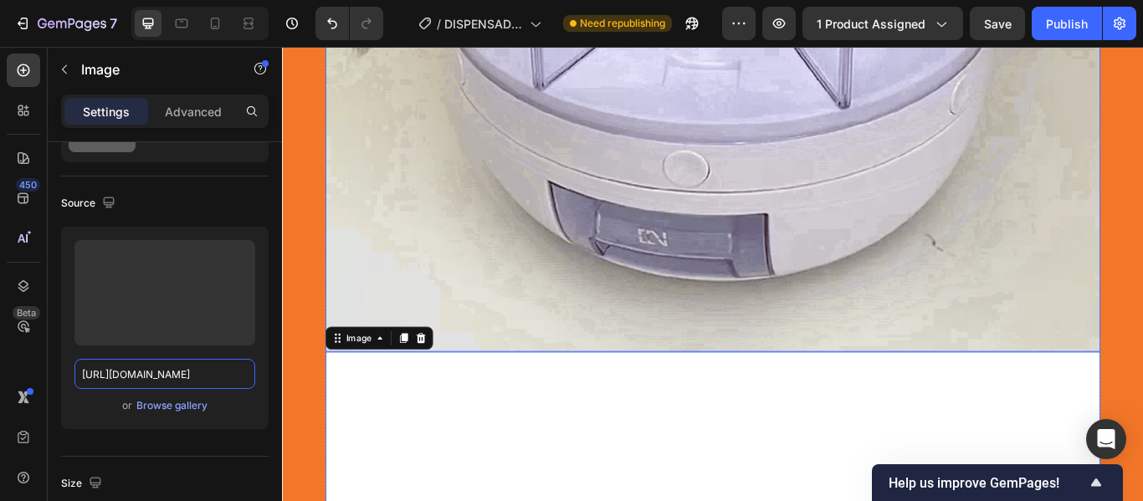
scroll to position [7660, 0]
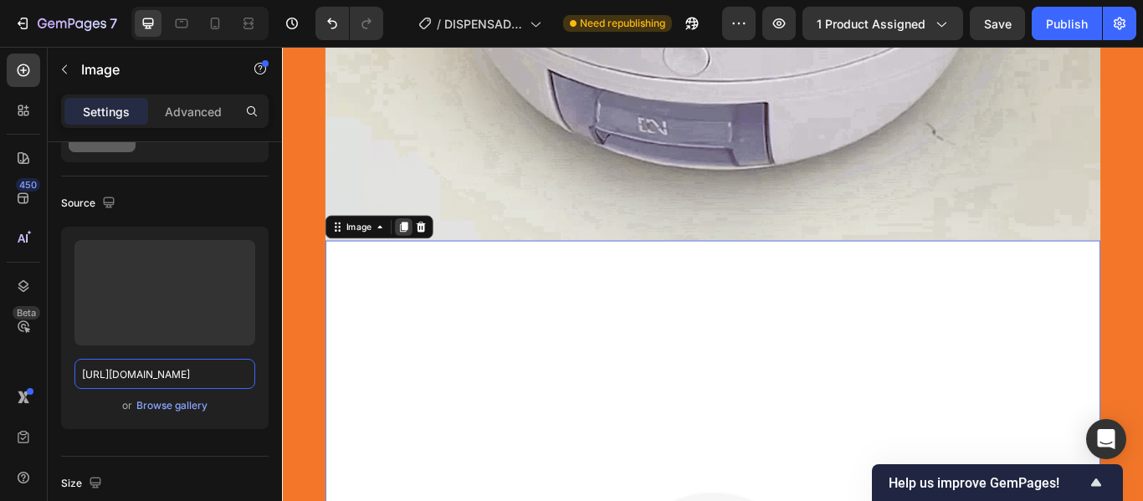
type input "[URL][DOMAIN_NAME]"
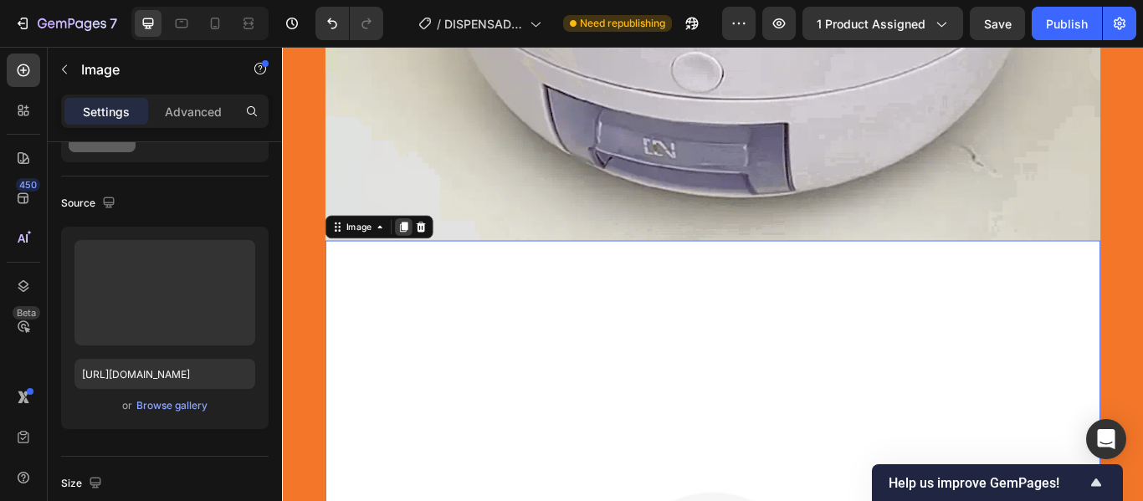
click at [417, 259] on icon at bounding box center [423, 256] width 13 height 13
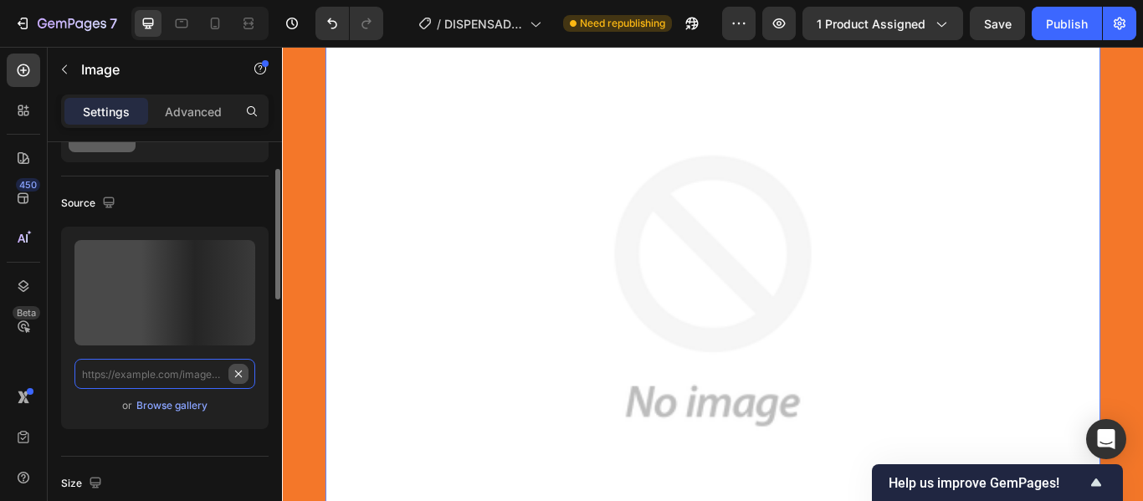
scroll to position [0, 0]
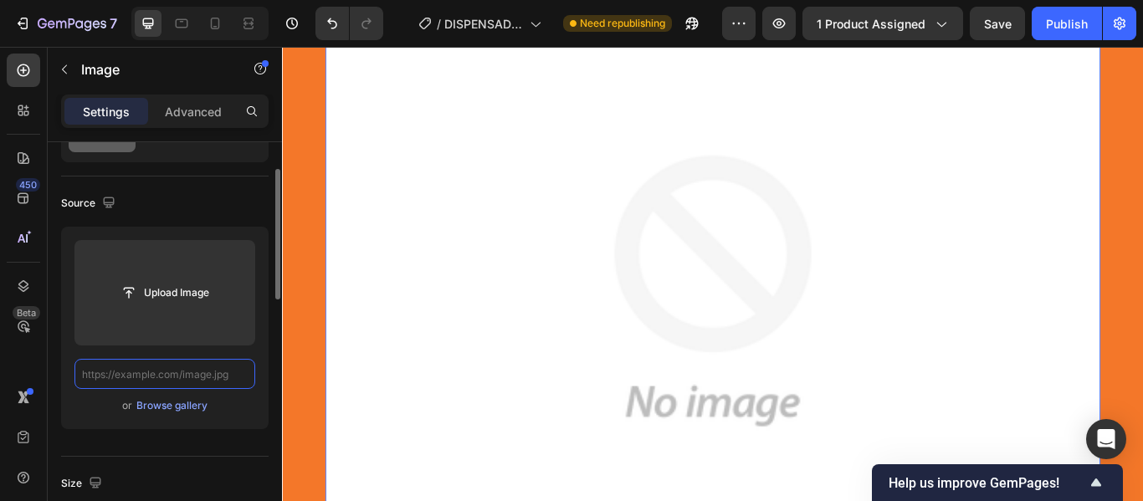
paste input "[URL][DOMAIN_NAME]"
type input "[URL][DOMAIN_NAME]"
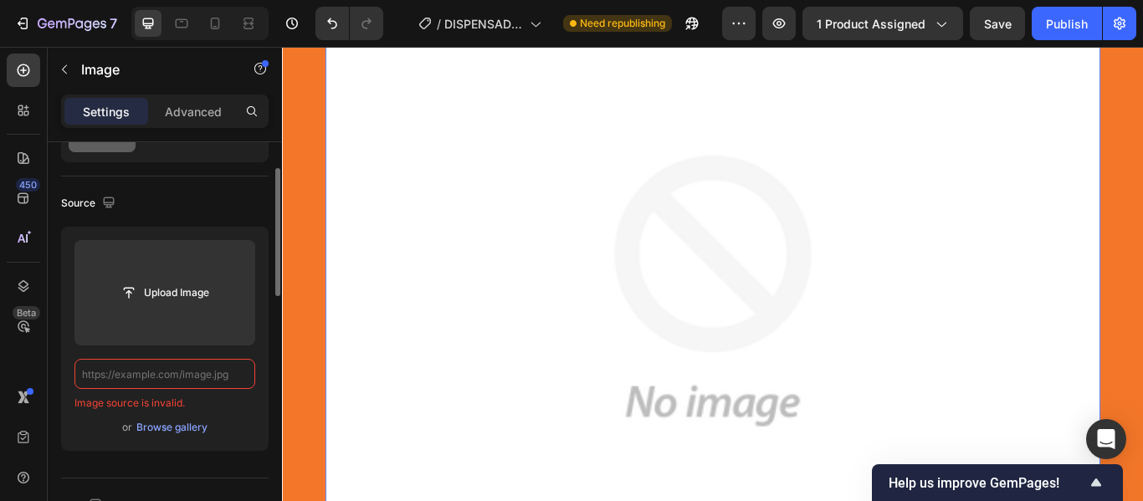
paste input "[URL][DOMAIN_NAME]"
type input "[URL][DOMAIN_NAME]"
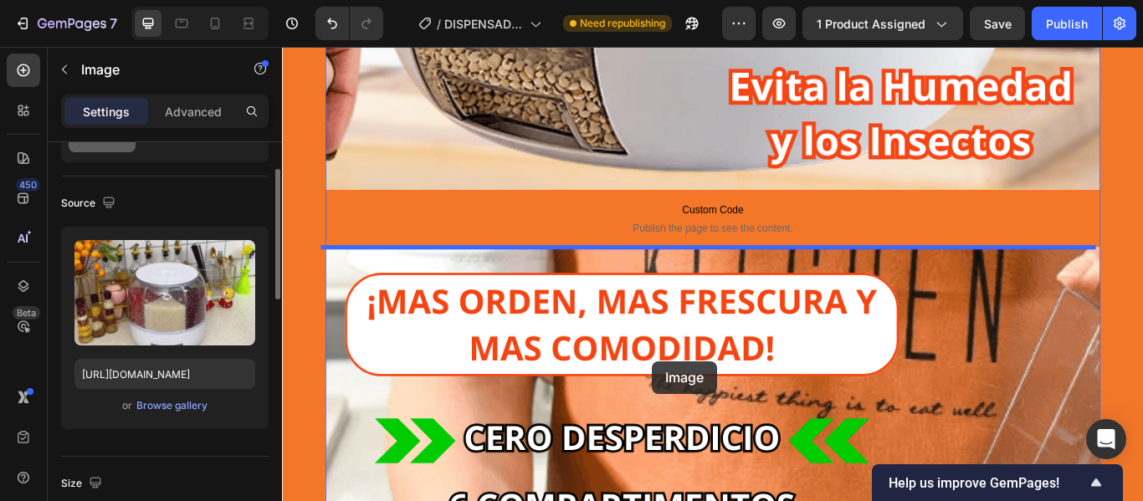
scroll to position [1424, 0]
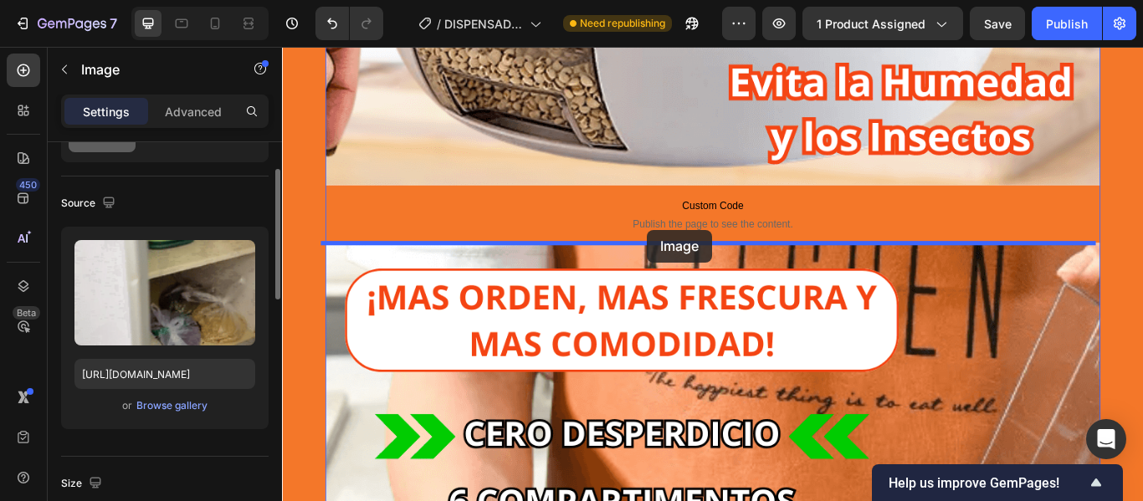
drag, startPoint x: 753, startPoint y: 285, endPoint x: 707, endPoint y: 260, distance: 51.7
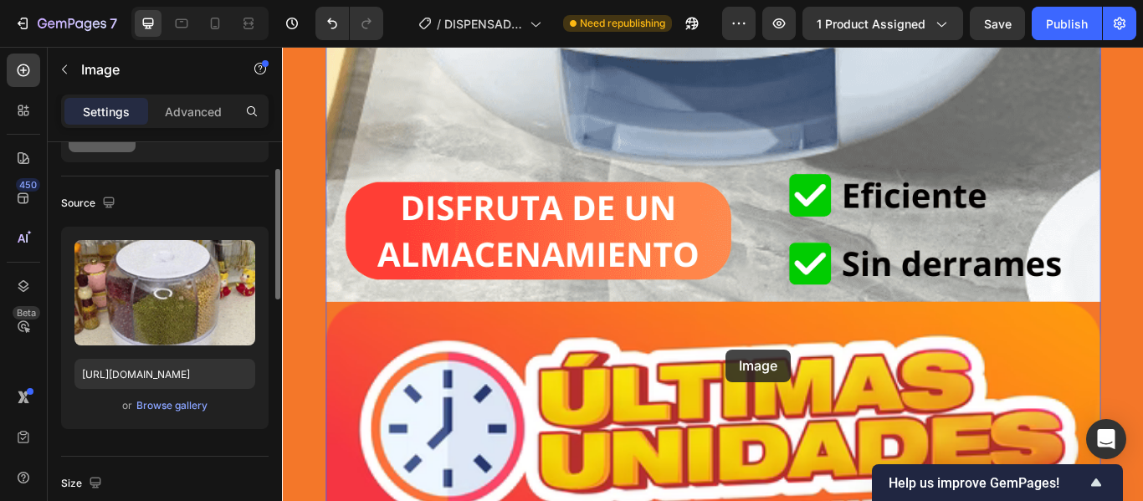
scroll to position [4027, 0]
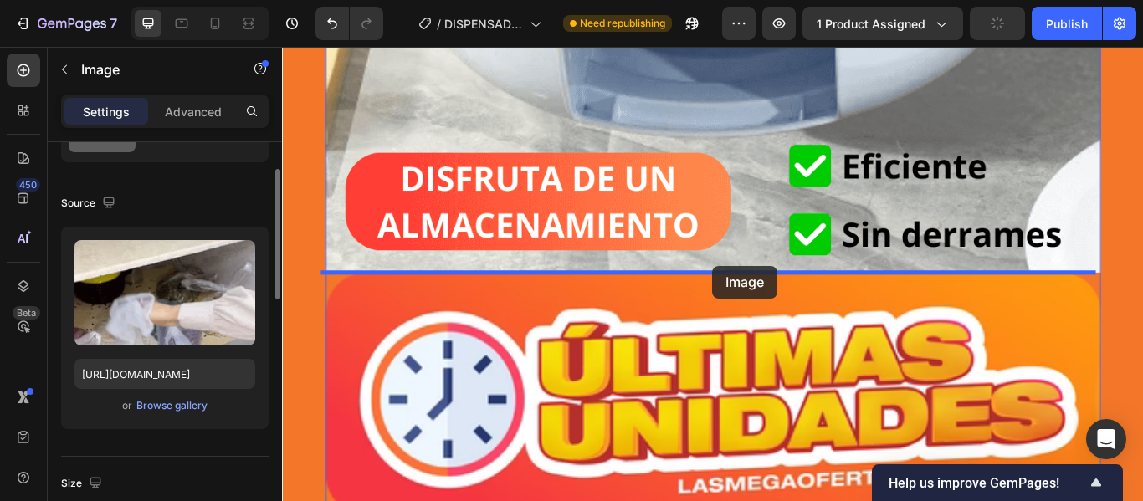
drag, startPoint x: 573, startPoint y: 379, endPoint x: 784, endPoint y: 302, distance: 224.6
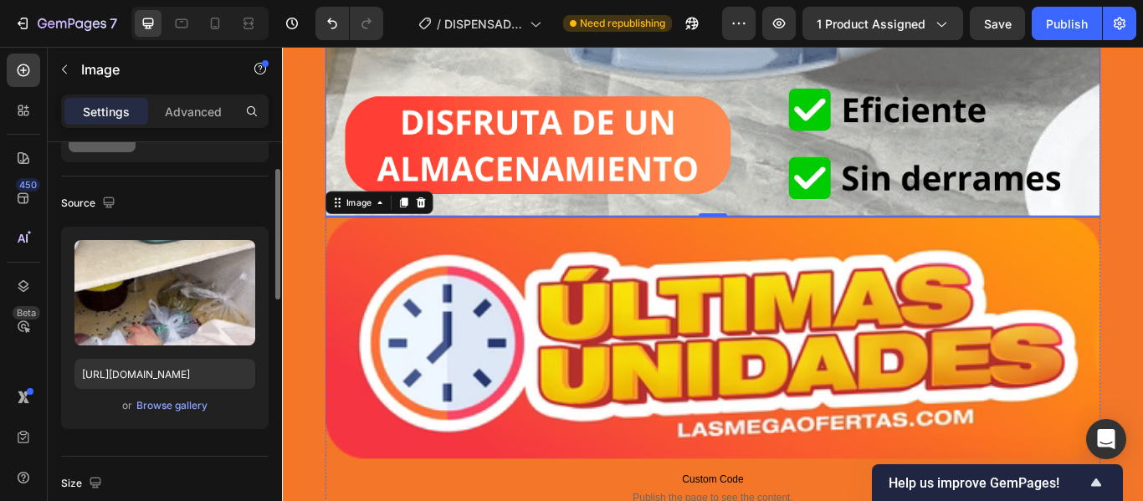
scroll to position [2980, 0]
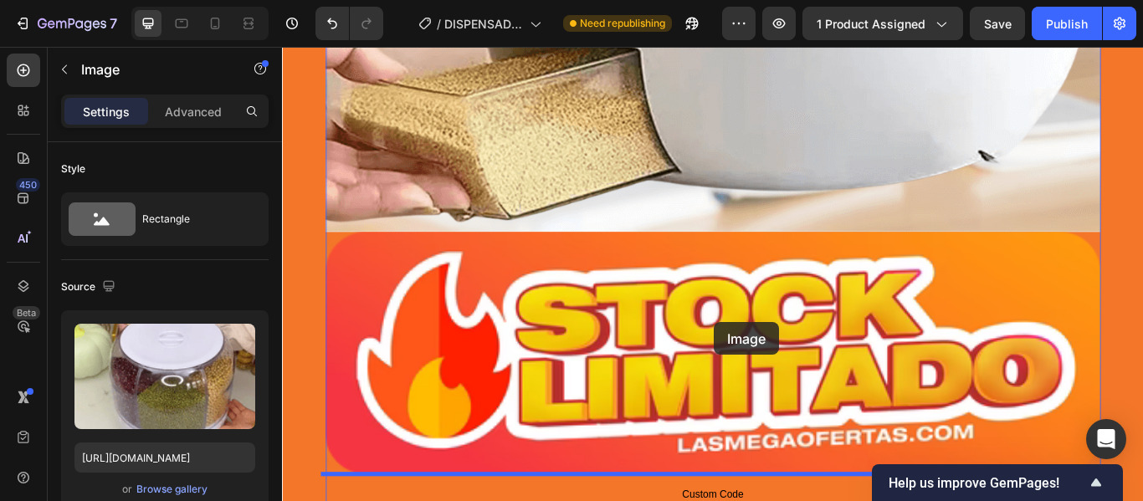
scroll to position [6037, 0]
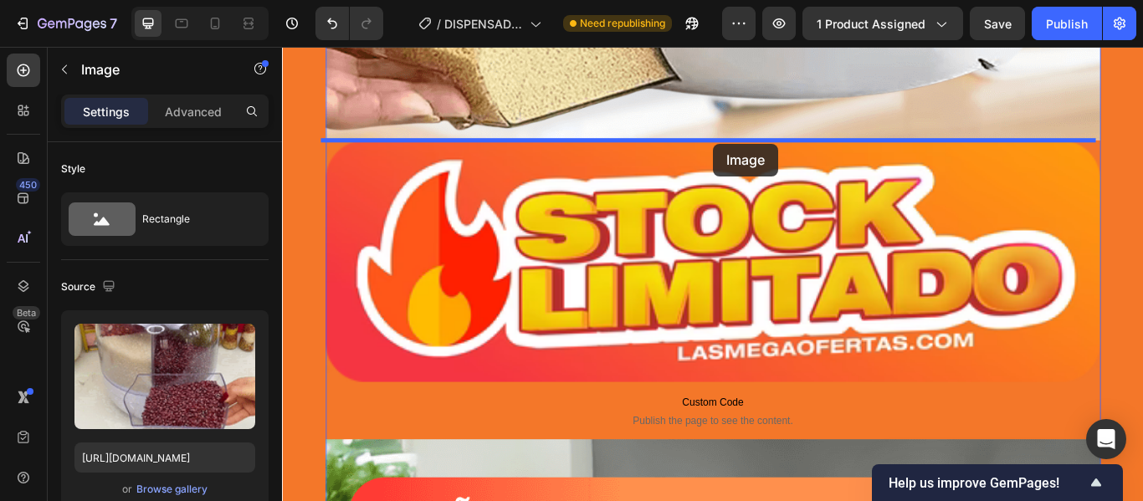
drag, startPoint x: 758, startPoint y: 269, endPoint x: 784, endPoint y: 160, distance: 111.9
click at [784, 160] on div "Header Publish the page to see the content. Custom Code Image Custom Code Publi…" at bounding box center [784, 112] width 1005 height 12204
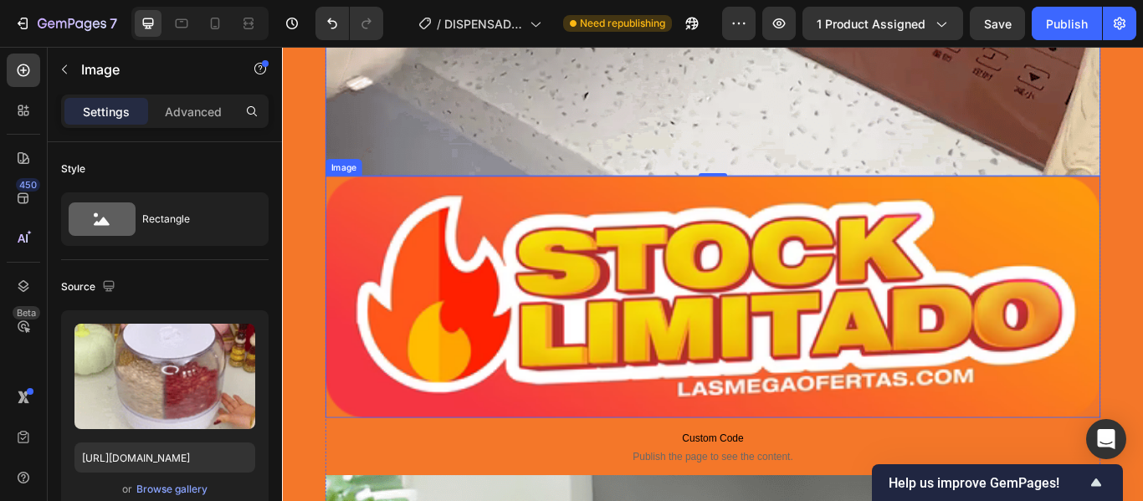
scroll to position [7042, 0]
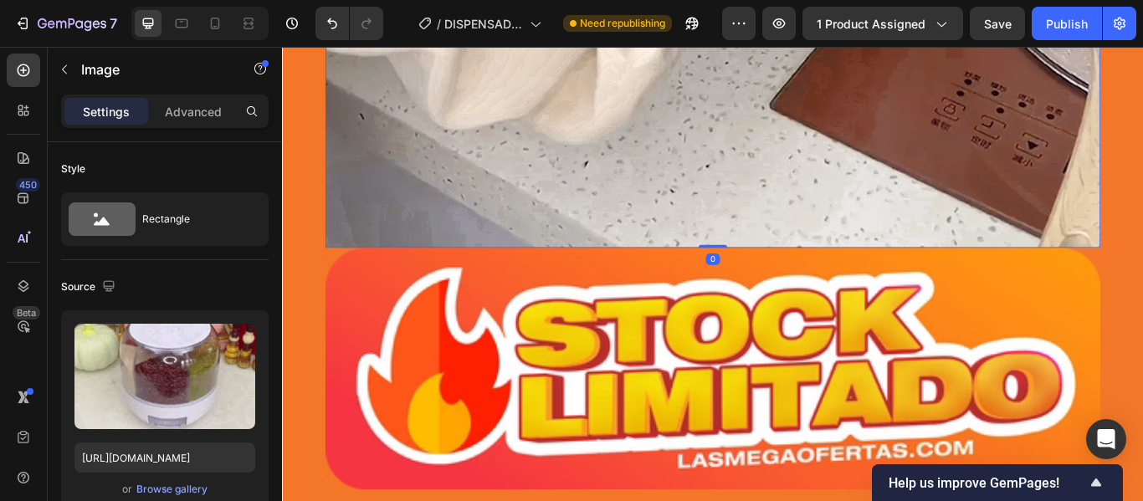
drag, startPoint x: 784, startPoint y: 280, endPoint x: 789, endPoint y: 228, distance: 52.2
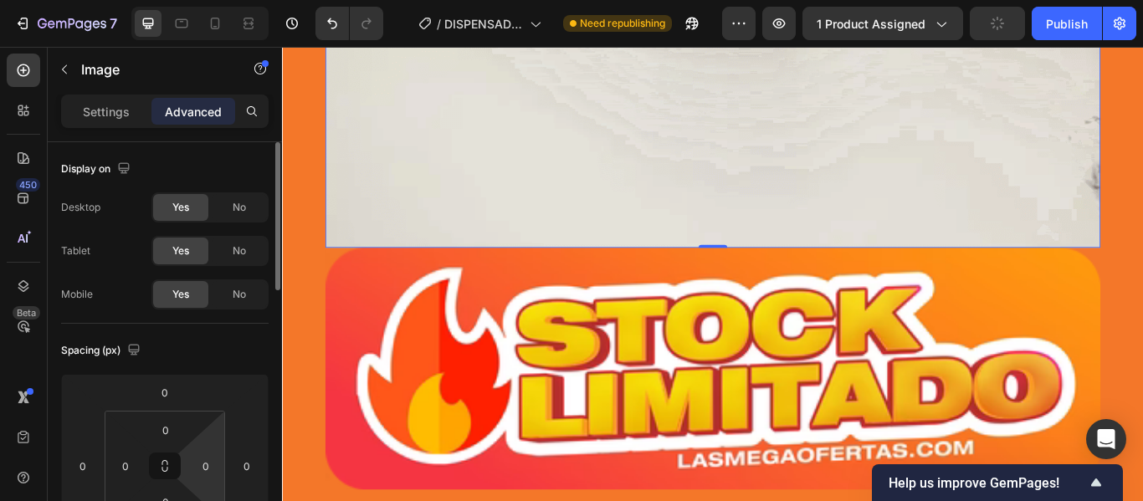
scroll to position [84, 0]
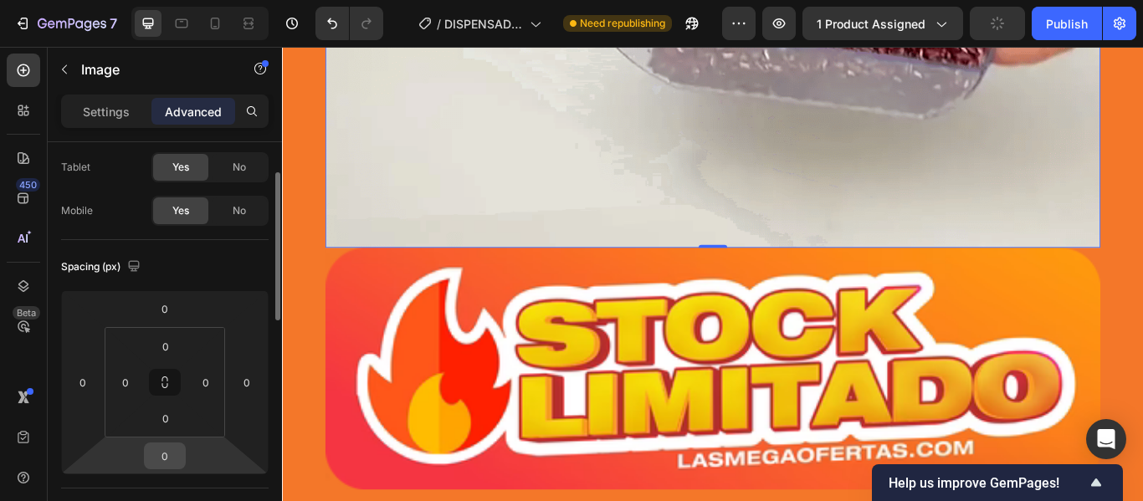
click at [171, 450] on input "0" at bounding box center [164, 456] width 33 height 25
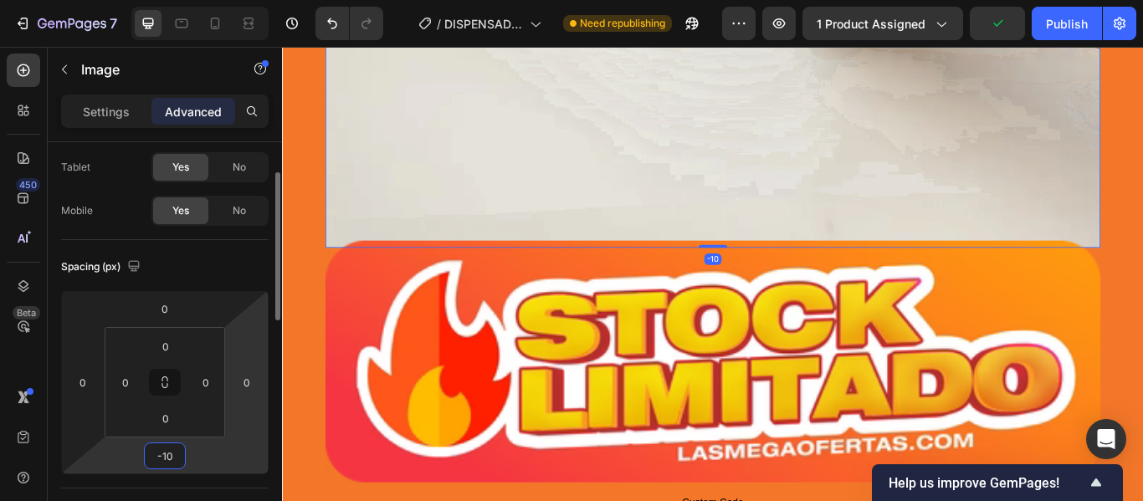
type input "-10"
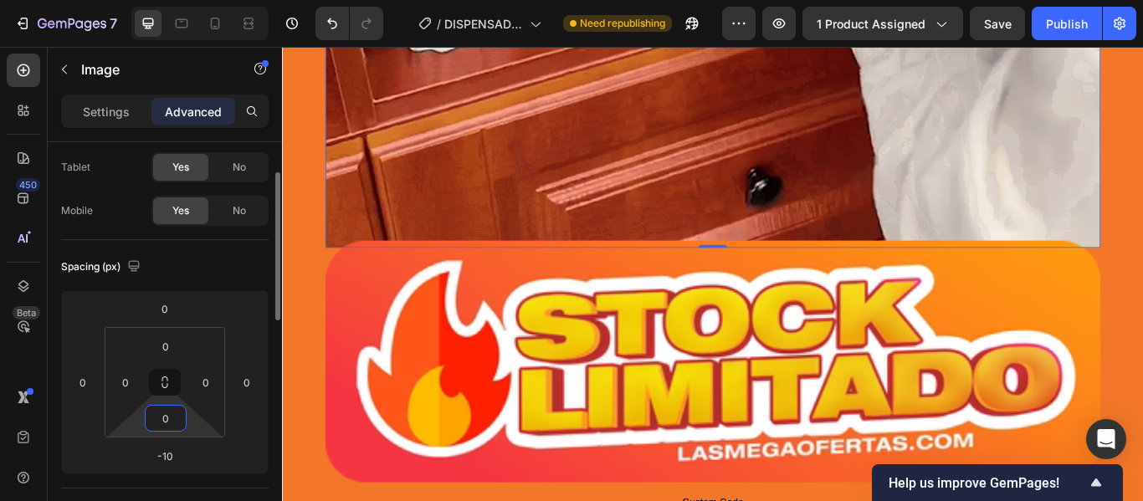
click at [172, 426] on input "0" at bounding box center [165, 418] width 33 height 25
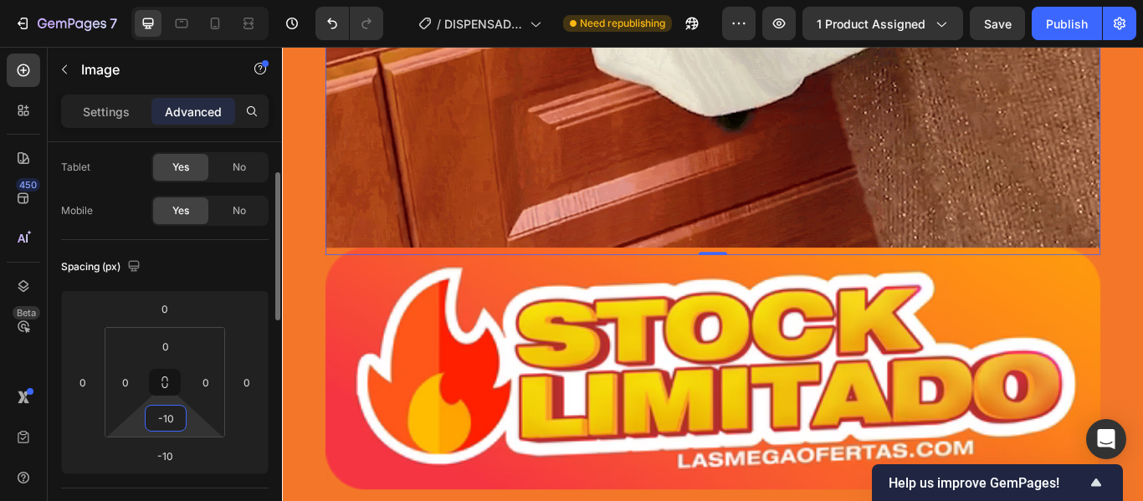
click at [177, 420] on input "-10" at bounding box center [165, 418] width 33 height 25
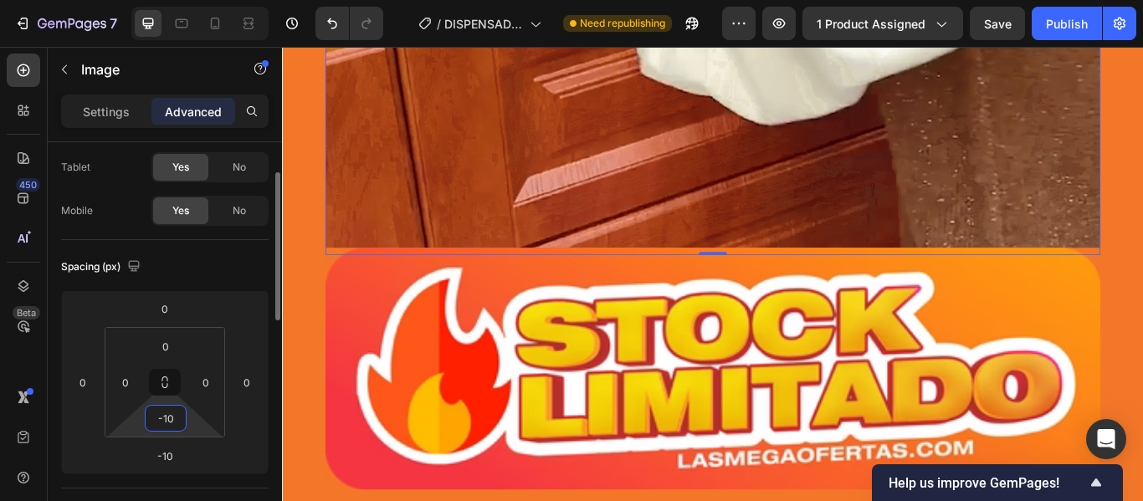
click at [177, 420] on input "-10" at bounding box center [165, 418] width 33 height 25
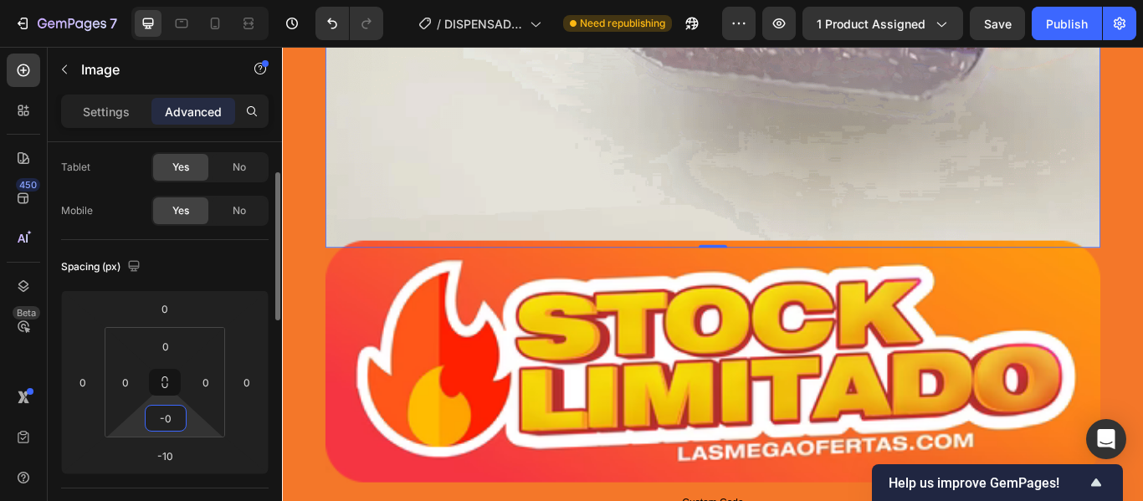
type input "-0"
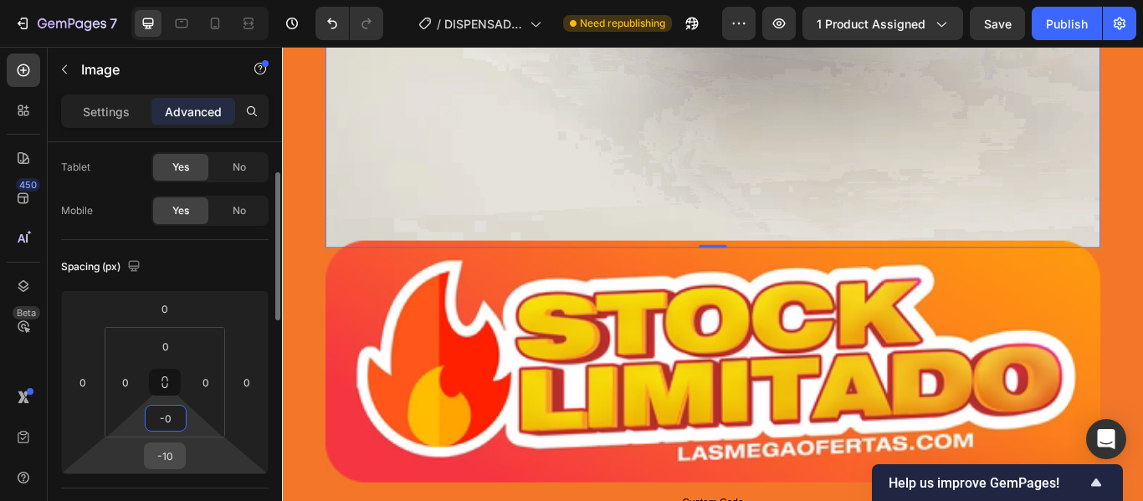
click at [171, 460] on input "-10" at bounding box center [164, 456] width 33 height 25
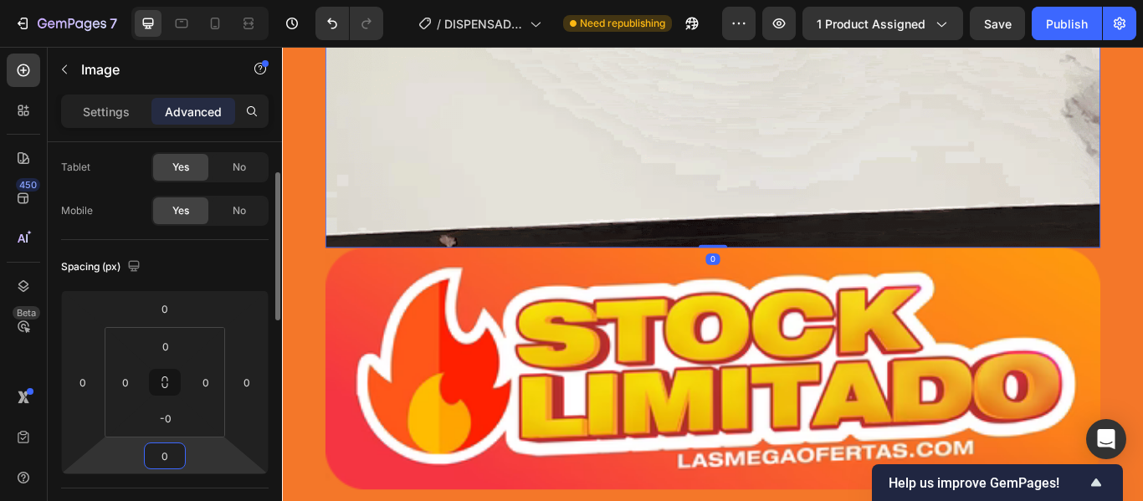
type input "0"
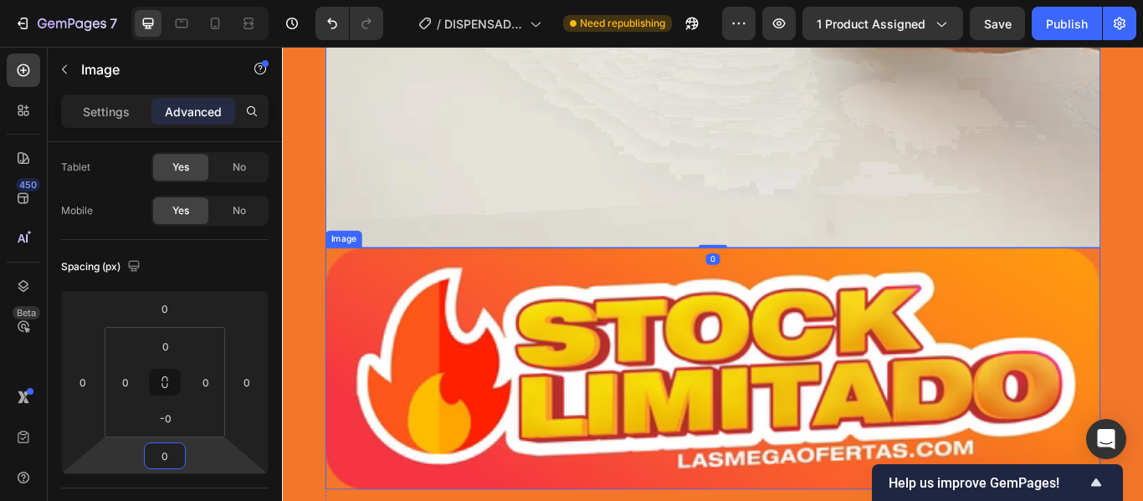
click at [893, 397] on img at bounding box center [784, 422] width 904 height 283
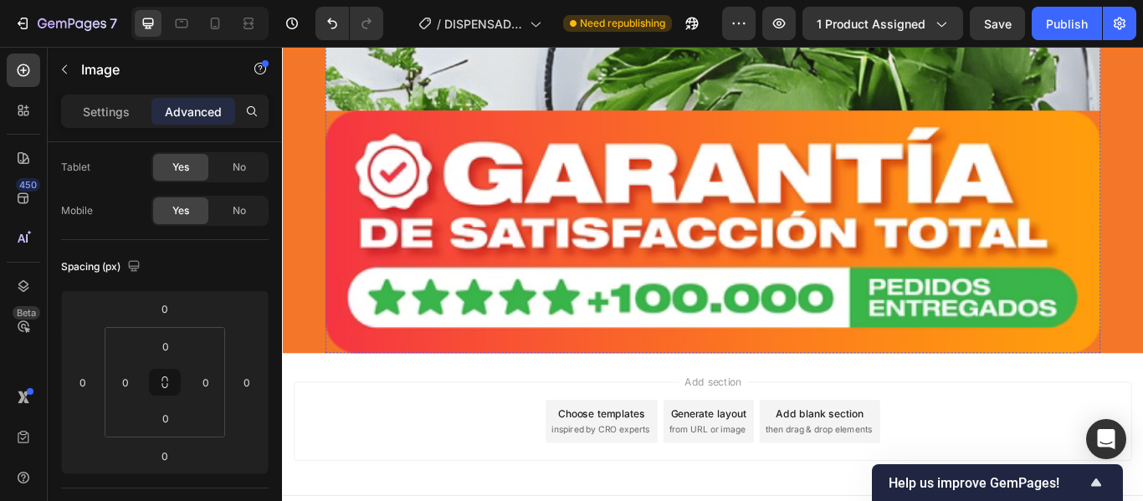
scroll to position [11674, 0]
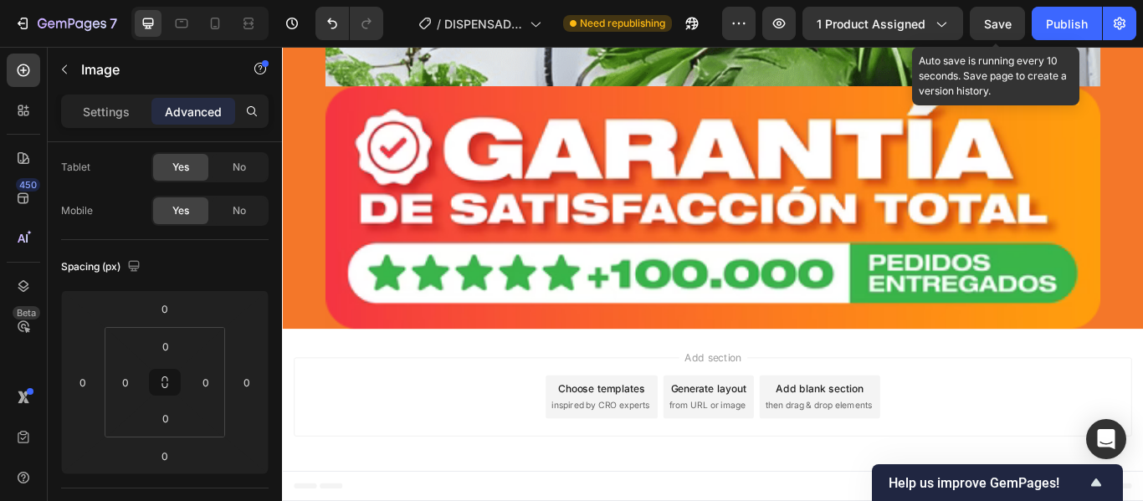
click at [989, 20] on span "Save" at bounding box center [998, 24] width 28 height 14
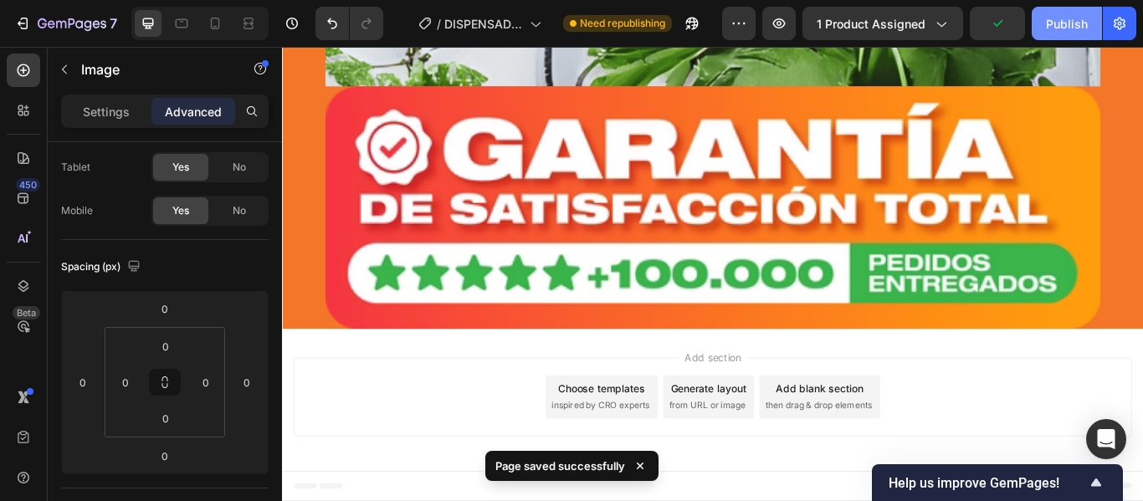
click at [1061, 29] on div "Publish" at bounding box center [1067, 24] width 42 height 18
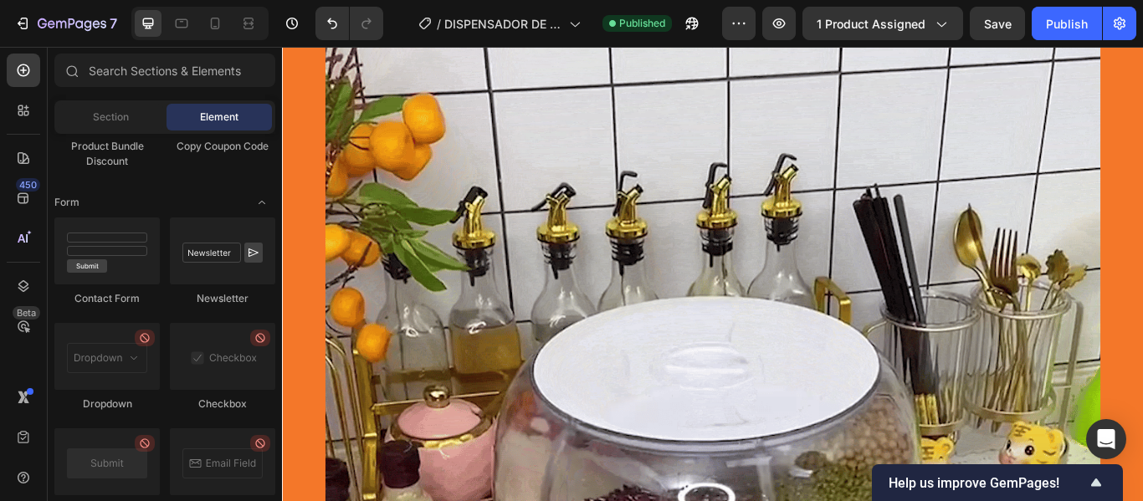
scroll to position [3394, 0]
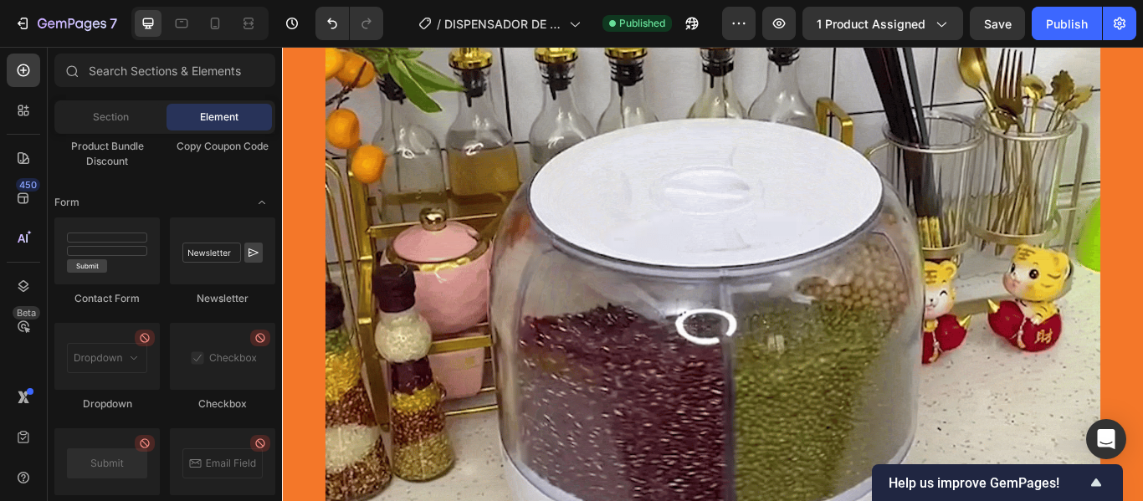
click at [753, 249] on img at bounding box center [784, 377] width 904 height 1130
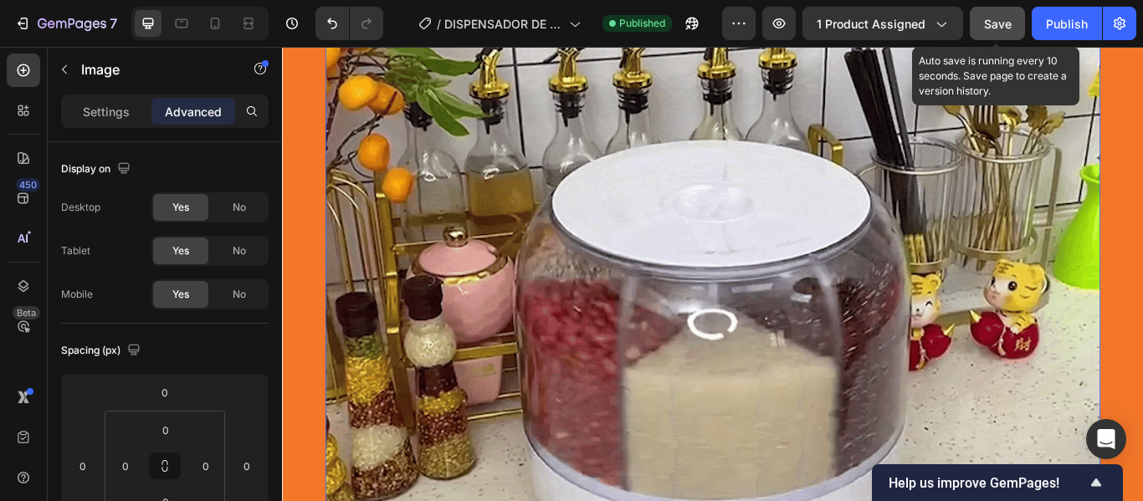
click at [982, 28] on button "Save" at bounding box center [997, 23] width 55 height 33
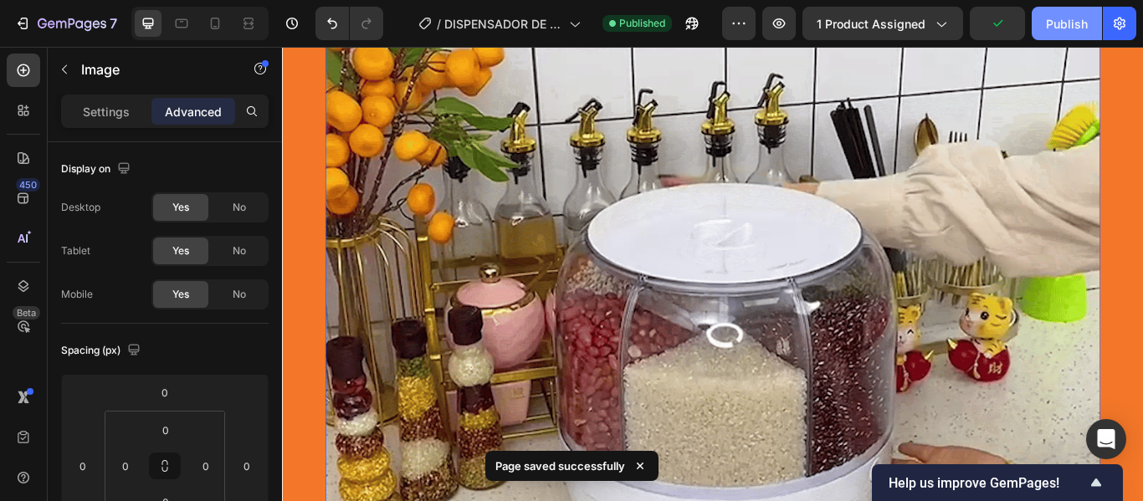
click at [1055, 26] on div "Publish" at bounding box center [1067, 24] width 42 height 18
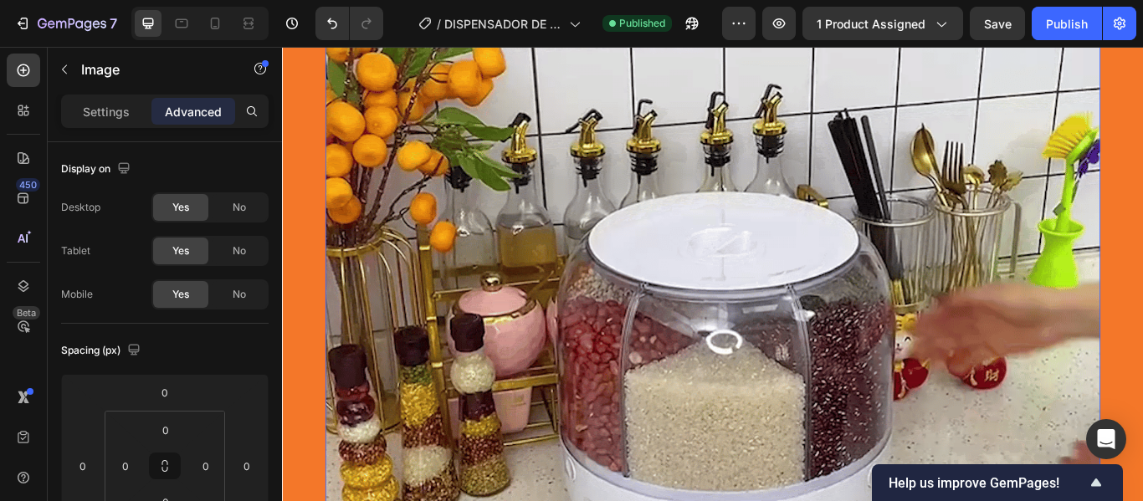
click at [762, 296] on img at bounding box center [784, 377] width 904 height 1130
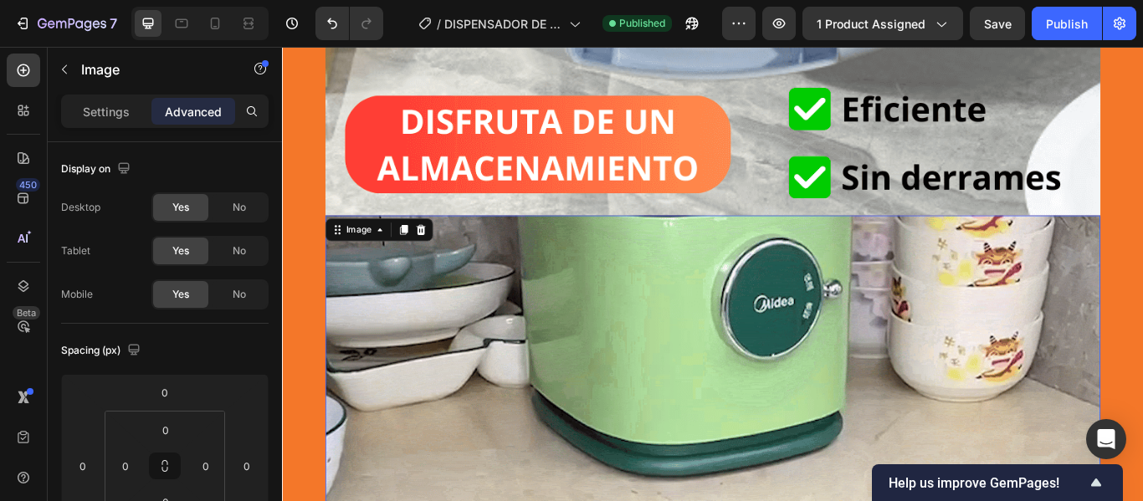
scroll to position [2975, 0]
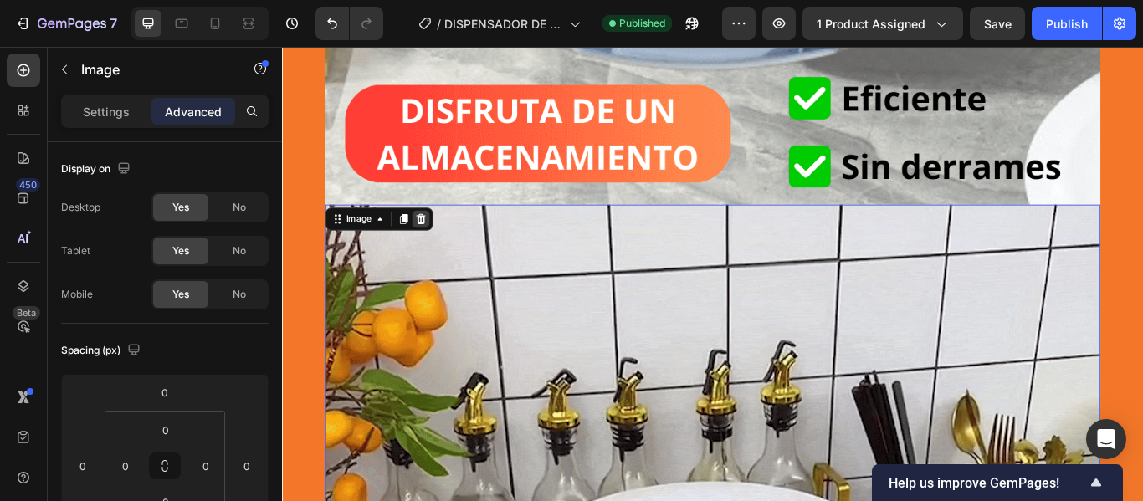
click at [439, 248] on icon at bounding box center [444, 248] width 11 height 12
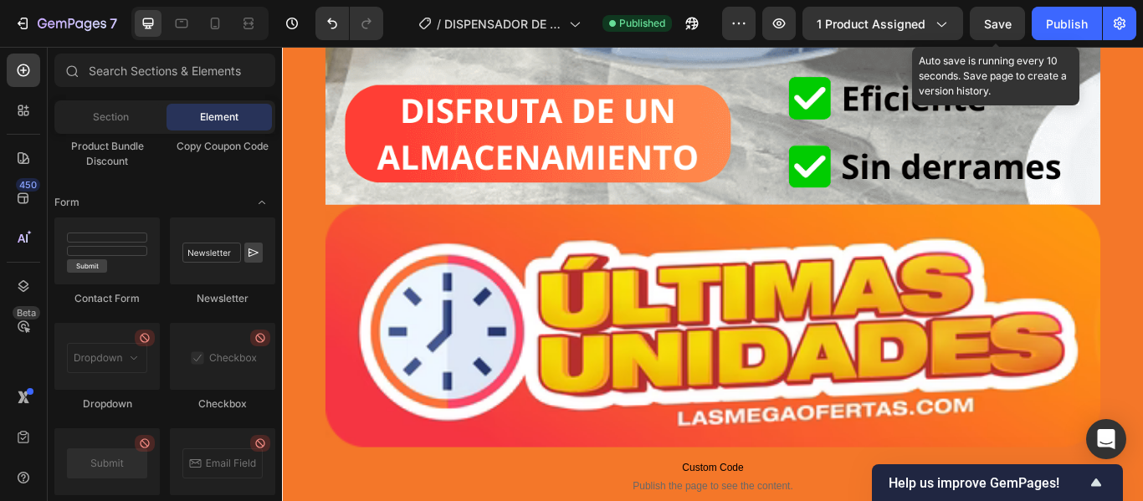
click at [999, 28] on span "Save" at bounding box center [998, 24] width 28 height 14
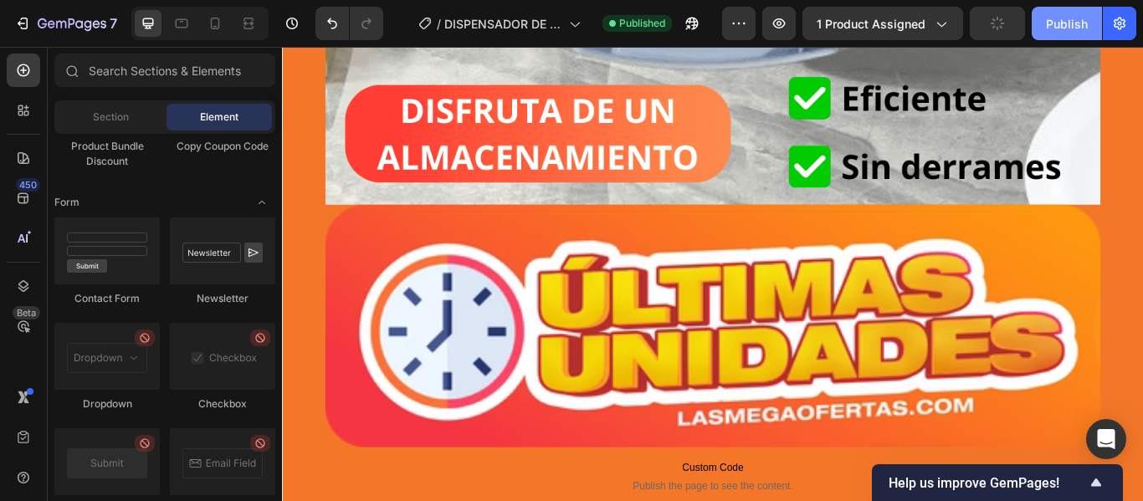
click at [1077, 30] on div "Publish" at bounding box center [1067, 24] width 42 height 18
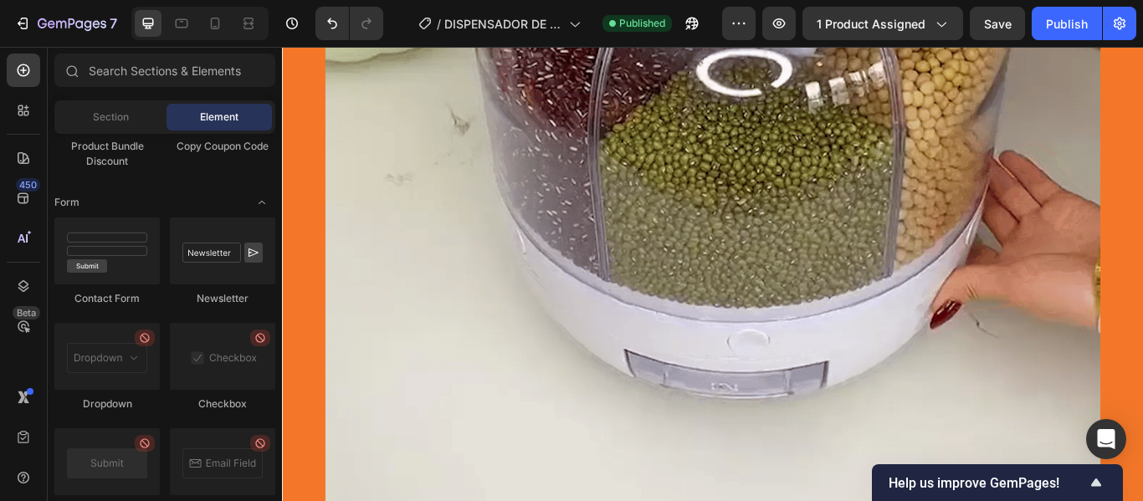
scroll to position [5183, 0]
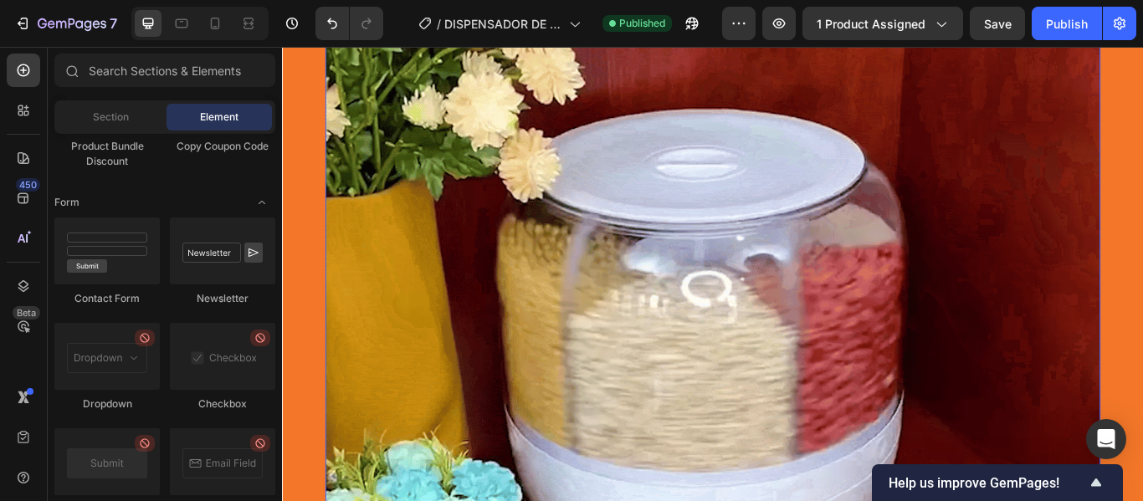
click at [743, 239] on img at bounding box center [784, 444] width 904 height 1130
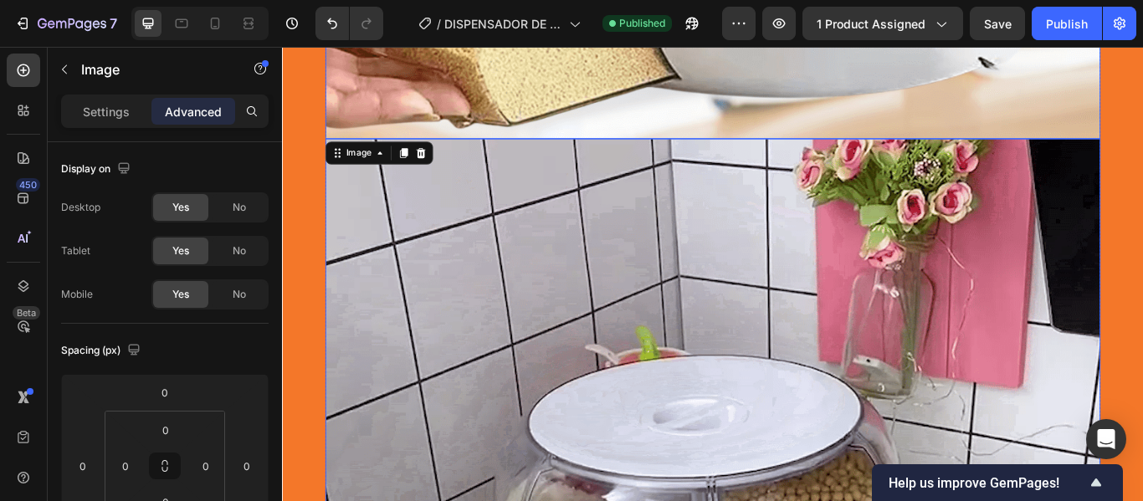
scroll to position [4932, 0]
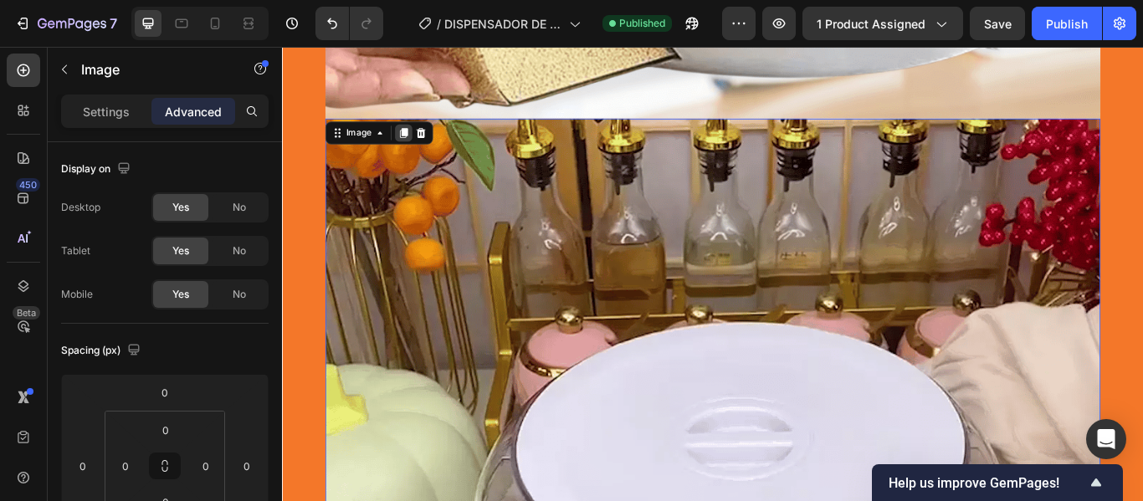
click at [417, 151] on icon at bounding box center [423, 147] width 13 height 13
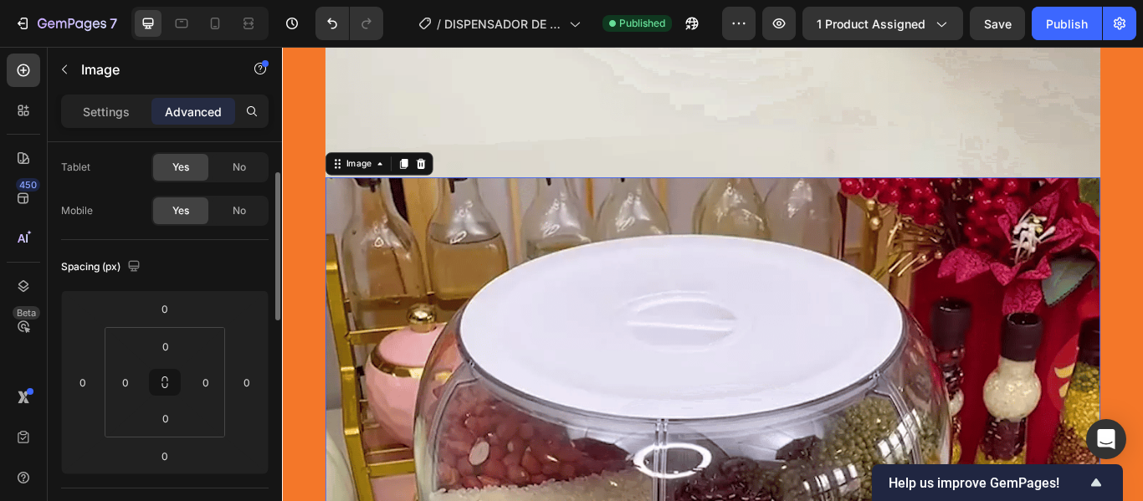
scroll to position [6088, 0]
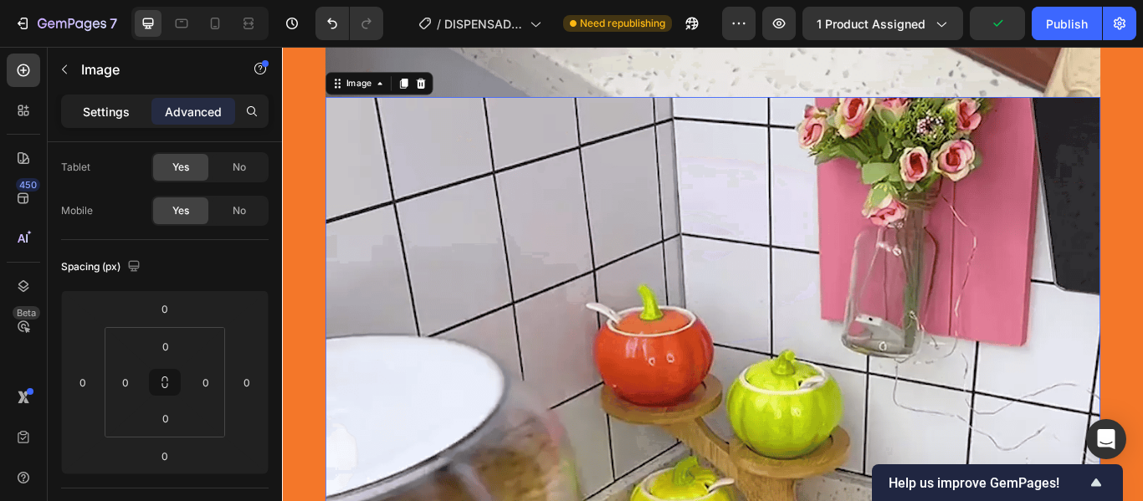
click at [109, 111] on p "Settings" at bounding box center [106, 112] width 47 height 18
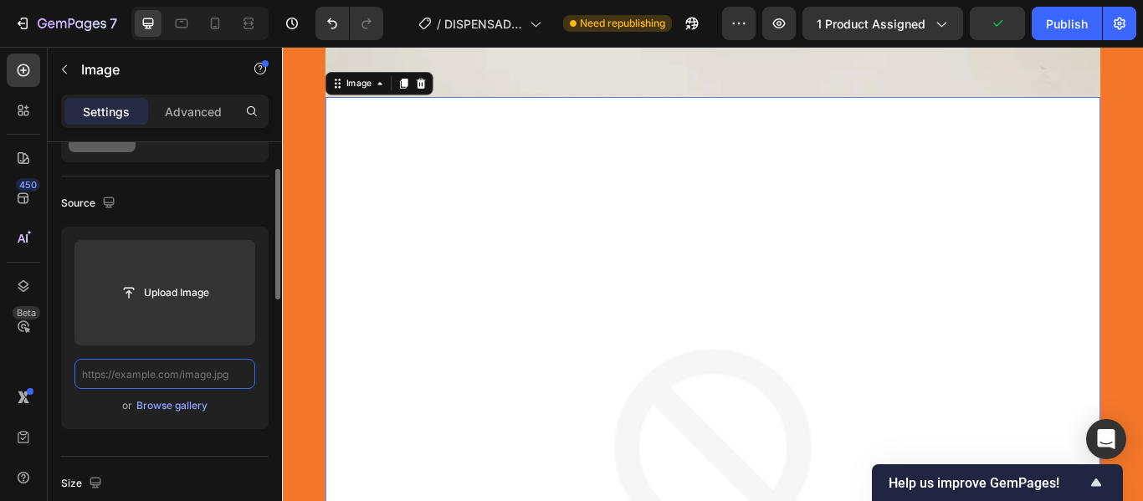
scroll to position [0, 0]
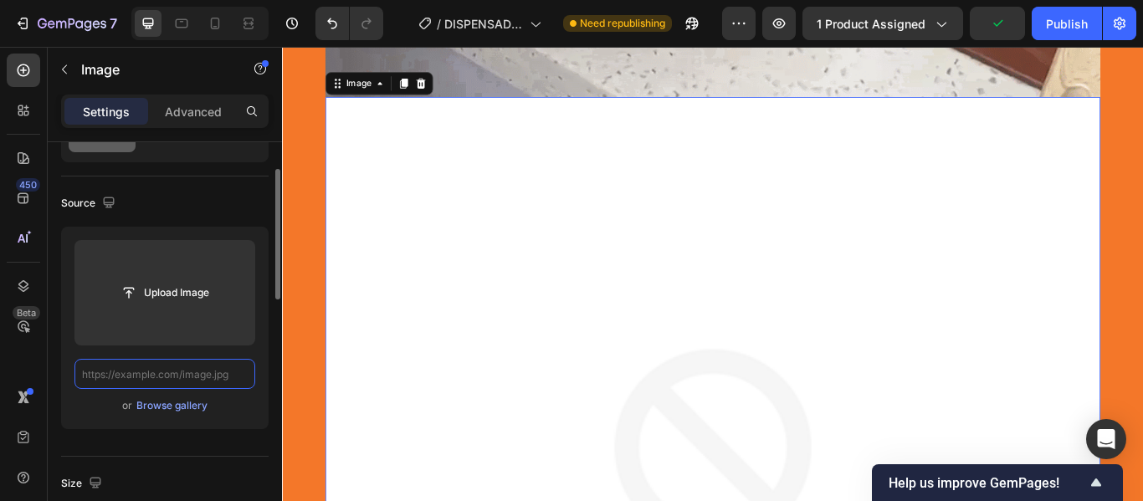
paste input "[URL][DOMAIN_NAME]"
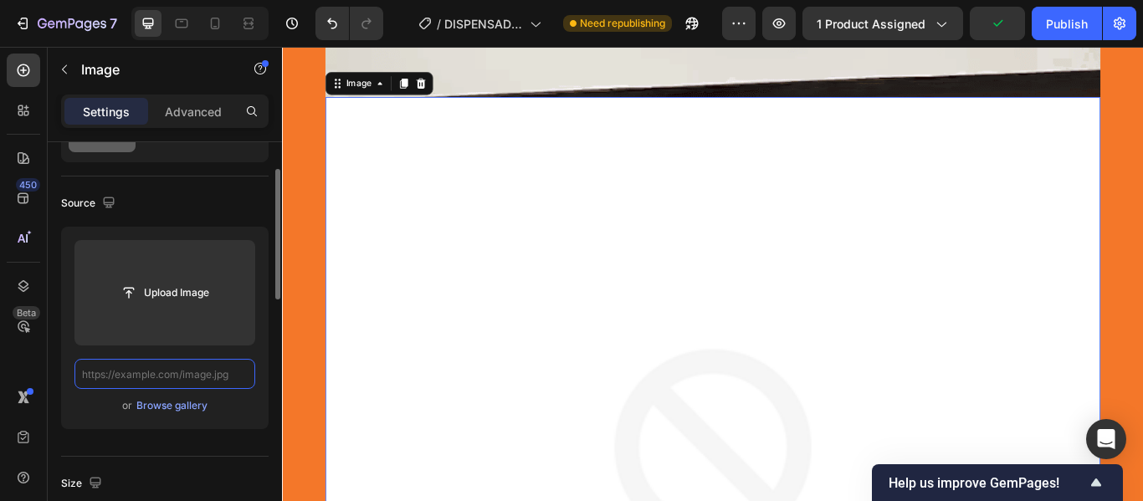
type input "[URL][DOMAIN_NAME]"
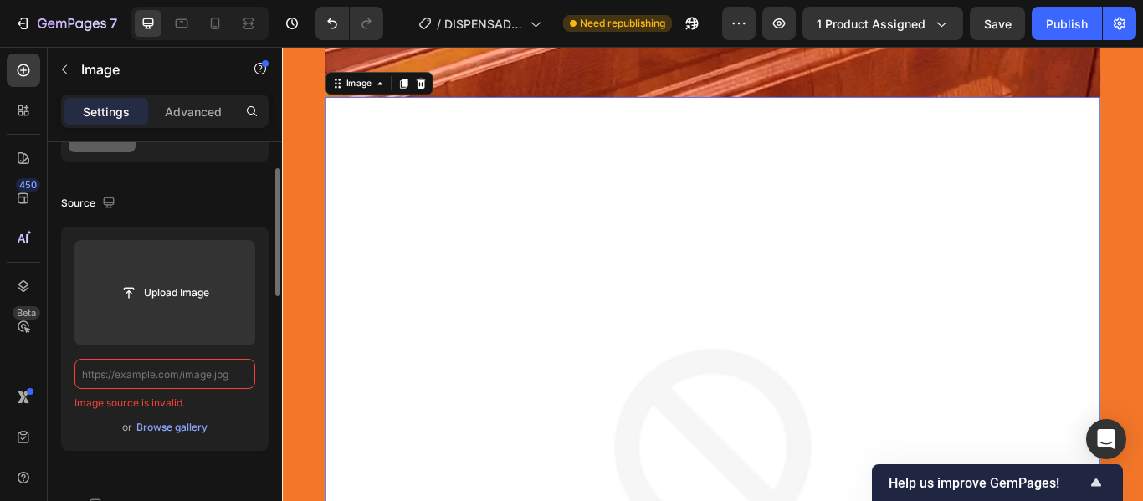
paste input "[URL][DOMAIN_NAME]"
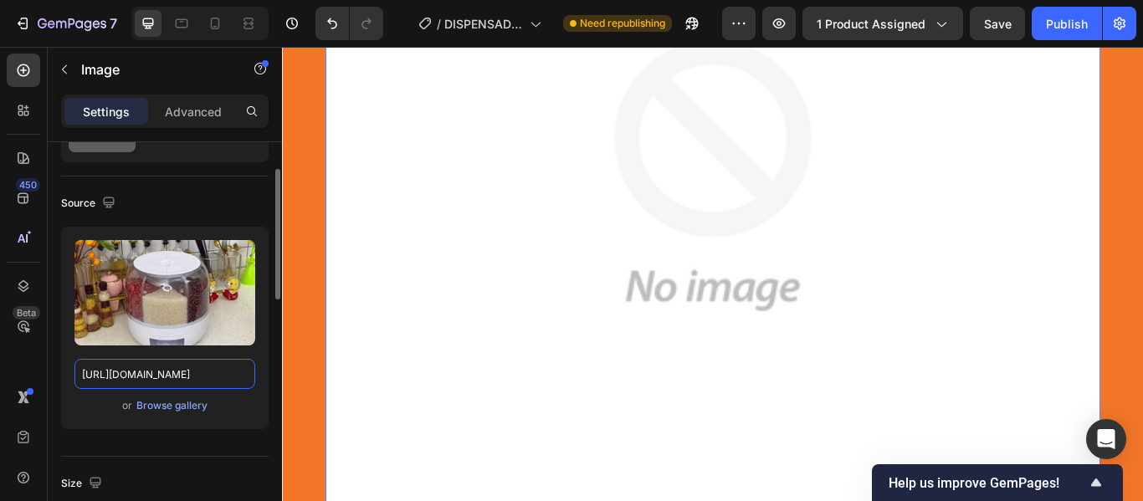
scroll to position [6422, 0]
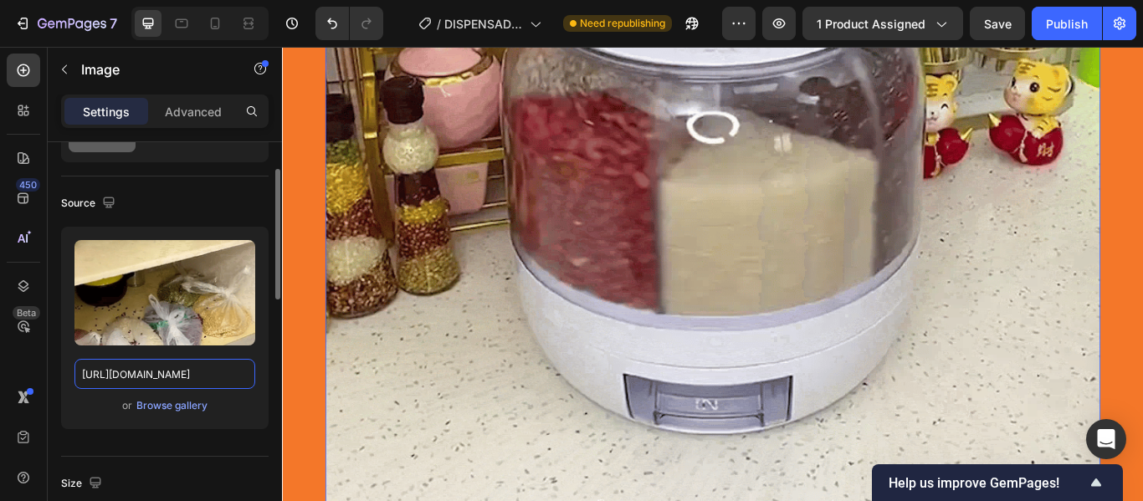
type input "[URL][DOMAIN_NAME]"
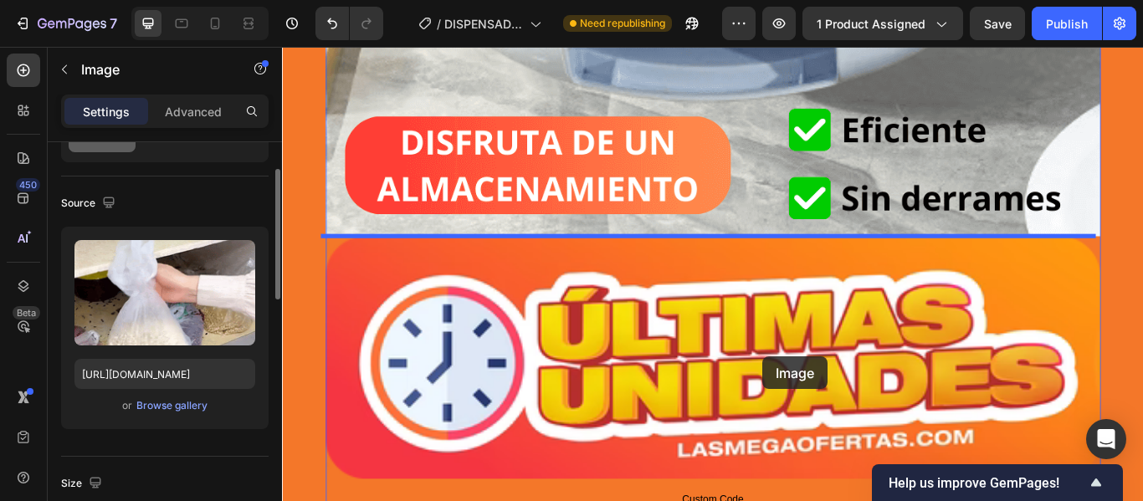
scroll to position [2958, 0]
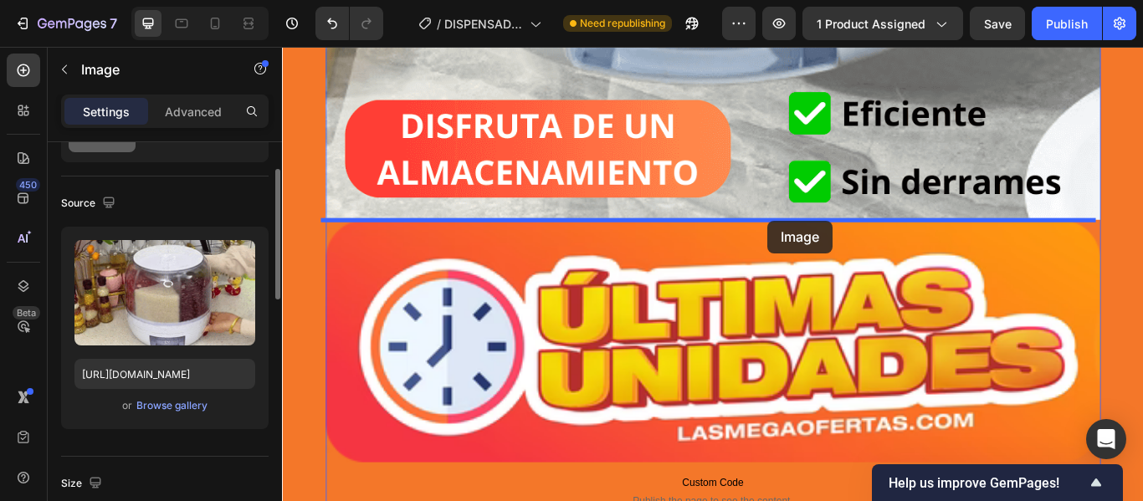
drag, startPoint x: 870, startPoint y: 397, endPoint x: 848, endPoint y: 249, distance: 148.9
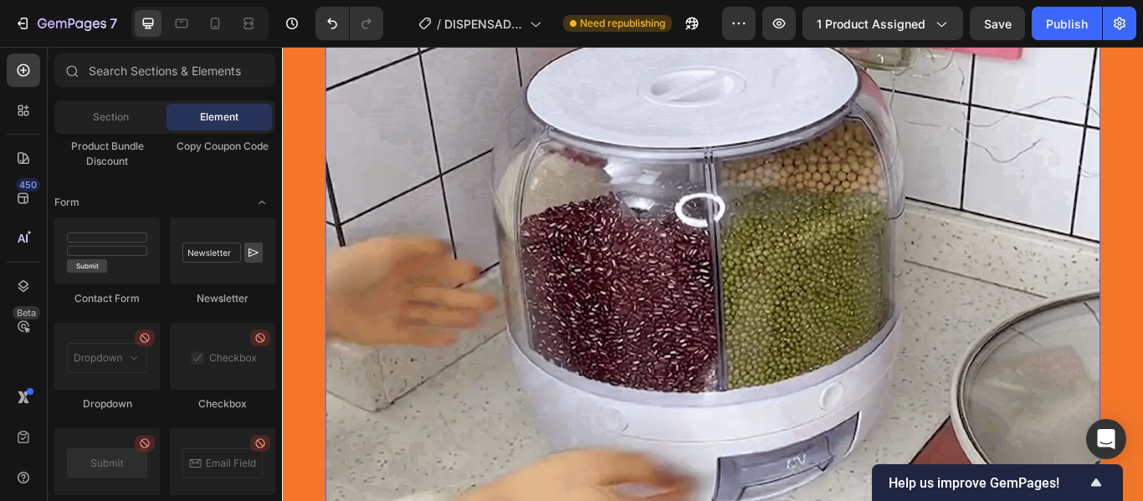
scroll to position [6056, 0]
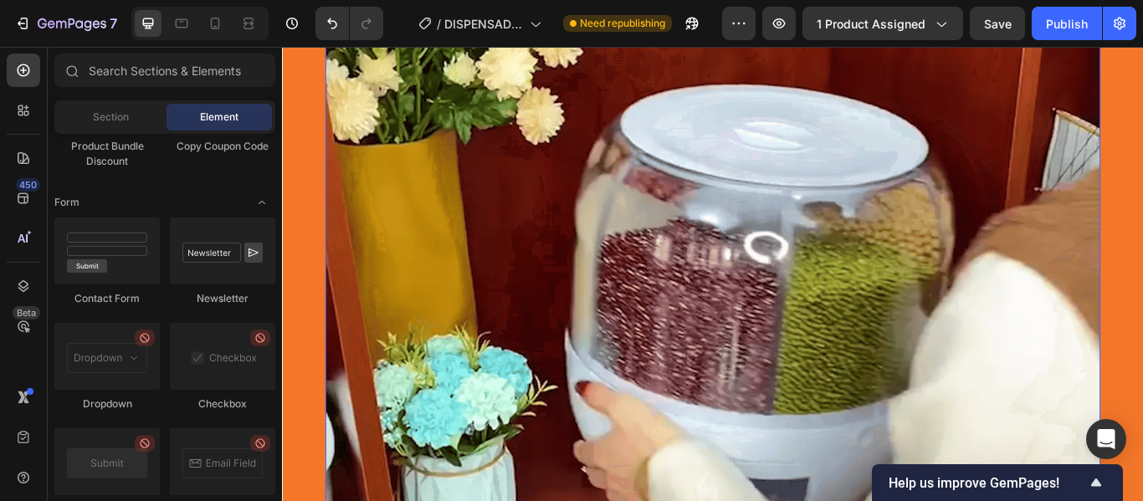
click at [496, 279] on img at bounding box center [784, 419] width 904 height 1130
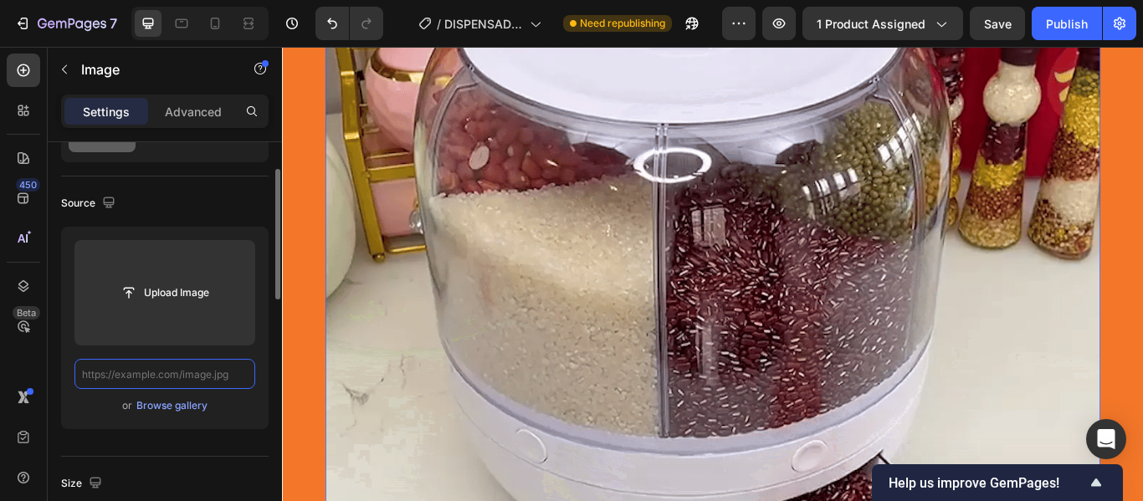
scroll to position [0, 0]
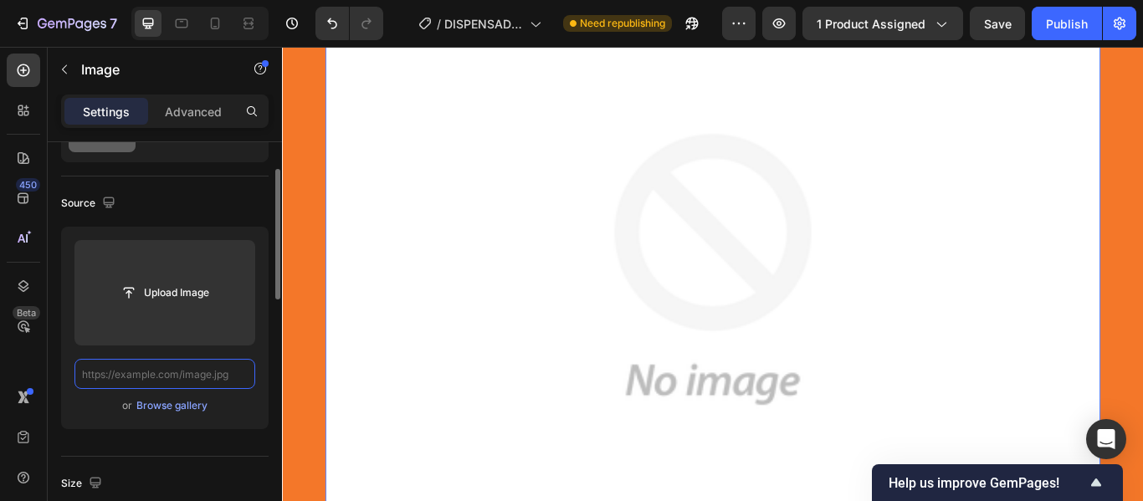
paste input "[URL][DOMAIN_NAME]"
type input "[URL][DOMAIN_NAME]"
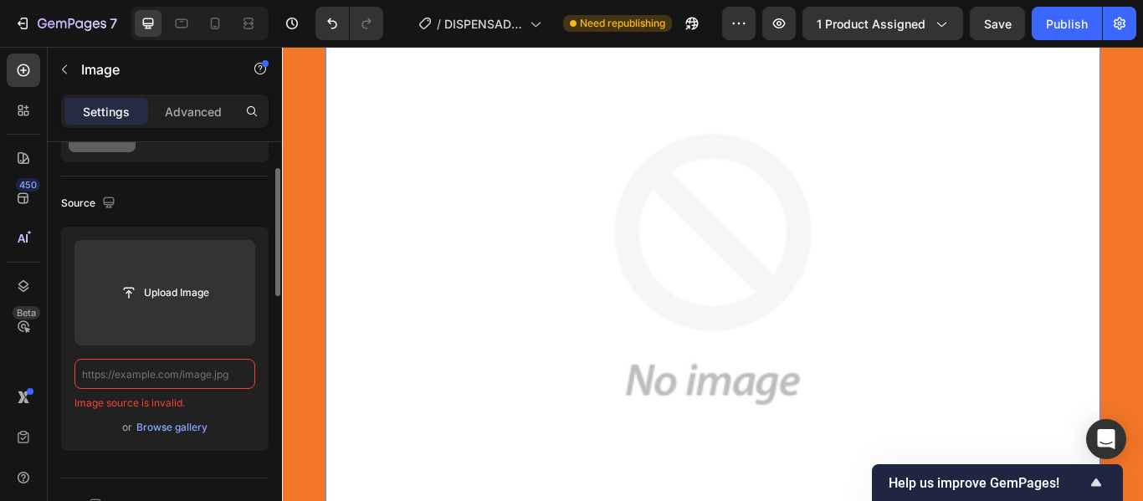
paste input "[URL][DOMAIN_NAME]"
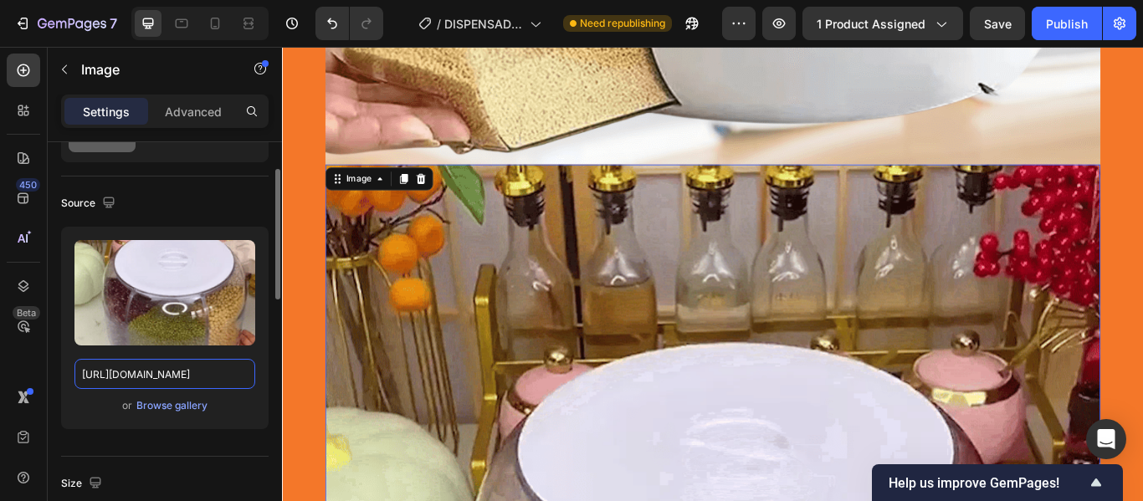
scroll to position [5721, 0]
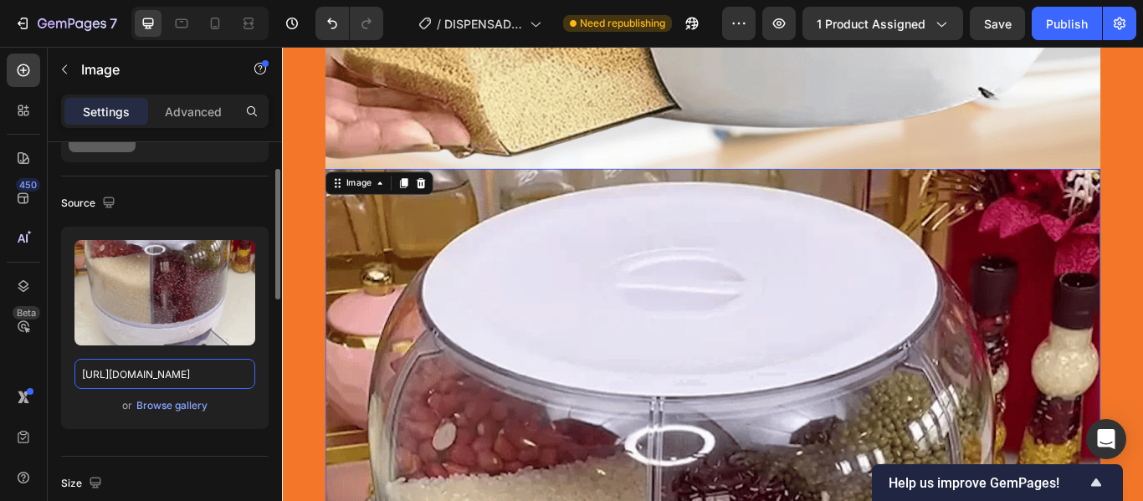
type input "[URL][DOMAIN_NAME]"
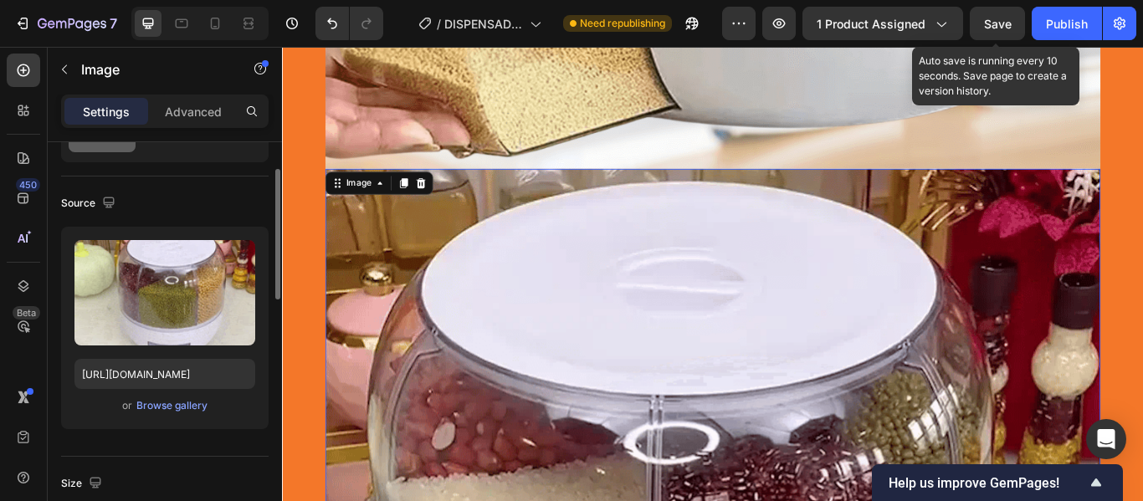
click at [1000, 23] on span "Save" at bounding box center [998, 24] width 28 height 14
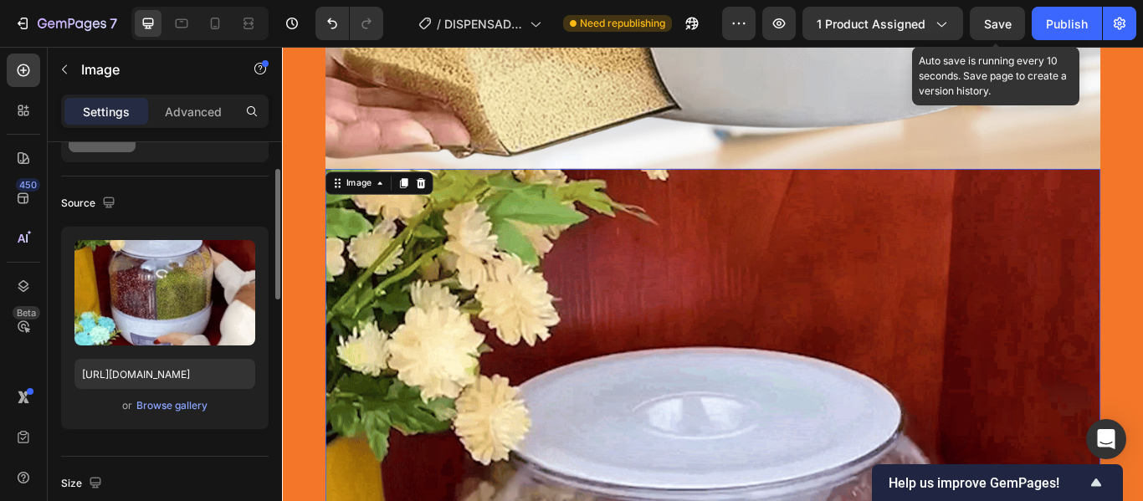
scroll to position [0, 0]
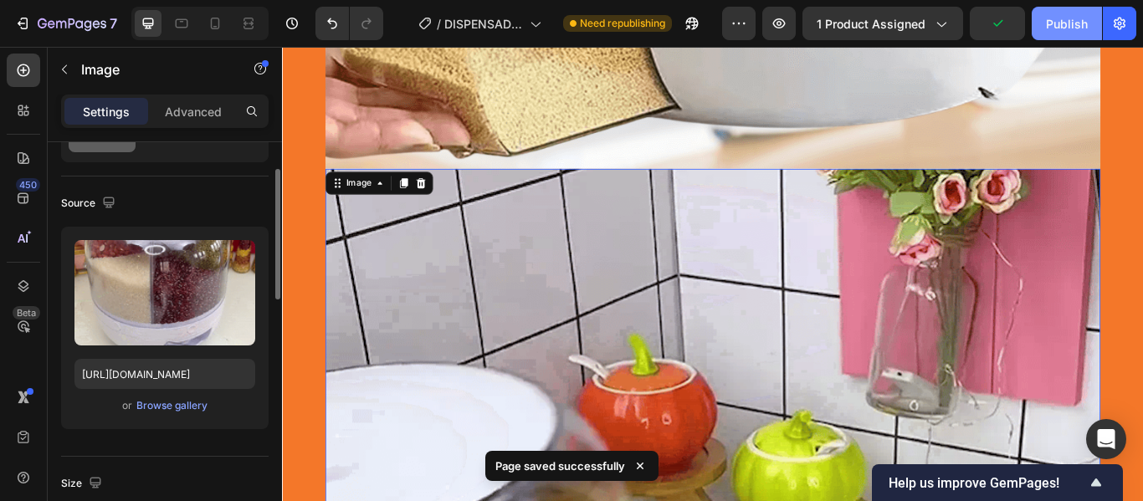
click at [1057, 30] on div "Publish" at bounding box center [1067, 24] width 42 height 18
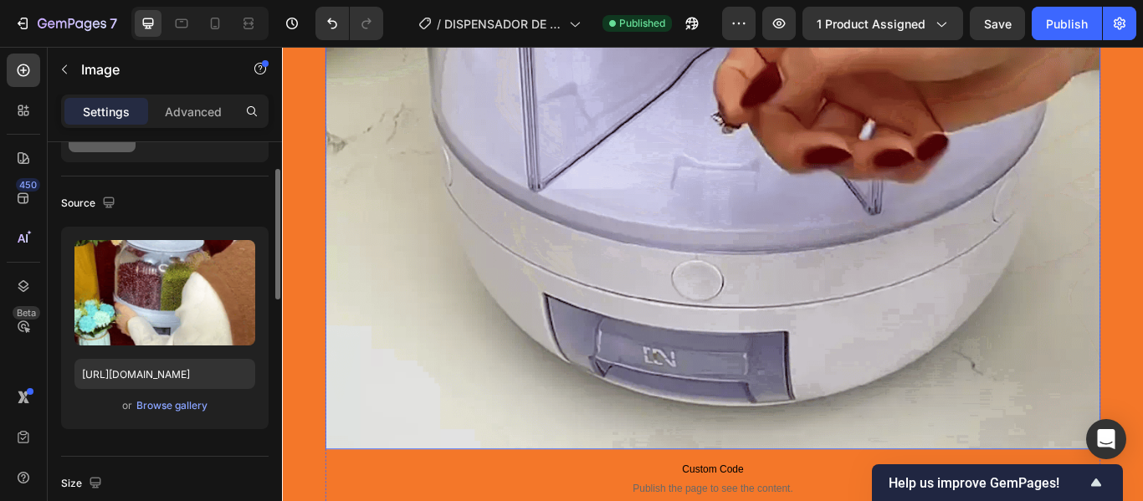
scroll to position [9404, 0]
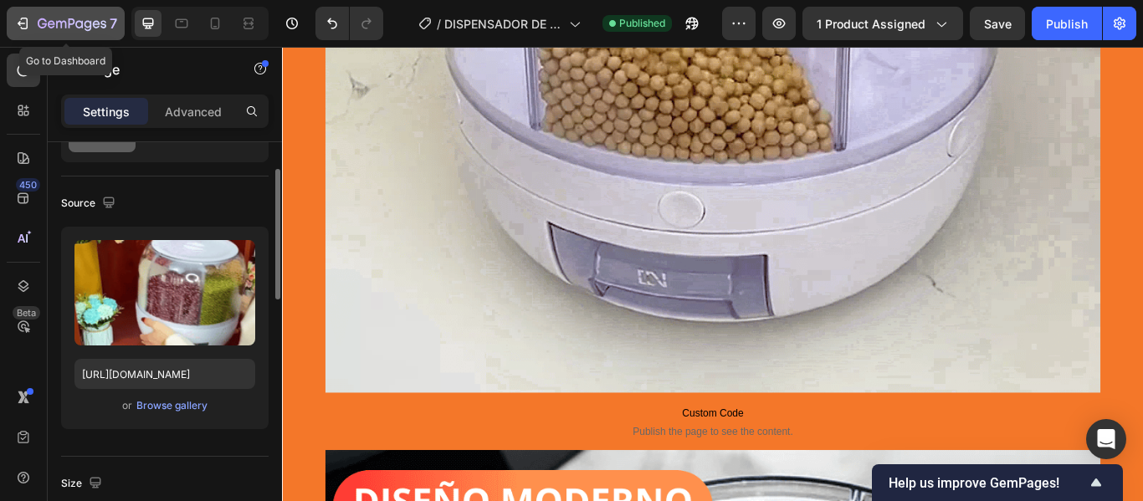
click at [18, 18] on icon "button" at bounding box center [22, 23] width 17 height 17
